Goal: Task Accomplishment & Management: Manage account settings

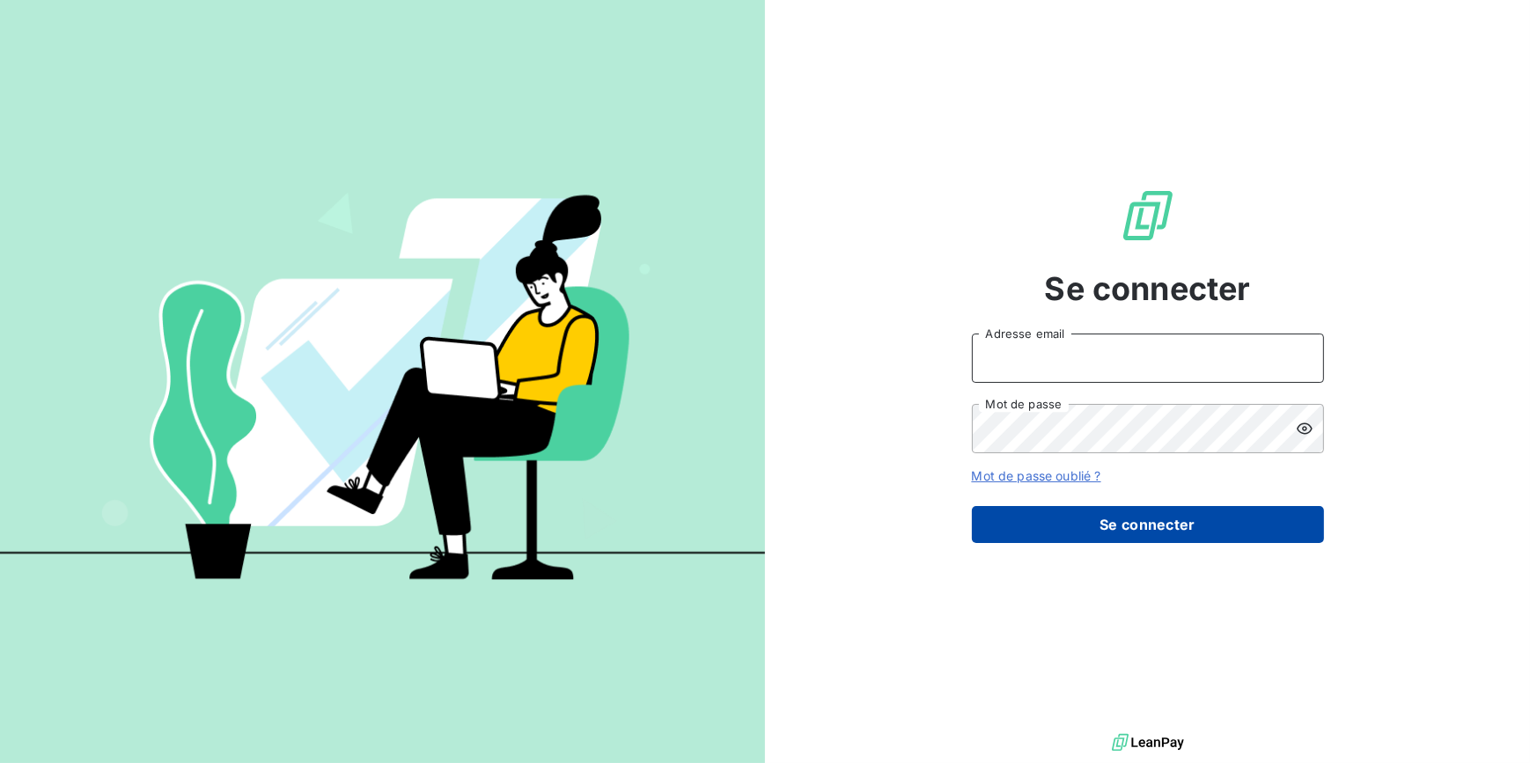
type input "[EMAIL_ADDRESS][DOMAIN_NAME]"
click at [1005, 518] on button "Se connecter" at bounding box center [1148, 524] width 352 height 37
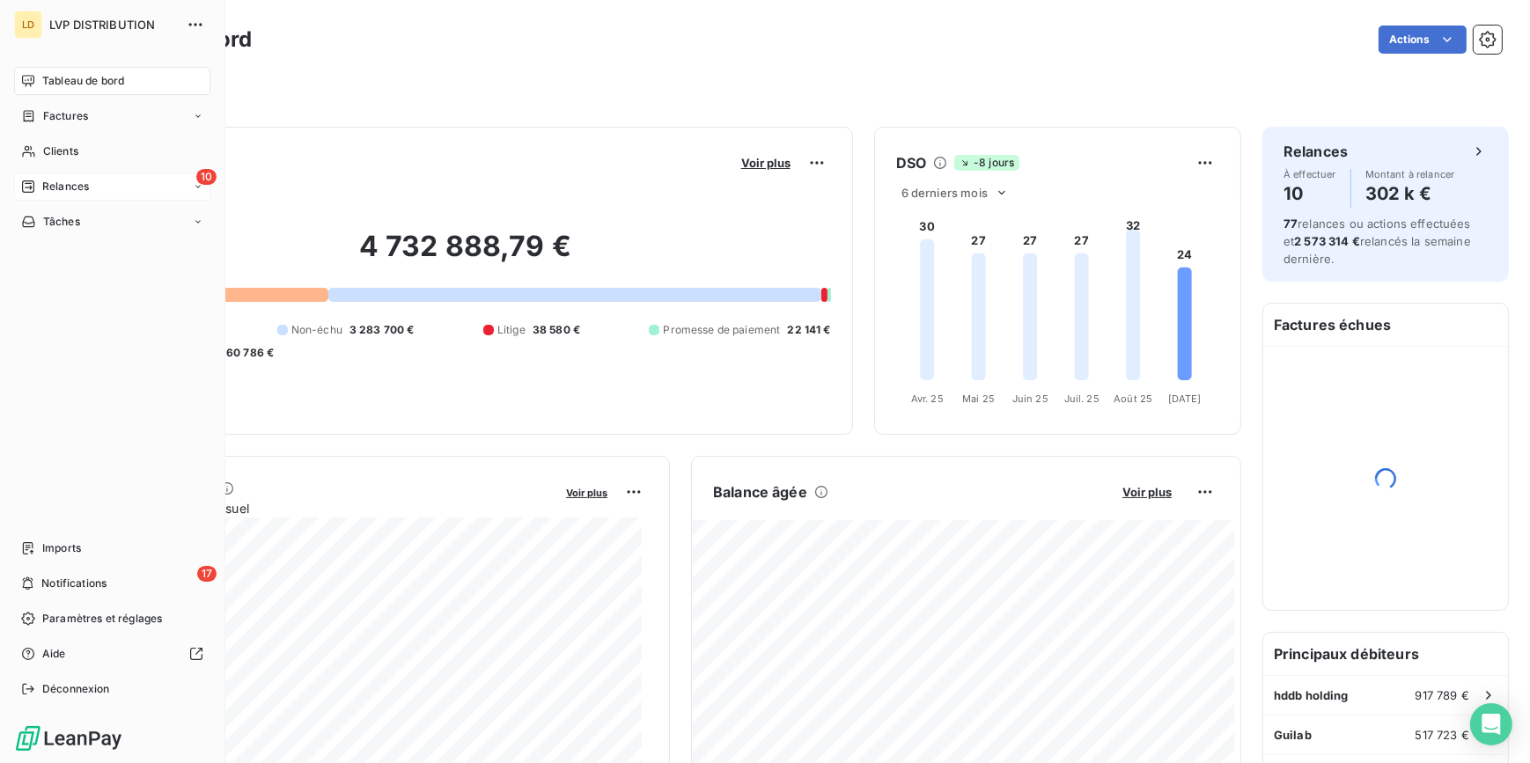
click at [18, 188] on div "10 Relances" at bounding box center [112, 187] width 196 height 28
click at [117, 590] on div "17 Notifications" at bounding box center [112, 584] width 196 height 28
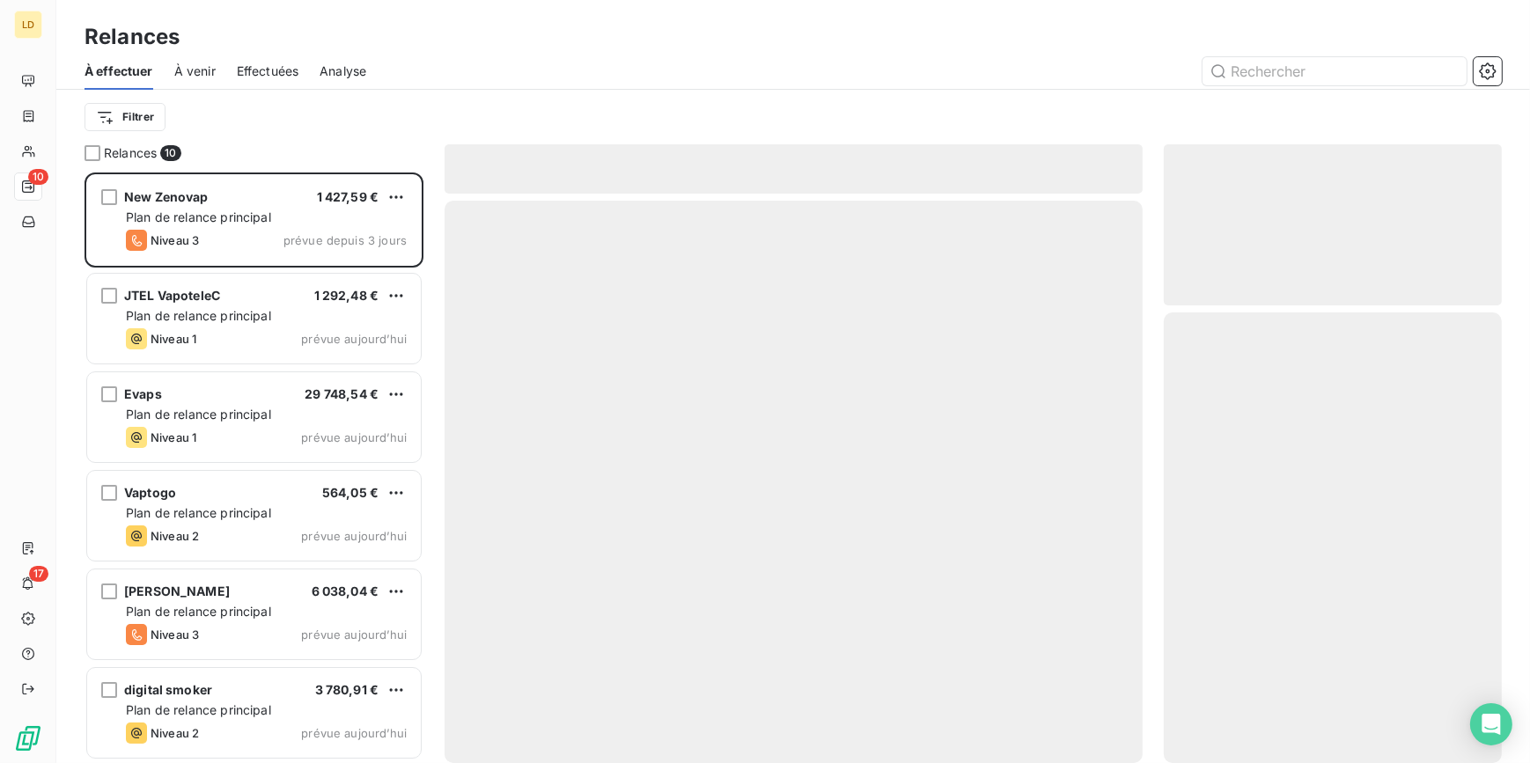
scroll to position [579, 326]
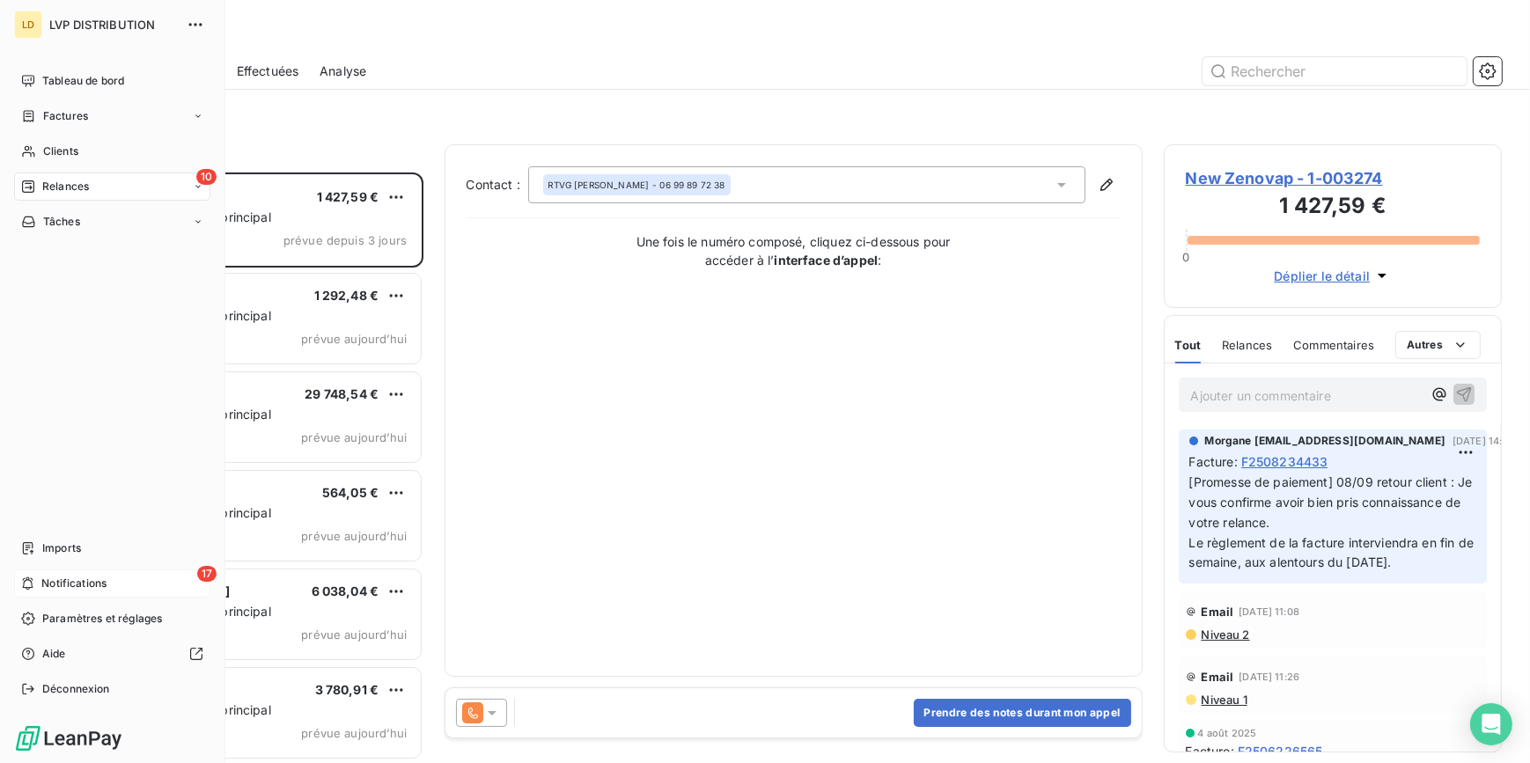
click at [28, 570] on div "17 Notifications" at bounding box center [112, 584] width 196 height 28
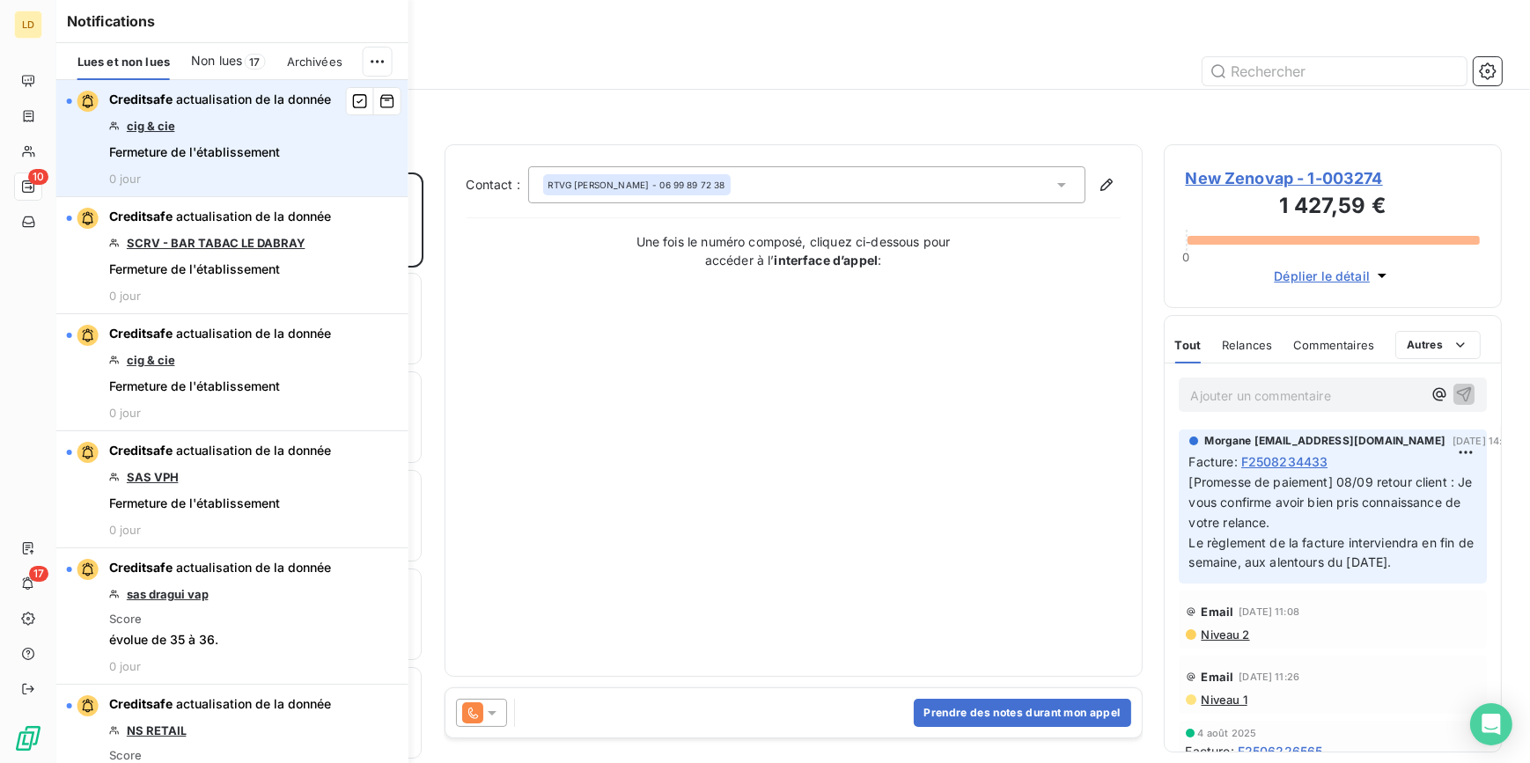
click at [159, 129] on link "cig & cie" at bounding box center [151, 126] width 48 height 14
click at [353, 107] on icon "button" at bounding box center [360, 101] width 14 height 14
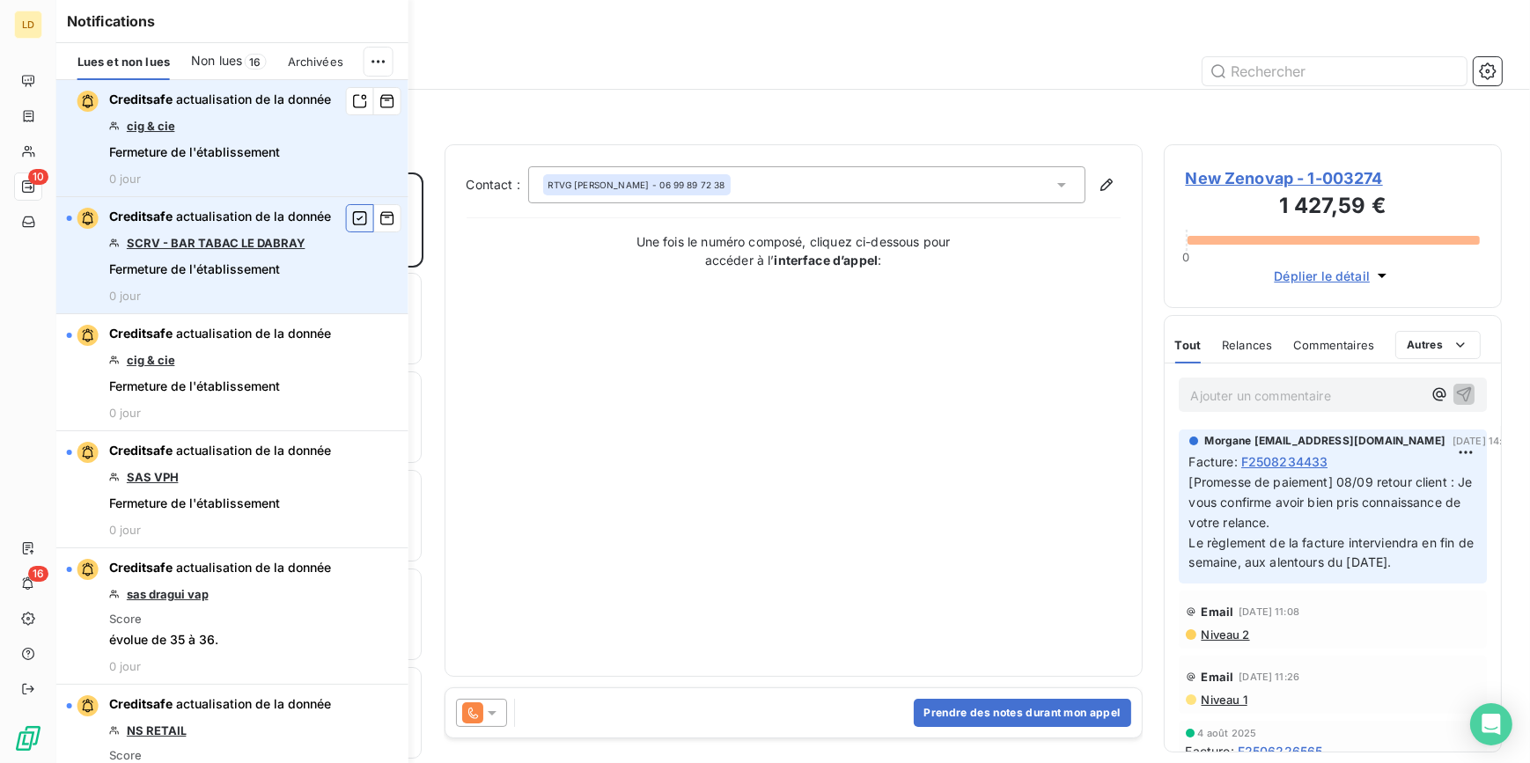
click at [352, 218] on icon "button" at bounding box center [360, 219] width 16 height 18
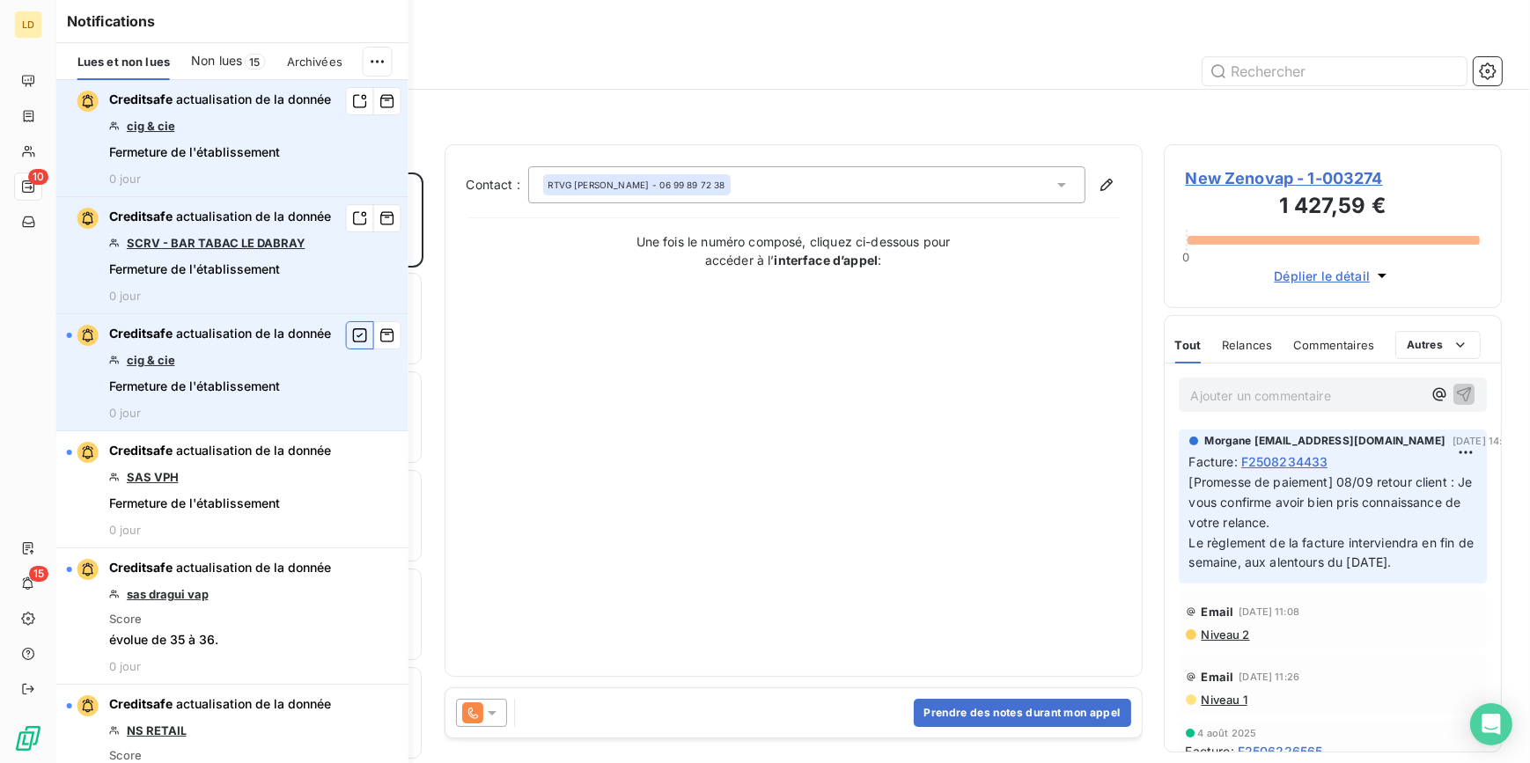
click at [352, 339] on icon "button" at bounding box center [360, 336] width 16 height 18
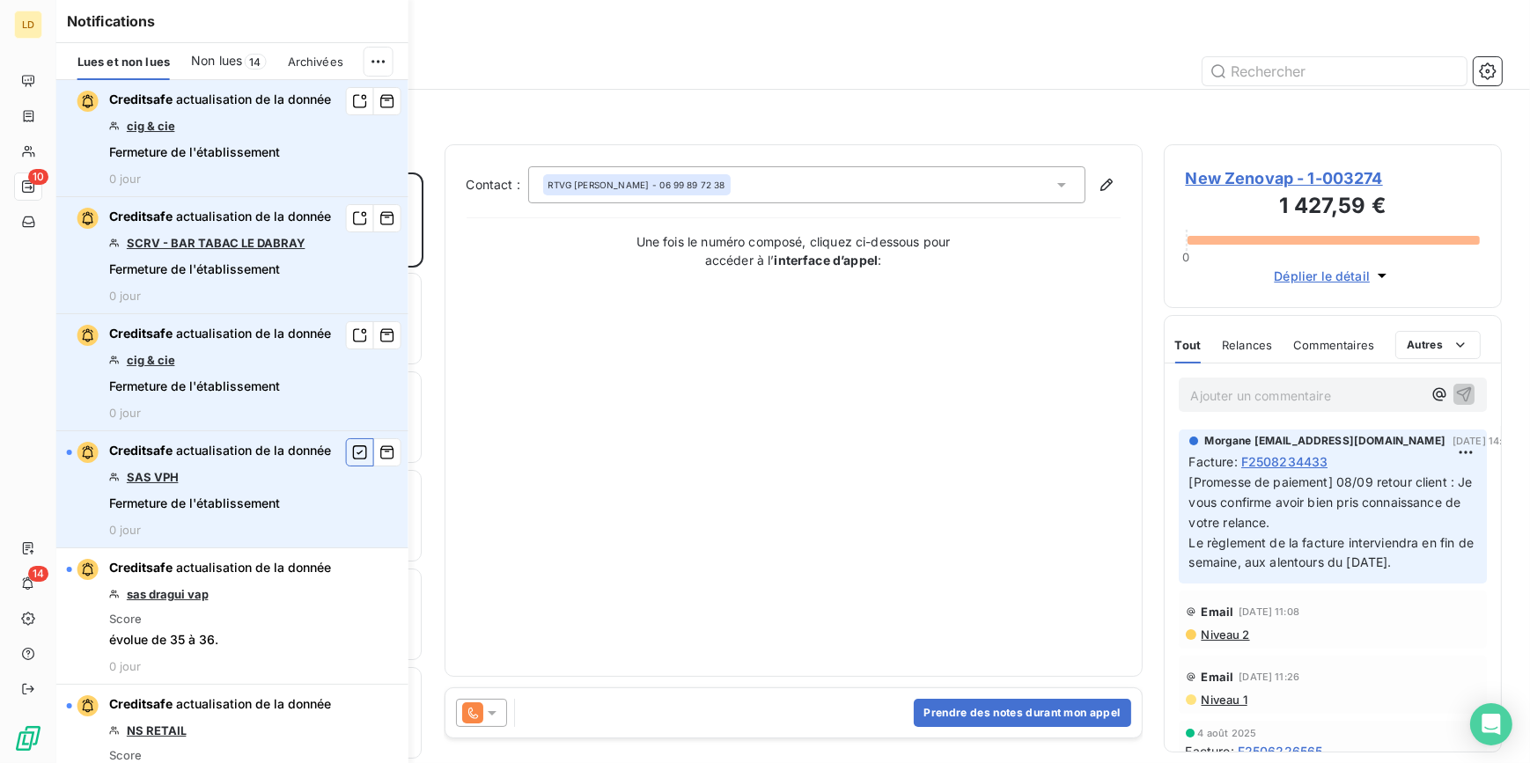
click at [352, 456] on icon "button" at bounding box center [360, 453] width 16 height 18
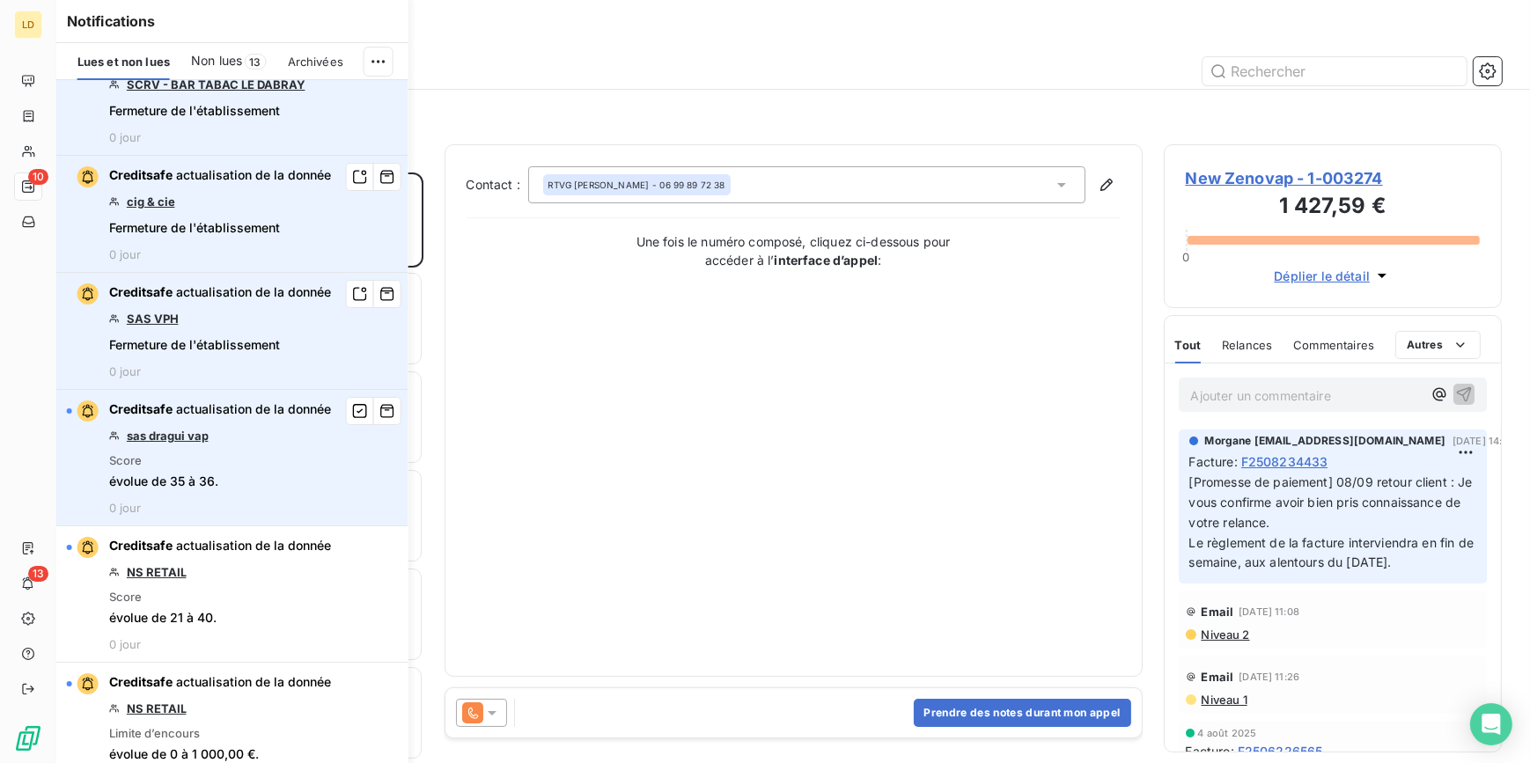
scroll to position [159, 0]
click at [352, 416] on icon "button" at bounding box center [360, 410] width 16 height 18
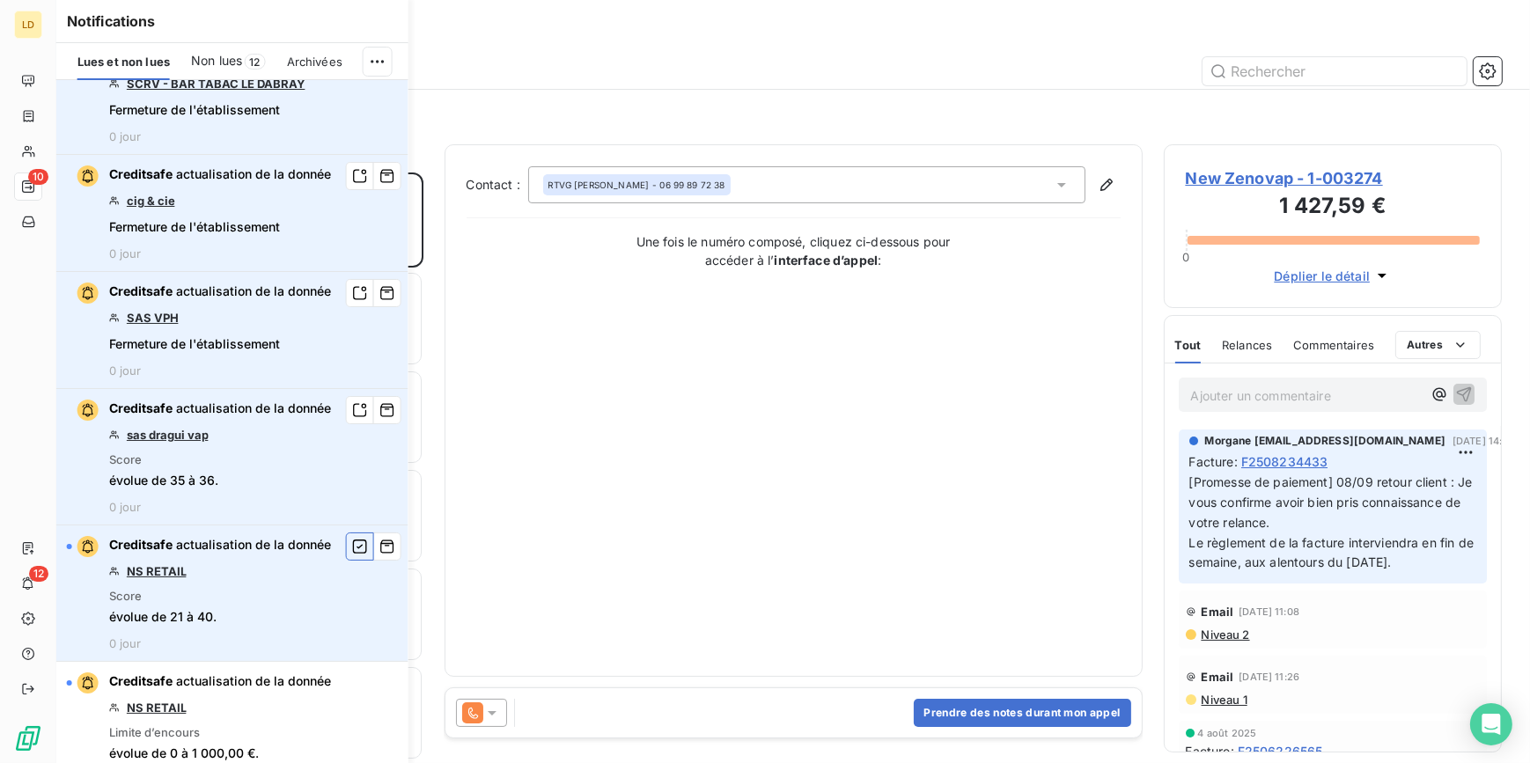
click at [354, 543] on icon "button" at bounding box center [360, 547] width 14 height 14
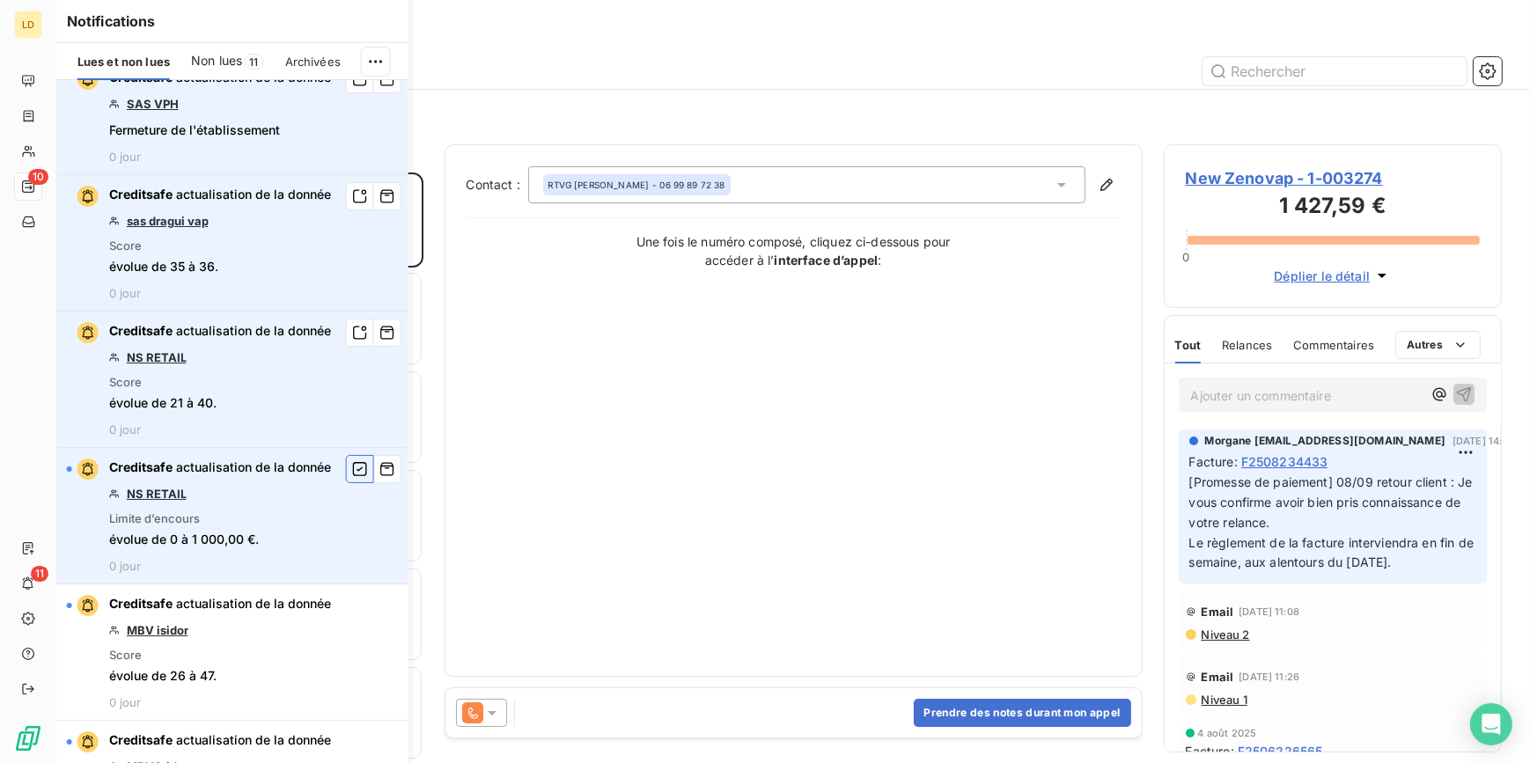
click at [355, 474] on icon "button" at bounding box center [360, 469] width 16 height 18
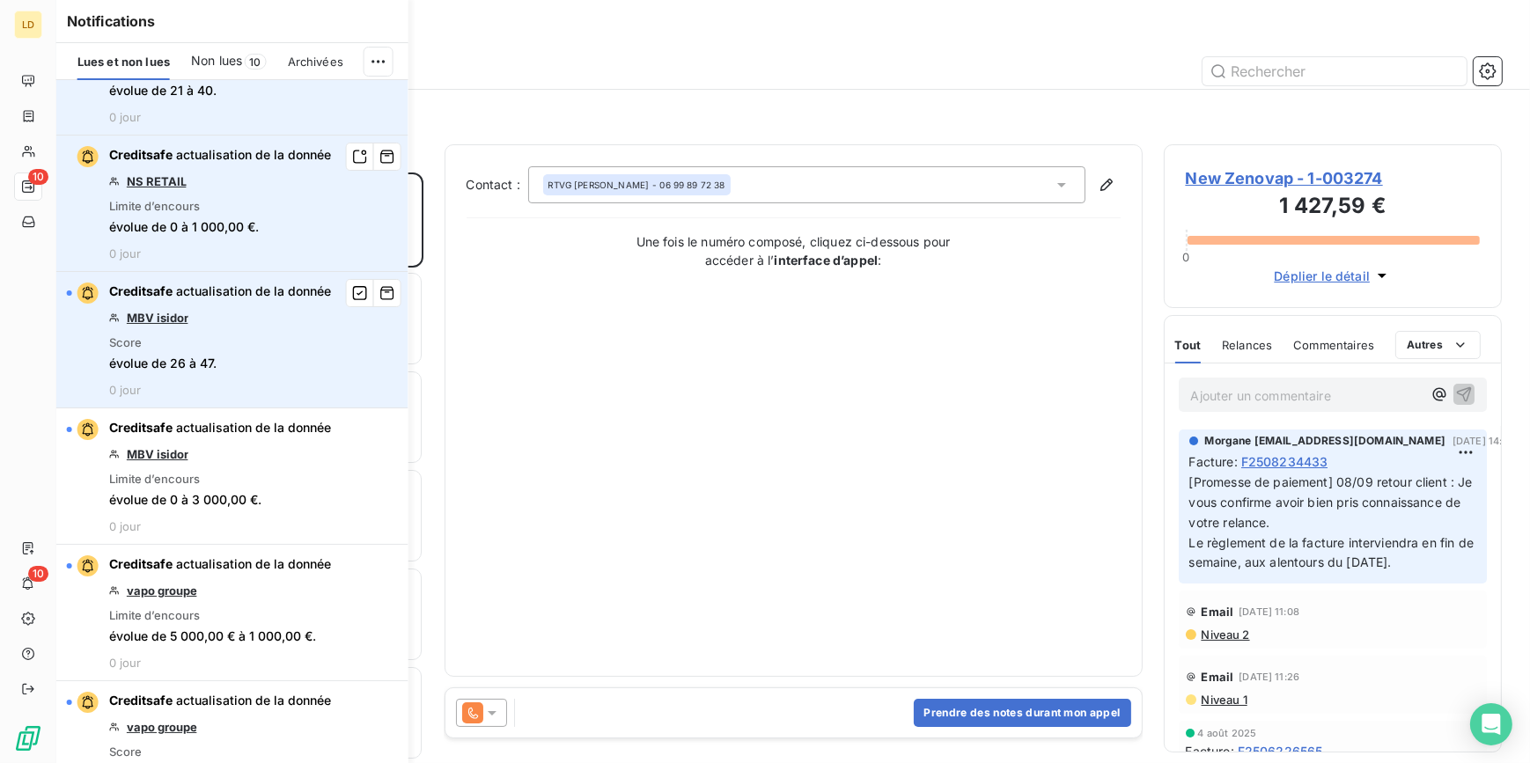
scroll to position [694, 0]
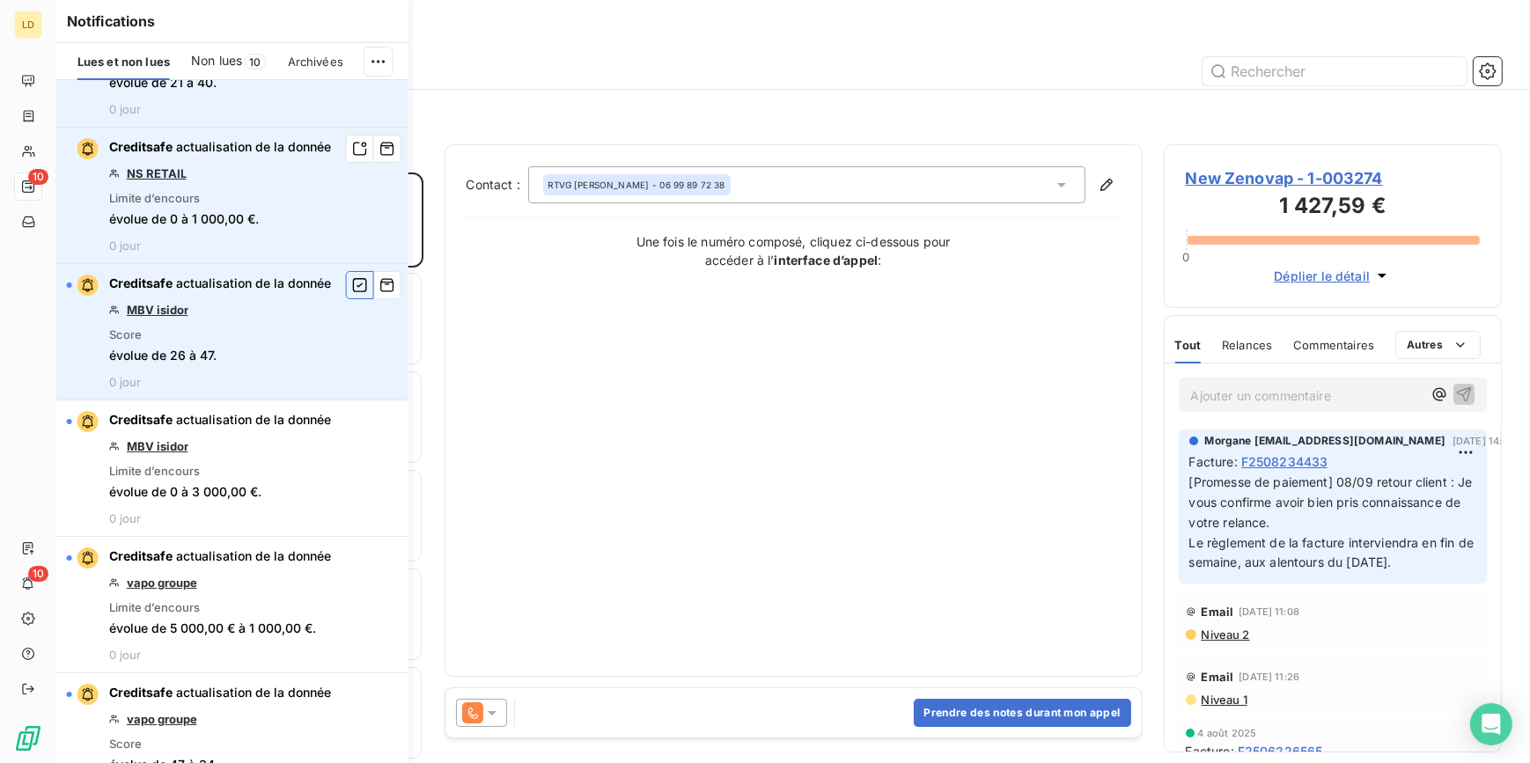
click at [352, 291] on icon "button" at bounding box center [360, 285] width 16 height 18
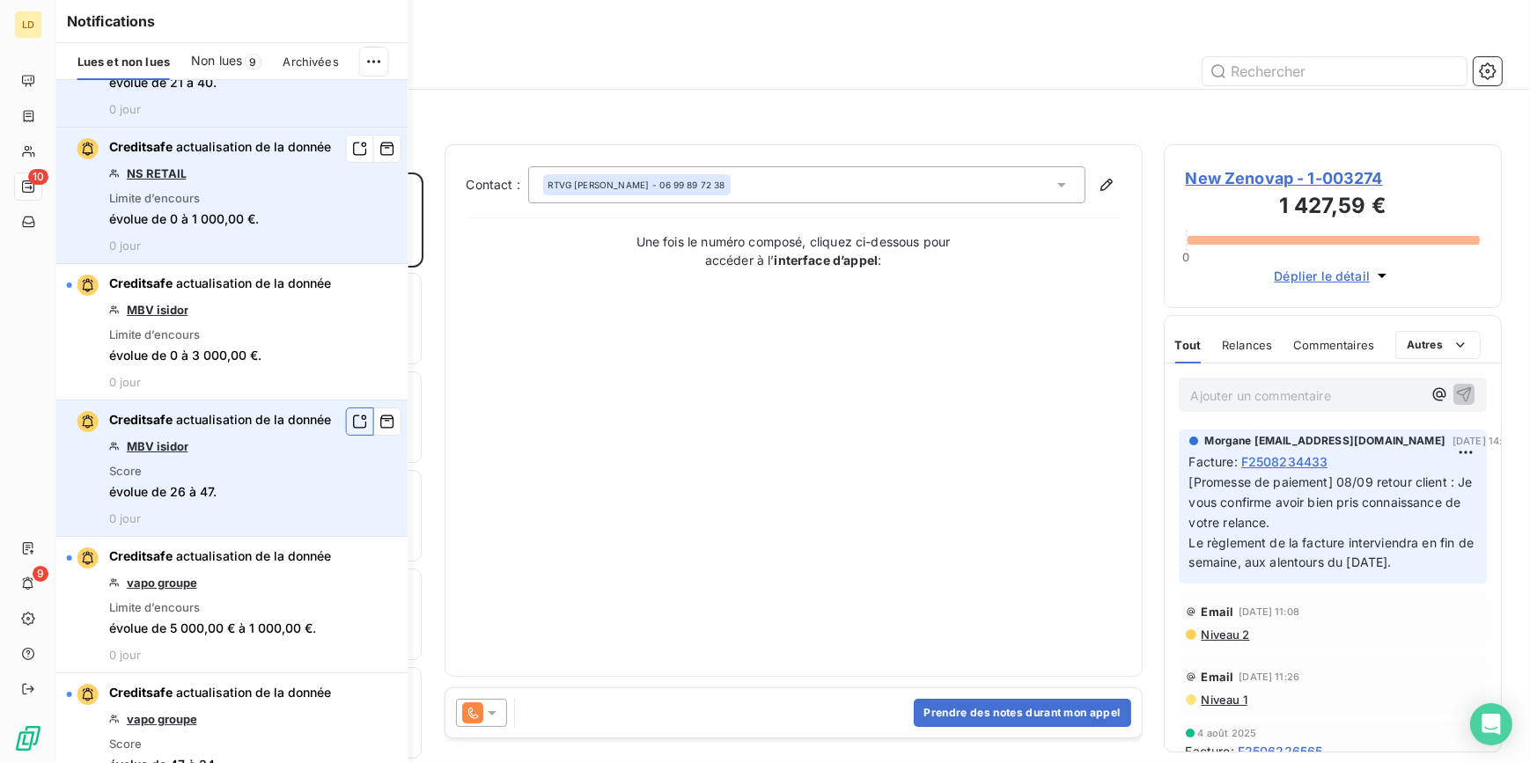
click at [352, 418] on icon "button" at bounding box center [360, 422] width 16 height 18
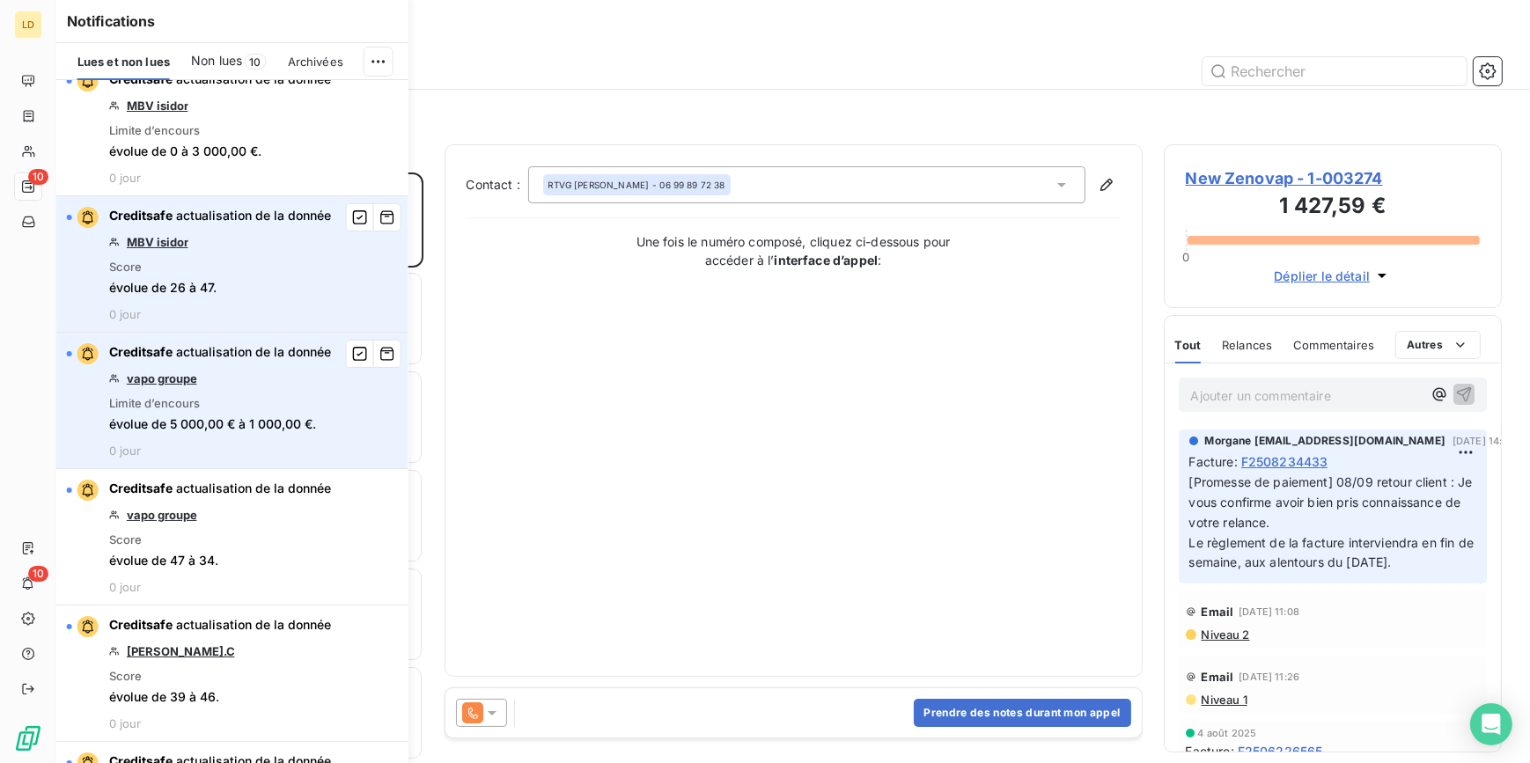
scroll to position [907, 0]
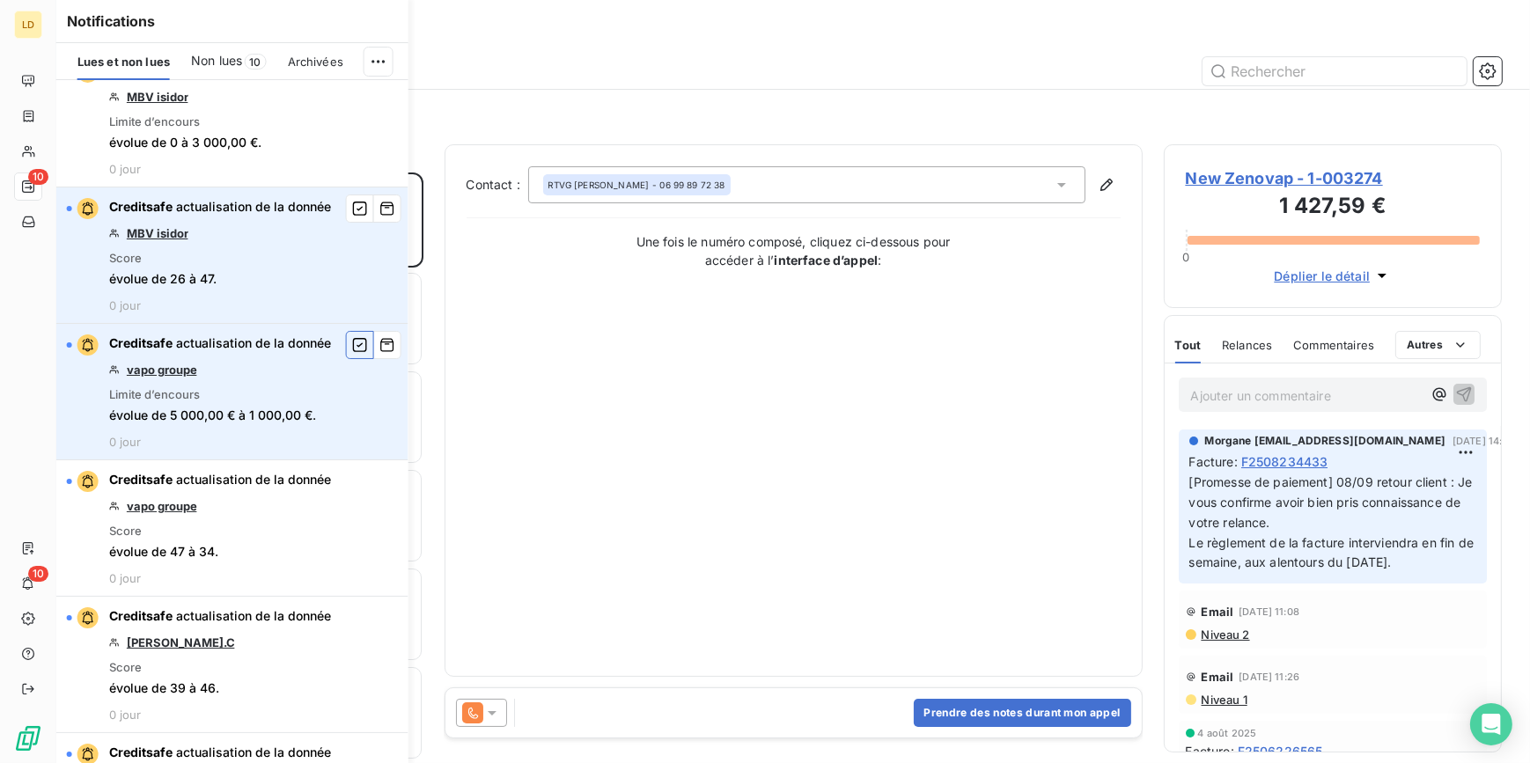
click at [352, 345] on icon "button" at bounding box center [360, 345] width 16 height 18
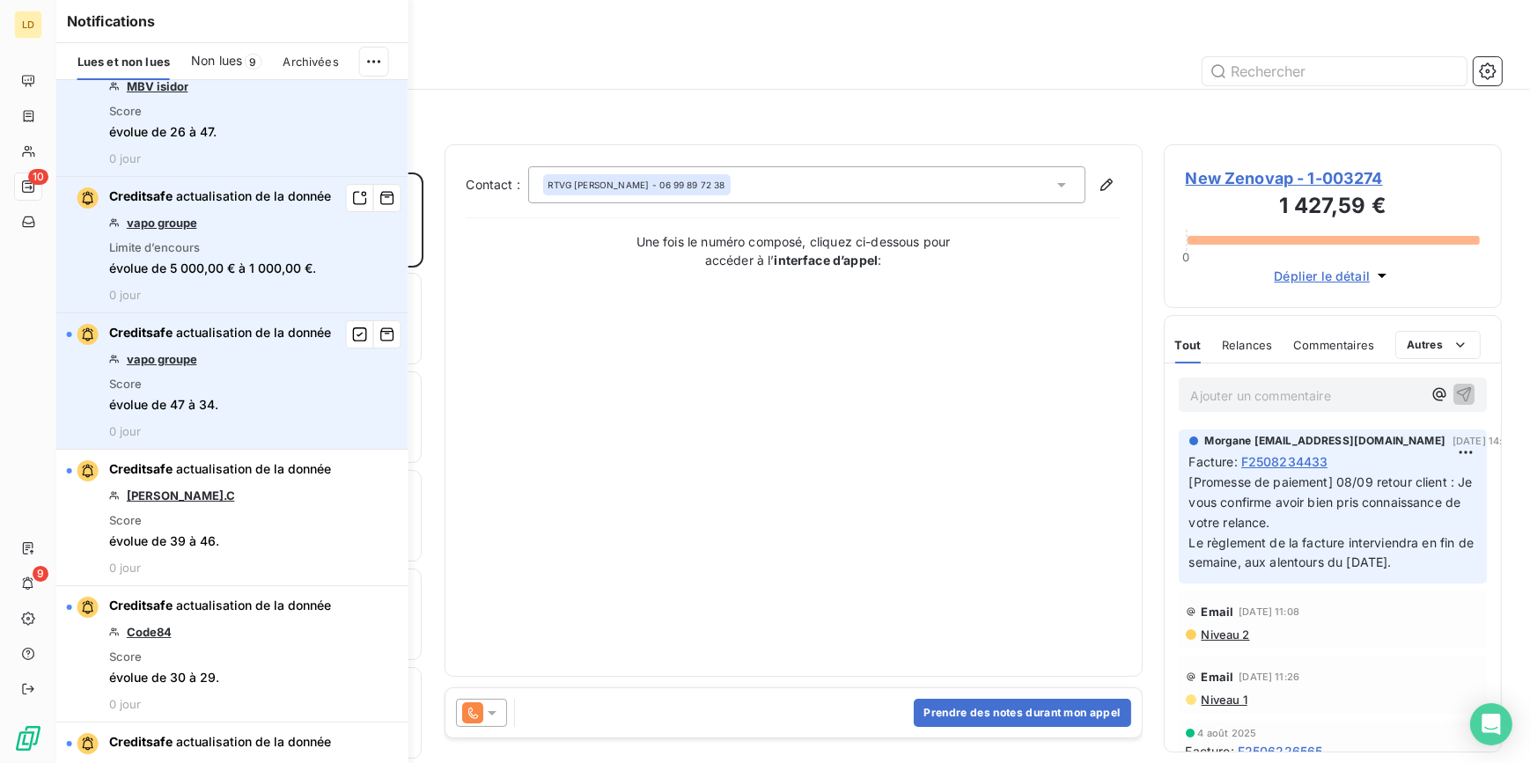
scroll to position [1066, 0]
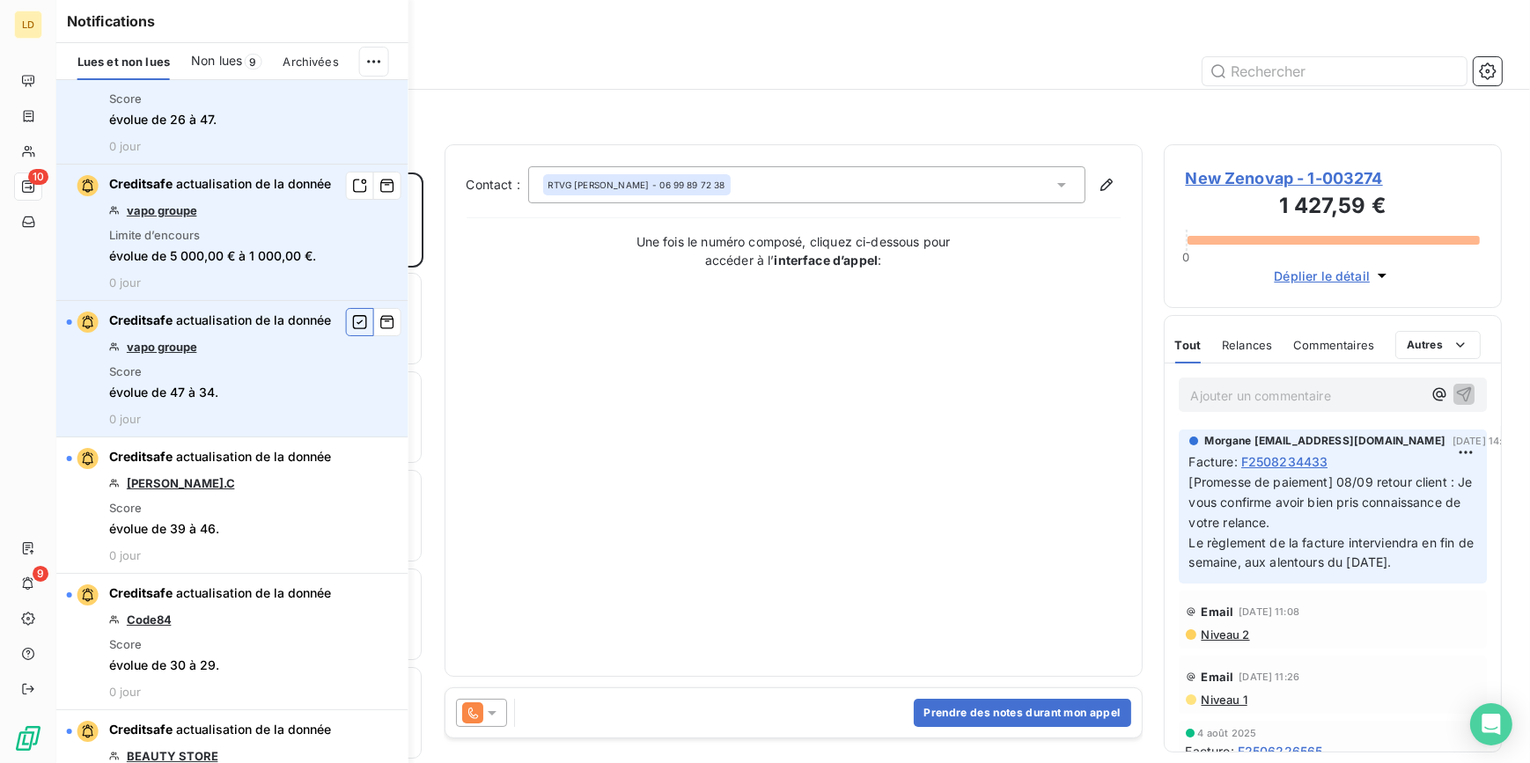
click at [346, 328] on button "button" at bounding box center [360, 322] width 28 height 28
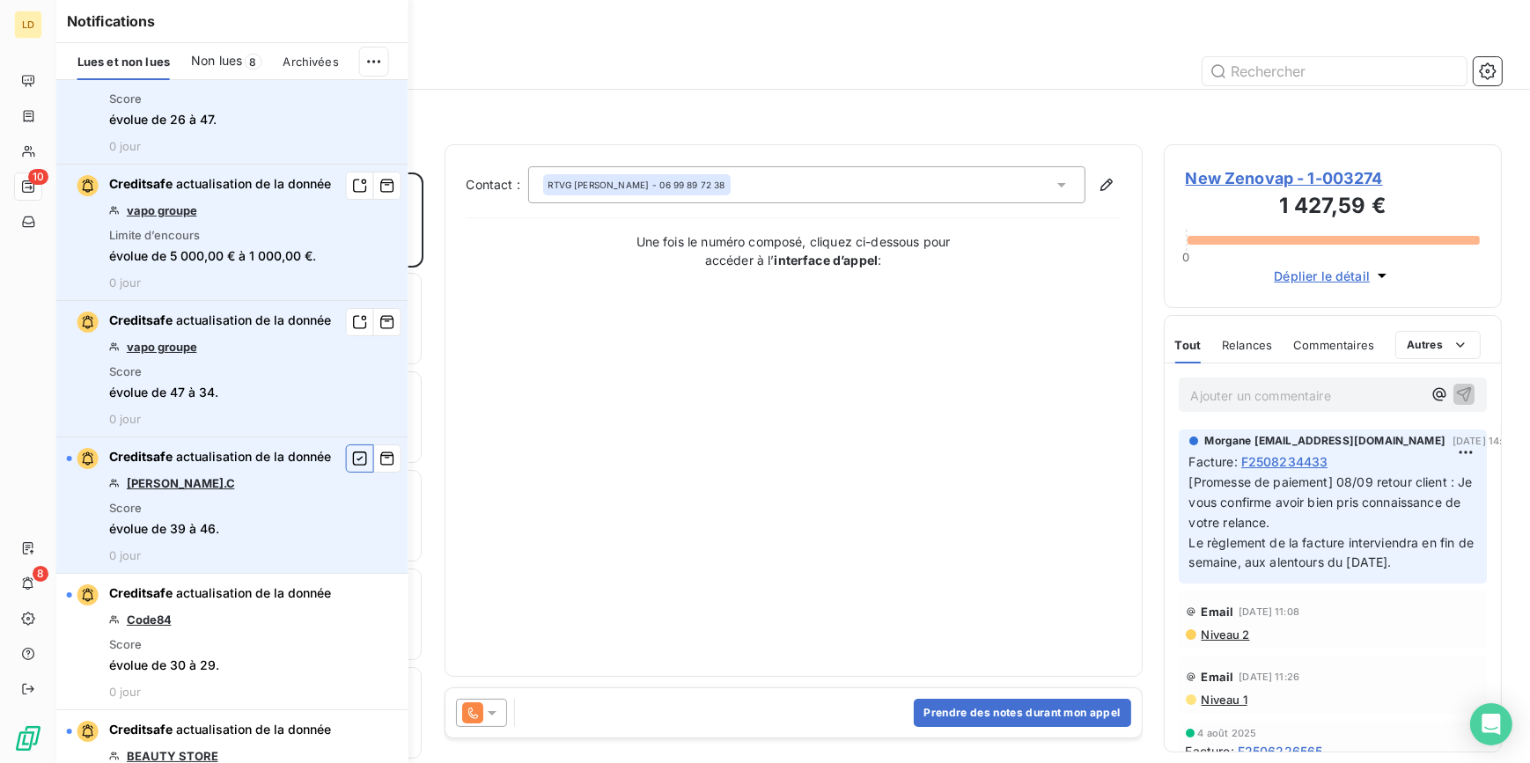
click at [352, 450] on icon "button" at bounding box center [360, 459] width 16 height 18
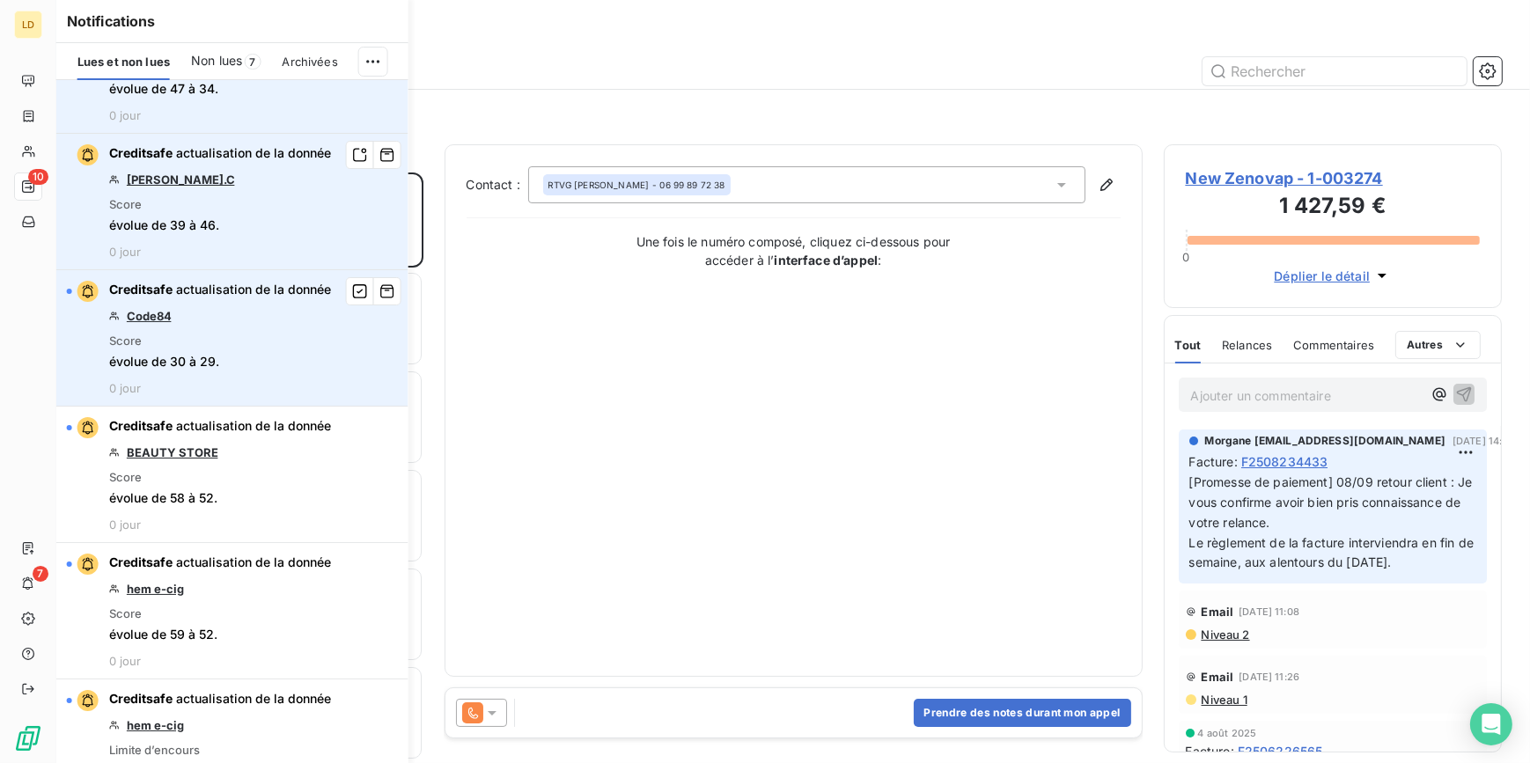
scroll to position [1386, 0]
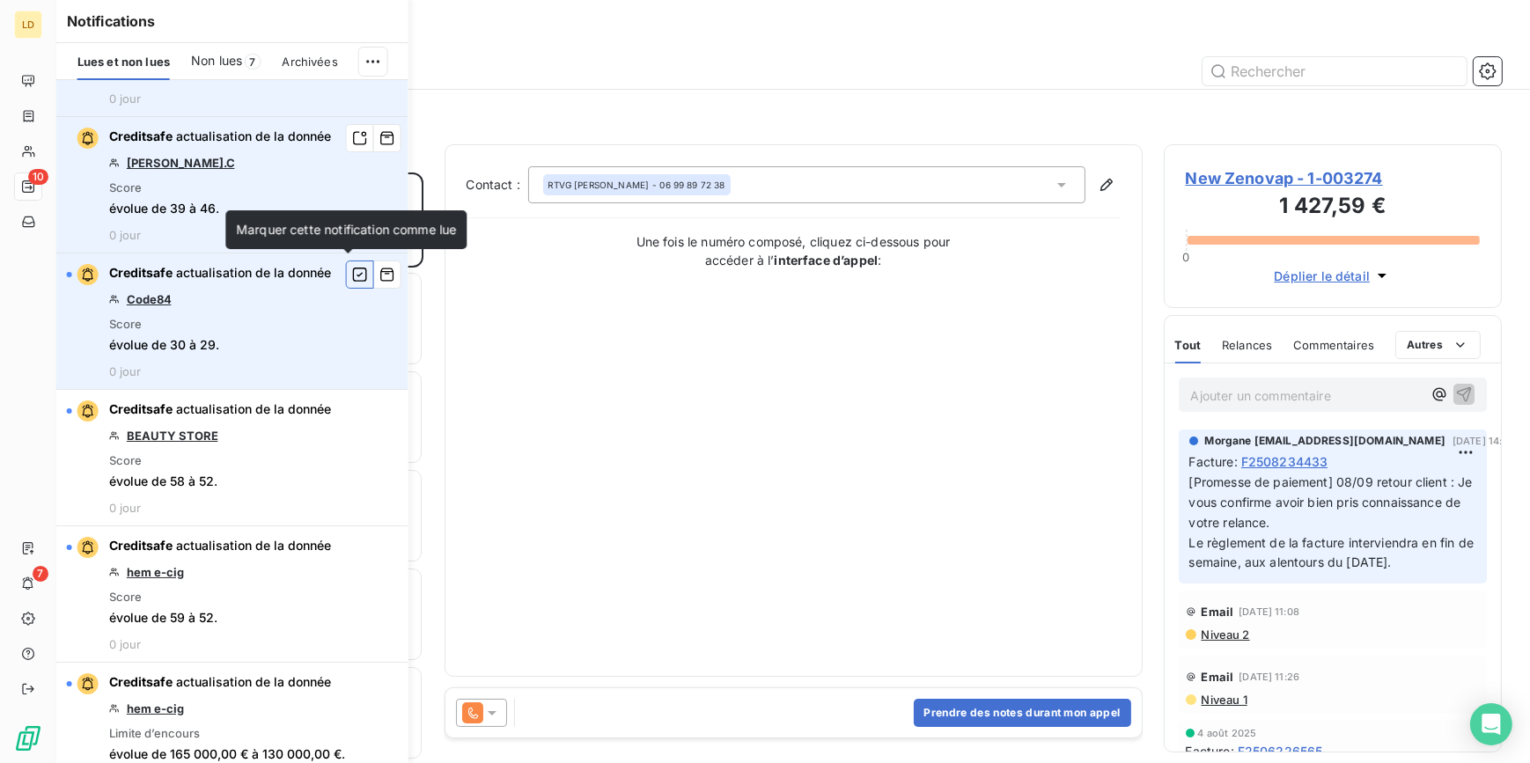
click at [352, 276] on icon "button" at bounding box center [360, 275] width 16 height 18
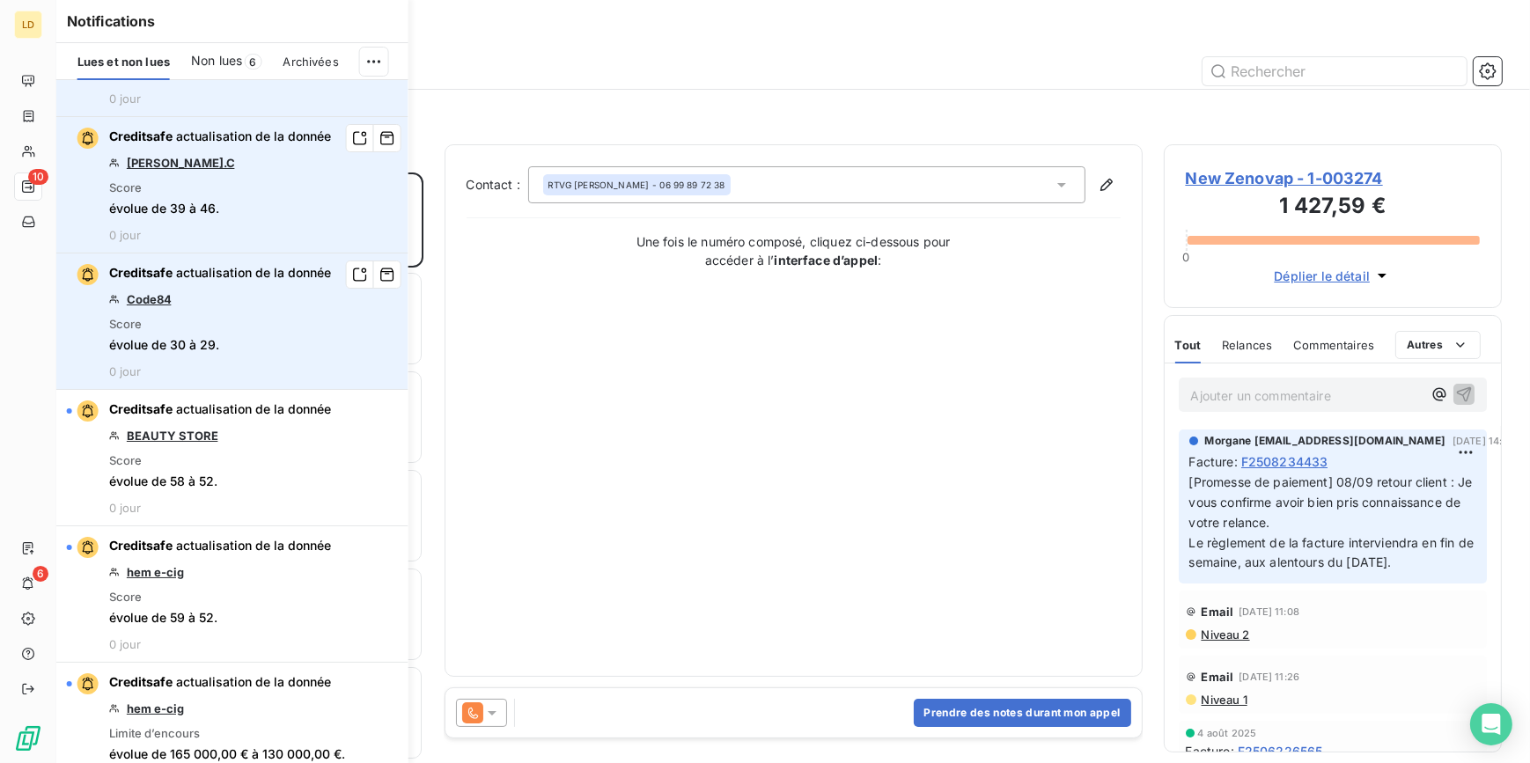
click at [229, 70] on div "Non lues 6" at bounding box center [226, 61] width 70 height 37
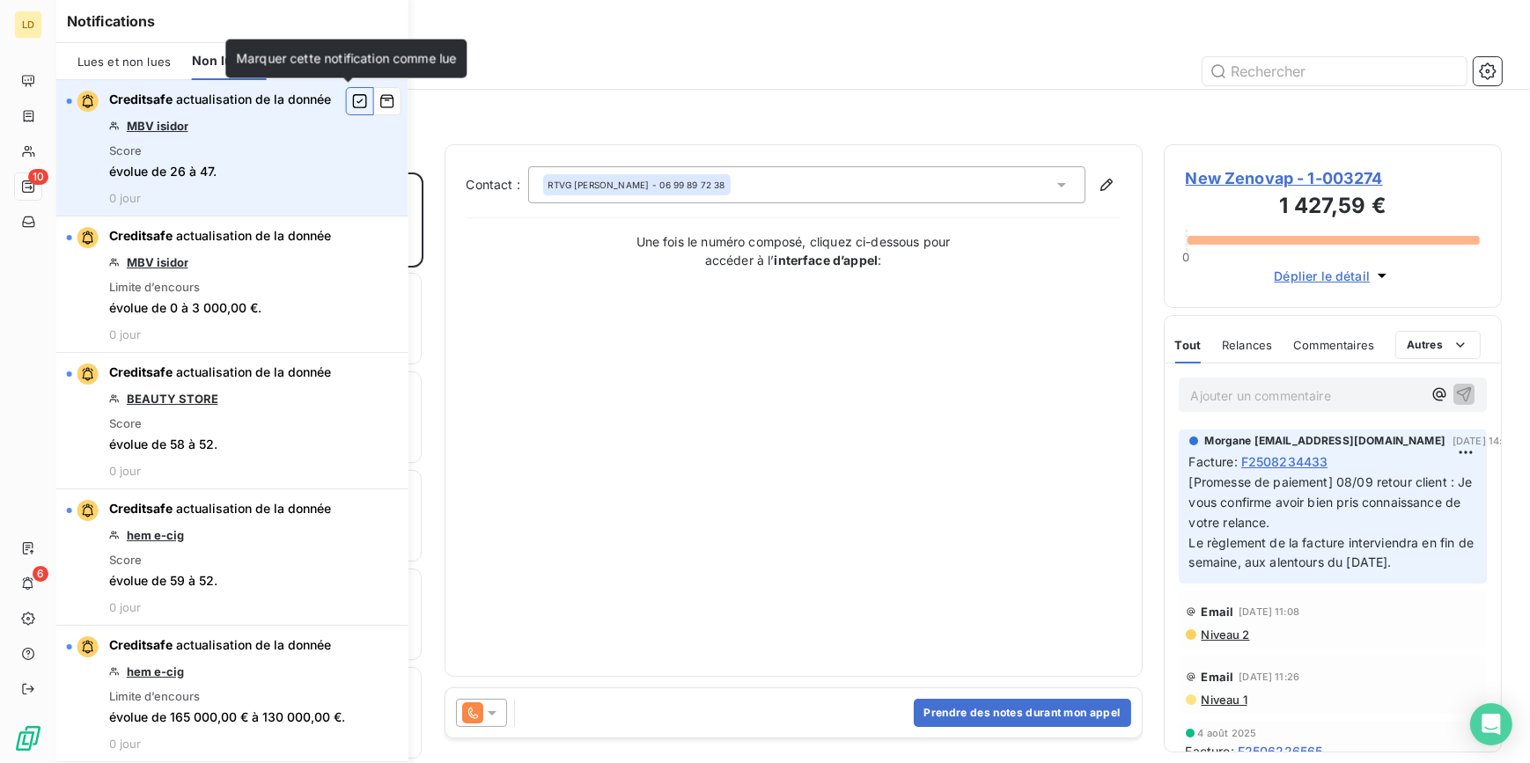
click at [353, 100] on icon "button" at bounding box center [360, 101] width 14 height 14
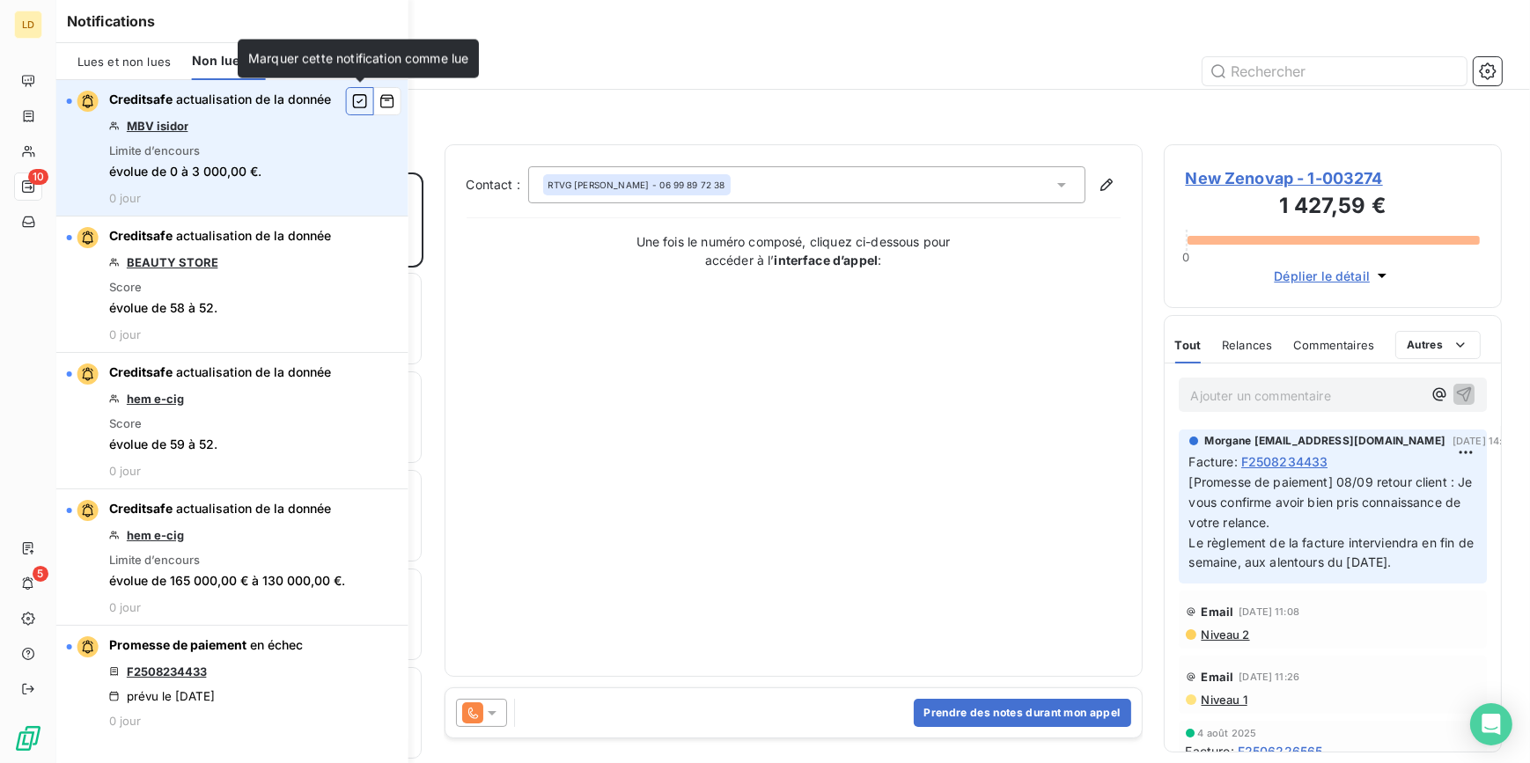
click at [363, 100] on icon "button" at bounding box center [360, 101] width 16 height 18
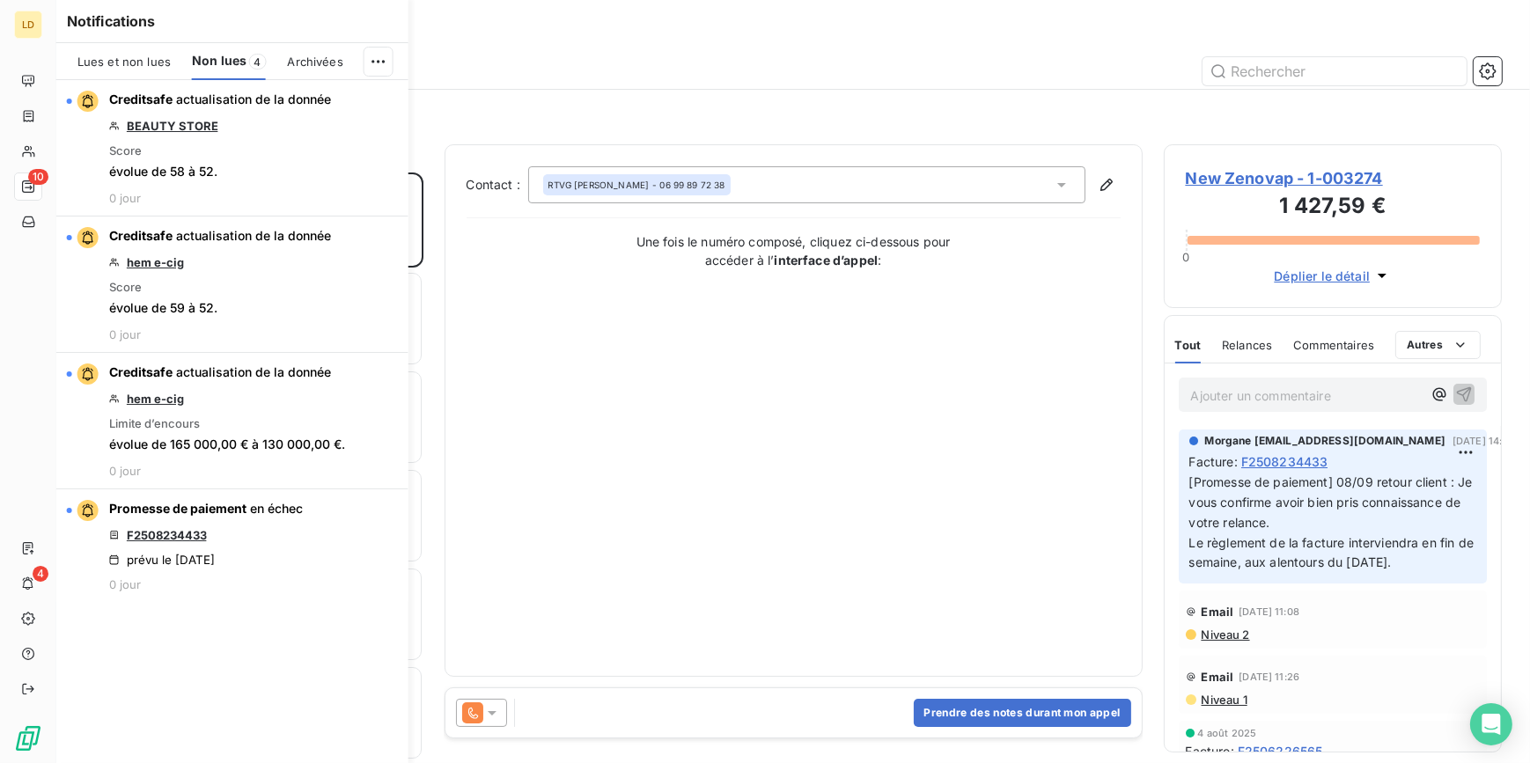
click at [0, 0] on icon "button" at bounding box center [0, 0] width 0 height 0
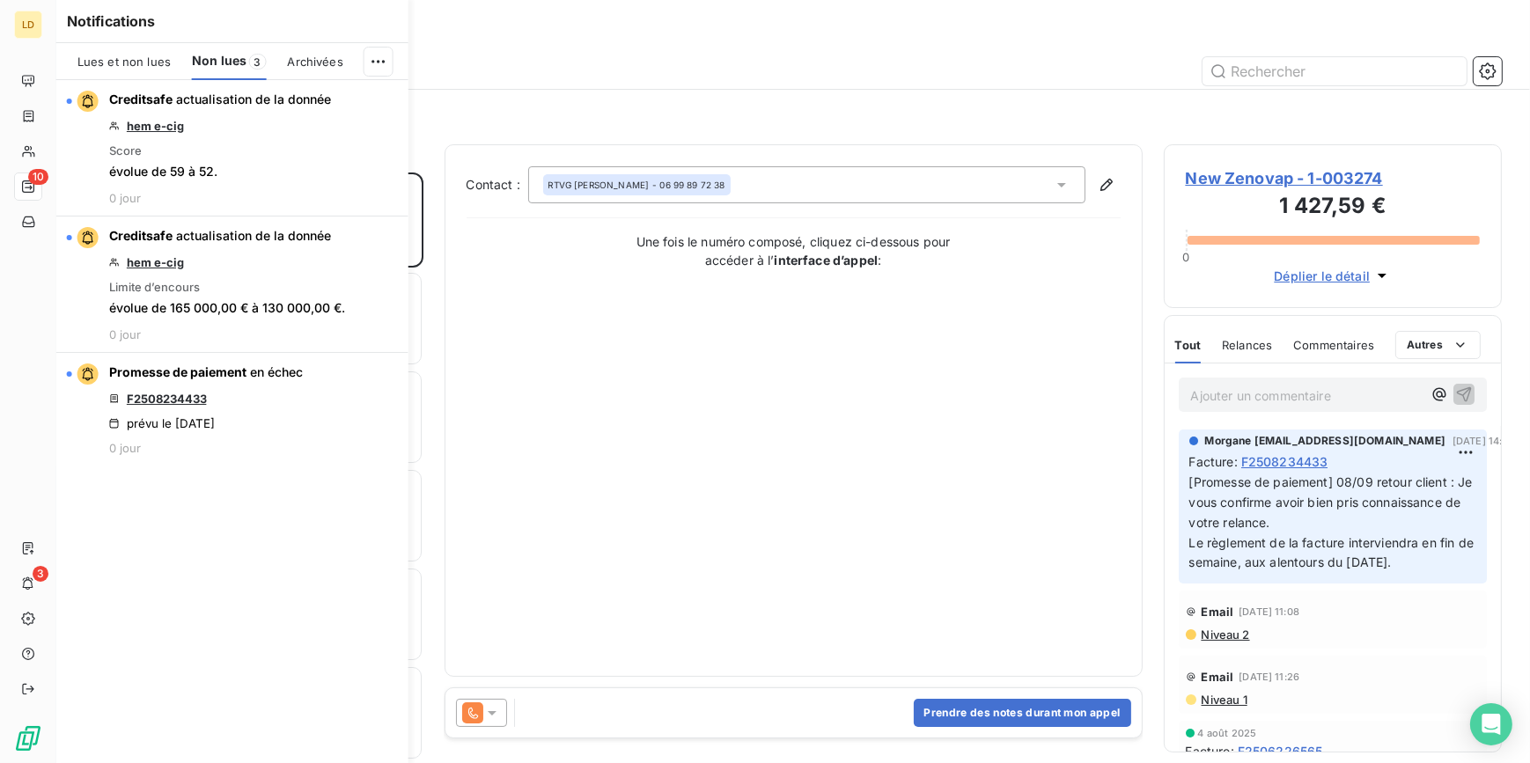
click at [0, 0] on icon "button" at bounding box center [0, 0] width 0 height 0
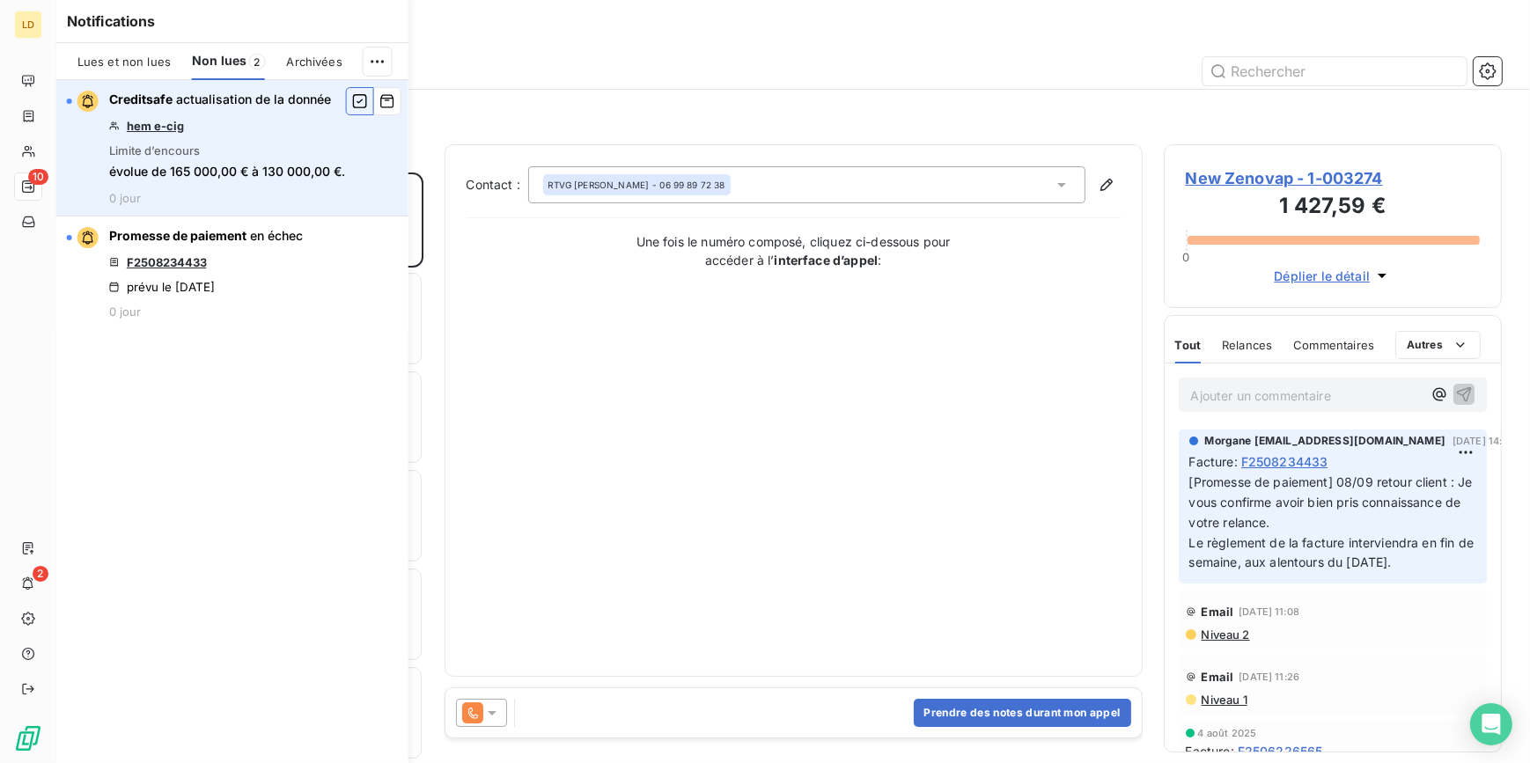
click at [361, 106] on icon "button" at bounding box center [360, 101] width 16 height 18
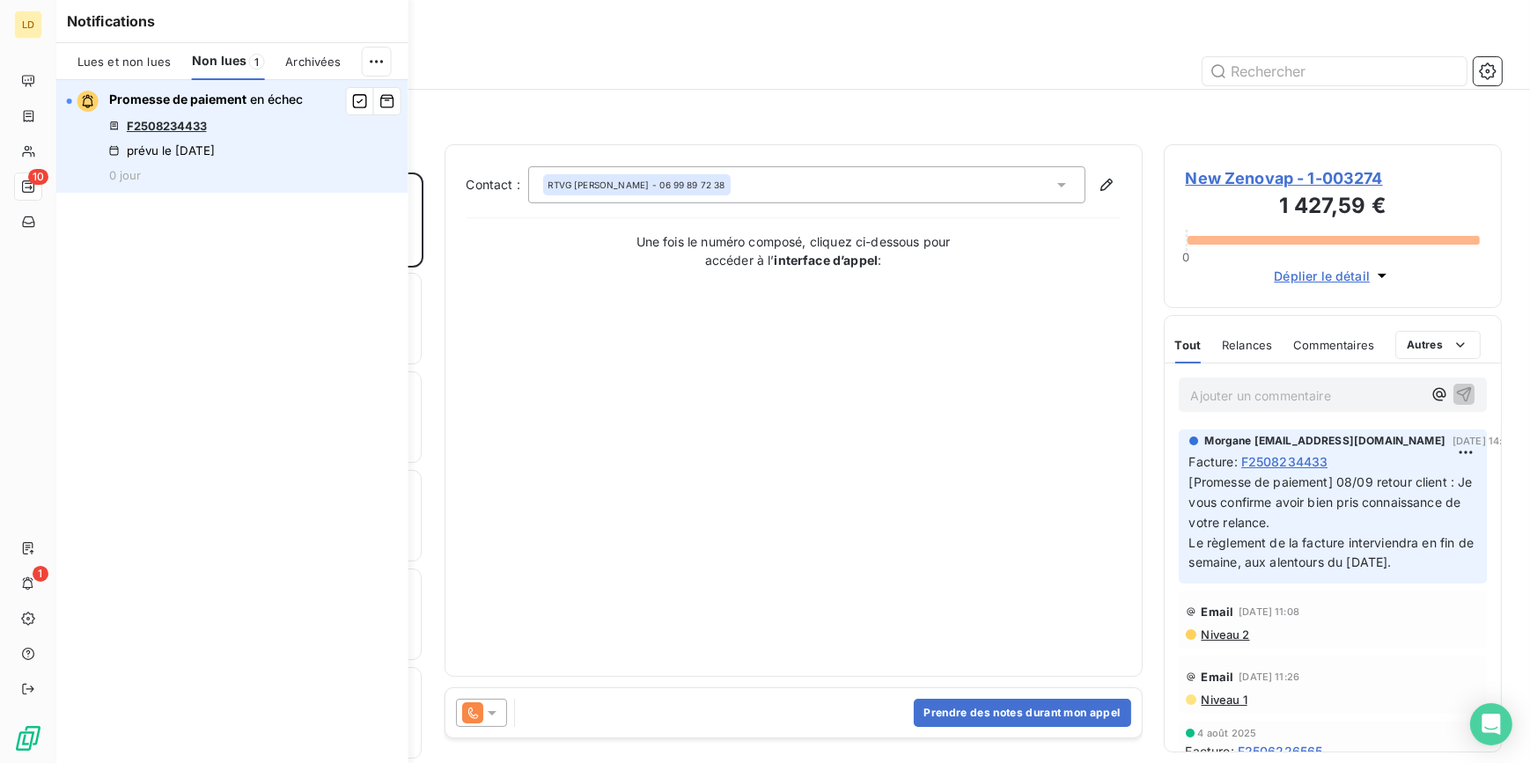
click at [173, 123] on link "F2508234433" at bounding box center [167, 126] width 80 height 14
click at [357, 102] on icon "button" at bounding box center [360, 101] width 14 height 14
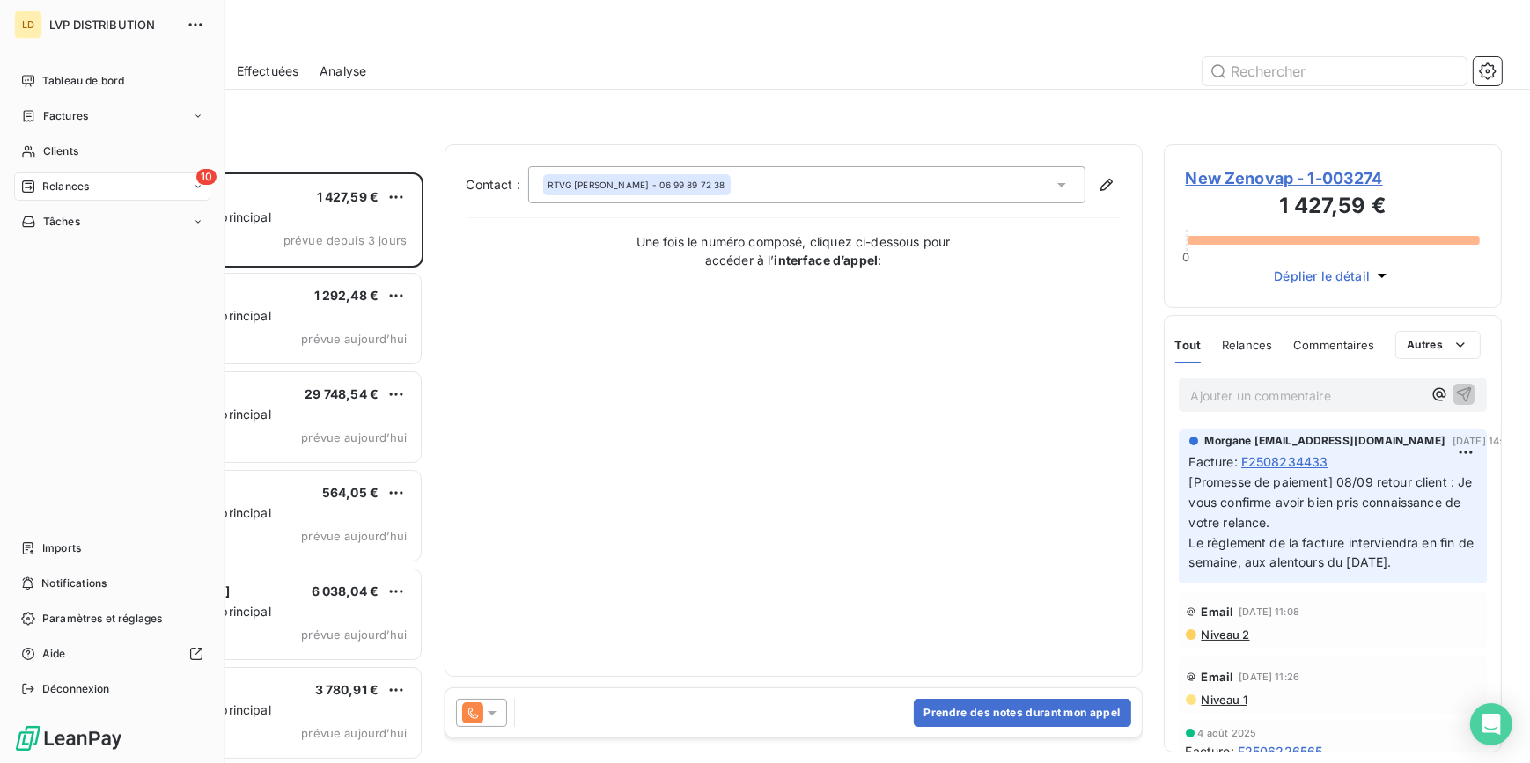
click at [42, 192] on span "Relances" at bounding box center [65, 187] width 47 height 16
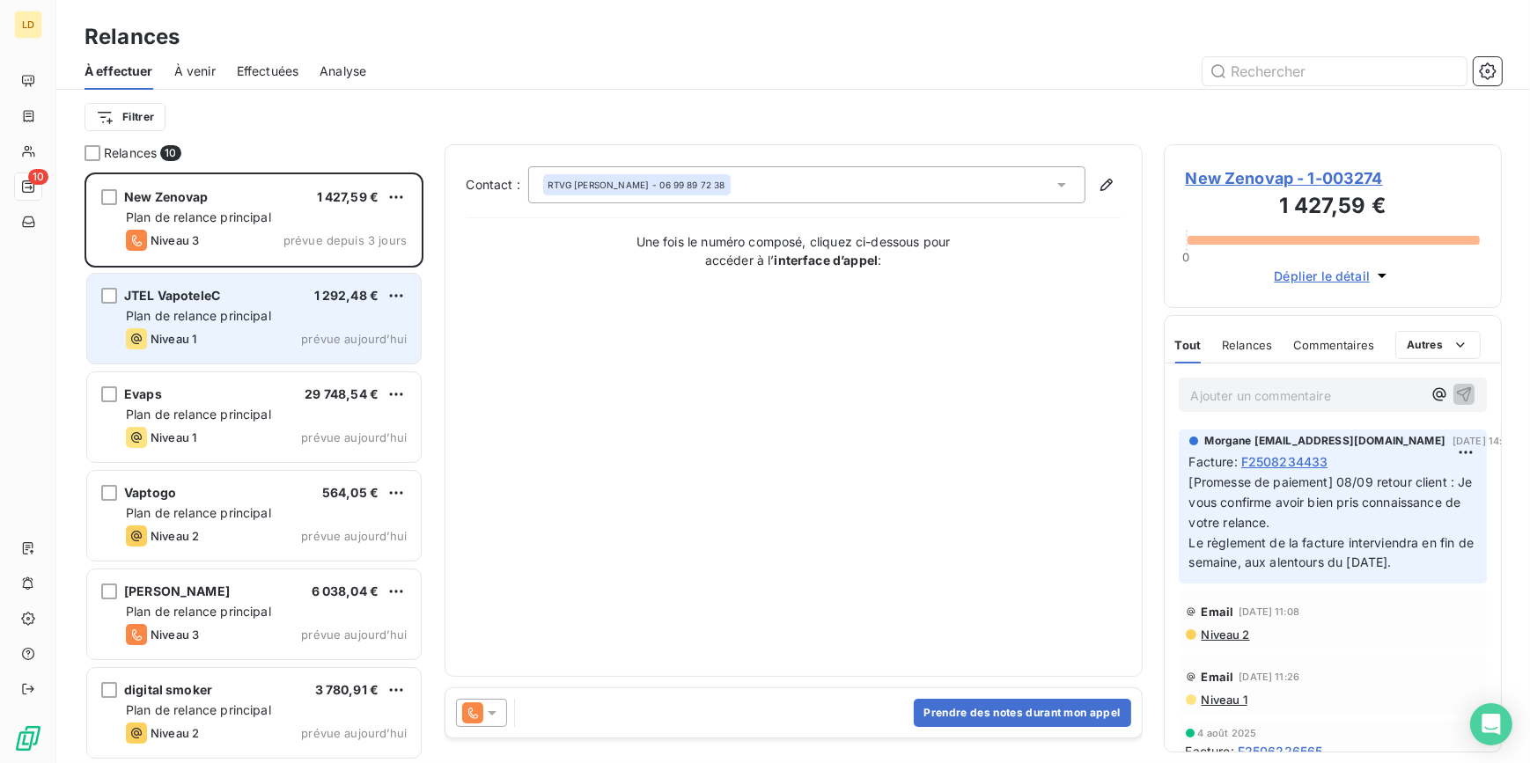
click at [246, 320] on span "Plan de relance principal" at bounding box center [198, 315] width 145 height 15
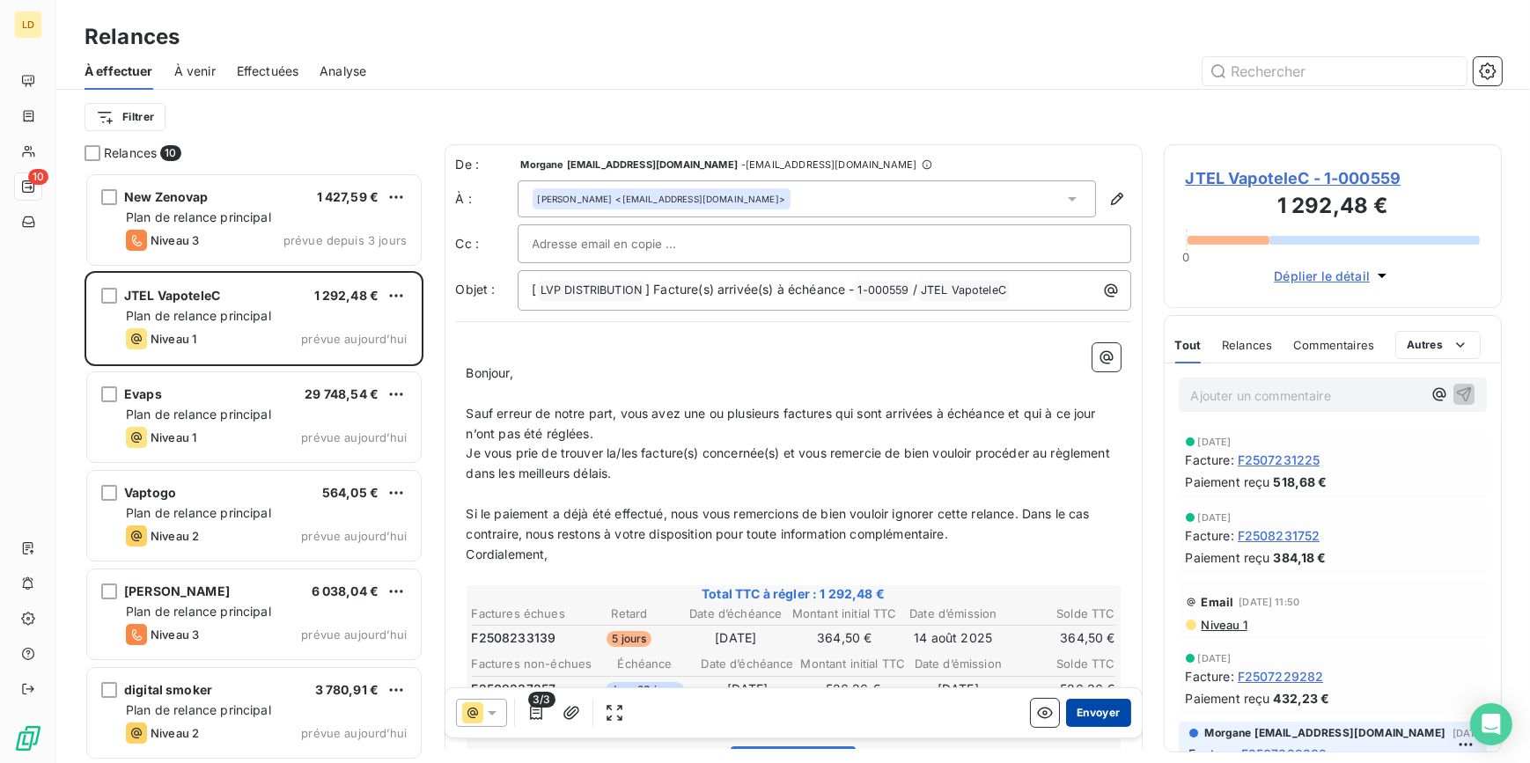
click at [1085, 712] on button "Envoyer" at bounding box center [1098, 713] width 64 height 28
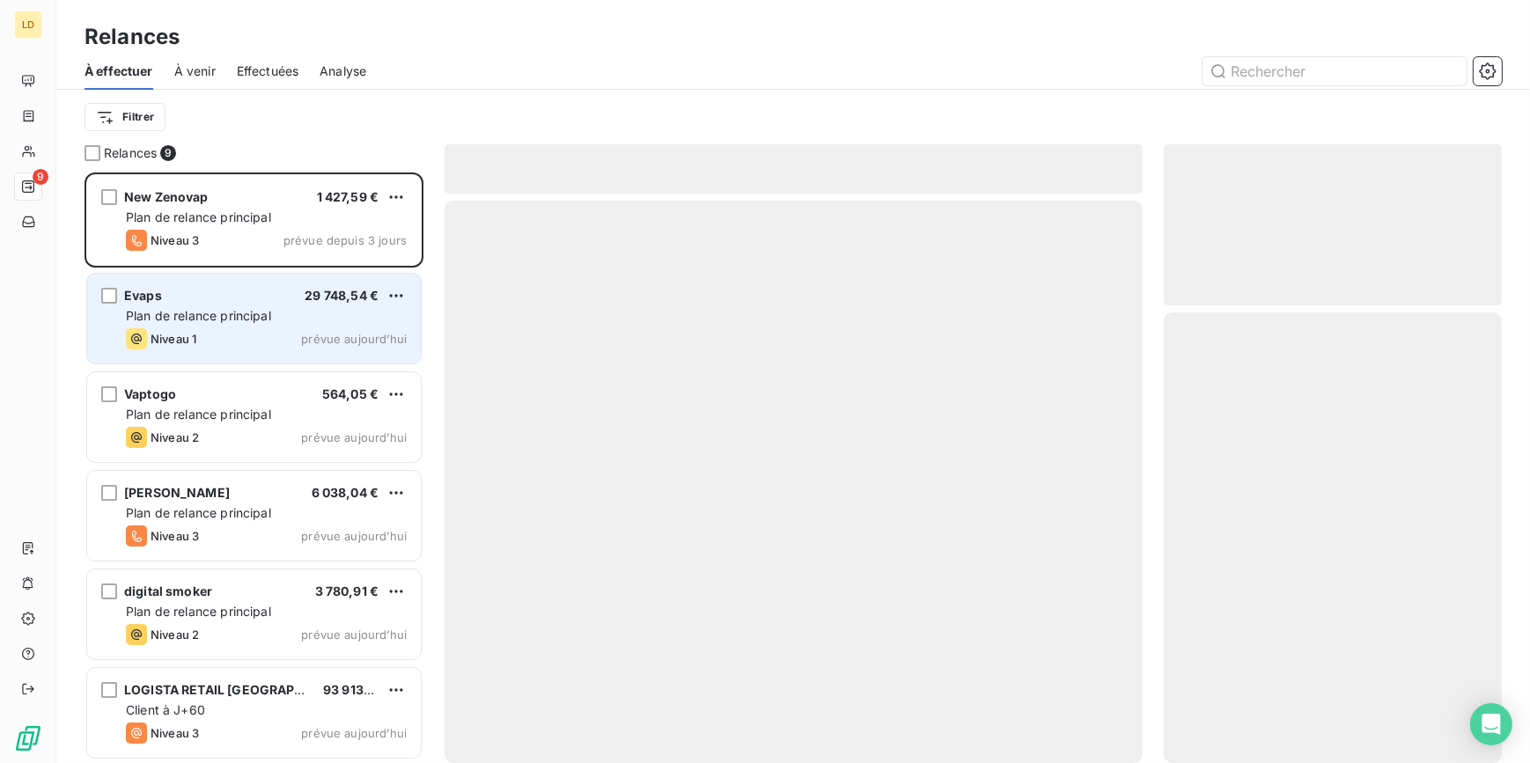
click at [226, 306] on div "Evaps 29 748,54 € Plan de relance principal Niveau 1 prévue [DATE]" at bounding box center [254, 319] width 334 height 90
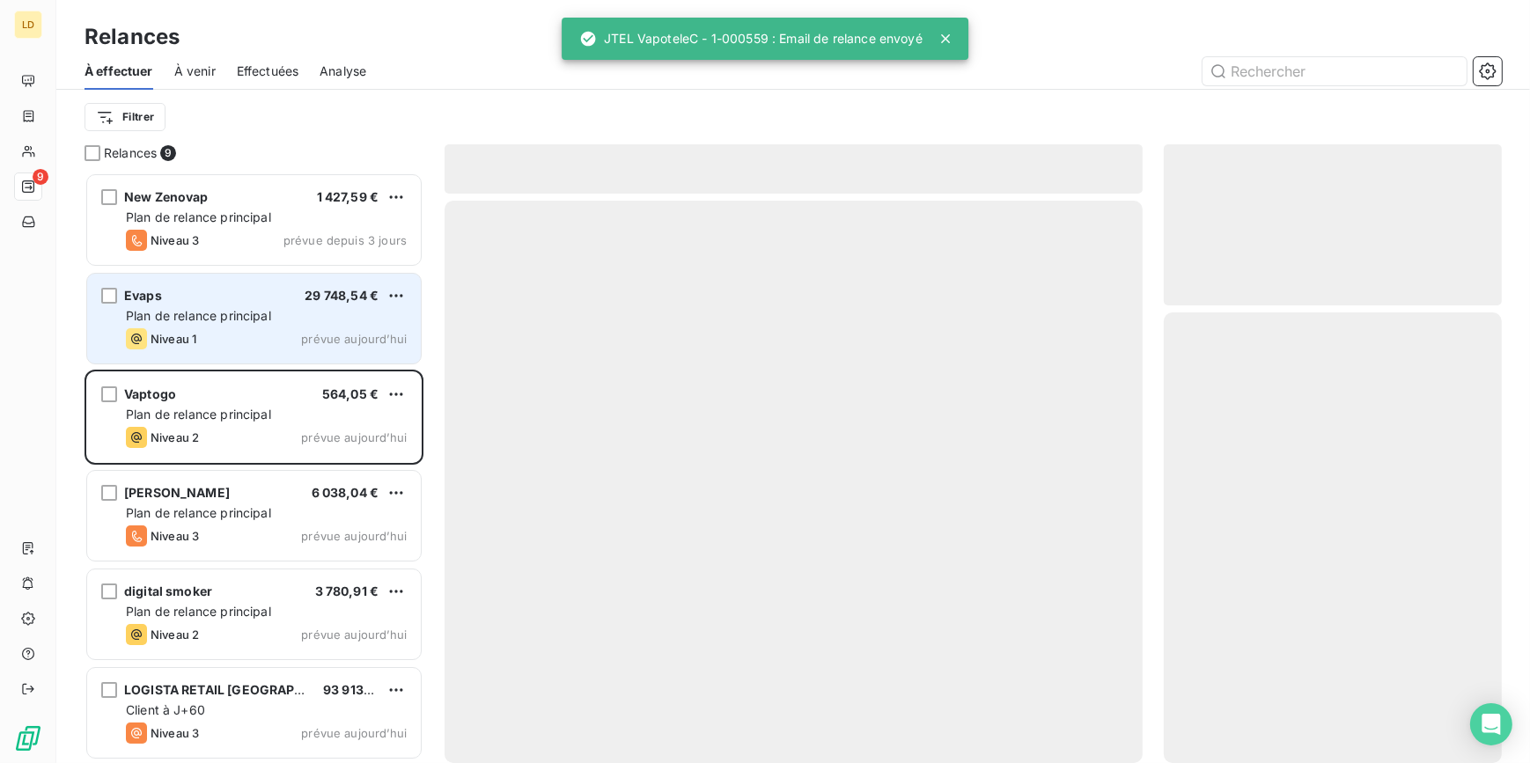
click at [254, 335] on div "Niveau 1 prévue aujourd’hui" at bounding box center [266, 338] width 281 height 21
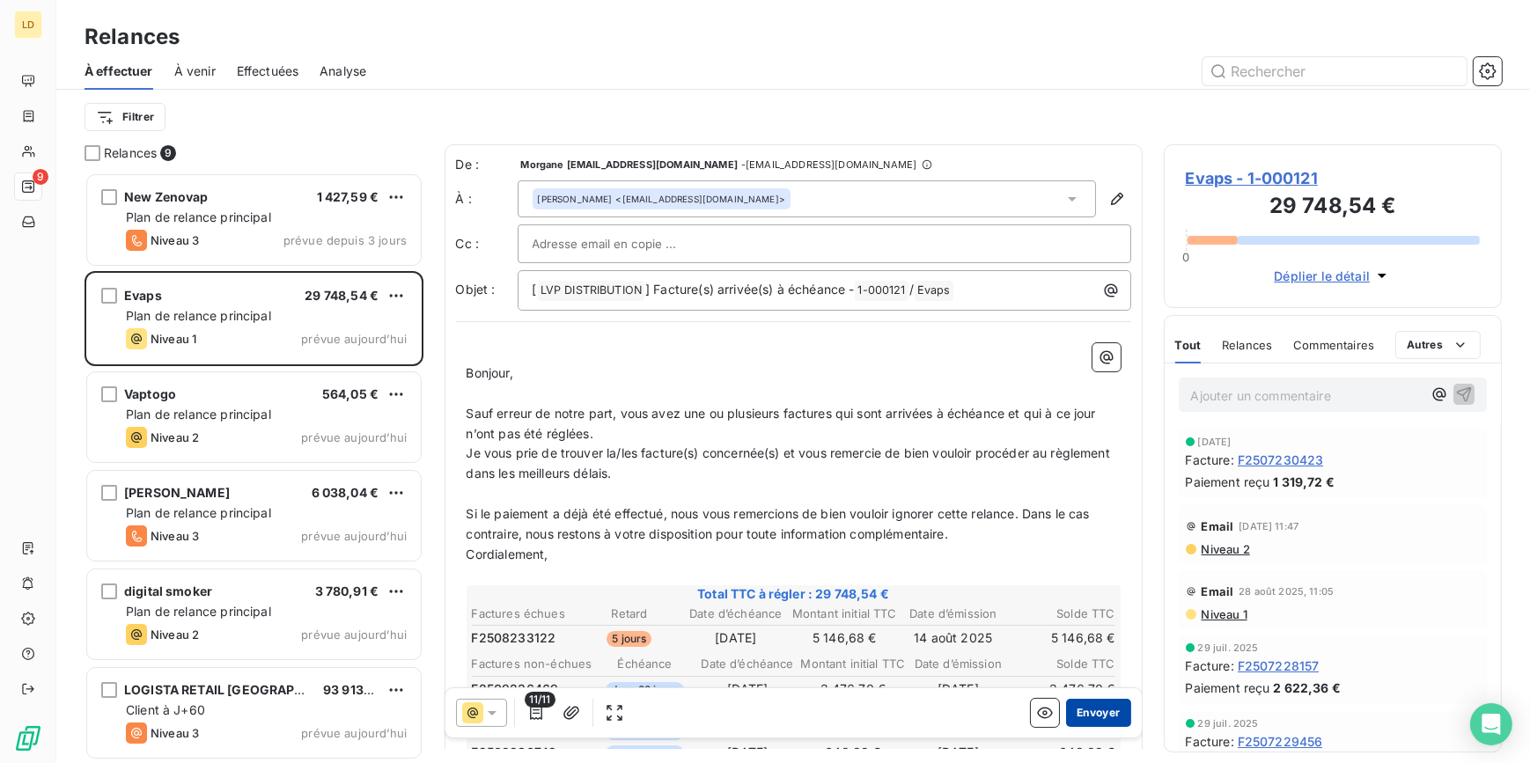
click at [1111, 716] on button "Envoyer" at bounding box center [1098, 713] width 64 height 28
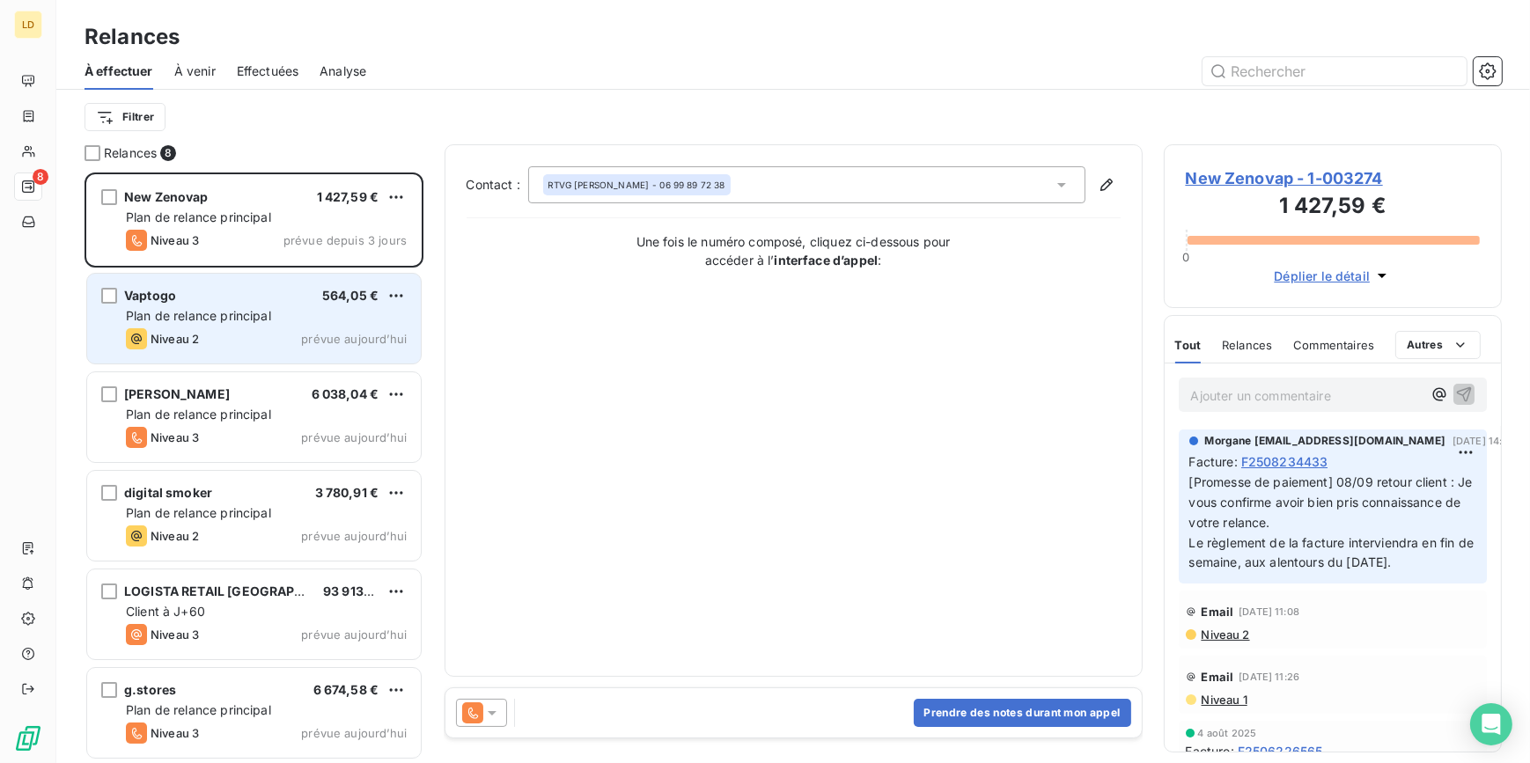
click at [251, 295] on div "Vaptogo 564,05 €" at bounding box center [266, 296] width 281 height 16
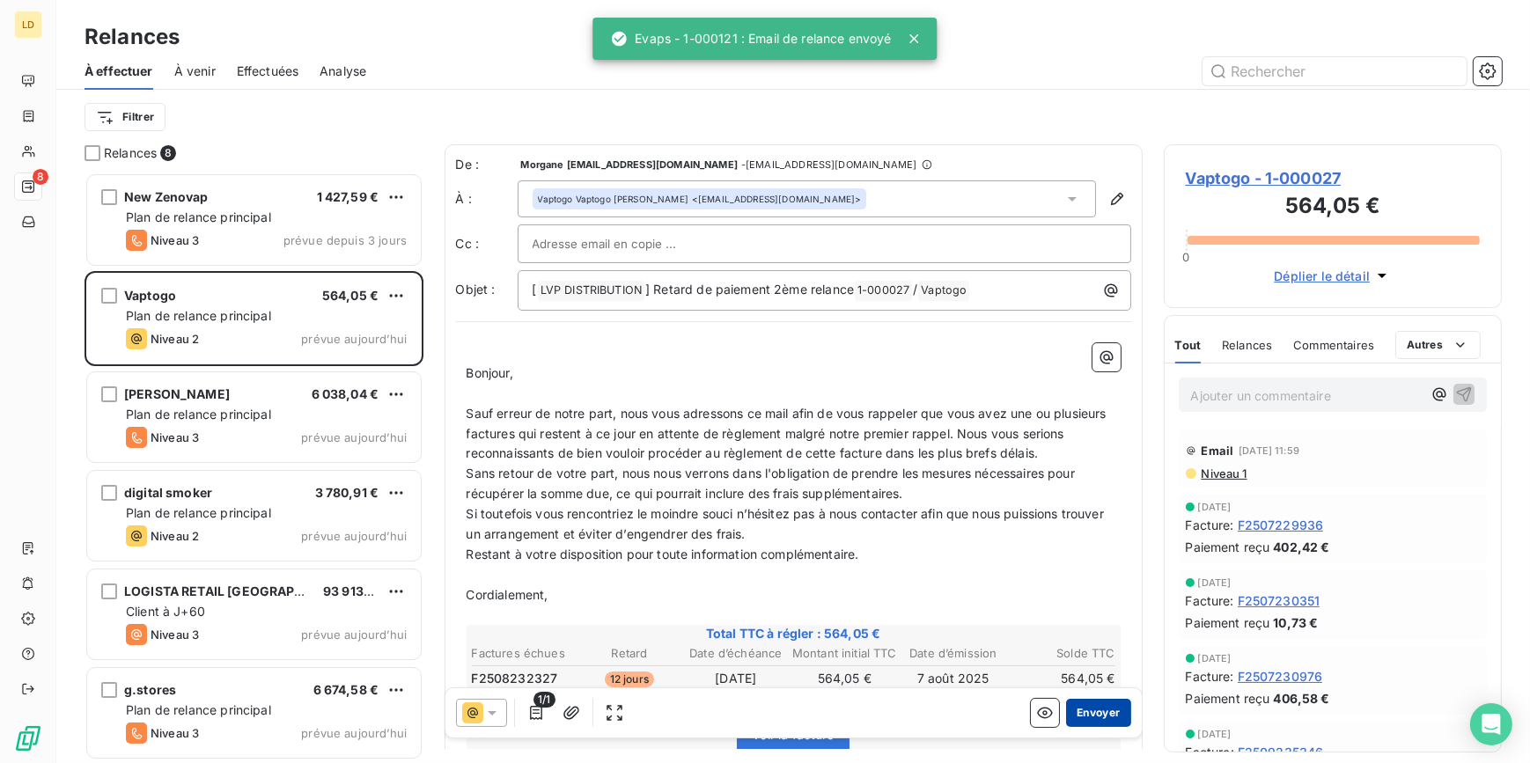
click at [1082, 712] on button "Envoyer" at bounding box center [1098, 713] width 64 height 28
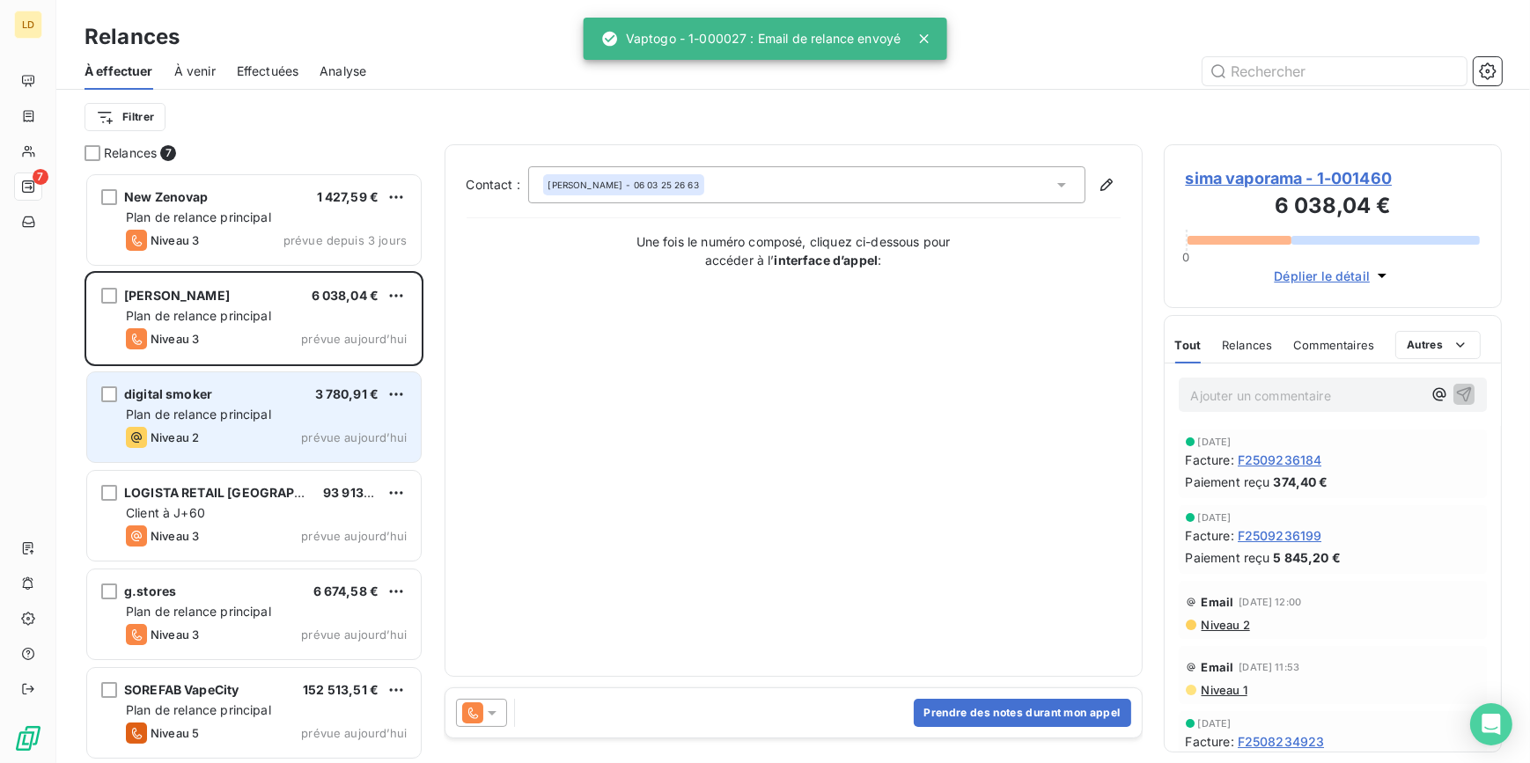
click at [290, 391] on div "digital smoker 3 780,91 €" at bounding box center [266, 394] width 281 height 16
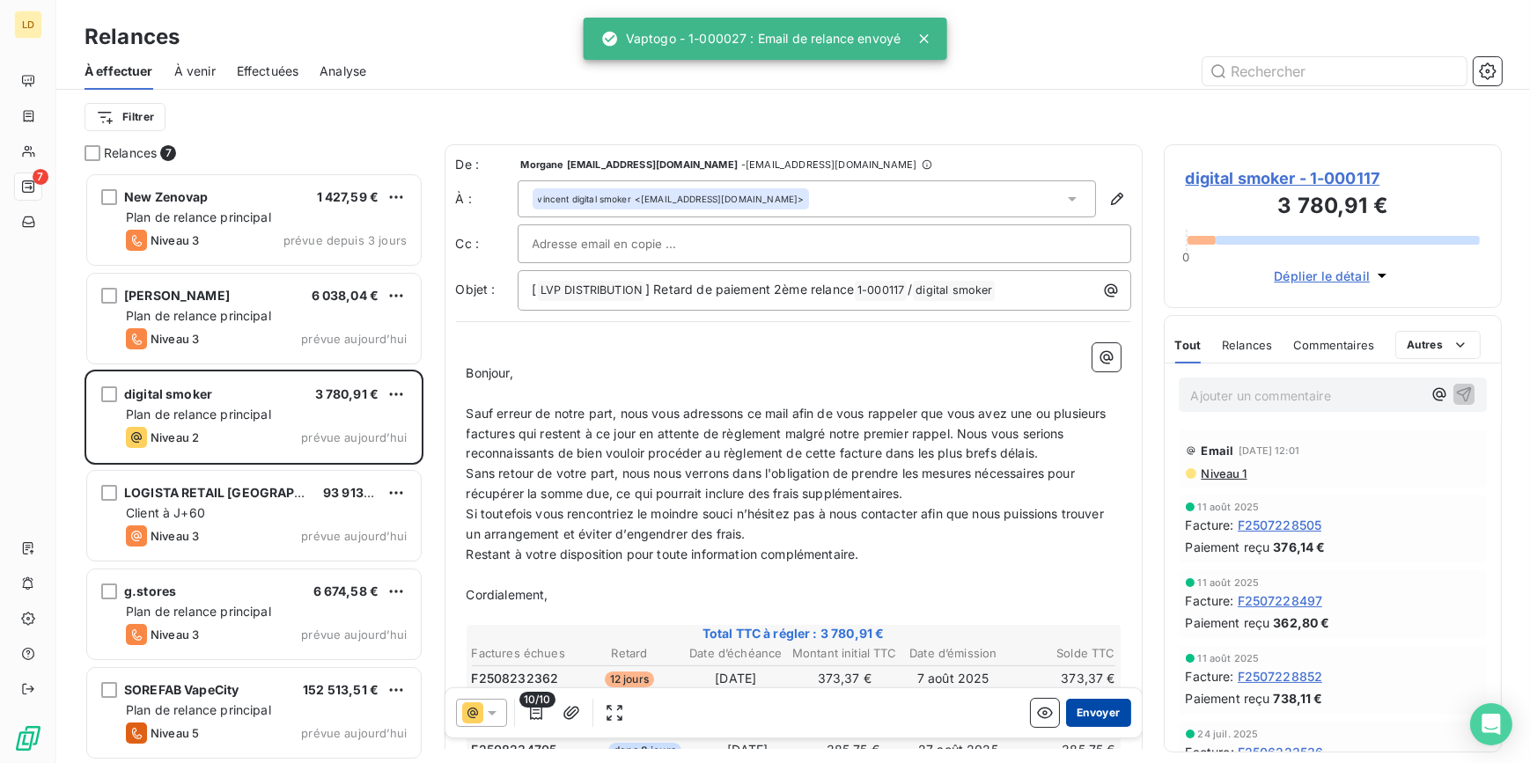
click at [1104, 713] on button "Envoyer" at bounding box center [1098, 713] width 64 height 28
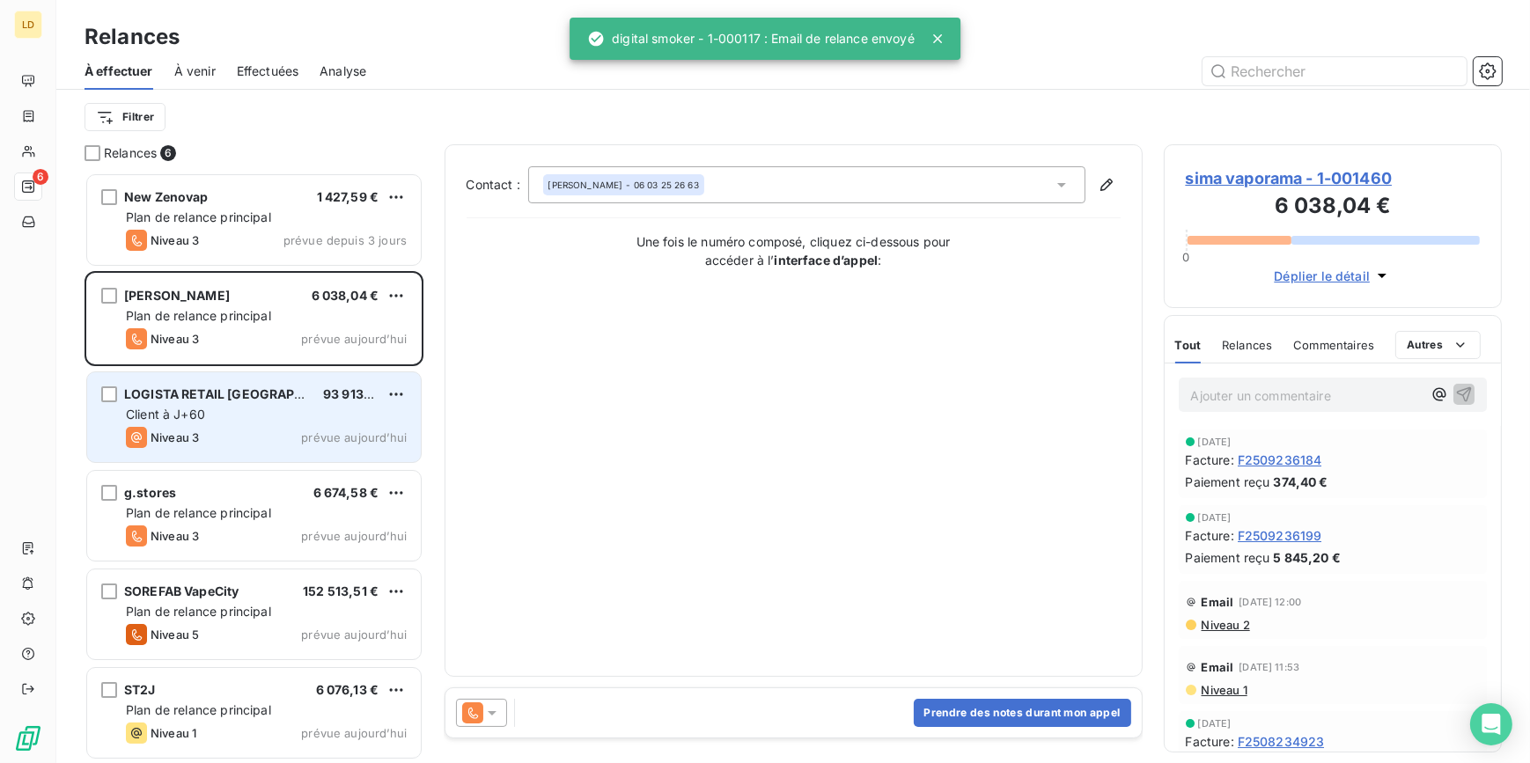
click at [267, 431] on div "Niveau 3 prévue aujourd’hui" at bounding box center [266, 437] width 281 height 21
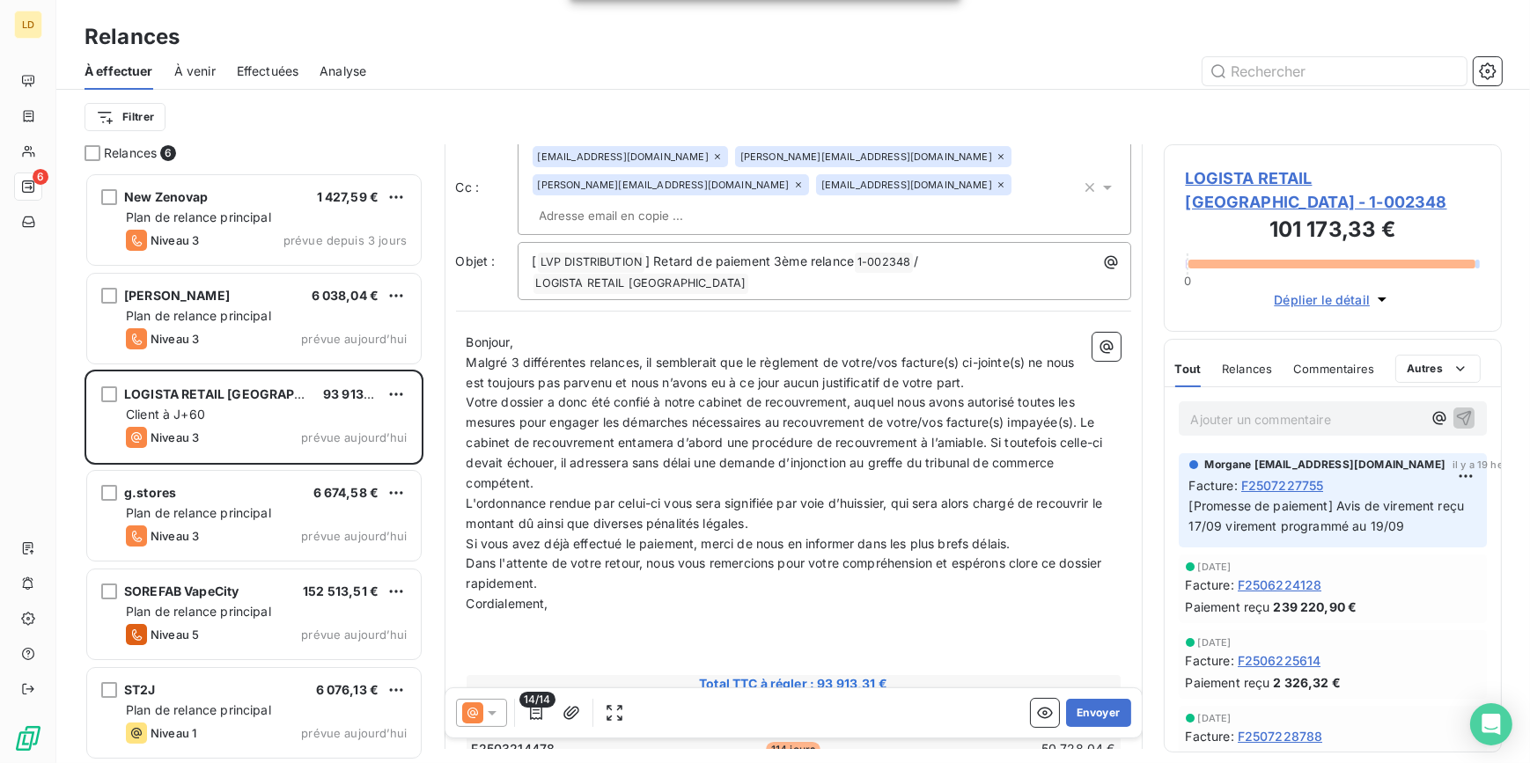
scroll to position [267, 0]
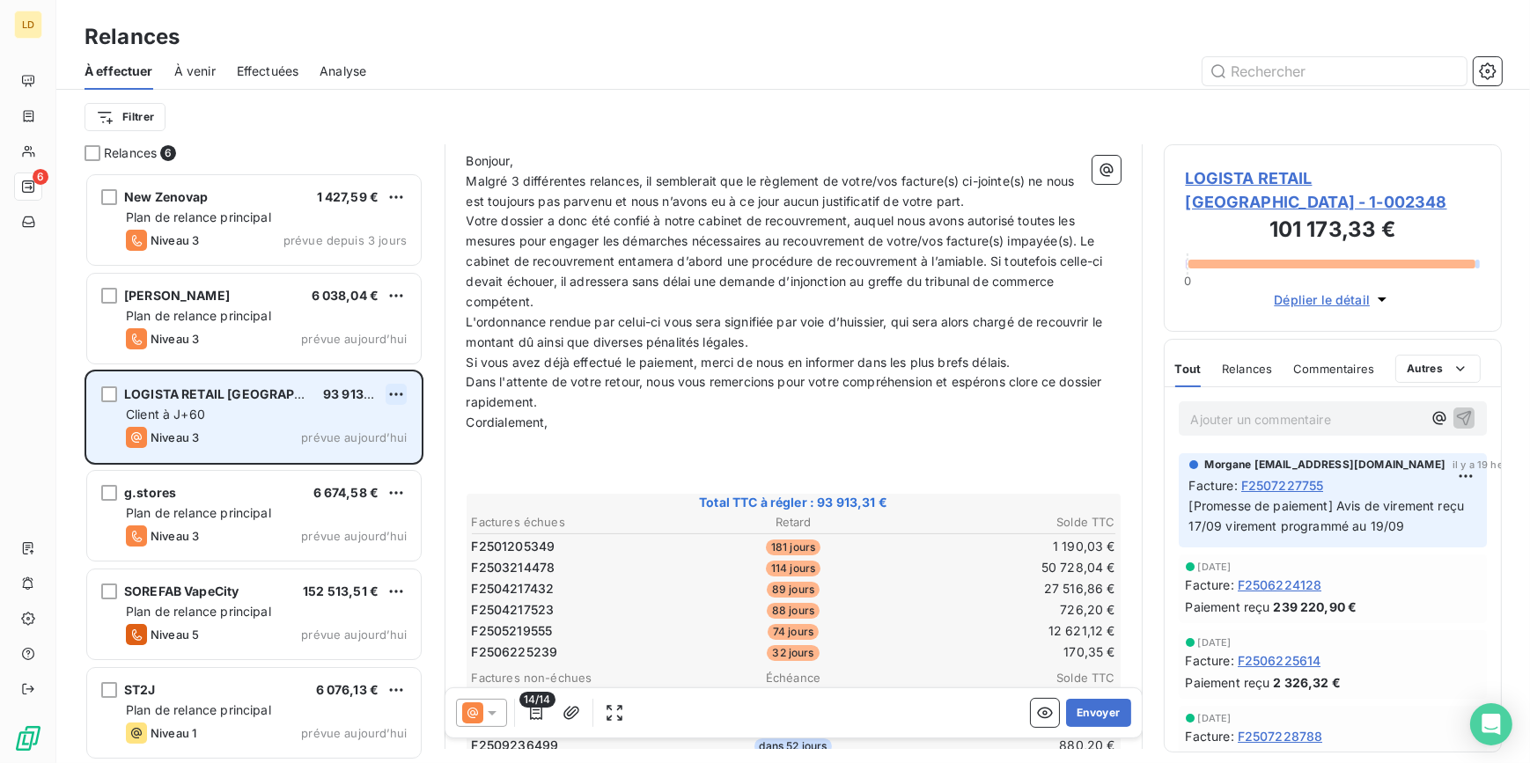
click at [392, 396] on html "LD 6 Relances À effectuer À venir Effectuées Analyse Filtrer Relances 6 New Zen…" at bounding box center [765, 381] width 1530 height 763
click at [326, 431] on div "Replanifier cette action" at bounding box center [320, 430] width 158 height 28
select select "8"
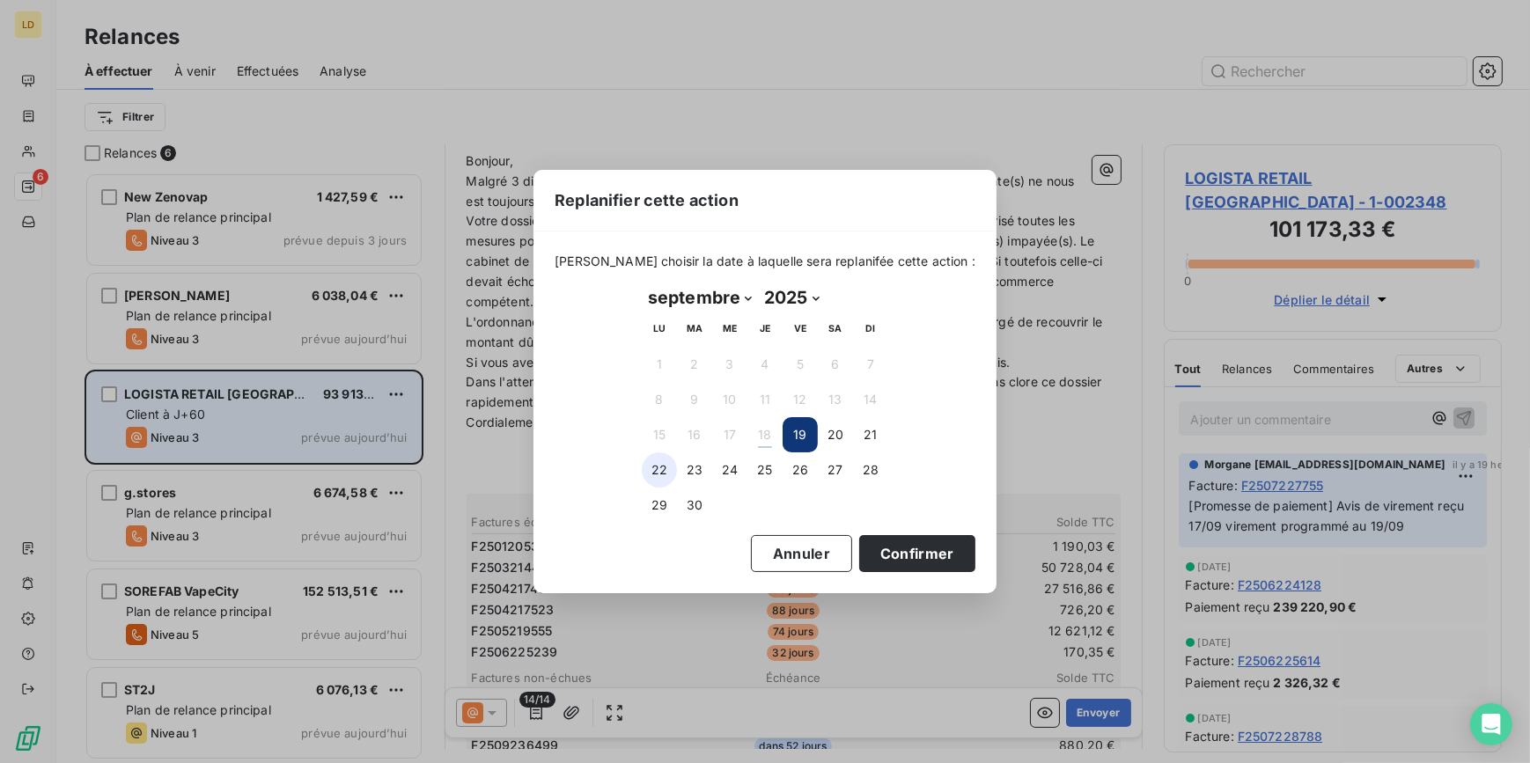
click at [657, 468] on button "22" at bounding box center [659, 469] width 35 height 35
click at [881, 542] on button "Confirmer" at bounding box center [917, 553] width 116 height 37
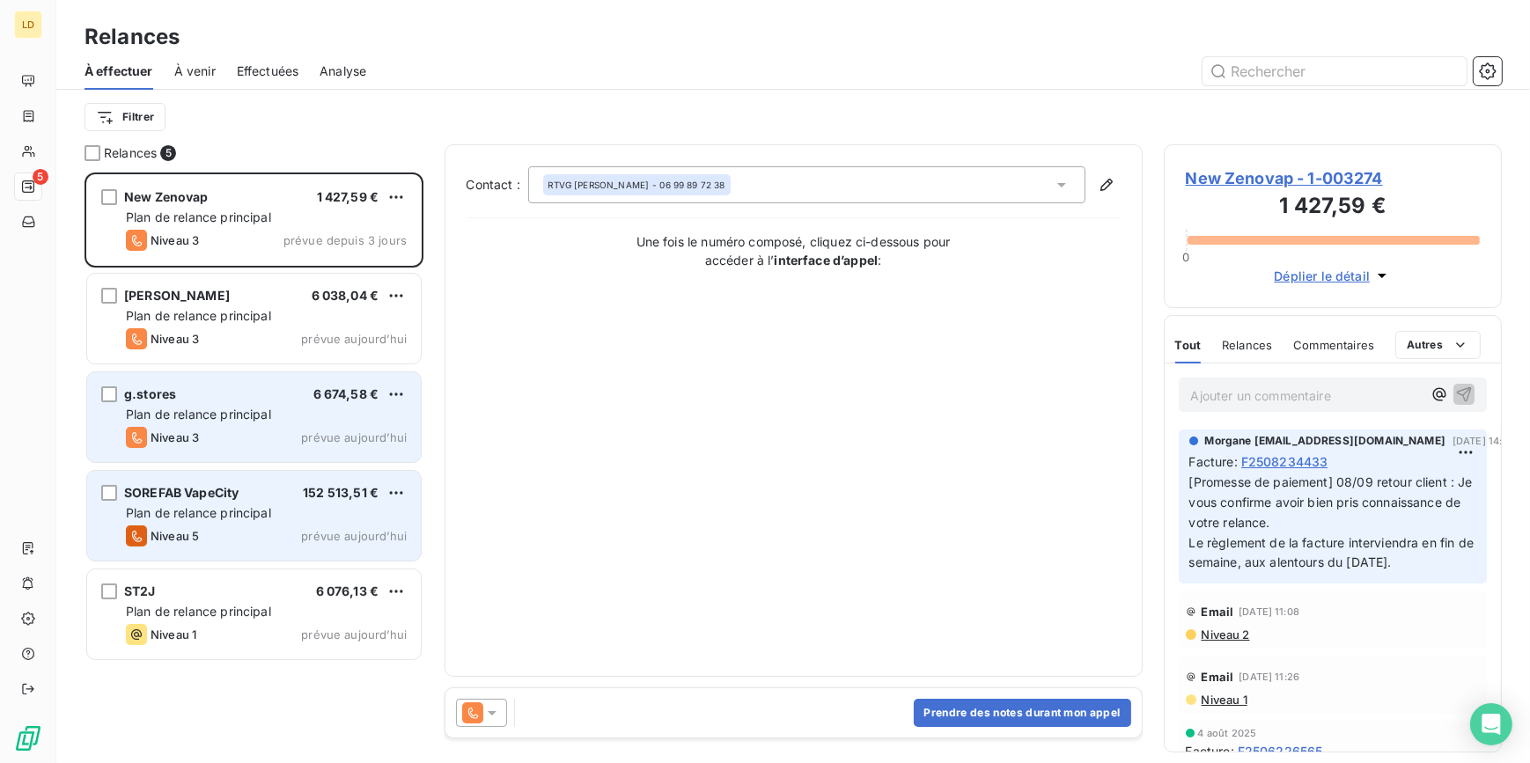
click at [242, 509] on span "Plan de relance principal" at bounding box center [198, 512] width 145 height 15
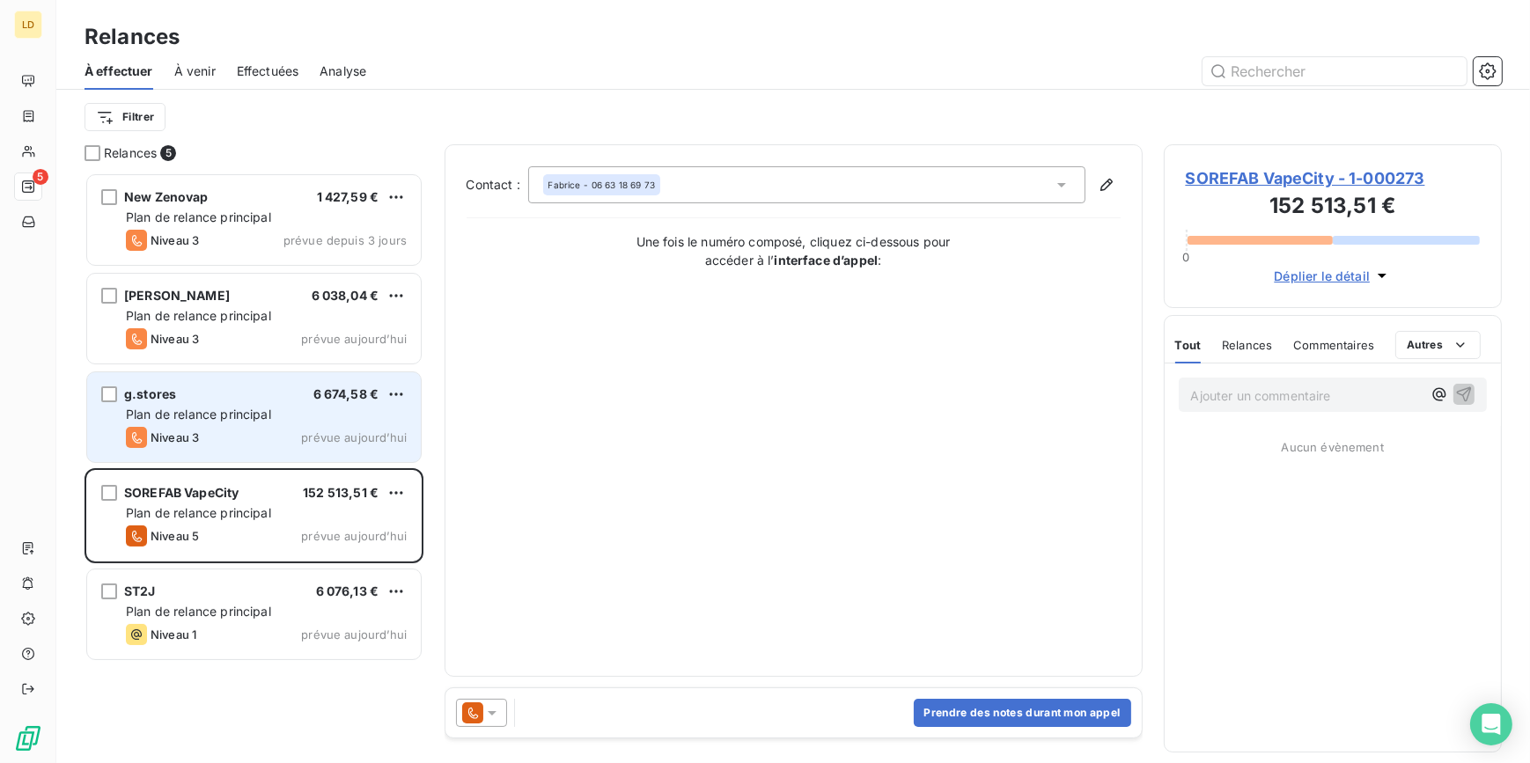
click at [491, 704] on div at bounding box center [481, 713] width 51 height 28
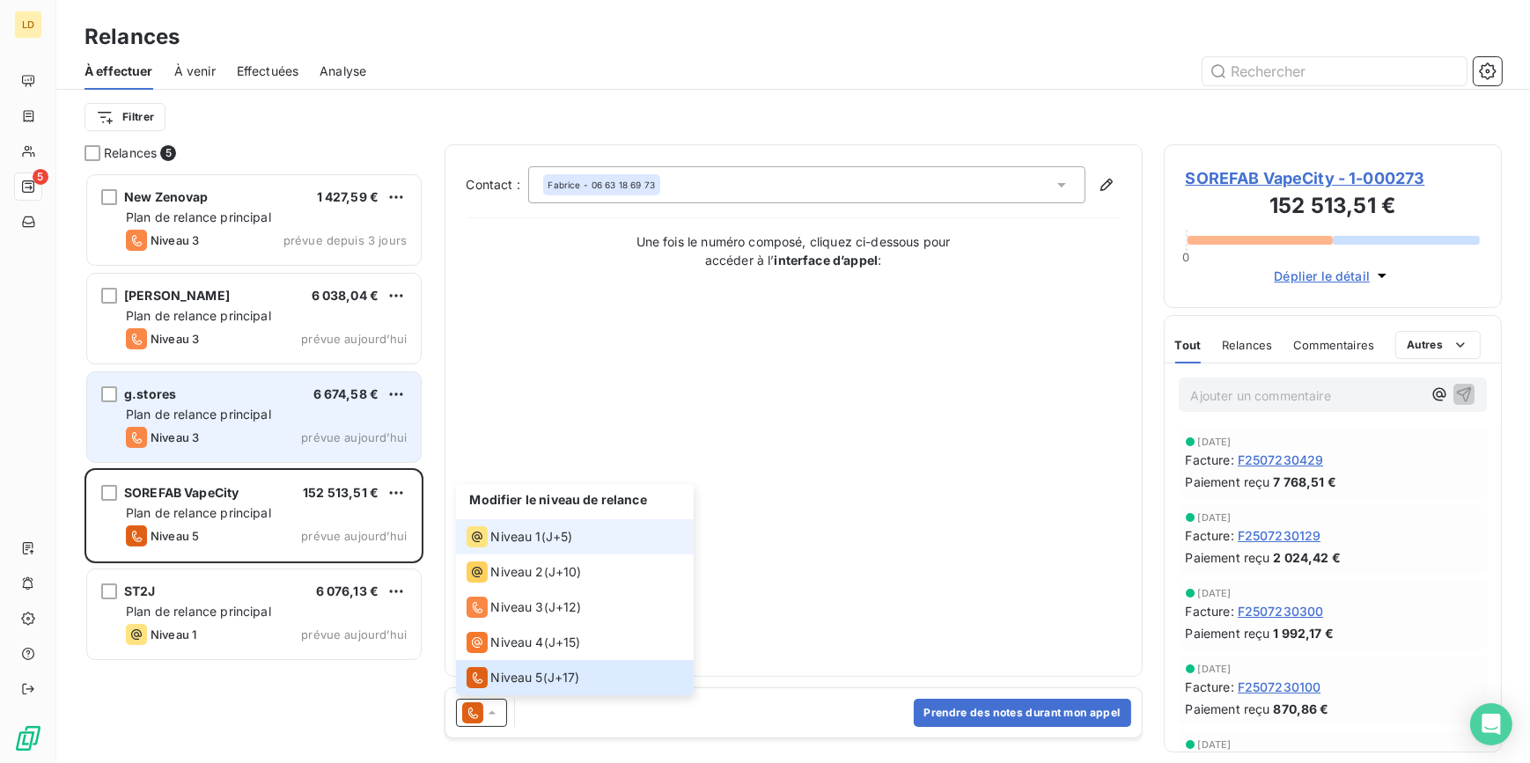
click at [523, 535] on span "Niveau 1" at bounding box center [516, 537] width 50 height 18
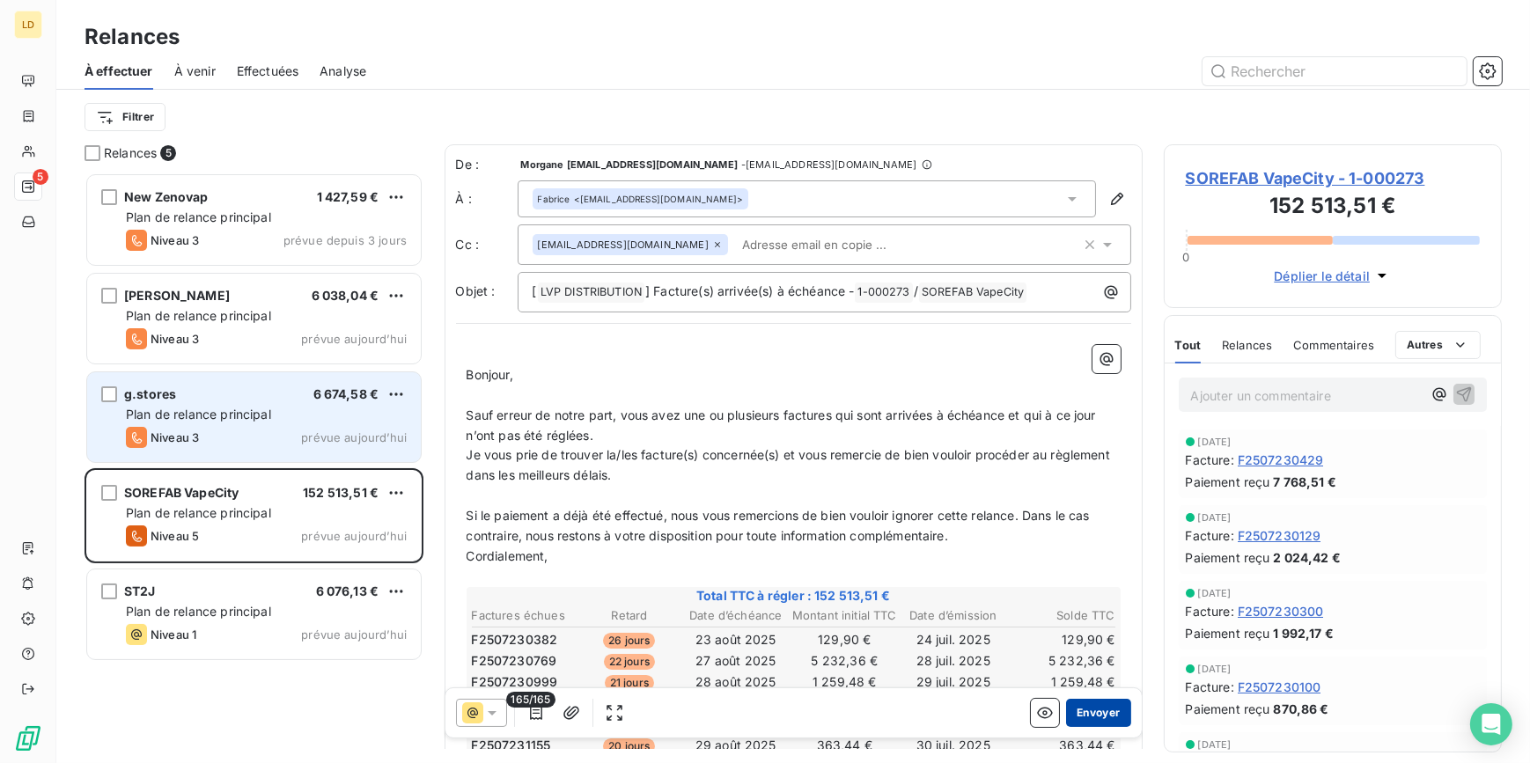
click at [1081, 716] on button "Envoyer" at bounding box center [1098, 713] width 64 height 28
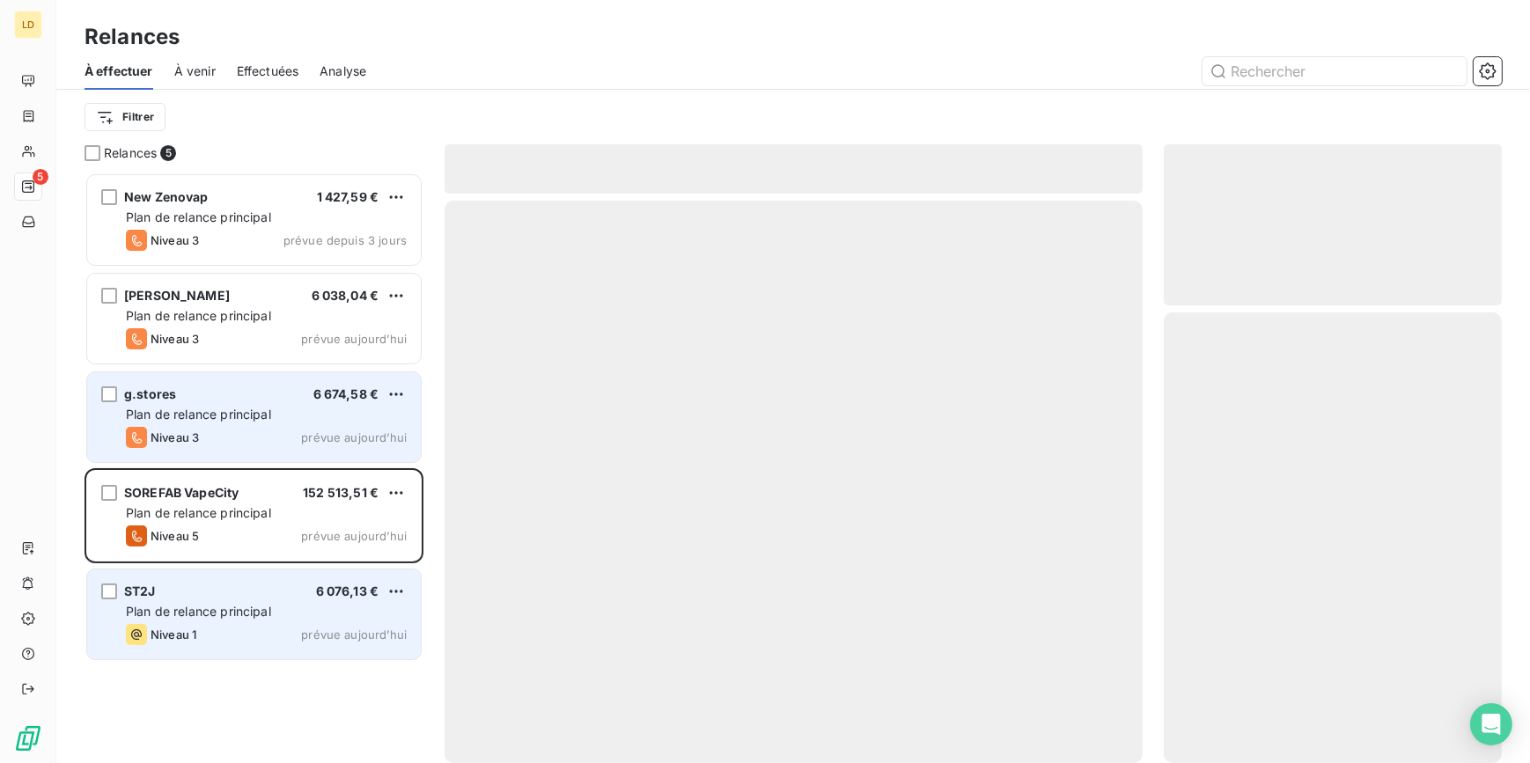
click at [202, 618] on span "Plan de relance principal" at bounding box center [198, 611] width 145 height 15
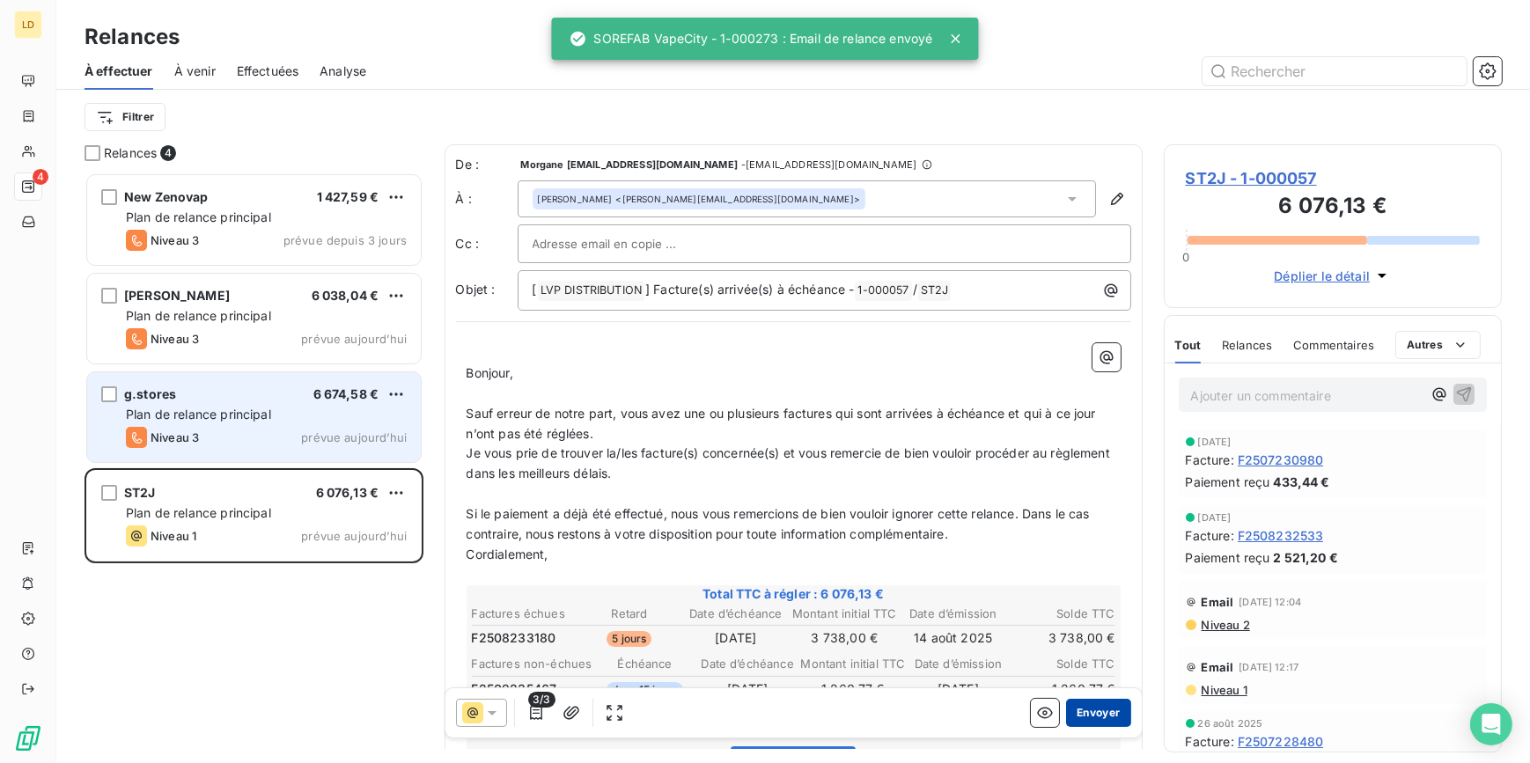
click at [1095, 704] on button "Envoyer" at bounding box center [1098, 713] width 64 height 28
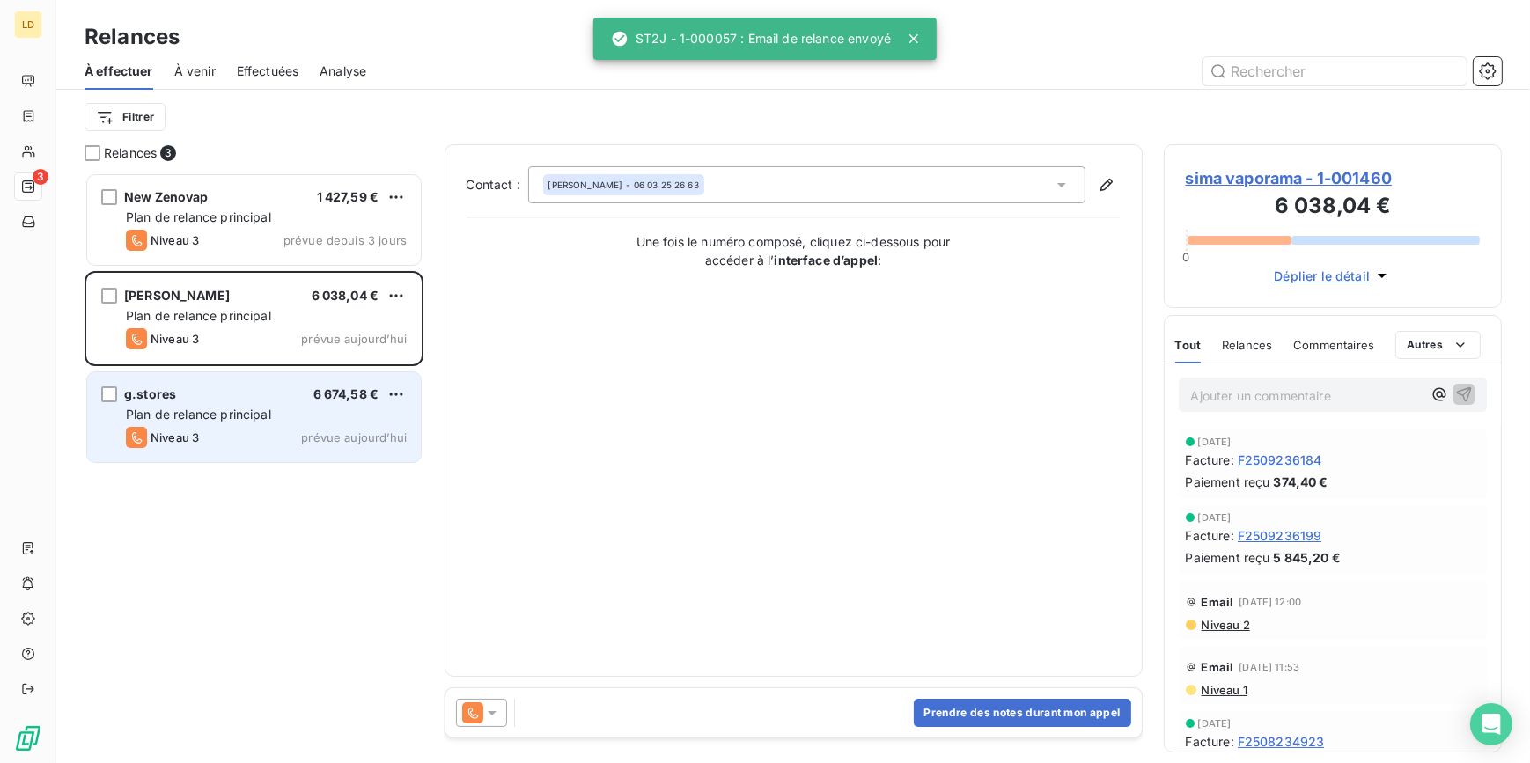
click at [1346, 179] on span "sima vaporama - 1-001460" at bounding box center [1333, 178] width 295 height 24
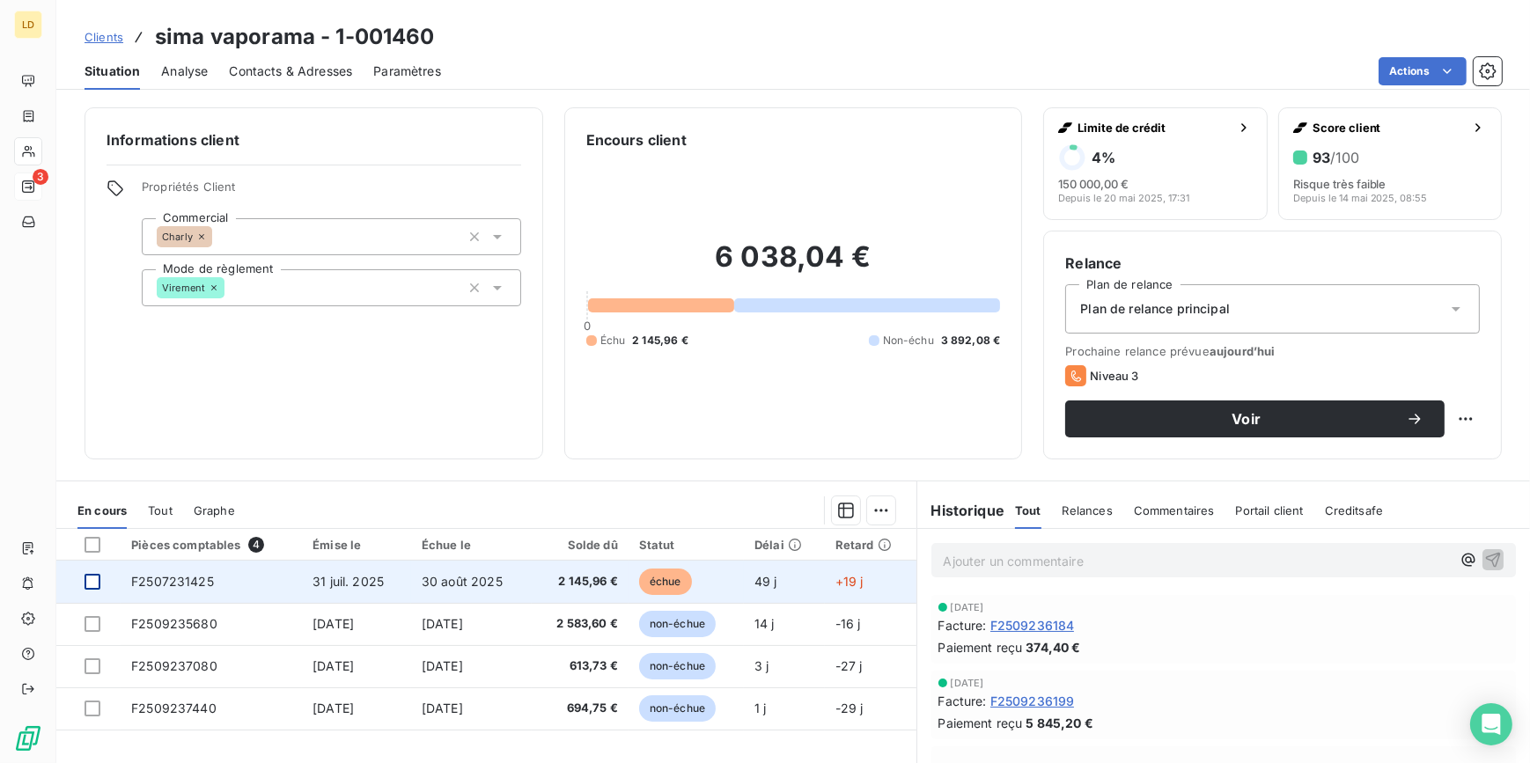
click at [92, 583] on div at bounding box center [93, 582] width 16 height 16
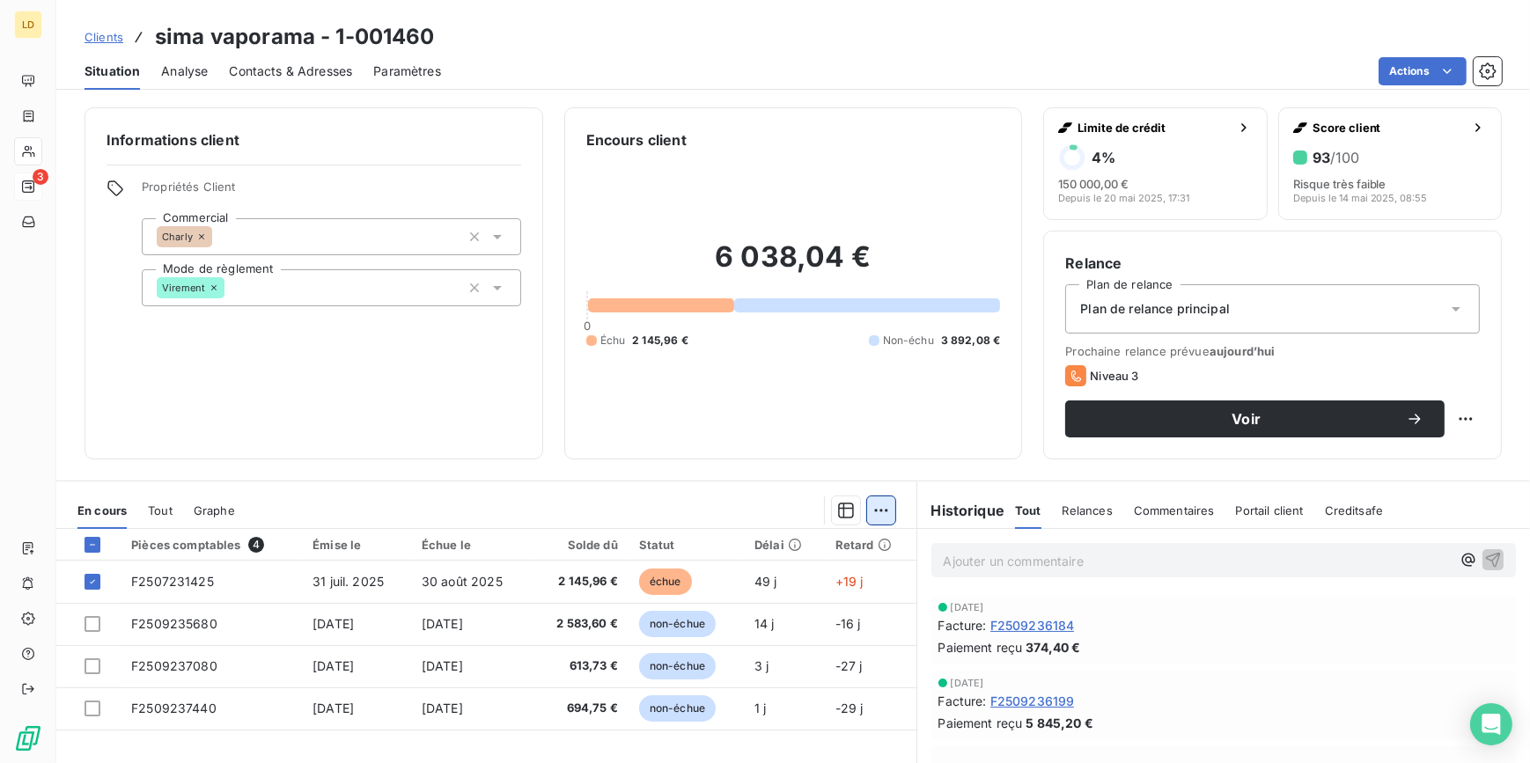
click at [870, 511] on html "LD 3 Clients sima vaporama - 1-001460 Situation Analyse Contacts & Adresses Par…" at bounding box center [765, 381] width 1530 height 763
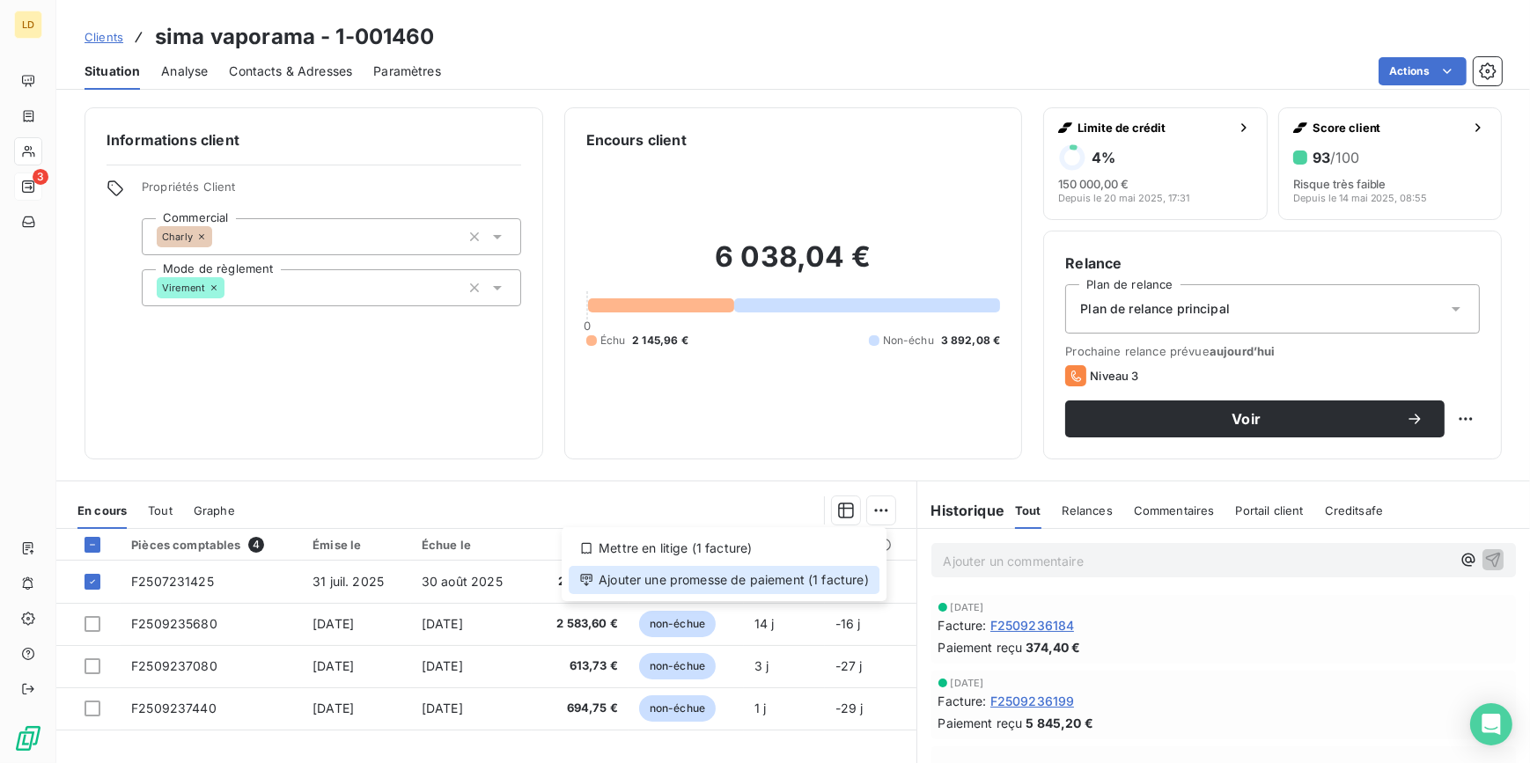
click at [818, 570] on div "Ajouter une promesse de paiement (1 facture)" at bounding box center [724, 580] width 311 height 28
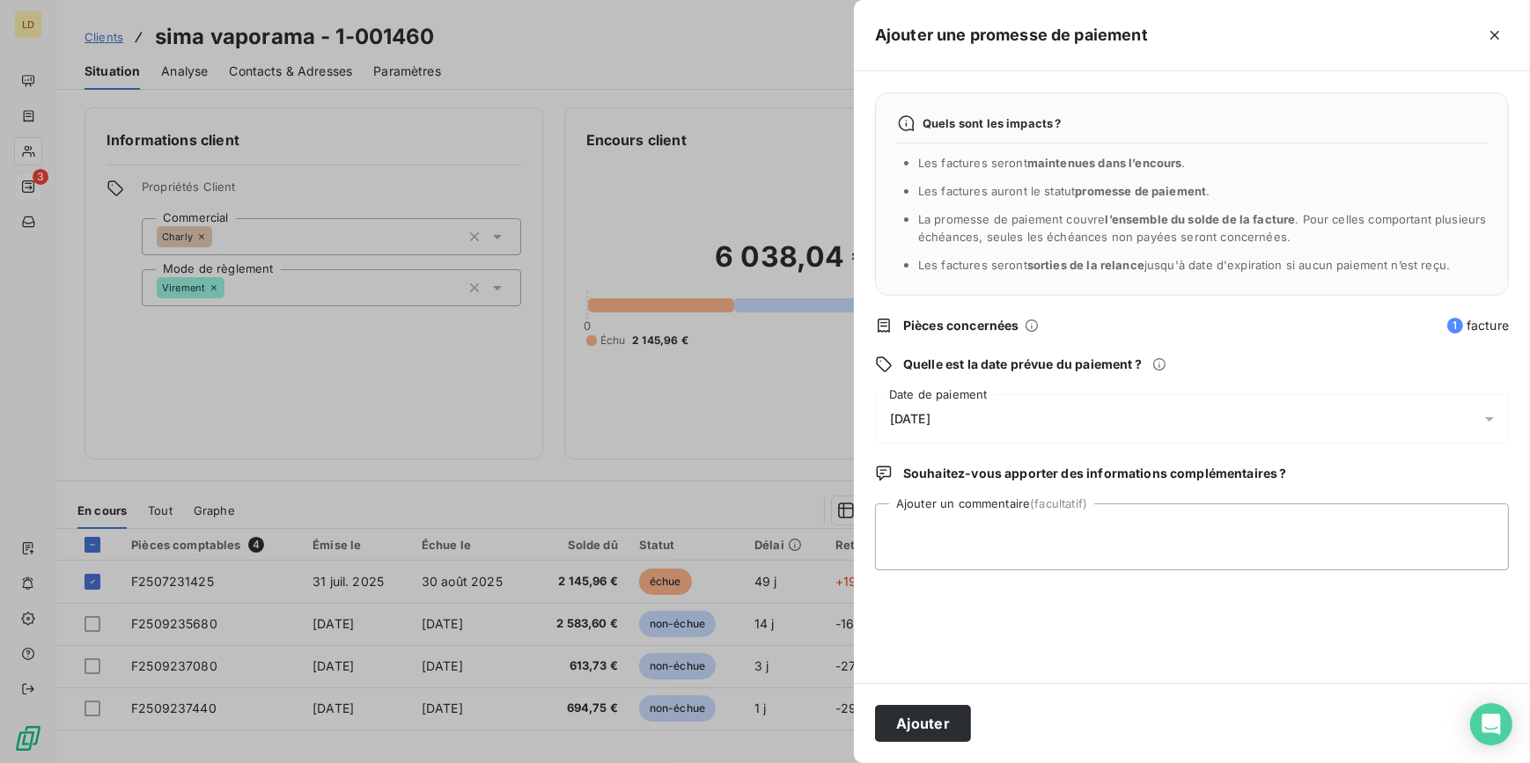
click at [930, 412] on span "[DATE]" at bounding box center [910, 419] width 40 height 14
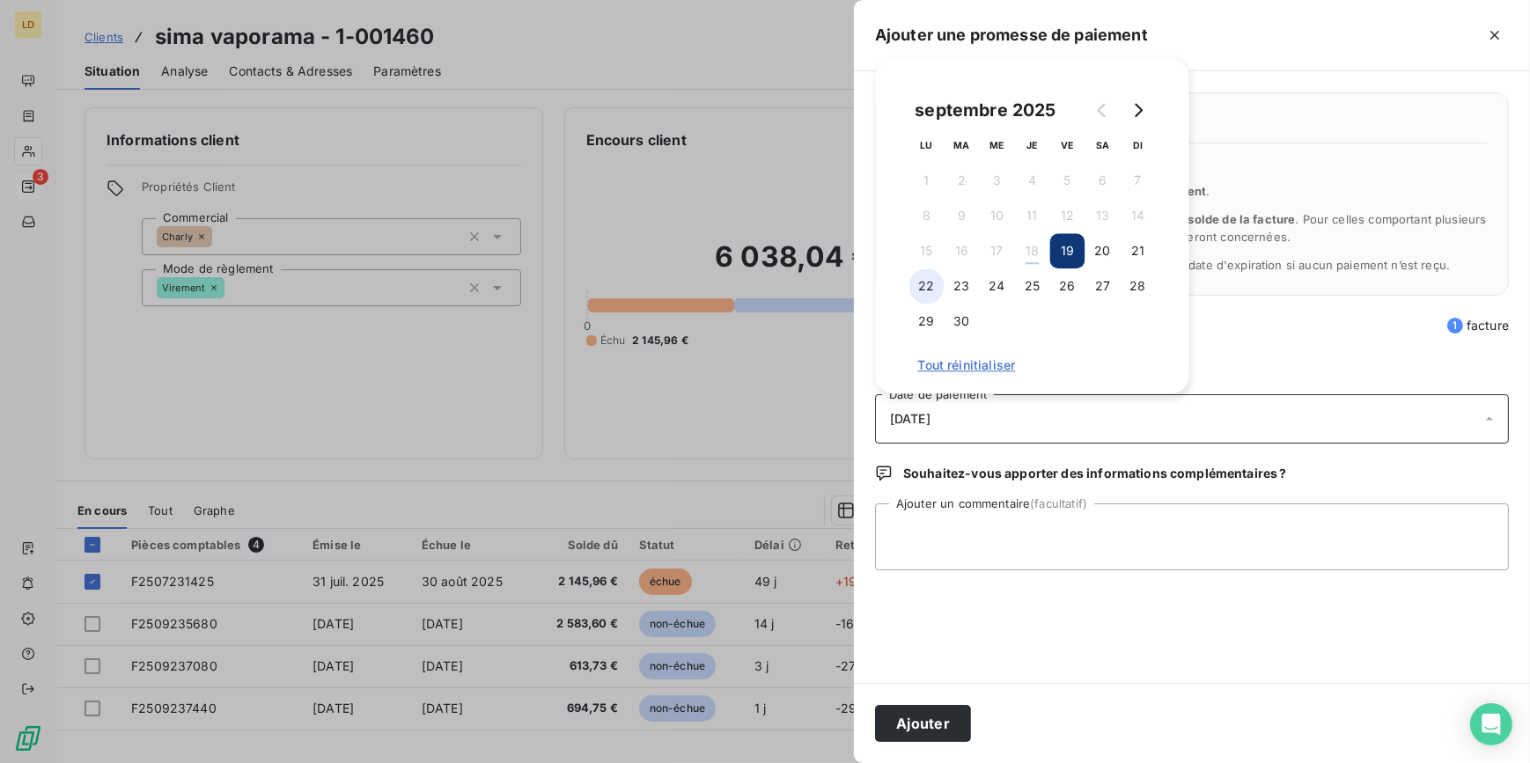
click at [933, 289] on button "22" at bounding box center [926, 285] width 35 height 35
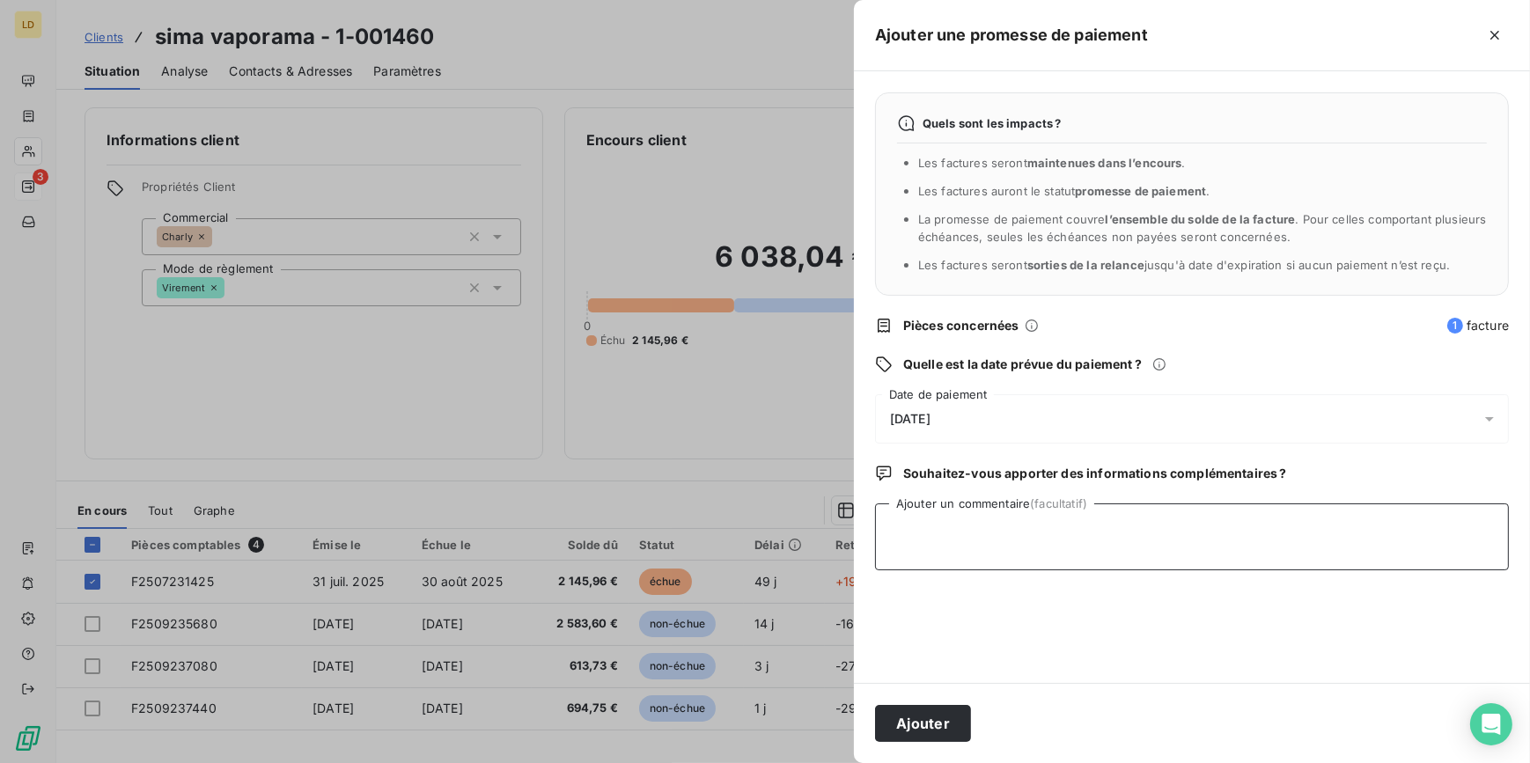
click at [955, 547] on textarea "Ajouter un commentaire (facultatif)" at bounding box center [1192, 537] width 634 height 67
type textarea "17/09 retour de [PERSON_NAME] : Virement fait"
click at [912, 712] on button "Ajouter" at bounding box center [923, 723] width 96 height 37
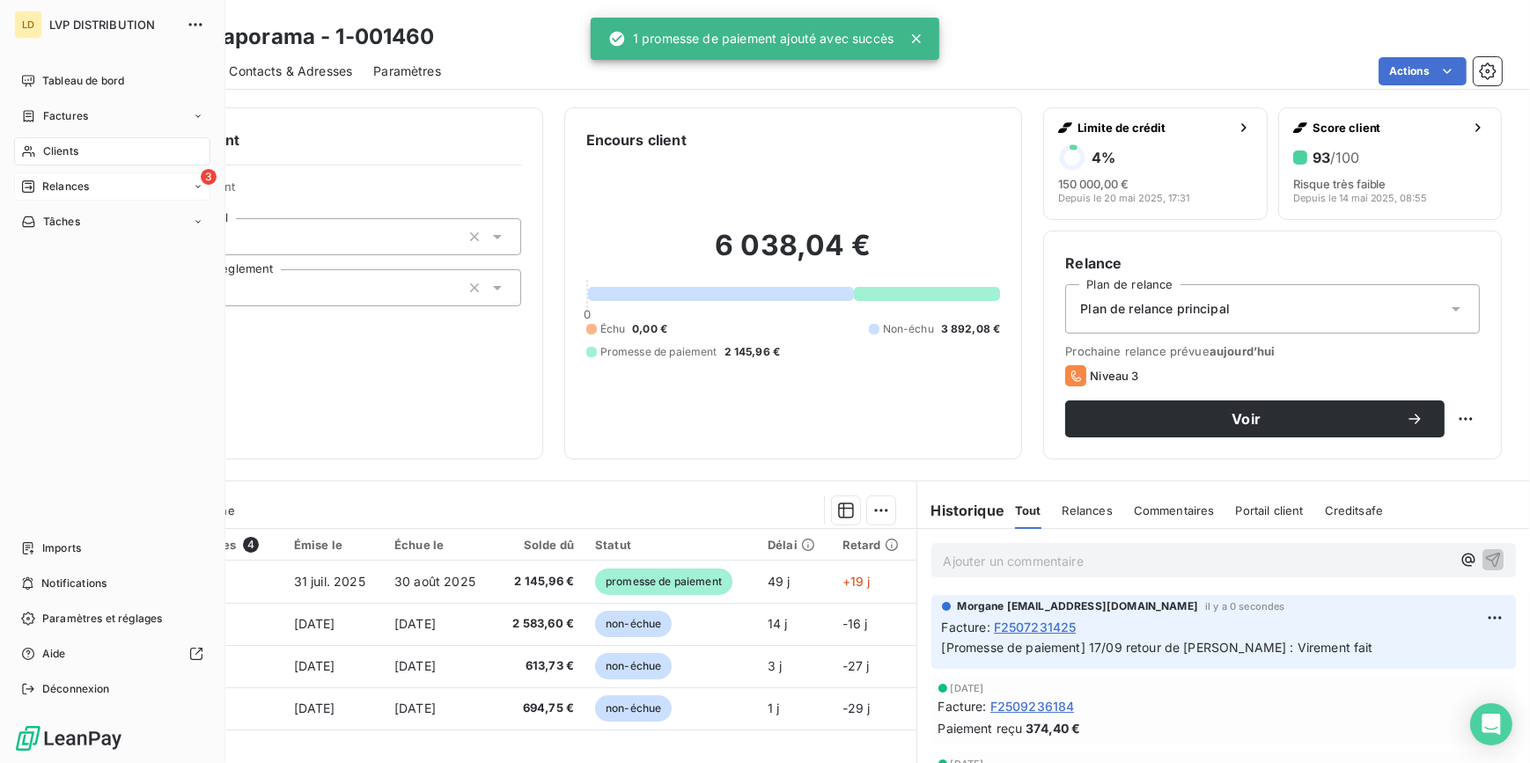
click at [26, 188] on icon at bounding box center [28, 186] width 12 height 12
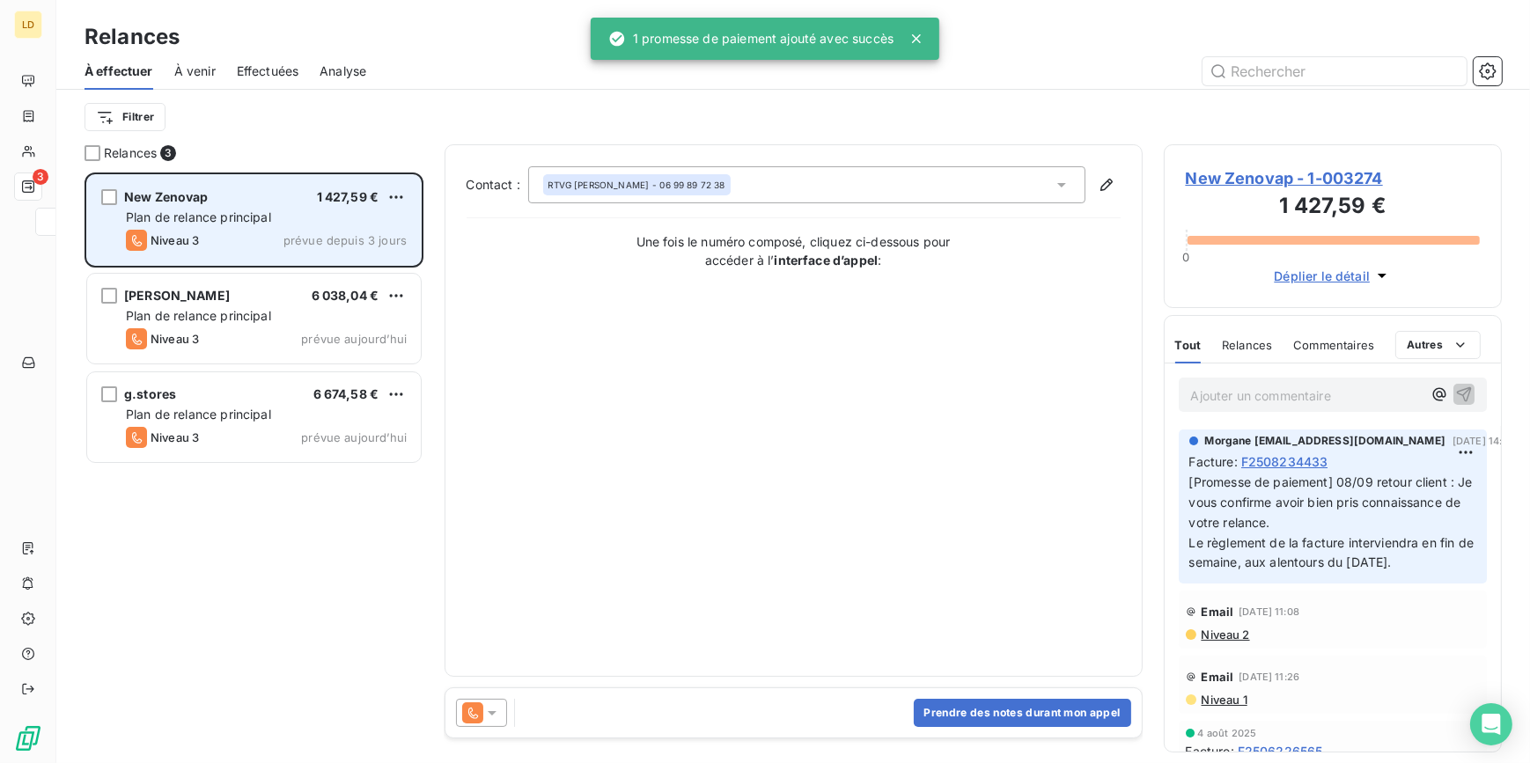
scroll to position [579, 326]
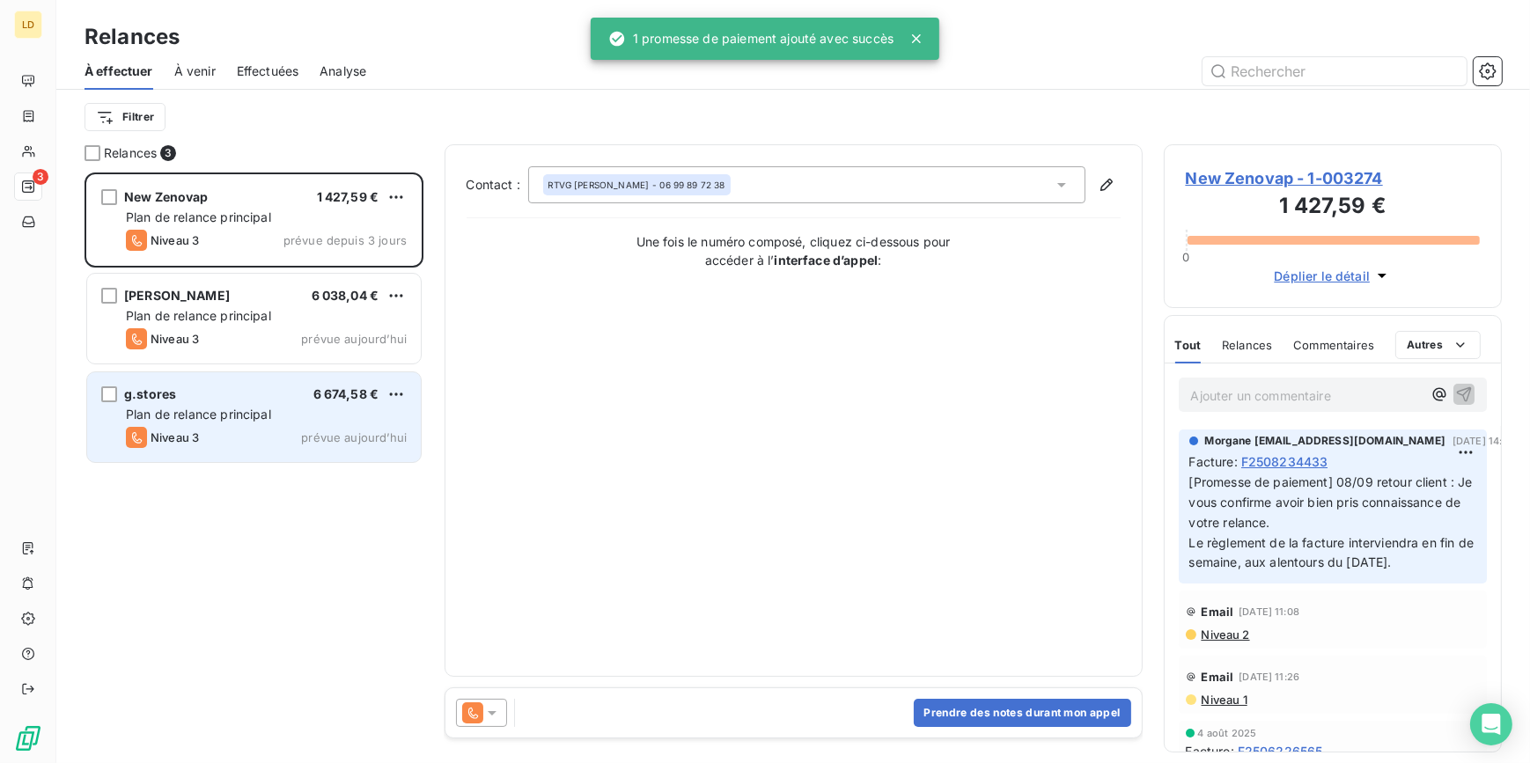
click at [264, 422] on span "Plan de relance principal" at bounding box center [198, 414] width 145 height 15
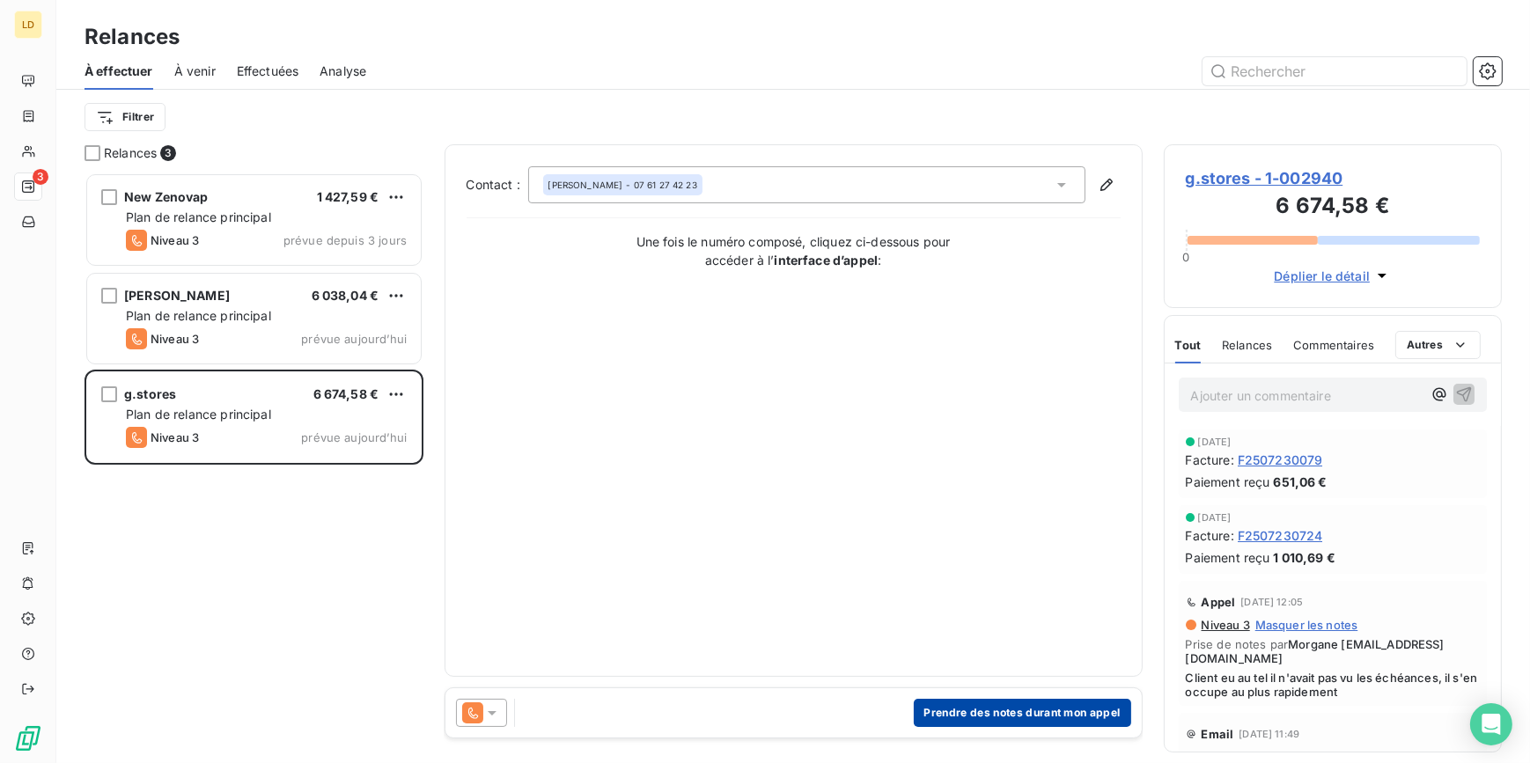
click at [1029, 710] on button "Prendre des notes durant mon appel" at bounding box center [1022, 713] width 217 height 28
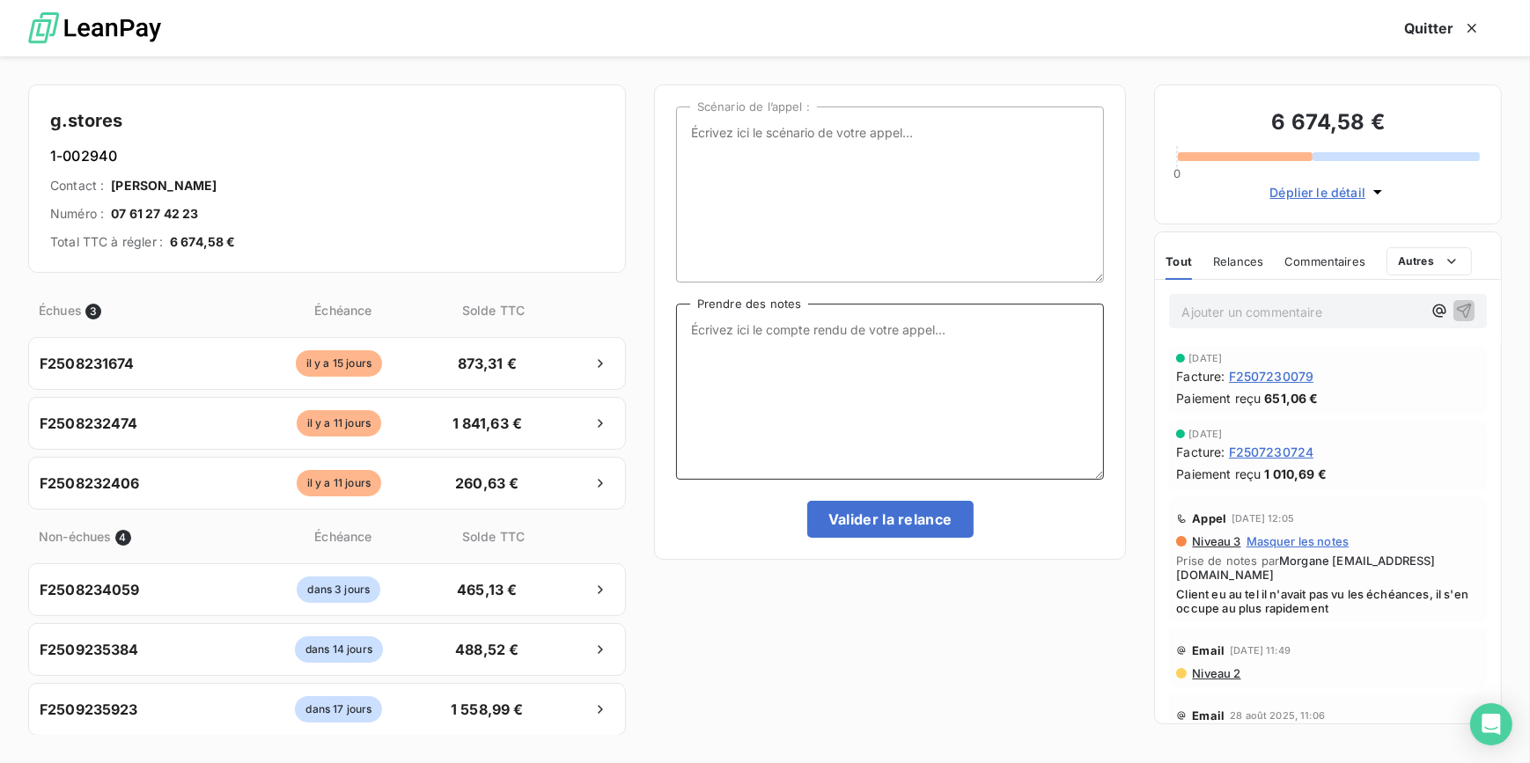
click at [820, 349] on textarea "Prendre des notes" at bounding box center [890, 392] width 429 height 176
click at [1469, 27] on icon "button" at bounding box center [1472, 28] width 18 height 18
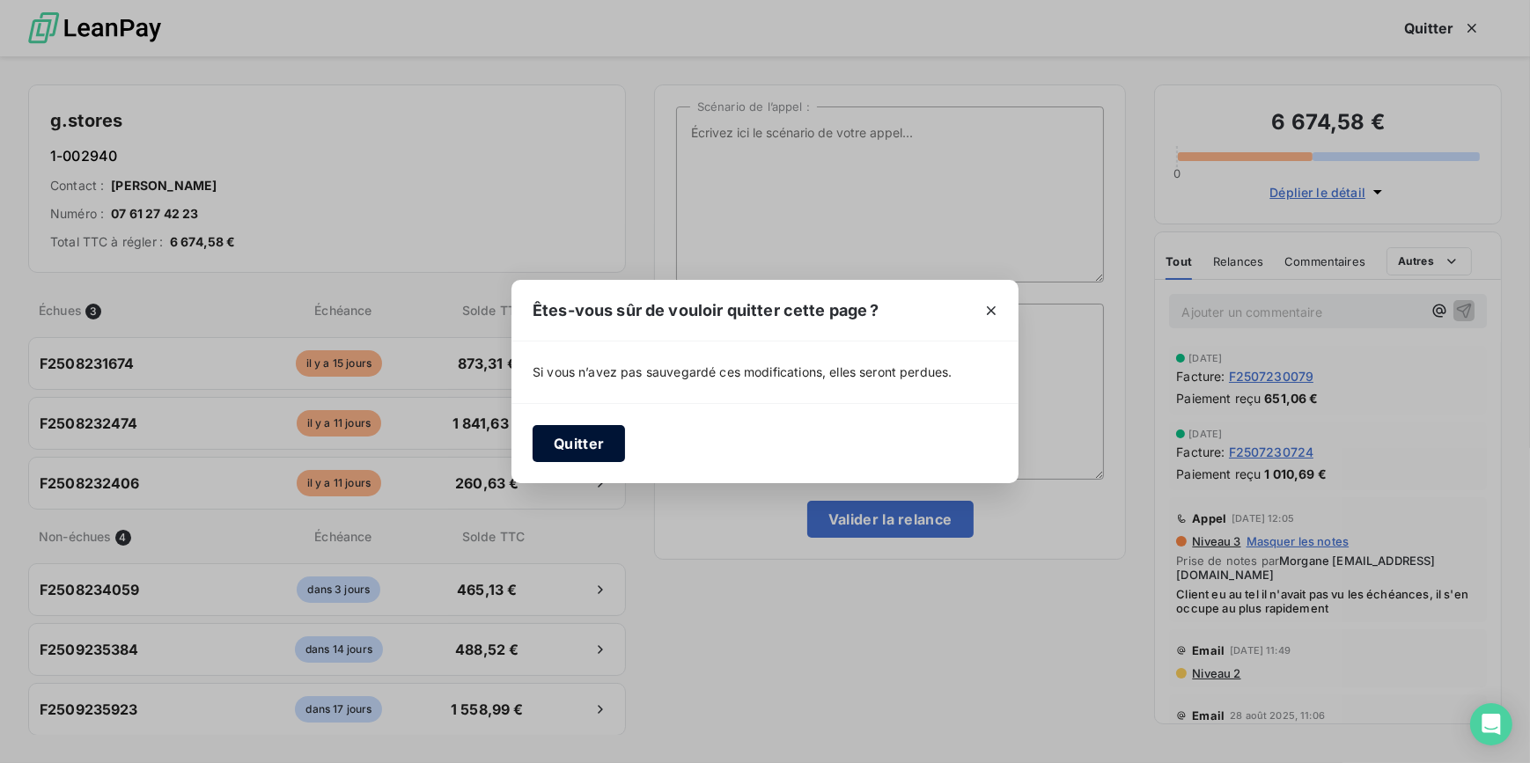
click at [605, 445] on button "Quitter" at bounding box center [579, 443] width 92 height 37
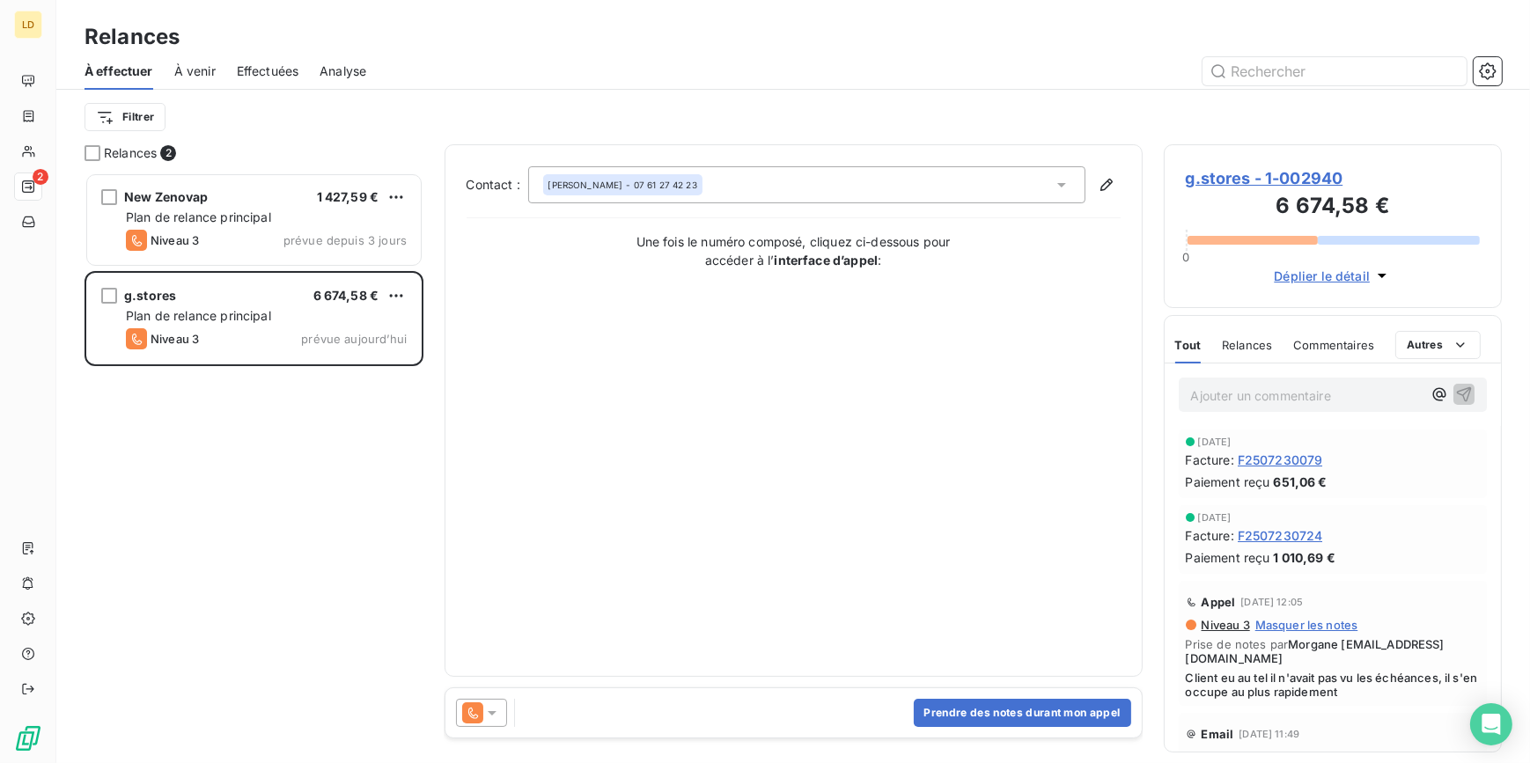
click at [1287, 188] on span "g.stores - 1-002940" at bounding box center [1333, 178] width 295 height 24
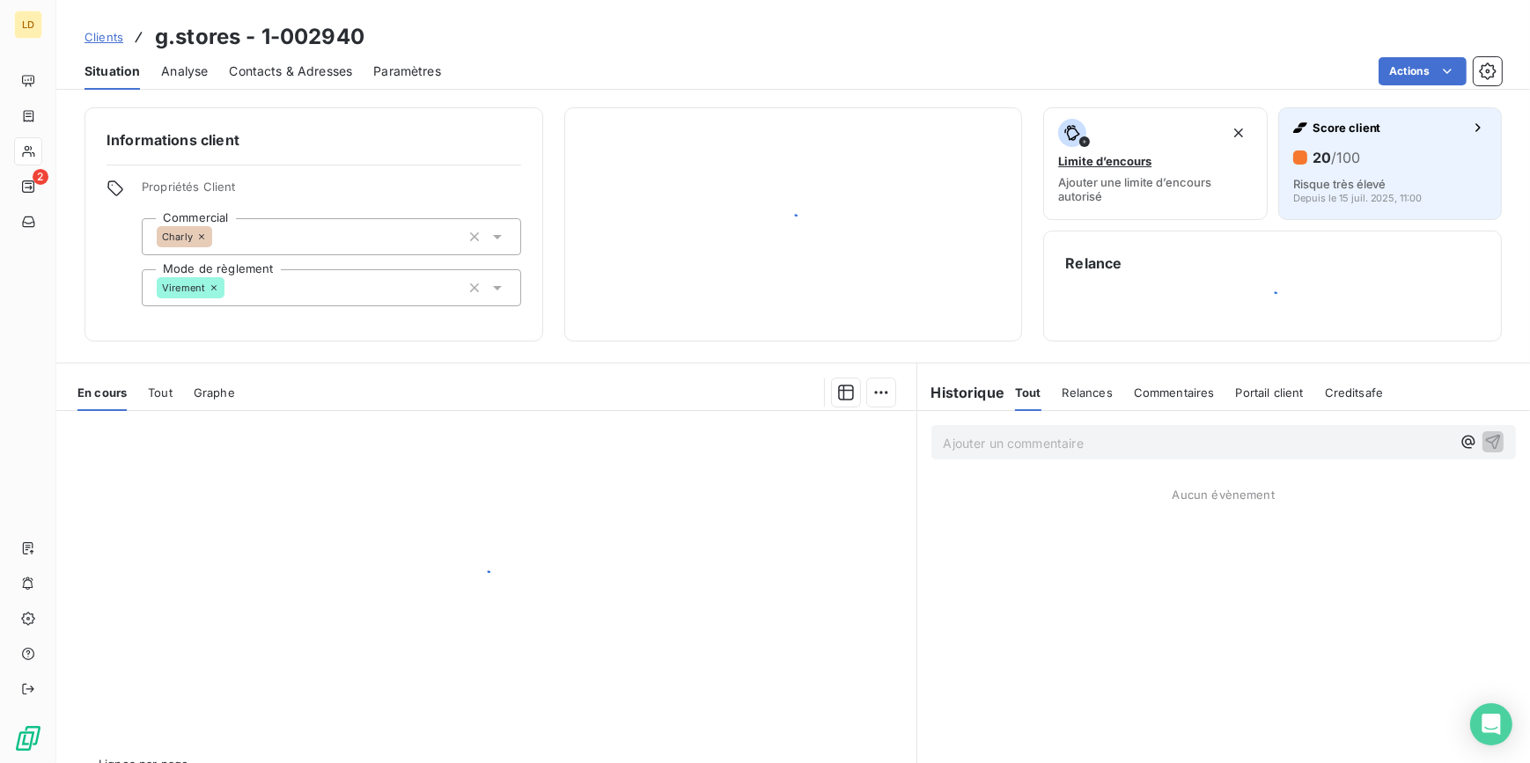
drag, startPoint x: 1285, startPoint y: 187, endPoint x: 1277, endPoint y: 177, distance: 12.5
click at [1278, 177] on button "Score client 20 /100 Risque très élevé Depuis le [DATE] 11:00" at bounding box center [1390, 163] width 224 height 113
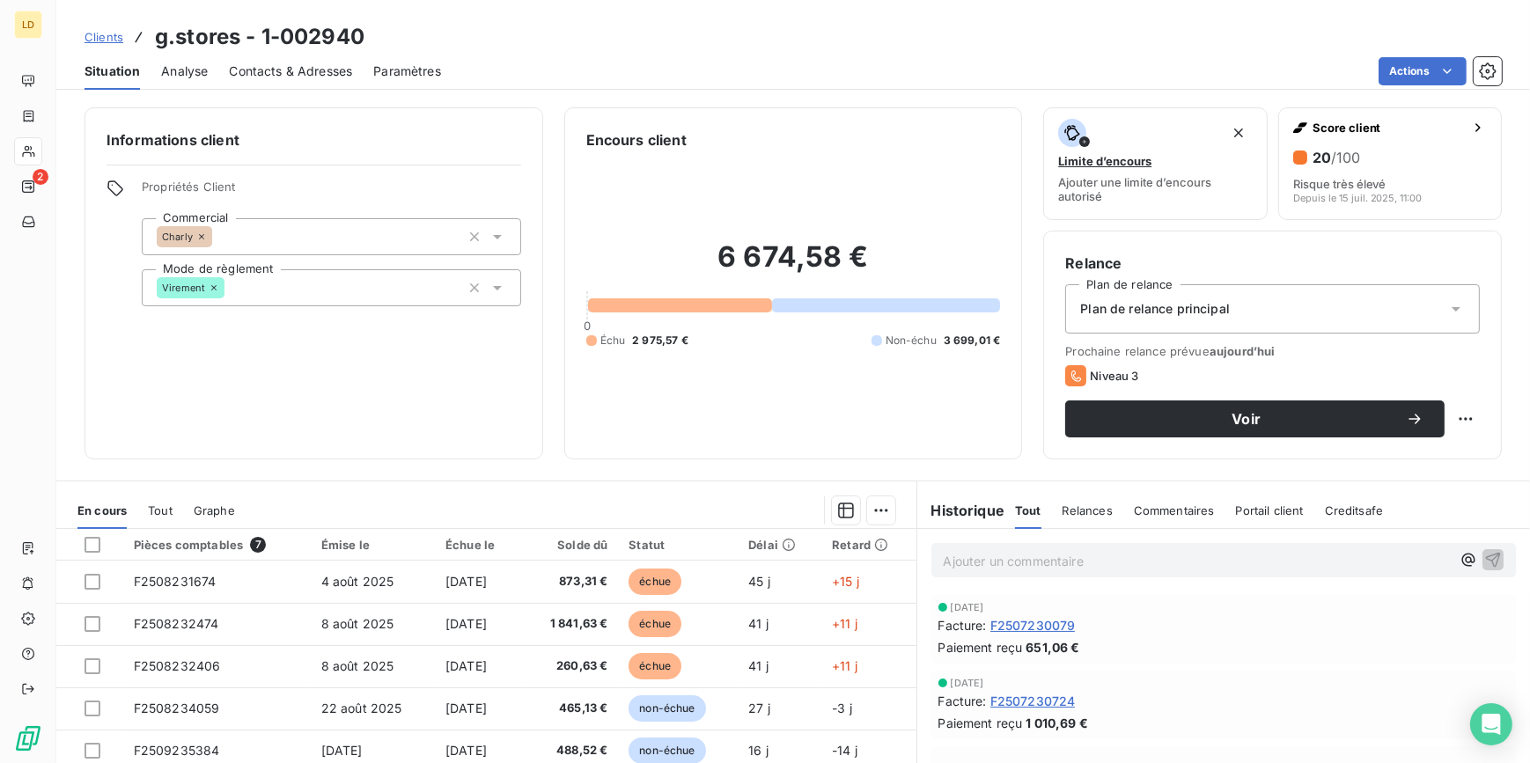
click at [333, 78] on span "Contacts & Adresses" at bounding box center [290, 72] width 123 height 18
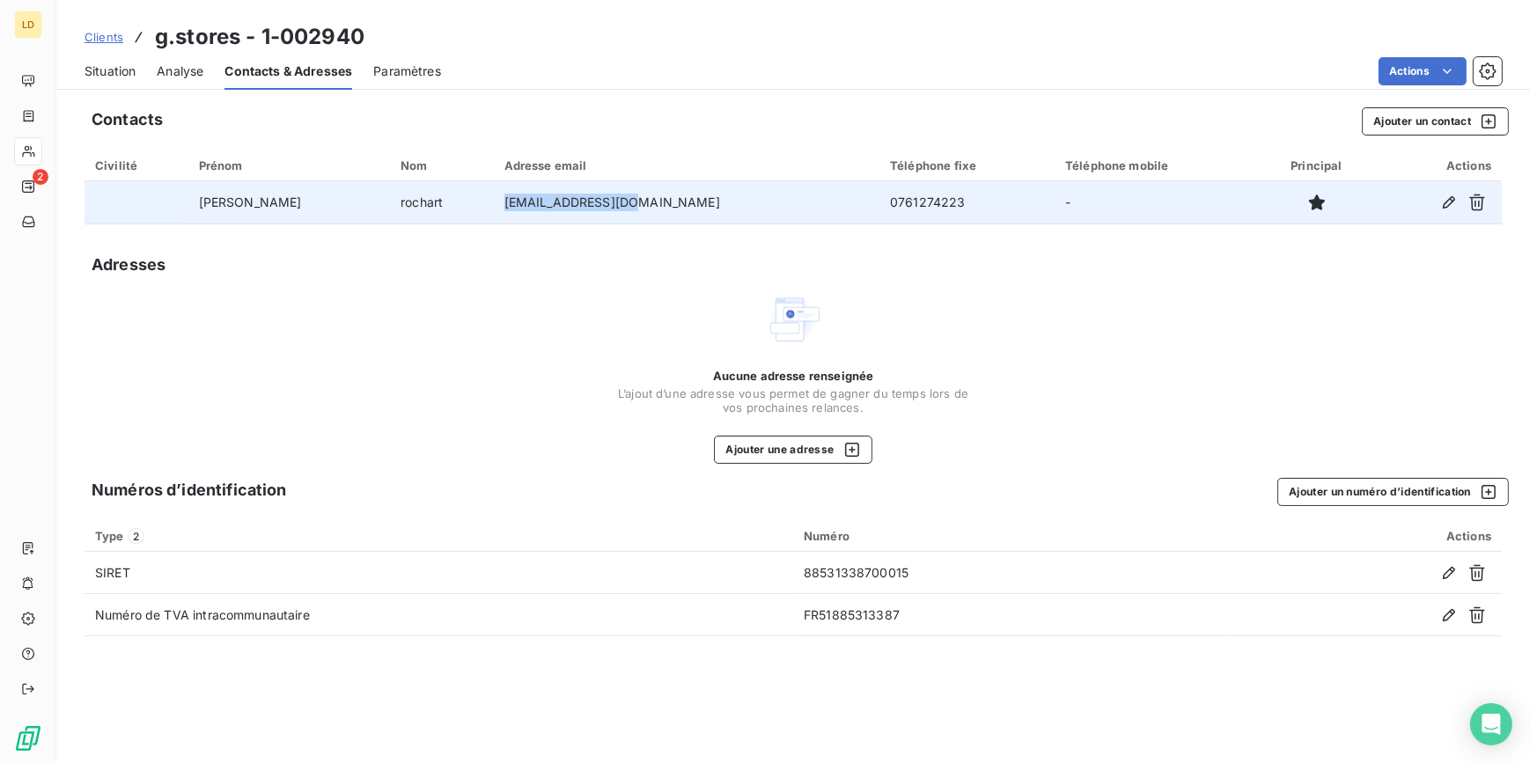
drag, startPoint x: 605, startPoint y: 204, endPoint x: 454, endPoint y: 210, distance: 150.6
click at [454, 210] on tr "[PERSON_NAME] [PERSON_NAME][EMAIL_ADDRESS][DOMAIN_NAME] 0761274223 -" at bounding box center [793, 202] width 1417 height 42
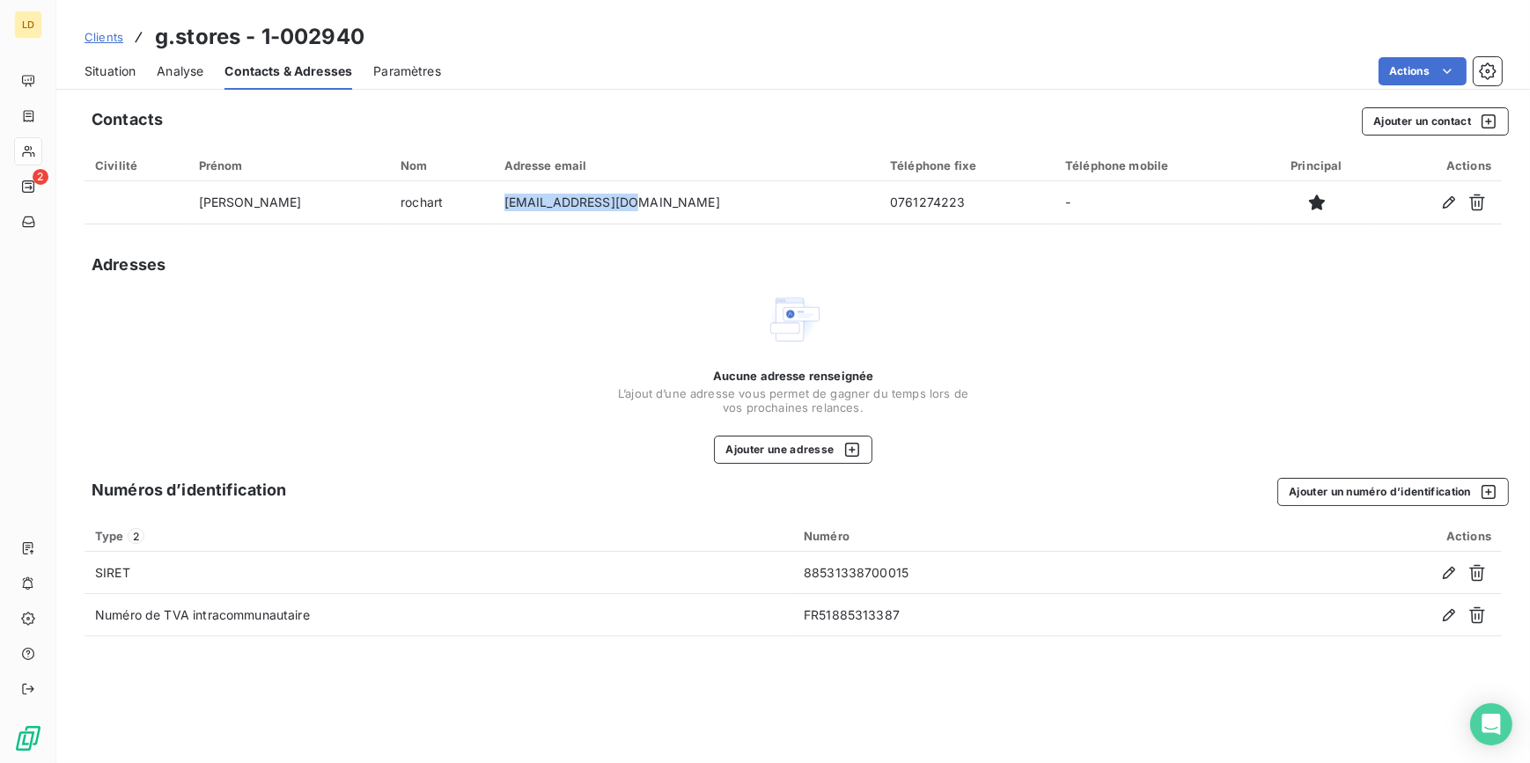
copy tr "[EMAIL_ADDRESS][DOMAIN_NAME]"
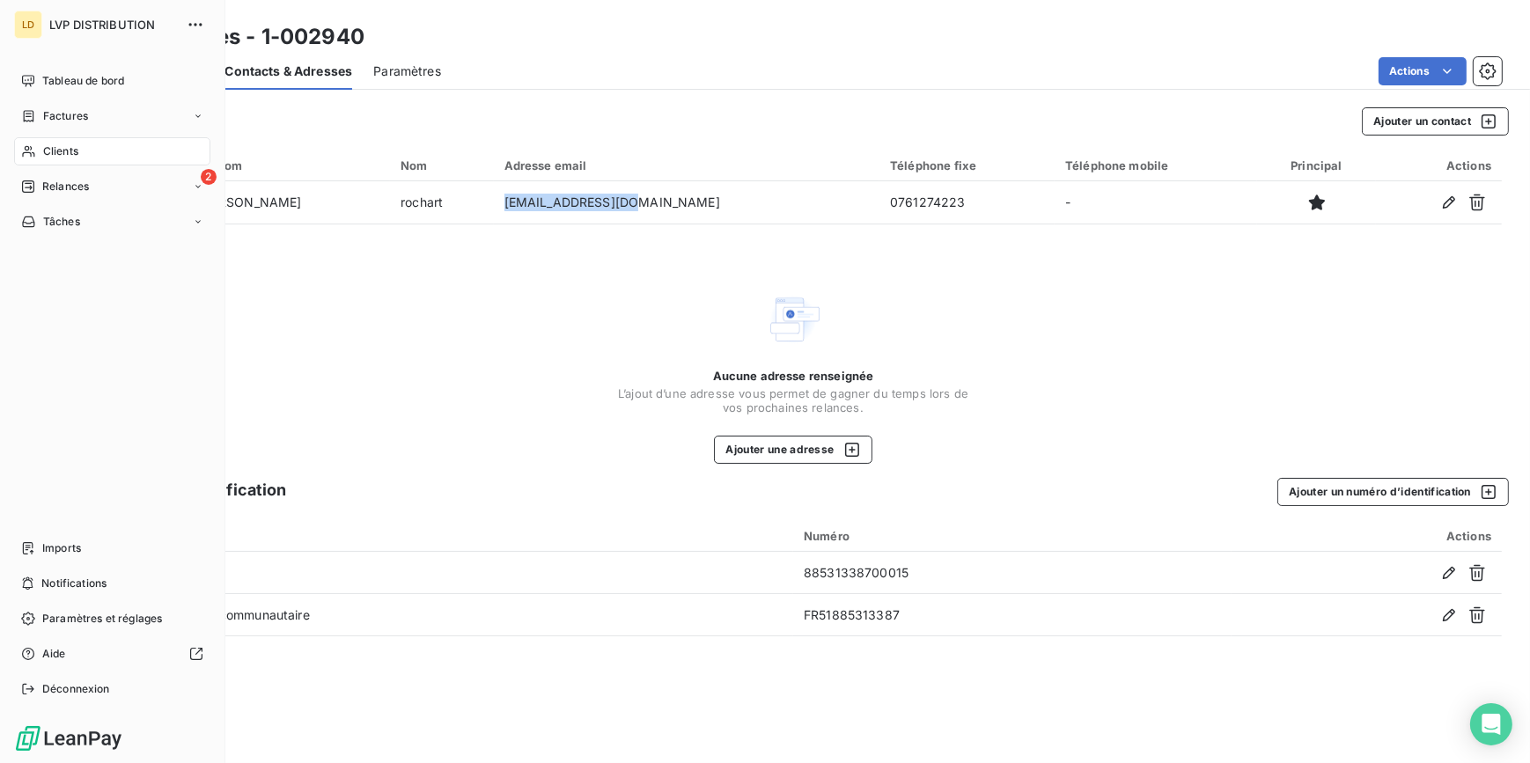
click at [21, 150] on icon at bounding box center [28, 151] width 15 height 14
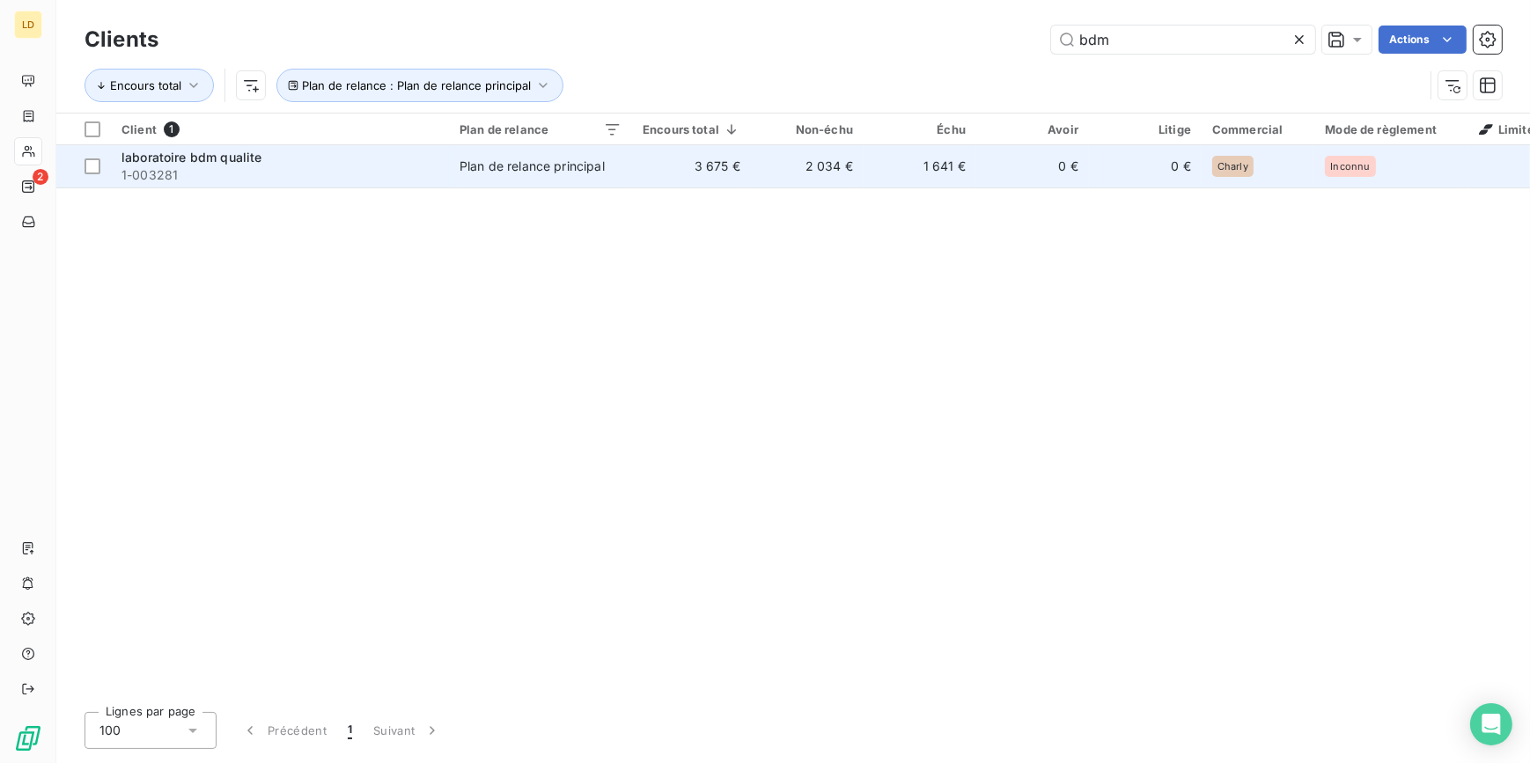
type input "bdm"
click at [500, 167] on div "Plan de relance principal" at bounding box center [532, 167] width 145 height 18
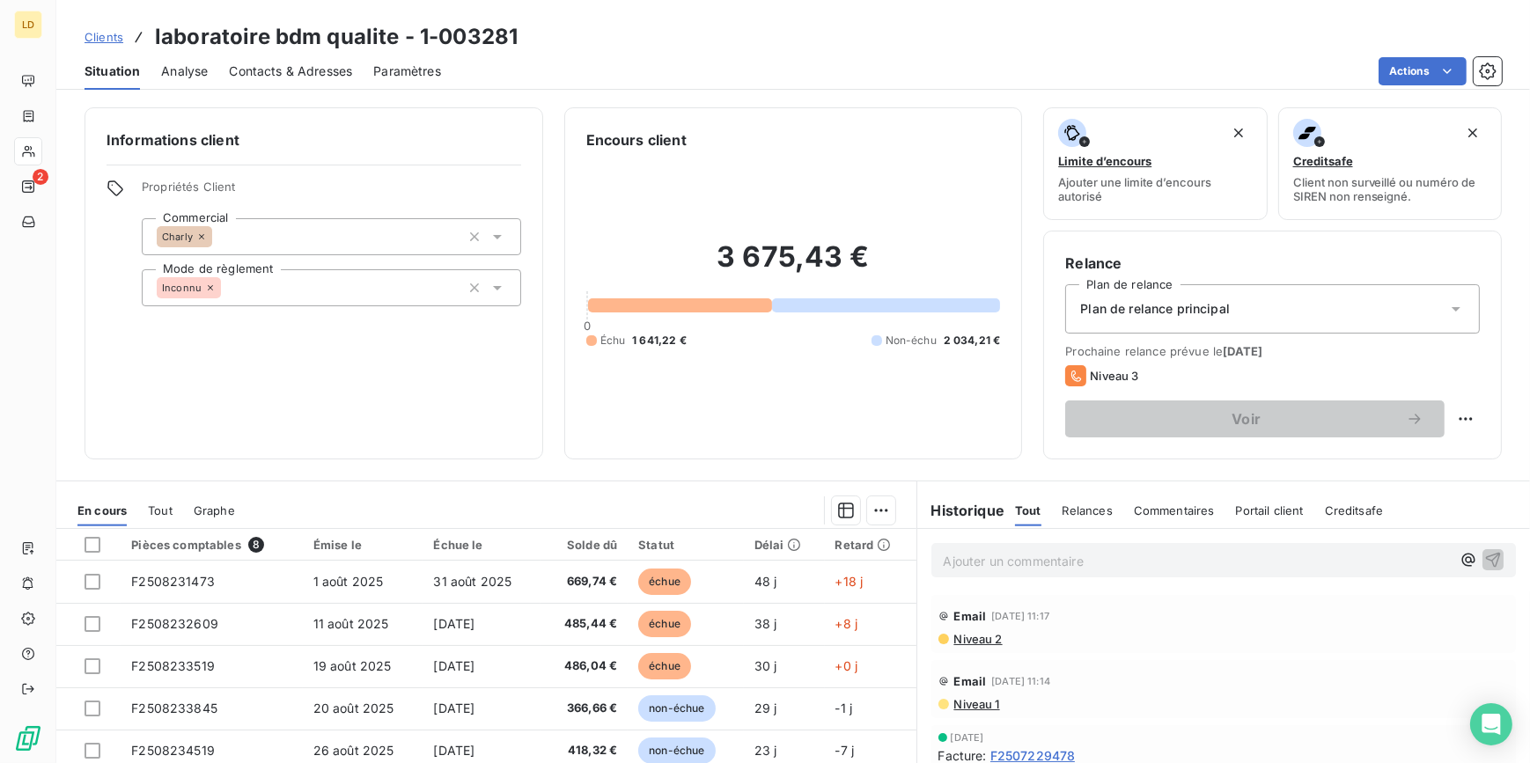
click at [307, 70] on span "Contacts & Adresses" at bounding box center [290, 72] width 123 height 18
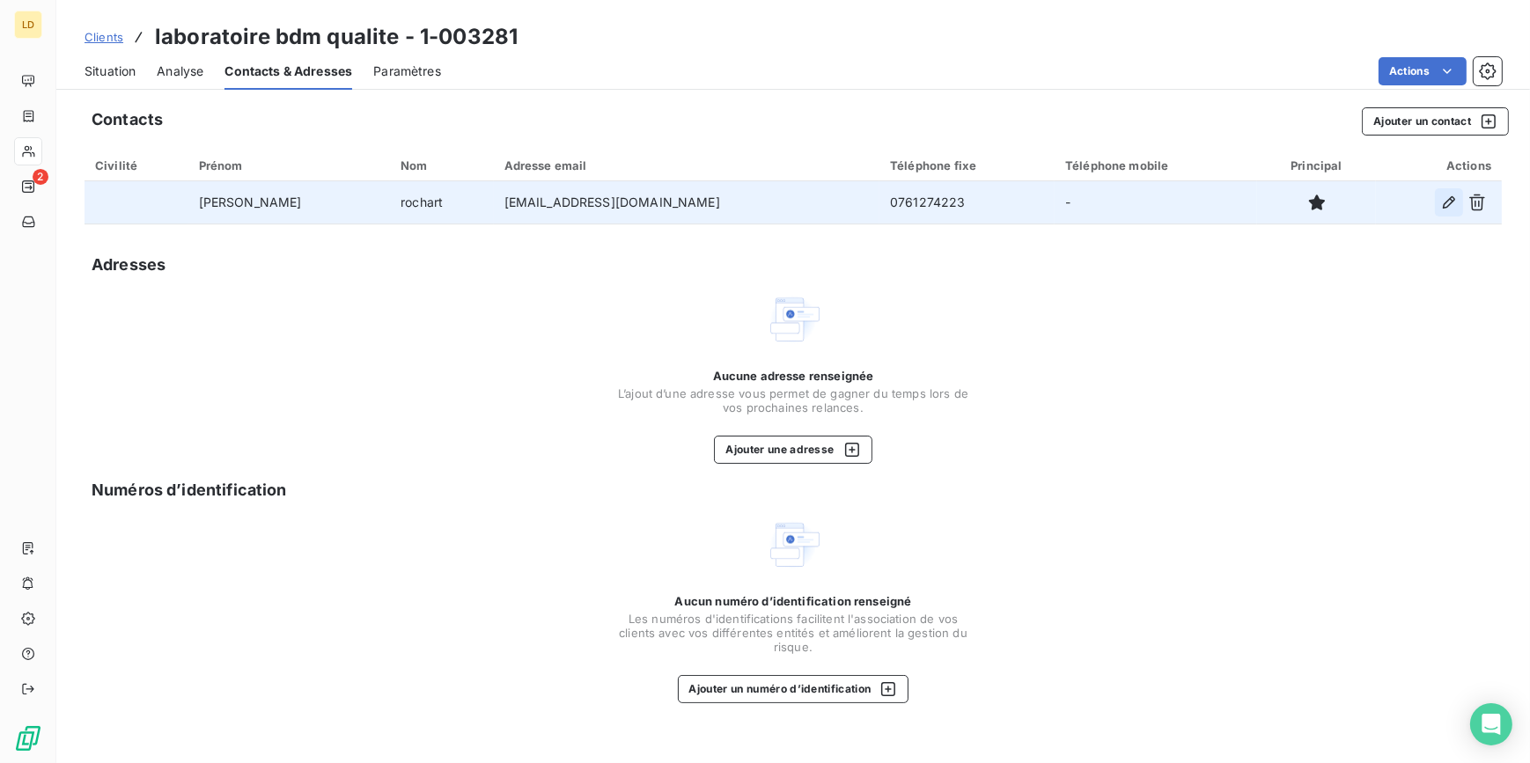
click at [1445, 206] on icon "button" at bounding box center [1449, 203] width 18 height 18
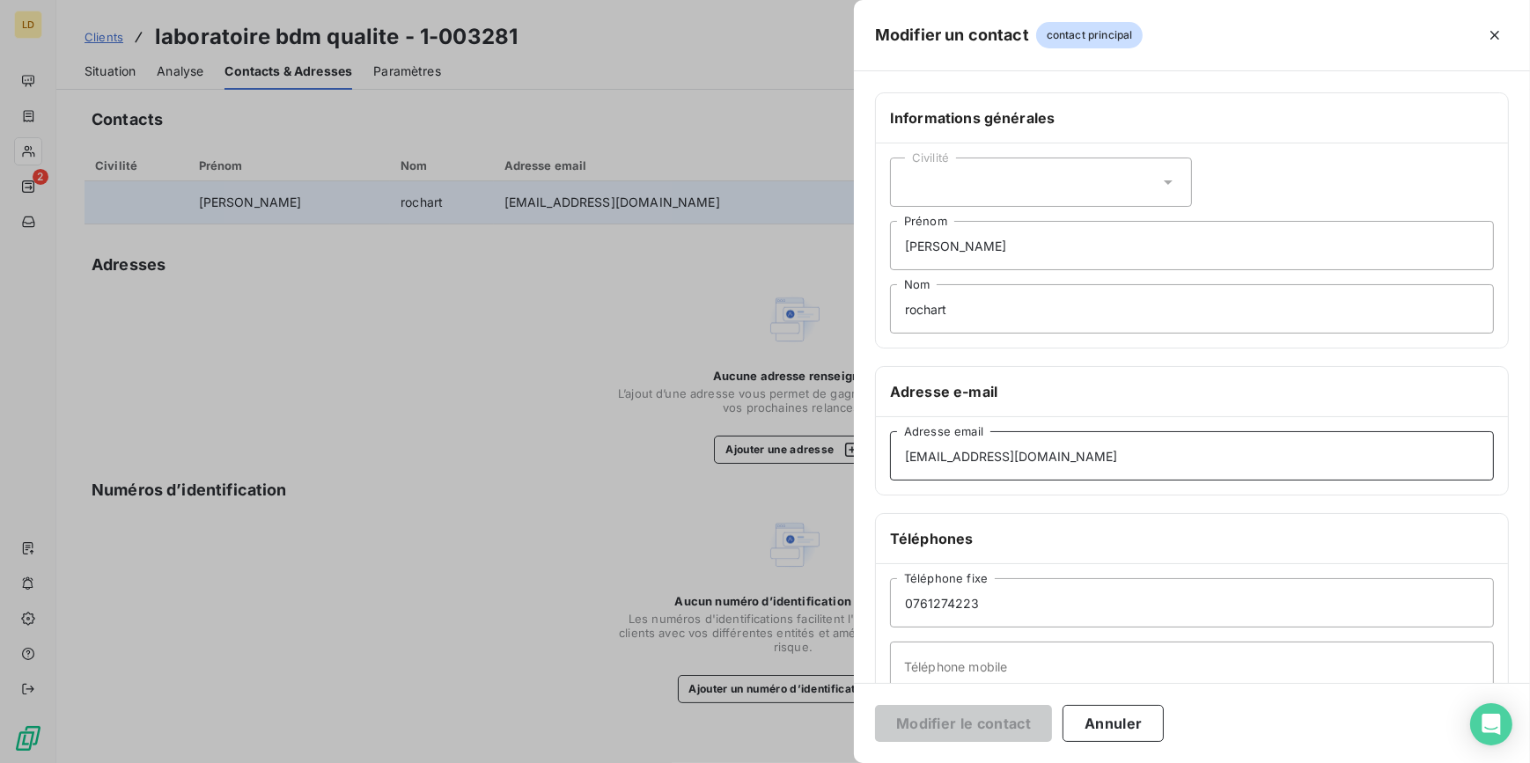
drag, startPoint x: 1139, startPoint y: 448, endPoint x: 726, endPoint y: 450, distance: 412.9
click at [732, 762] on div "Modifier un contact contact principal Informations générales Civilité [PERSON_N…" at bounding box center [765, 763] width 1530 height 0
paste input "gauta@budsvape"
click at [932, 461] on input "[EMAIL_ADDRESS][DOMAIN_NAME]" at bounding box center [1192, 455] width 604 height 49
type input "[EMAIL_ADDRESS][DOMAIN_NAME]"
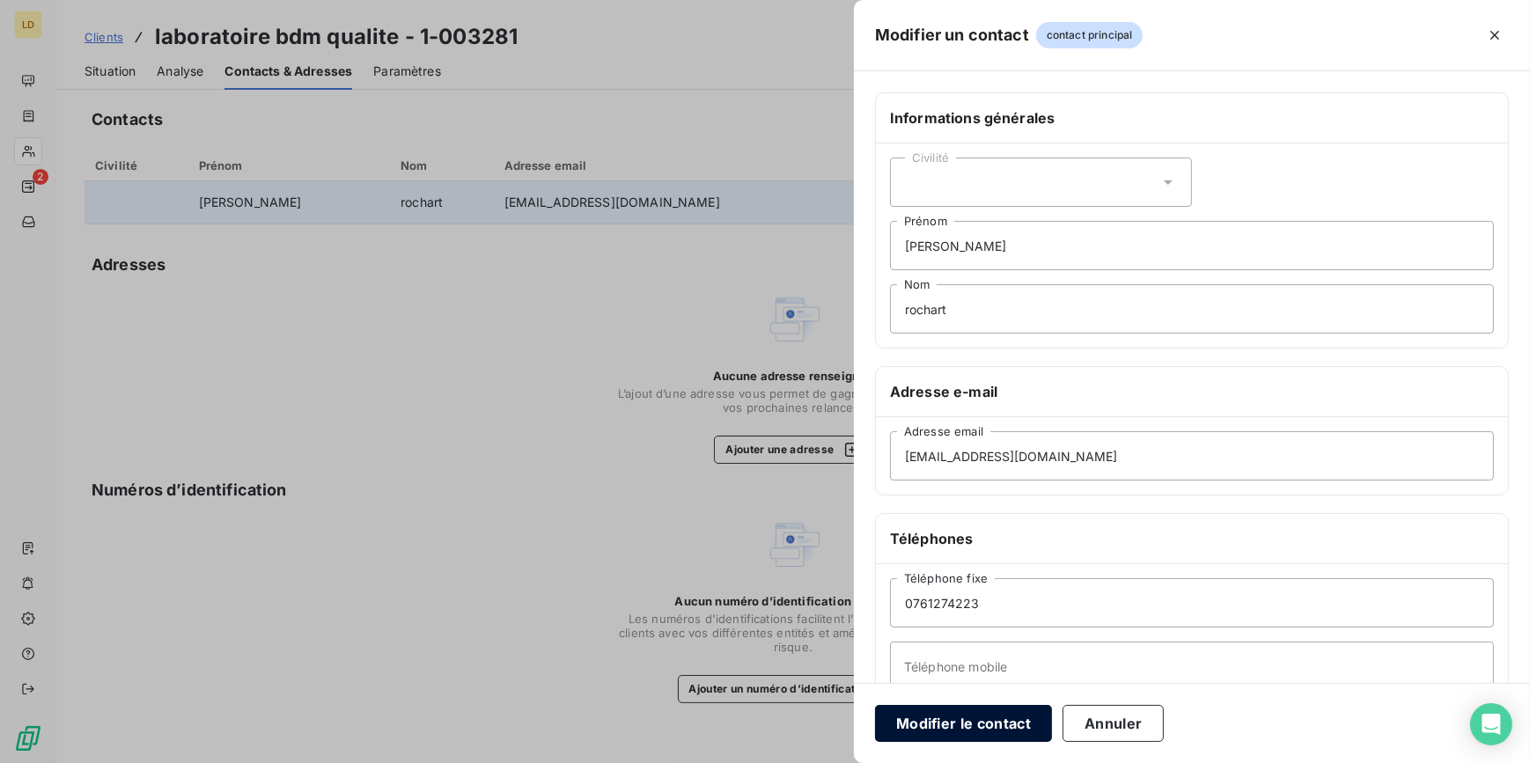
click at [965, 729] on button "Modifier le contact" at bounding box center [963, 723] width 177 height 37
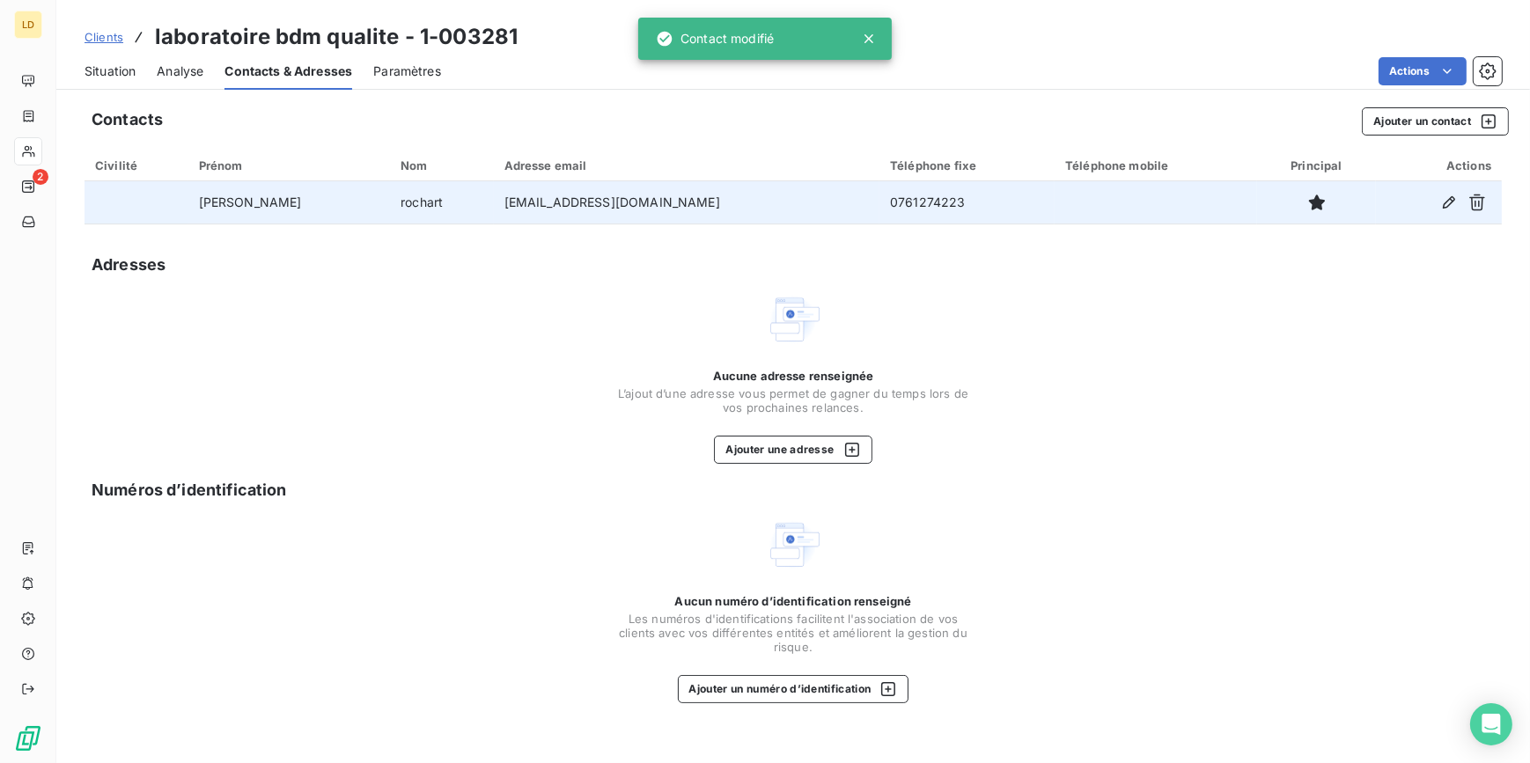
click at [113, 67] on span "Situation" at bounding box center [110, 72] width 51 height 18
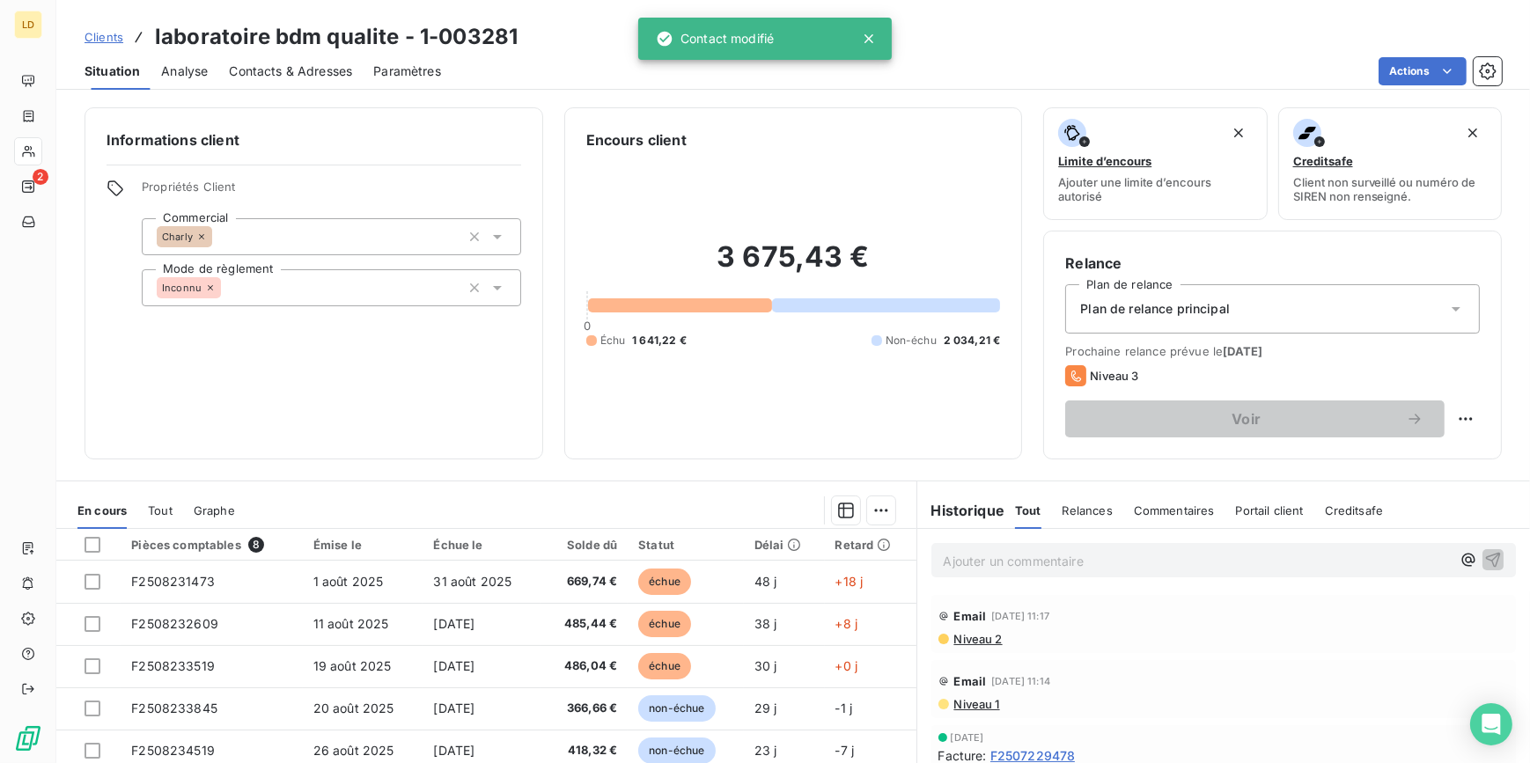
click at [97, 35] on span "Clients" at bounding box center [104, 37] width 39 height 14
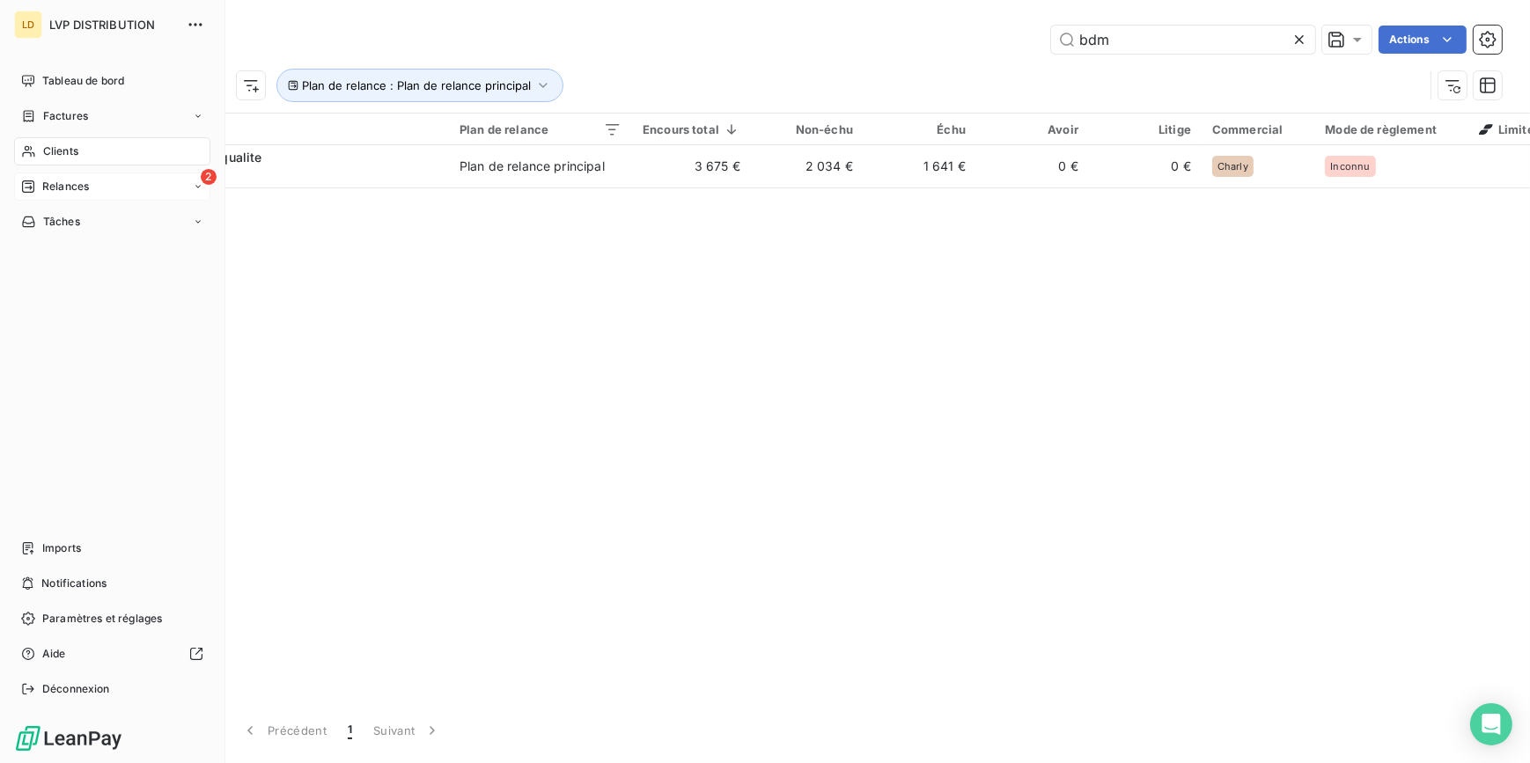
click at [48, 193] on span "Relances" at bounding box center [65, 187] width 47 height 16
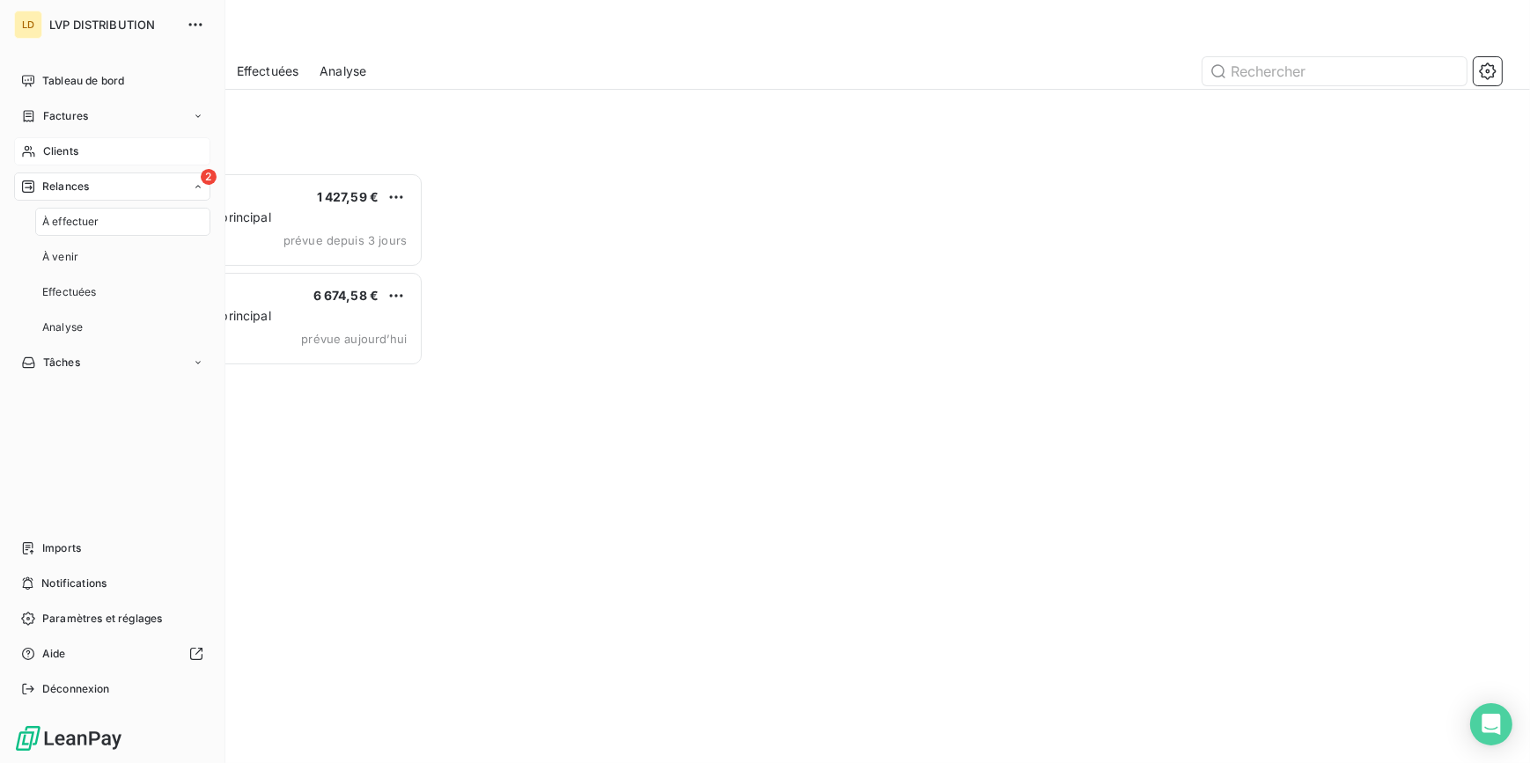
scroll to position [579, 326]
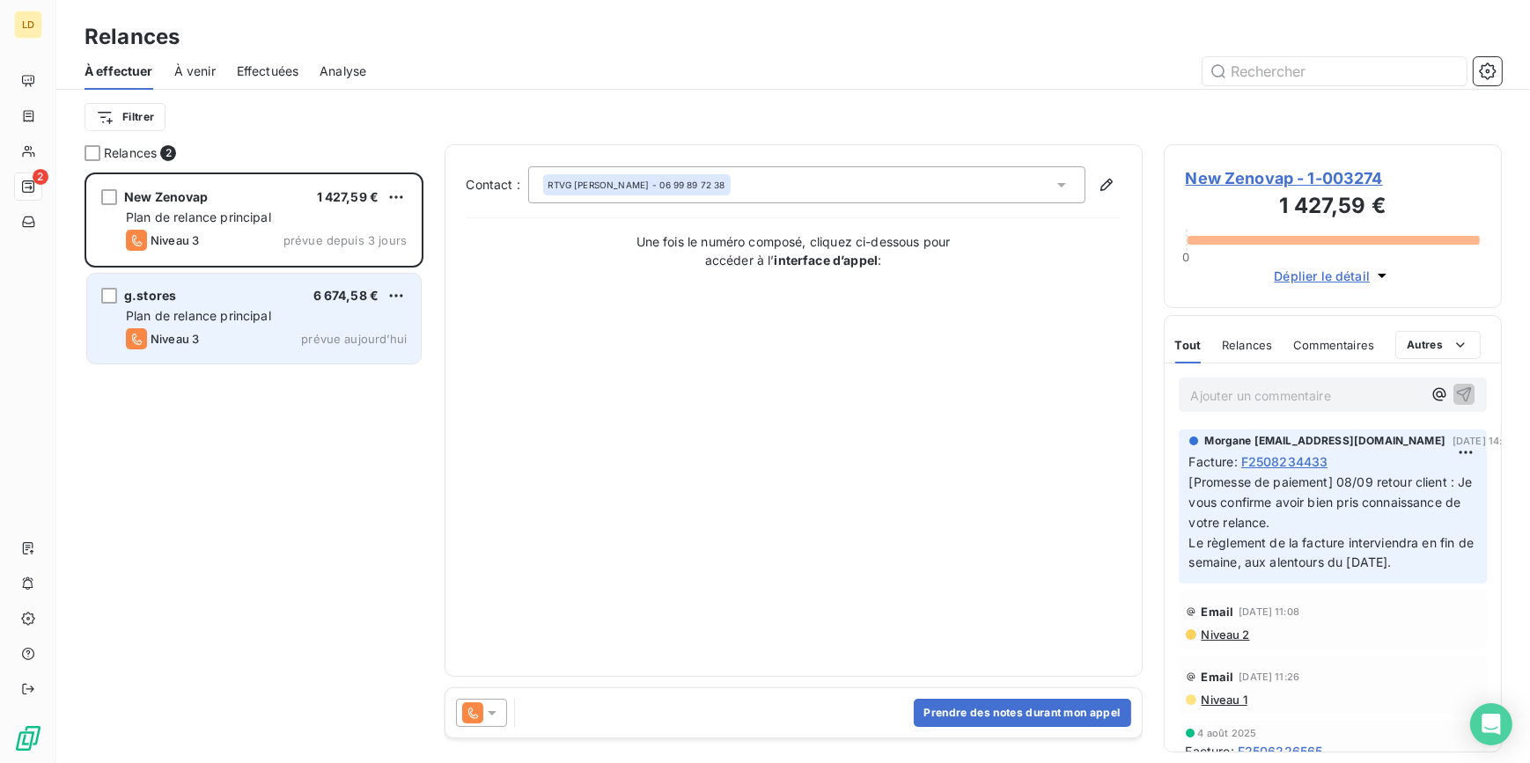
click at [244, 324] on div "Plan de relance principal" at bounding box center [266, 316] width 281 height 18
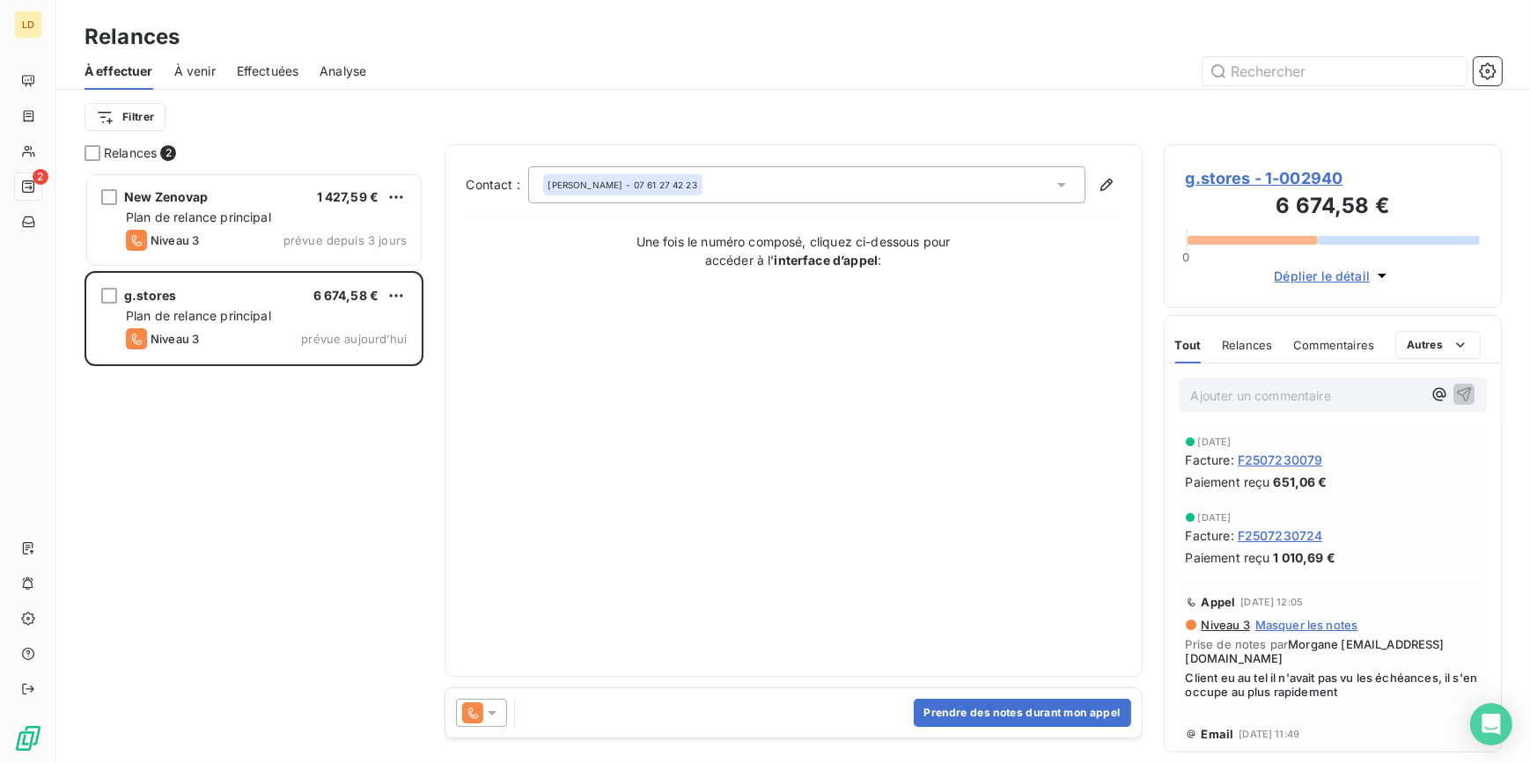
click at [1024, 730] on div "Prendre des notes durant mon appel" at bounding box center [793, 712] width 696 height 49
click at [1016, 707] on button "Prendre des notes durant mon appel" at bounding box center [1022, 713] width 217 height 28
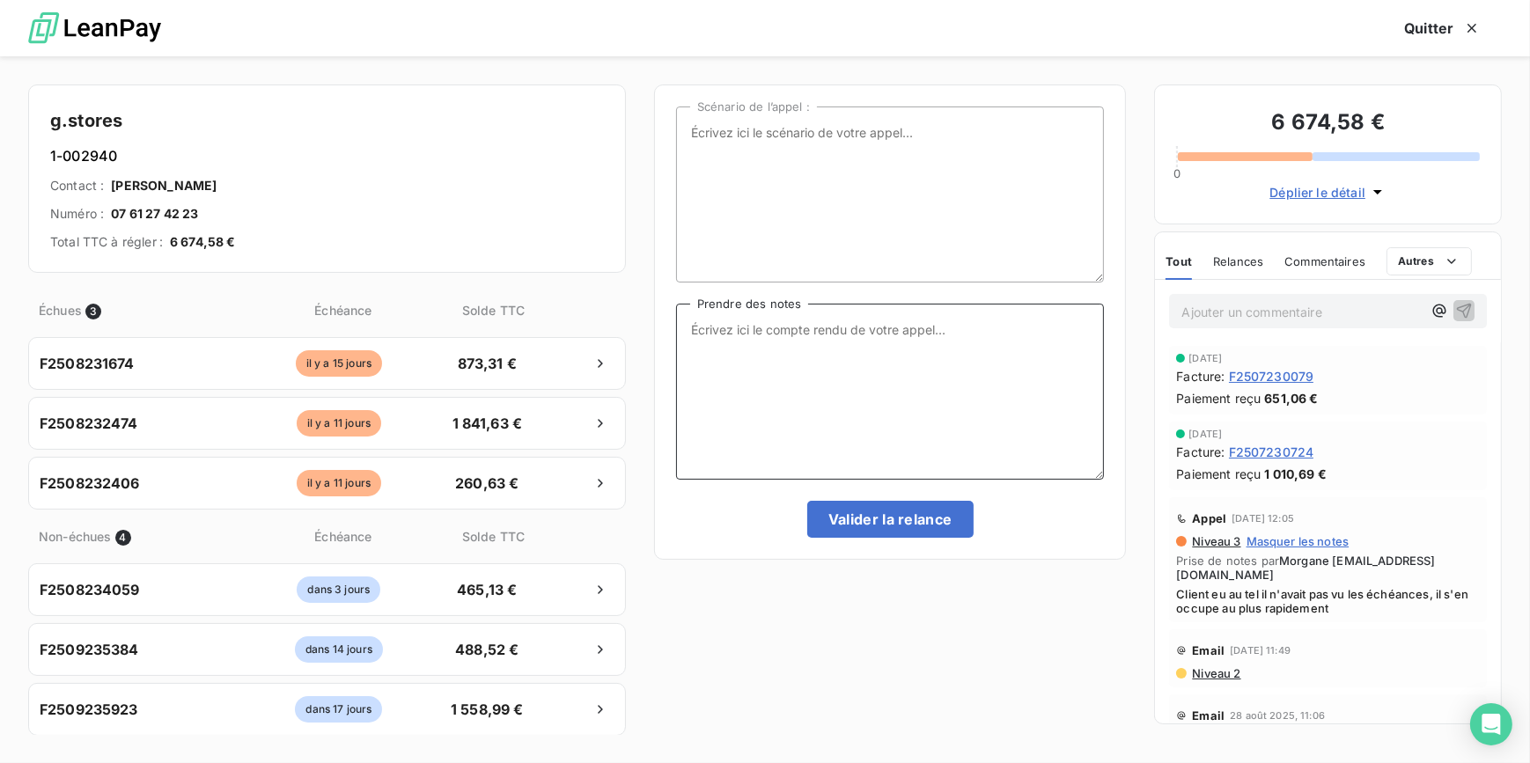
click at [745, 339] on textarea "Prendre des notes" at bounding box center [890, 392] width 429 height 176
click at [769, 357] on textarea "Prendre des notes" at bounding box center [890, 392] width 429 height 176
type textarea "Client eu au tel je lui envoi par mail facture + relevé pour ce compte et pour …"
click at [869, 510] on button "Valider la relance" at bounding box center [890, 519] width 166 height 37
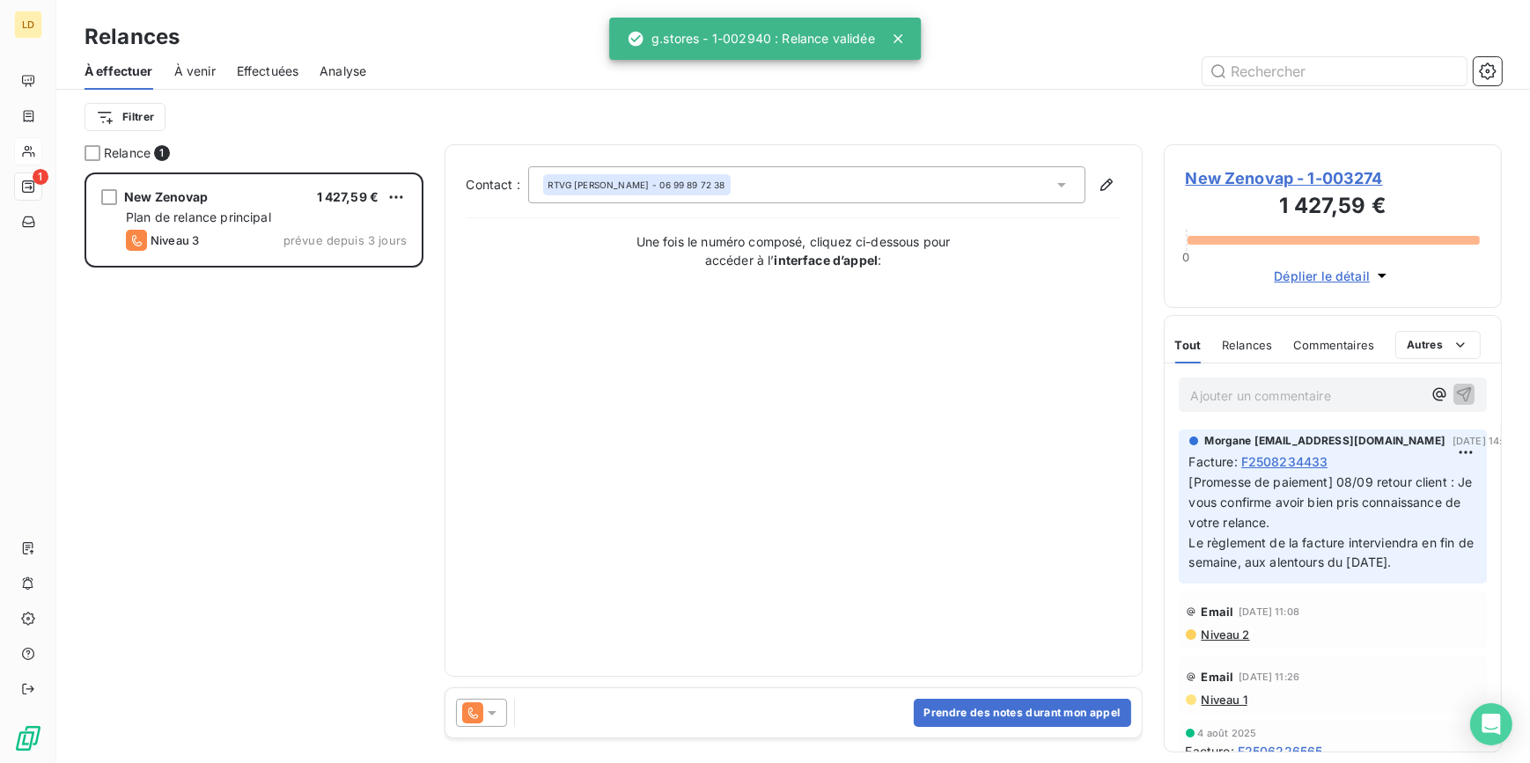
click at [36, 143] on div at bounding box center [28, 151] width 28 height 28
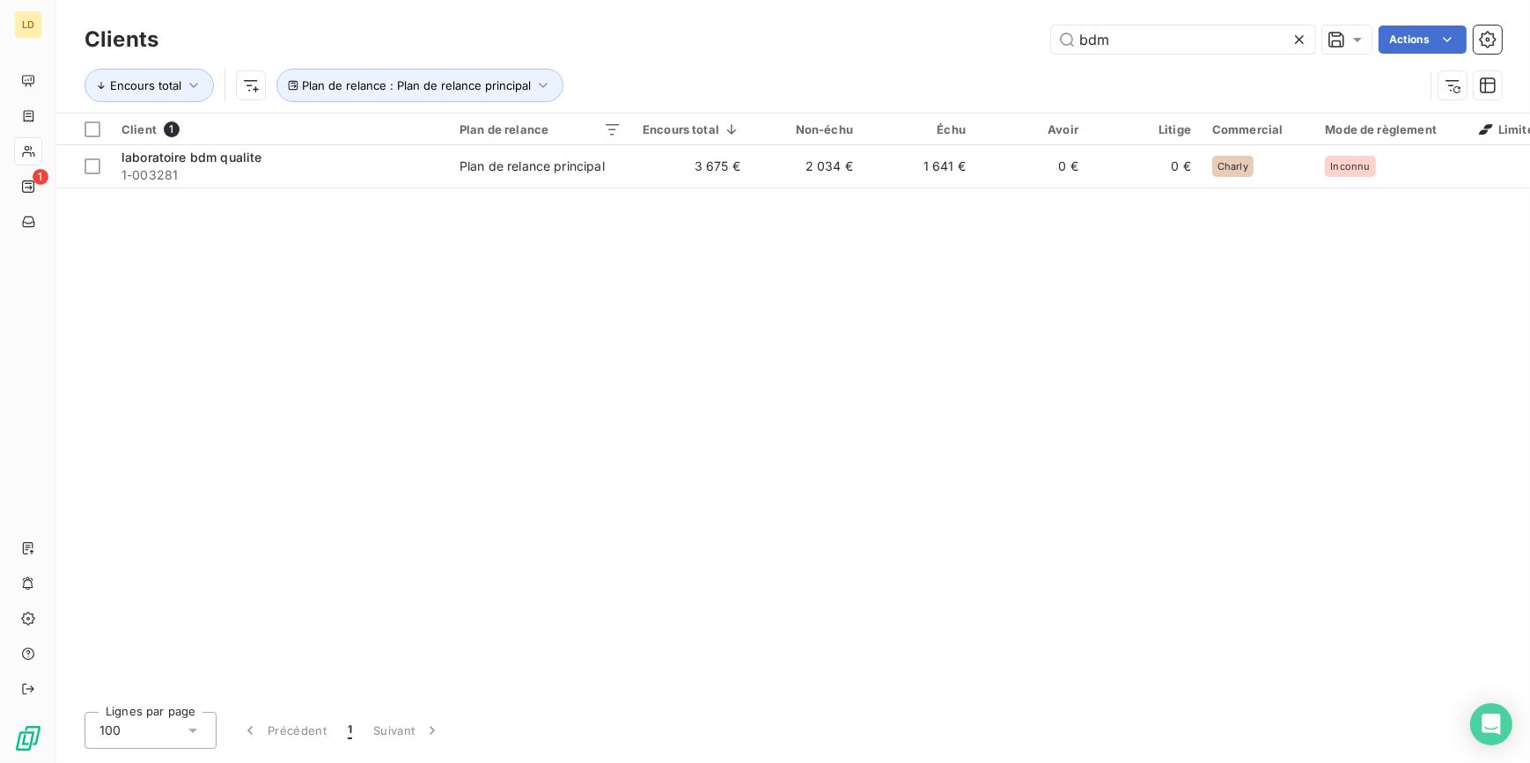
drag, startPoint x: 1129, startPoint y: 35, endPoint x: 947, endPoint y: 37, distance: 181.4
click at [959, 37] on div "bdm Actions" at bounding box center [841, 40] width 1322 height 28
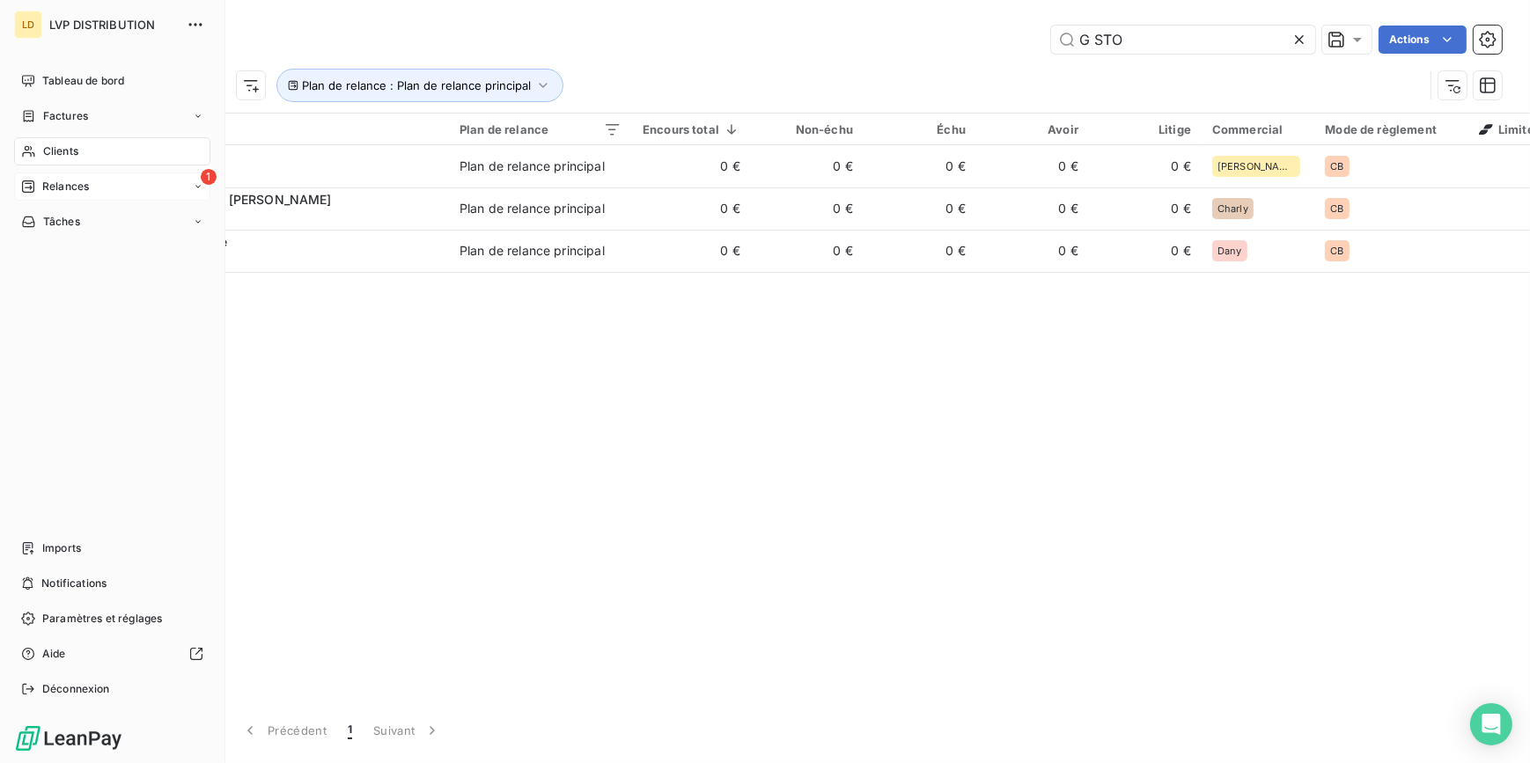
type input "G STO"
click at [74, 180] on span "Relances" at bounding box center [65, 187] width 47 height 16
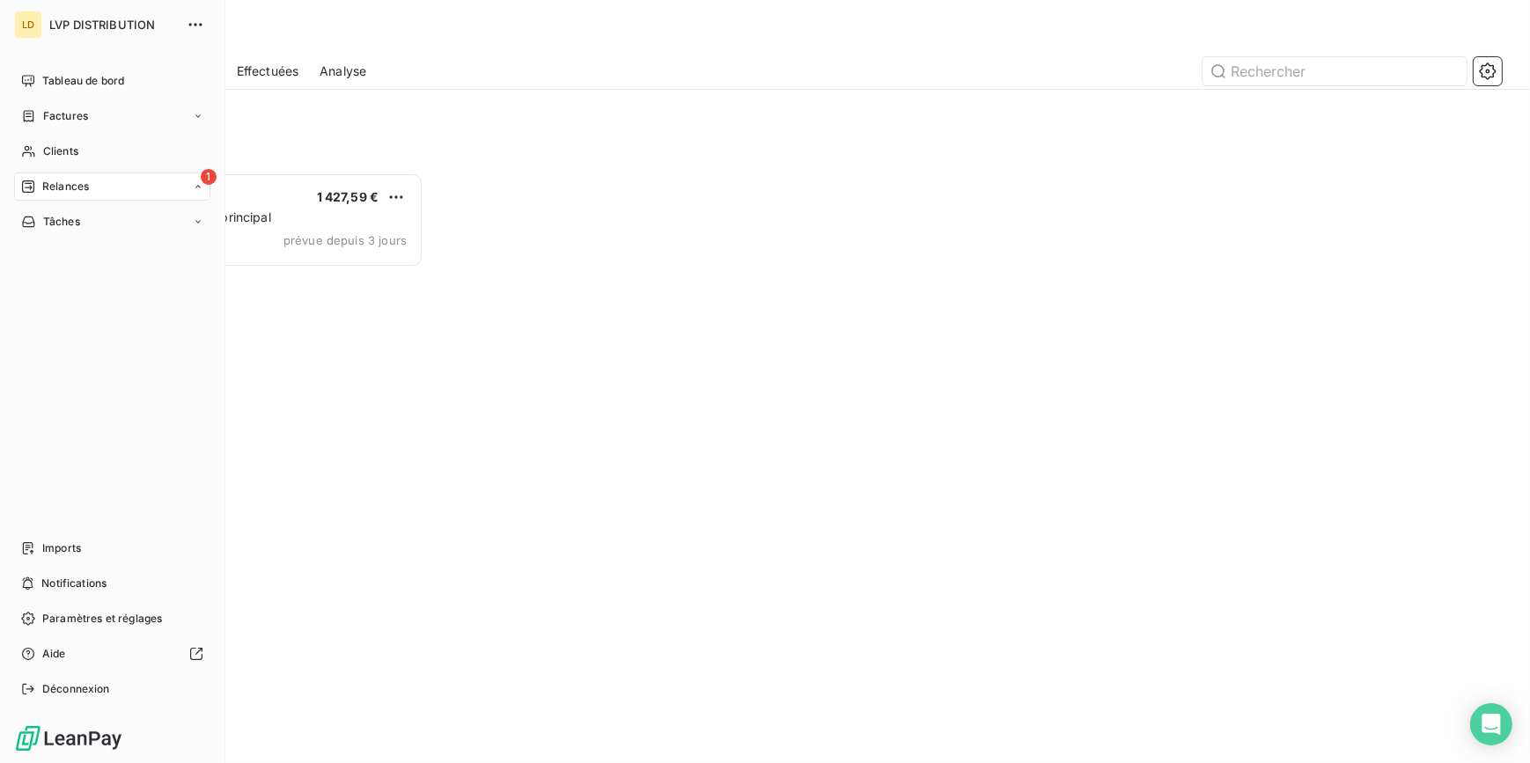
scroll to position [579, 326]
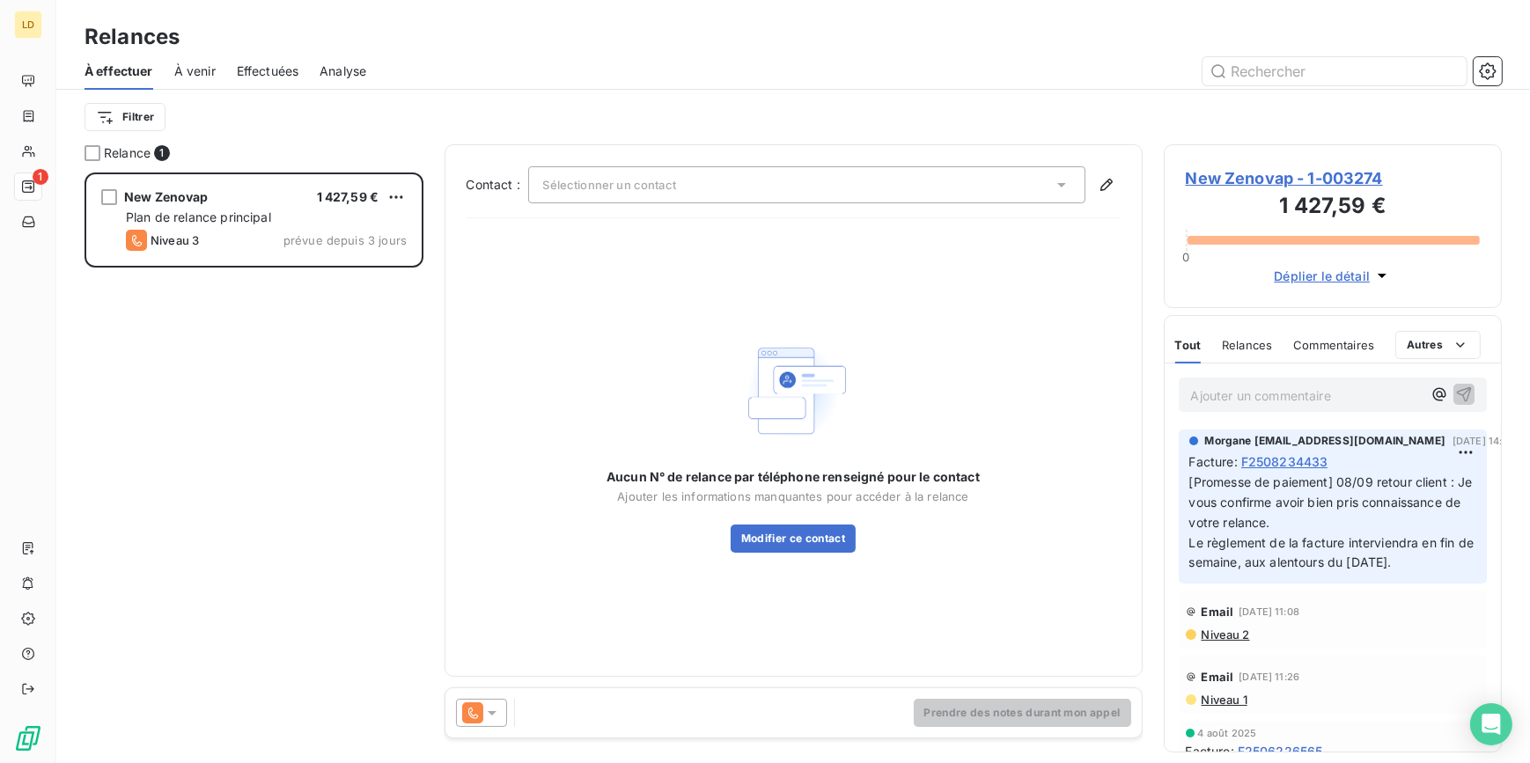
click at [183, 70] on span "À venir" at bounding box center [194, 72] width 41 height 18
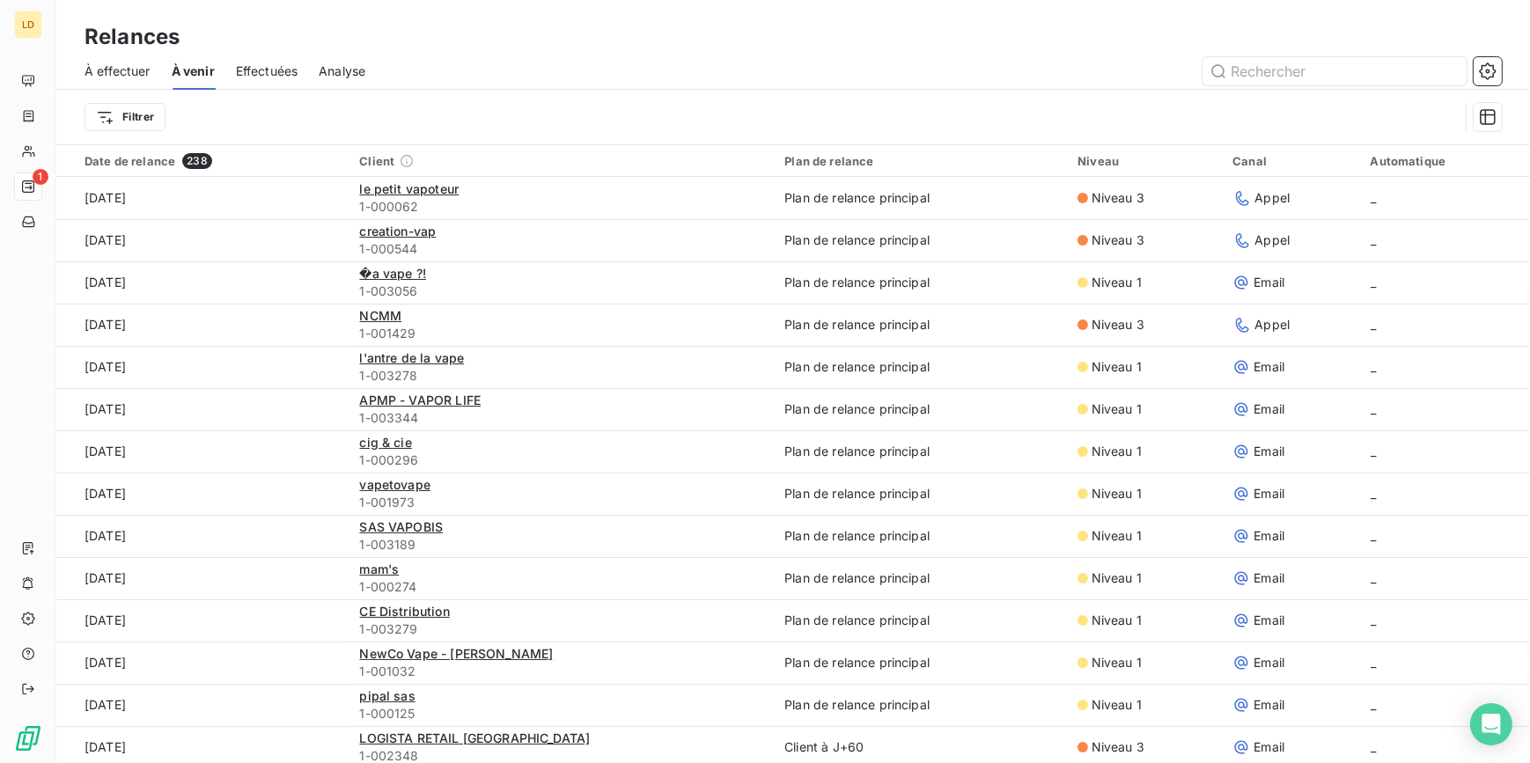
click at [268, 67] on span "Effectuées" at bounding box center [267, 72] width 63 height 18
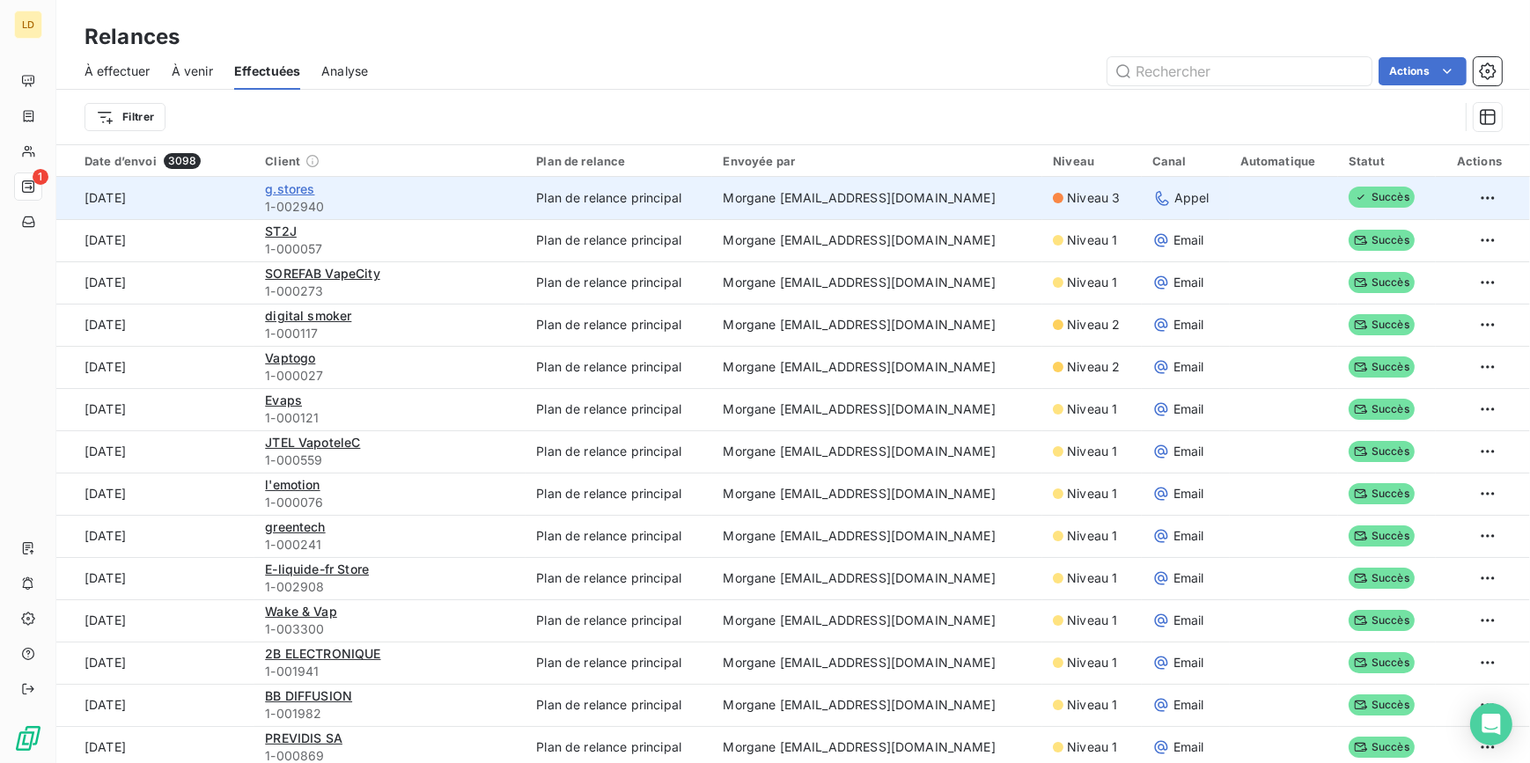
click at [298, 186] on span "g.stores" at bounding box center [289, 188] width 49 height 15
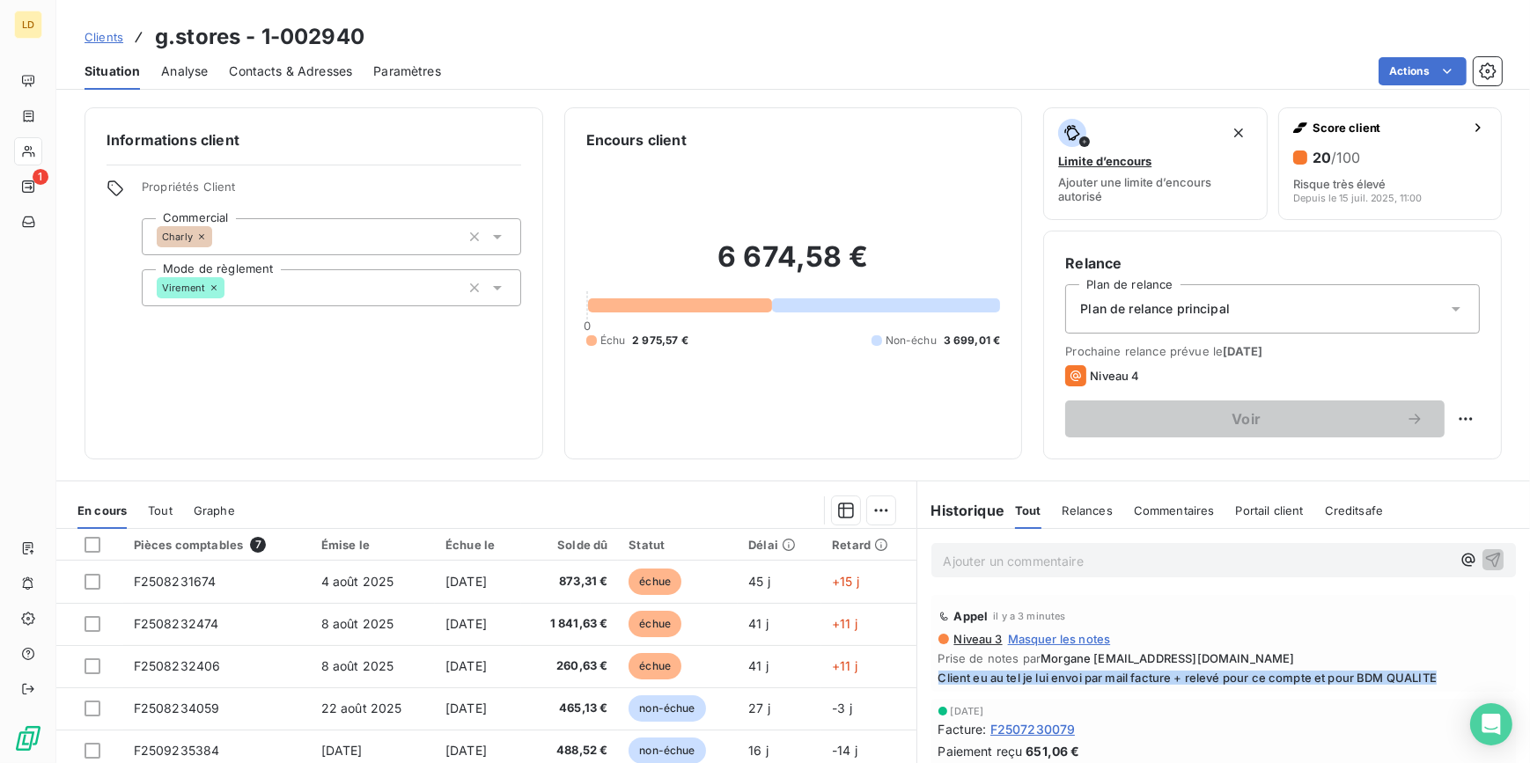
drag, startPoint x: 1447, startPoint y: 676, endPoint x: 517, endPoint y: 422, distance: 964.6
click at [931, 679] on div "Appel il y a 3 minutes Niveau 3 Masquer les notes Prise de notes par Morgane [E…" at bounding box center [1223, 643] width 585 height 97
copy span "Client eu au tel je lui envoi par mail facture + relevé pour ce compte et pour …"
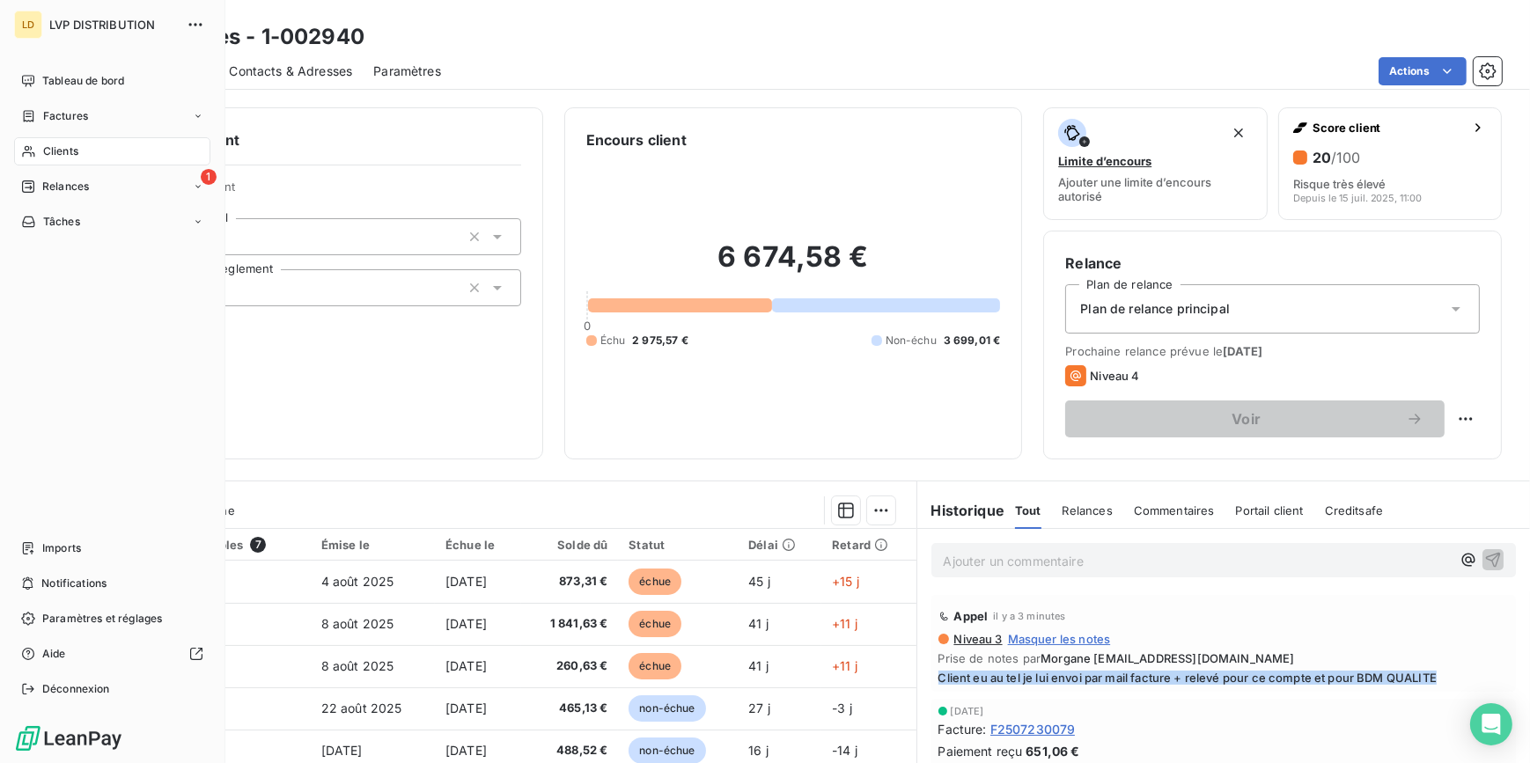
click at [34, 158] on div "Clients" at bounding box center [112, 151] width 196 height 28
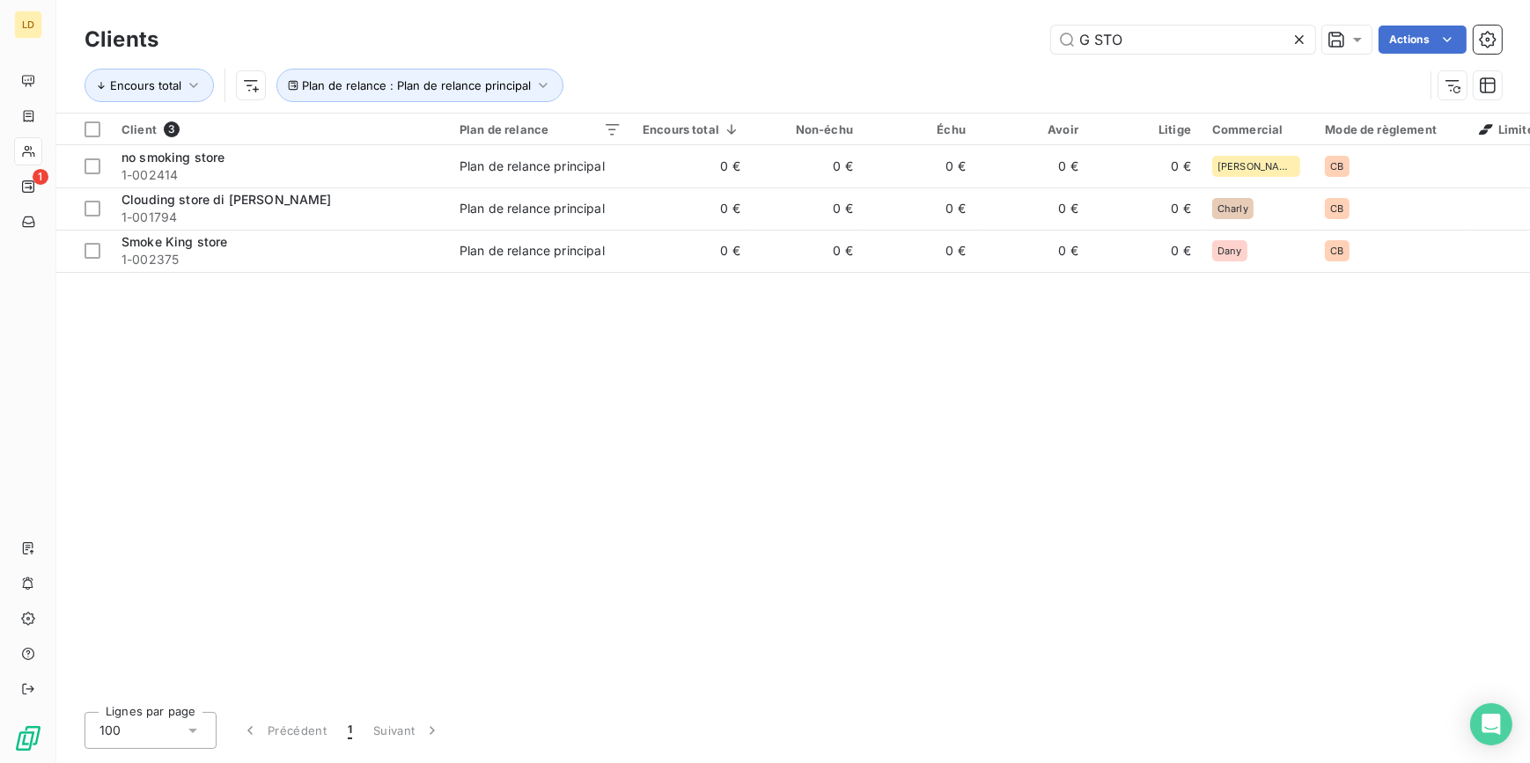
drag, startPoint x: 1224, startPoint y: 27, endPoint x: 1002, endPoint y: 26, distance: 221.8
click at [1003, 26] on div "G STO Actions" at bounding box center [841, 40] width 1322 height 28
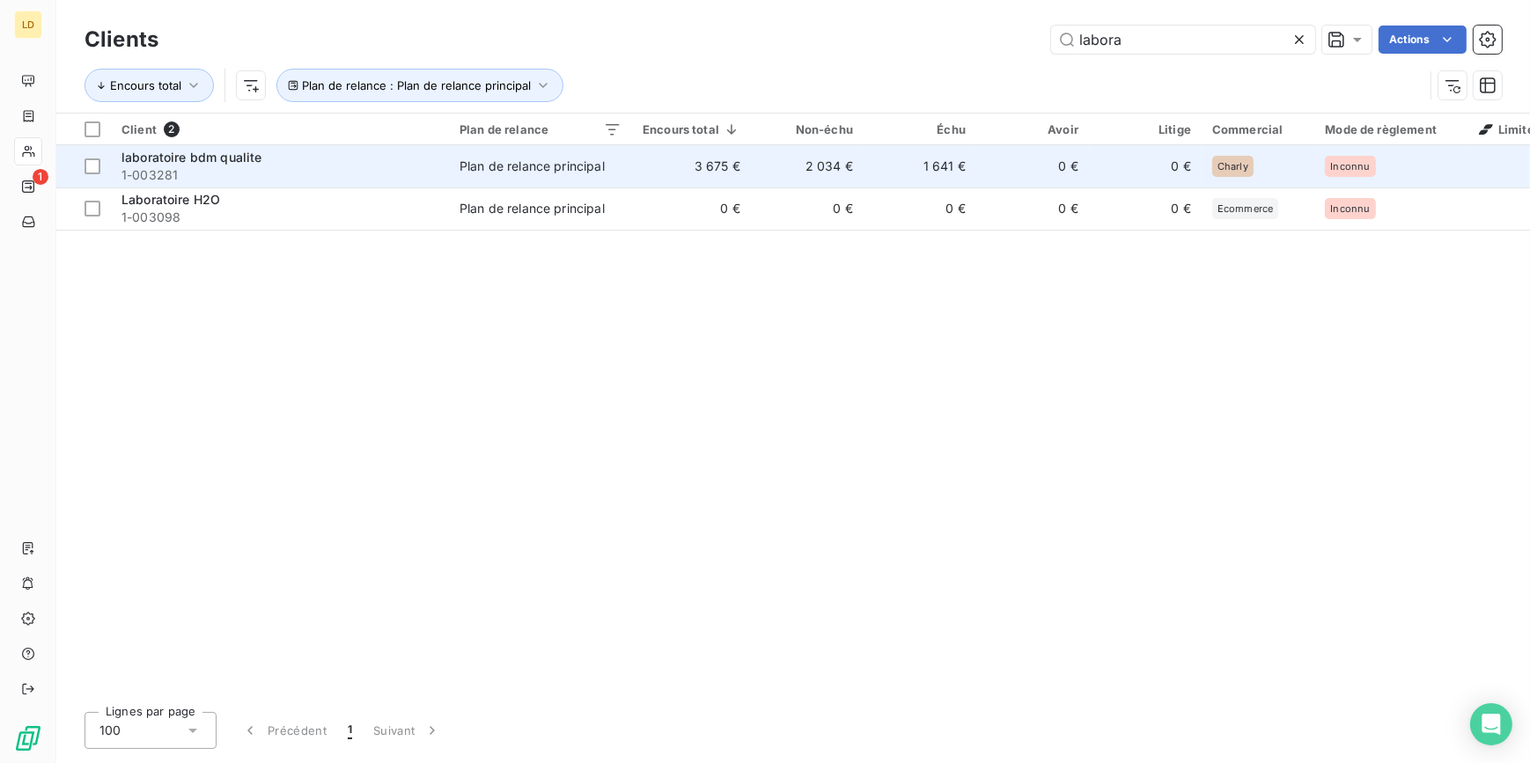
type input "labora"
click at [349, 167] on span "1-003281" at bounding box center [279, 175] width 317 height 18
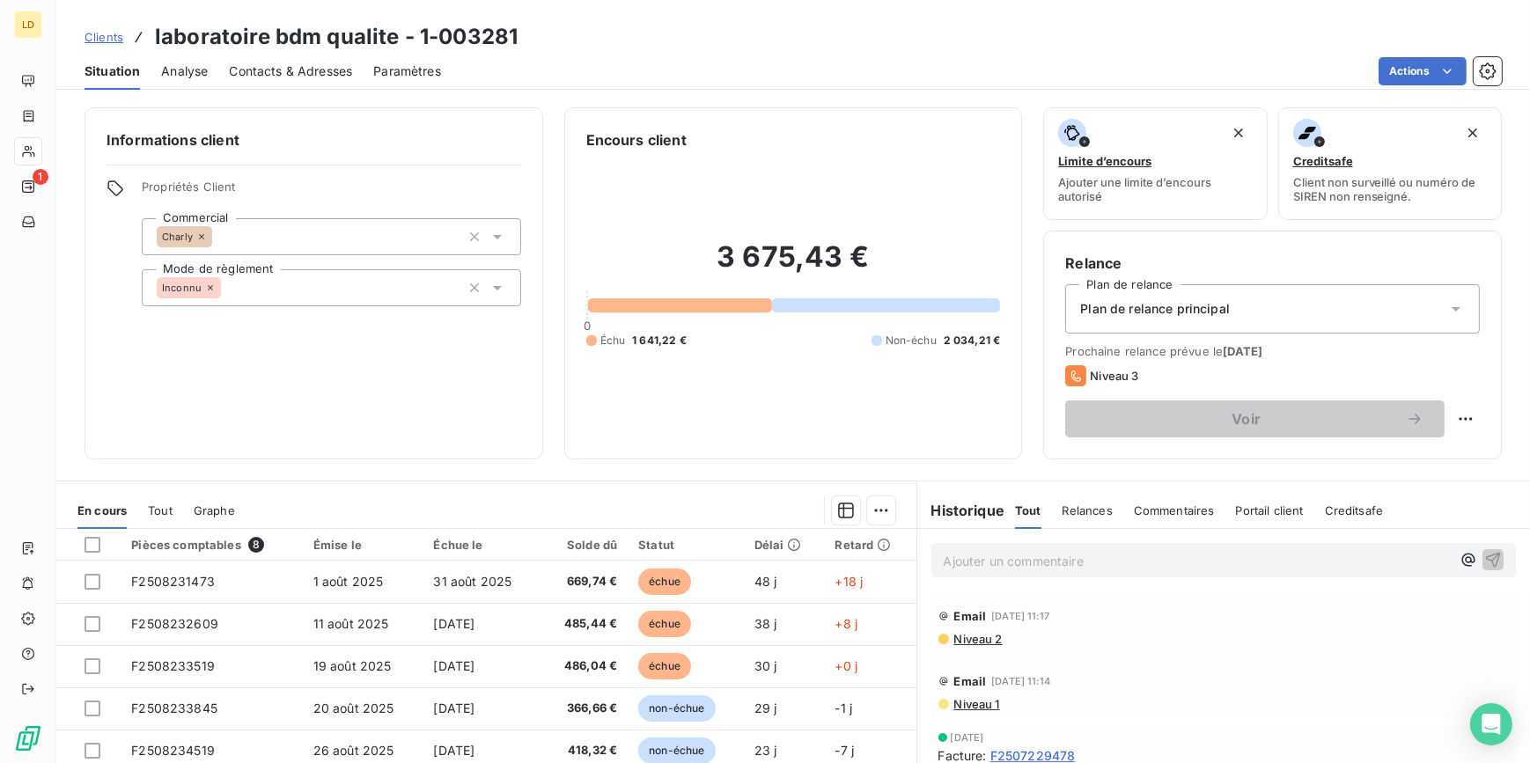
click at [1039, 568] on p "Ajouter un commentaire ﻿" at bounding box center [1198, 561] width 508 height 22
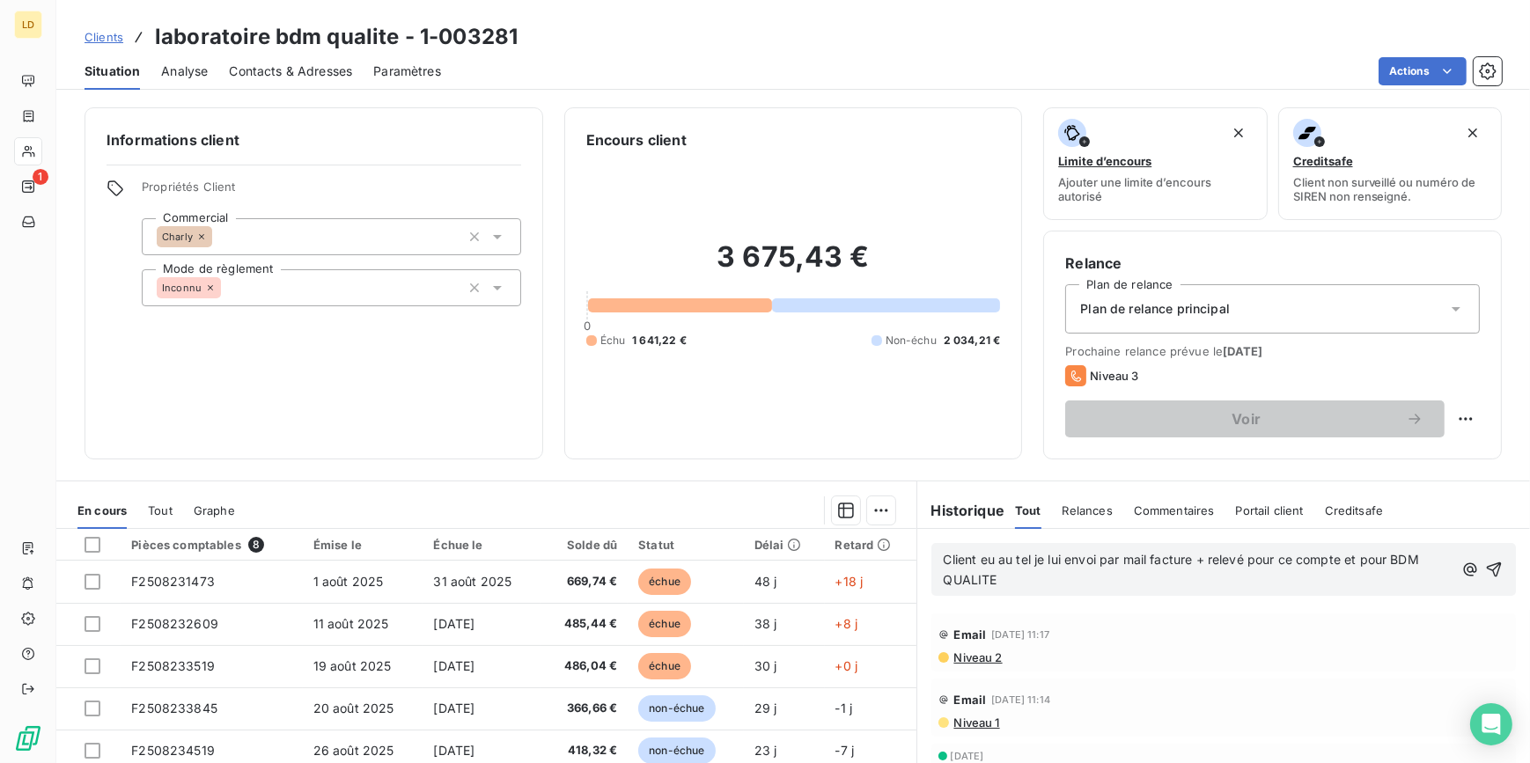
click at [944, 561] on span "Client eu au tel je lui envoi par mail facture + relevé pour ce compte et pour …" at bounding box center [1183, 569] width 479 height 35
drag, startPoint x: 1052, startPoint y: 581, endPoint x: 928, endPoint y: 585, distance: 124.2
click at [931, 585] on div "18/09 Client eu au tel je lui envoi par mail facture + relevé pour ce compte et…" at bounding box center [1223, 569] width 585 height 53
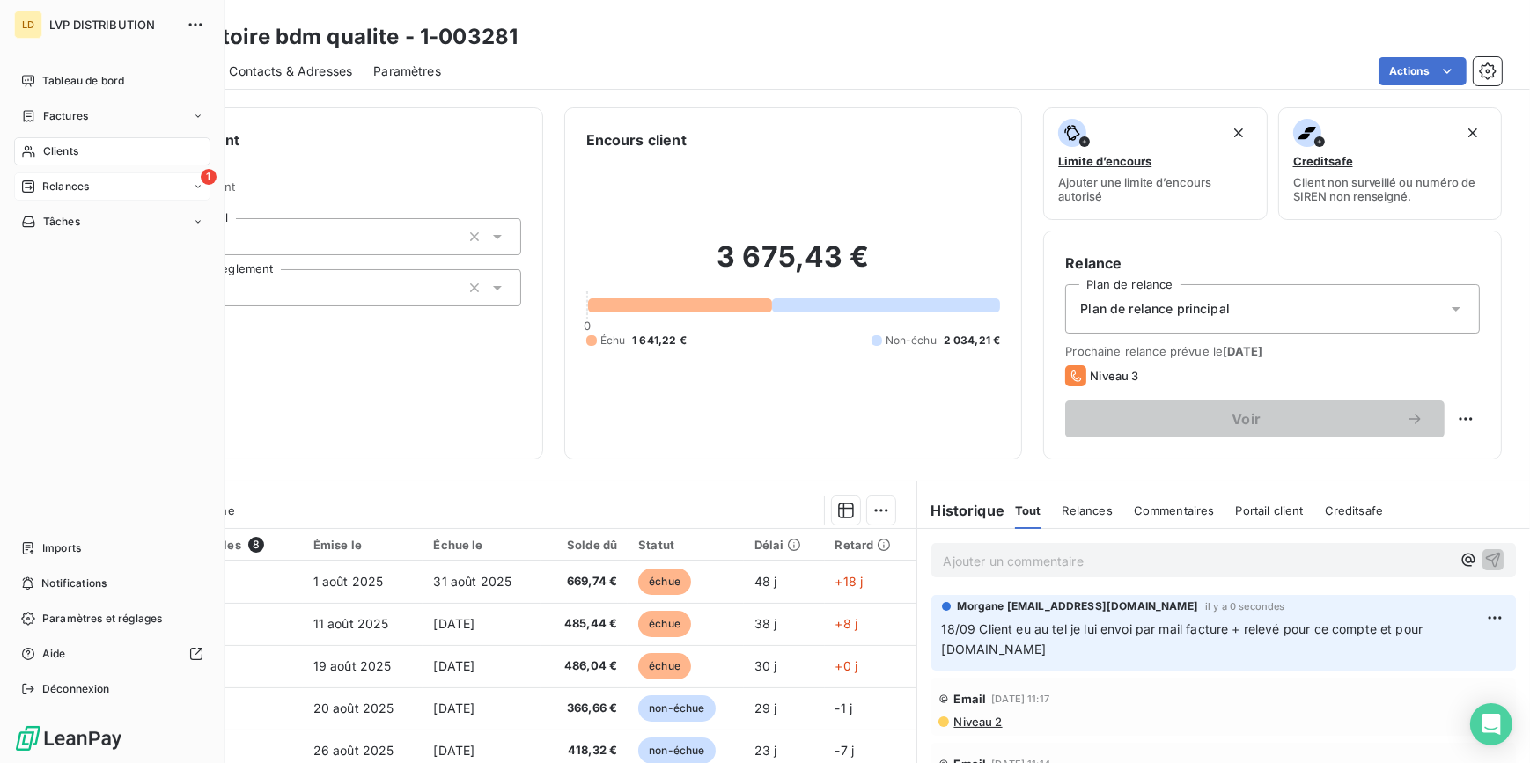
click at [69, 191] on span "Relances" at bounding box center [65, 187] width 47 height 16
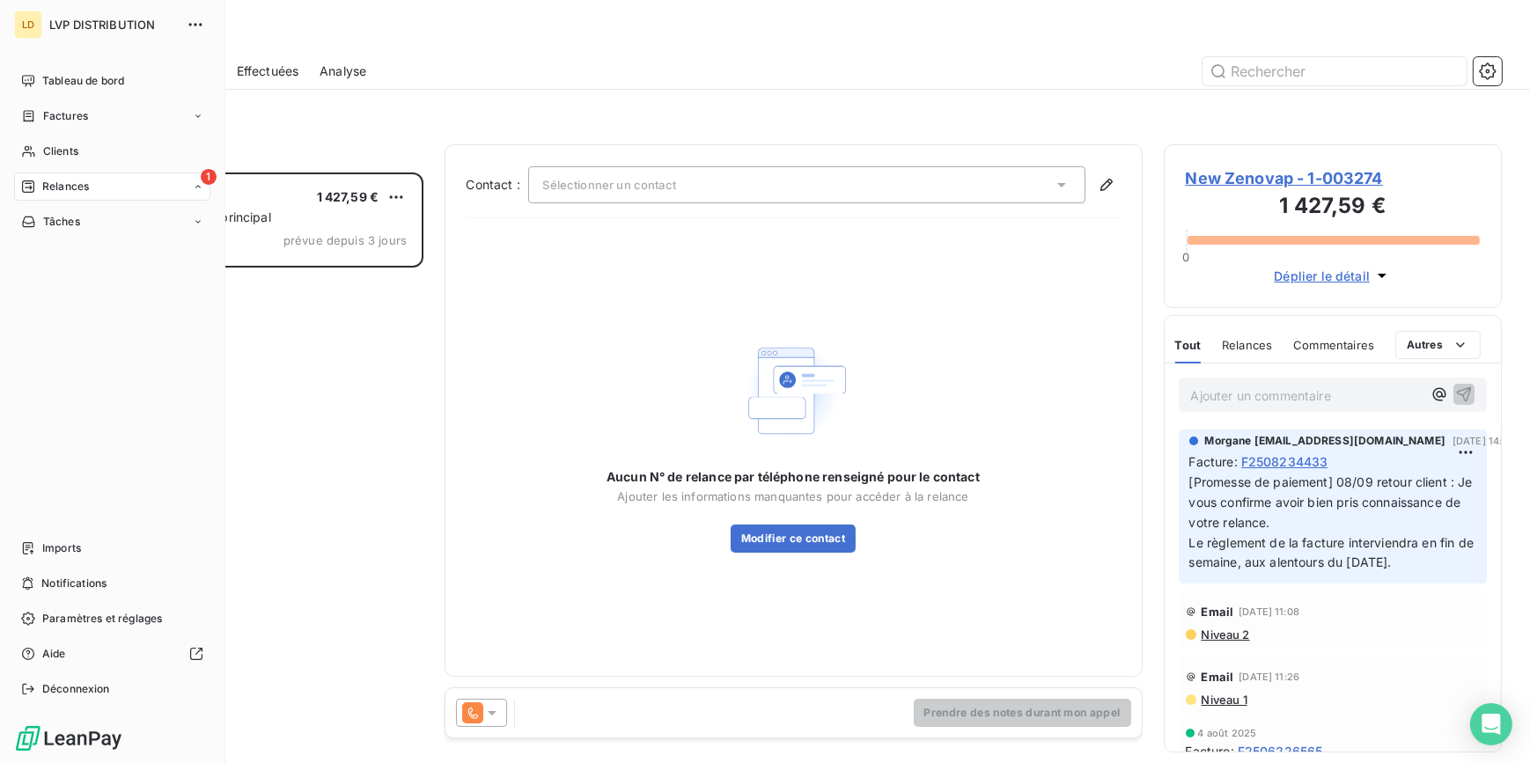
scroll to position [579, 326]
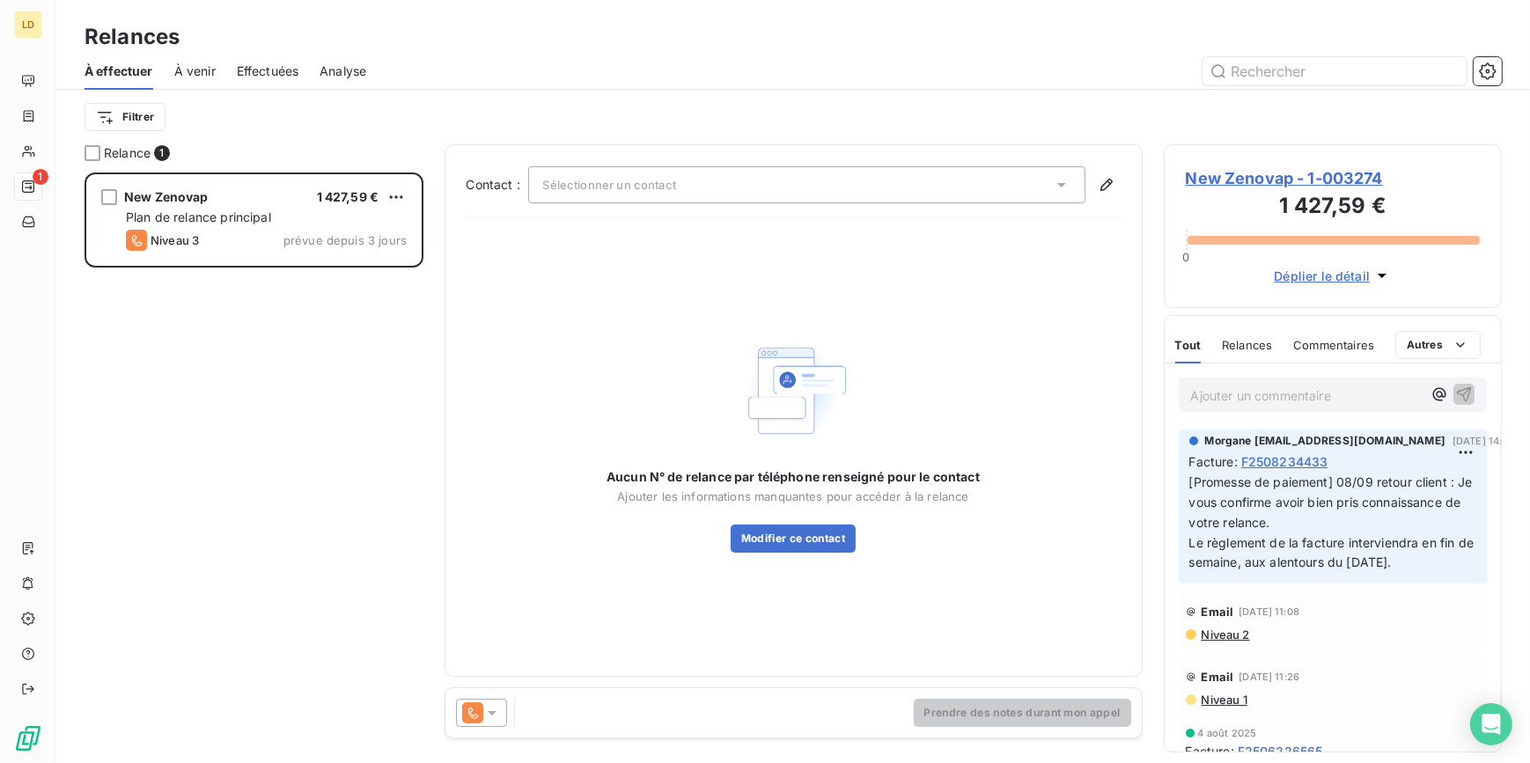
click at [640, 204] on div "Contact : Sélectionner un contact Aucun N° de relance par téléphone renseigné p…" at bounding box center [794, 410] width 654 height 489
click at [630, 185] on span "Sélectionner un contact" at bounding box center [609, 185] width 133 height 14
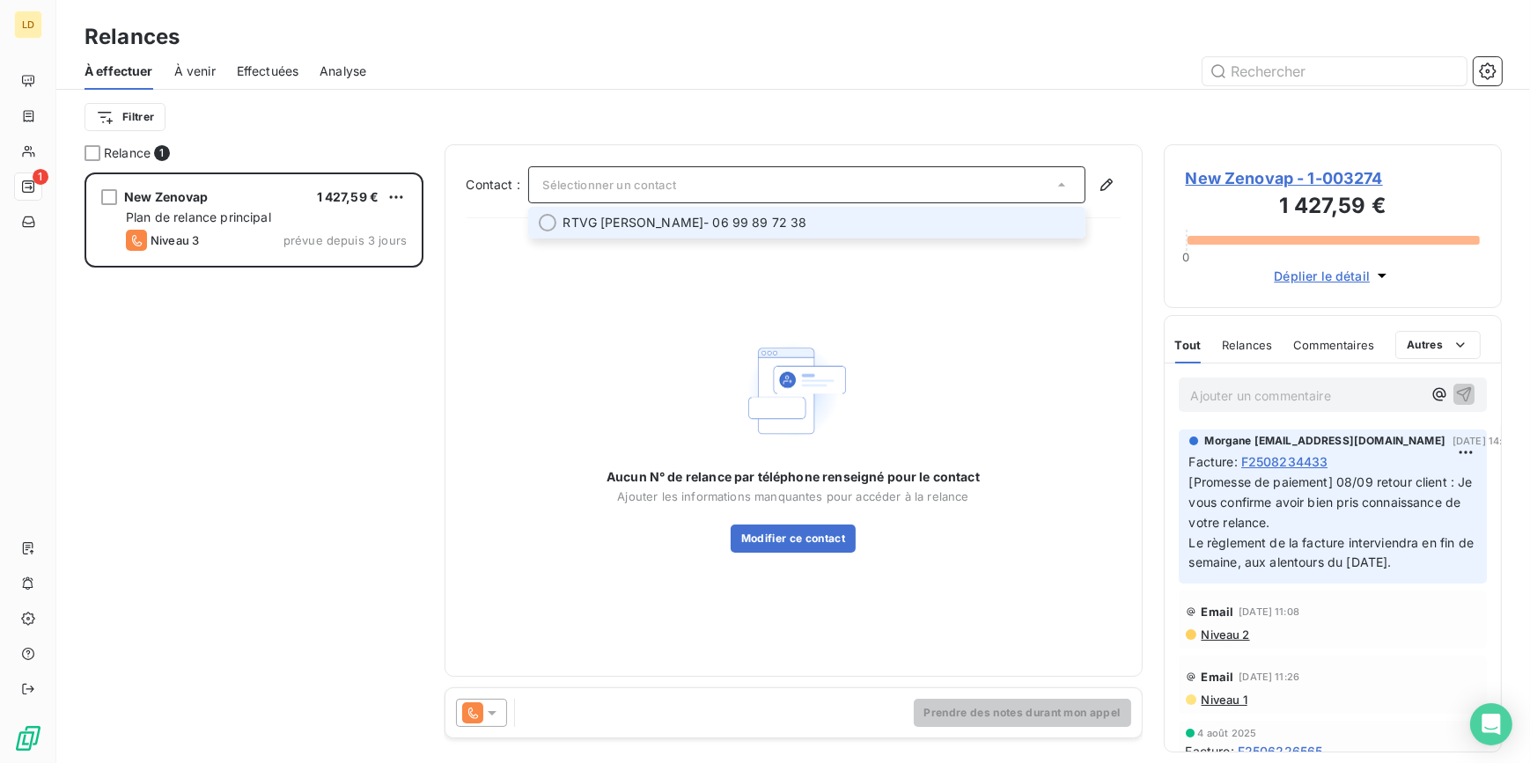
click at [626, 210] on li "RTVG [PERSON_NAME] - 06 99 89 72 38" at bounding box center [806, 223] width 557 height 32
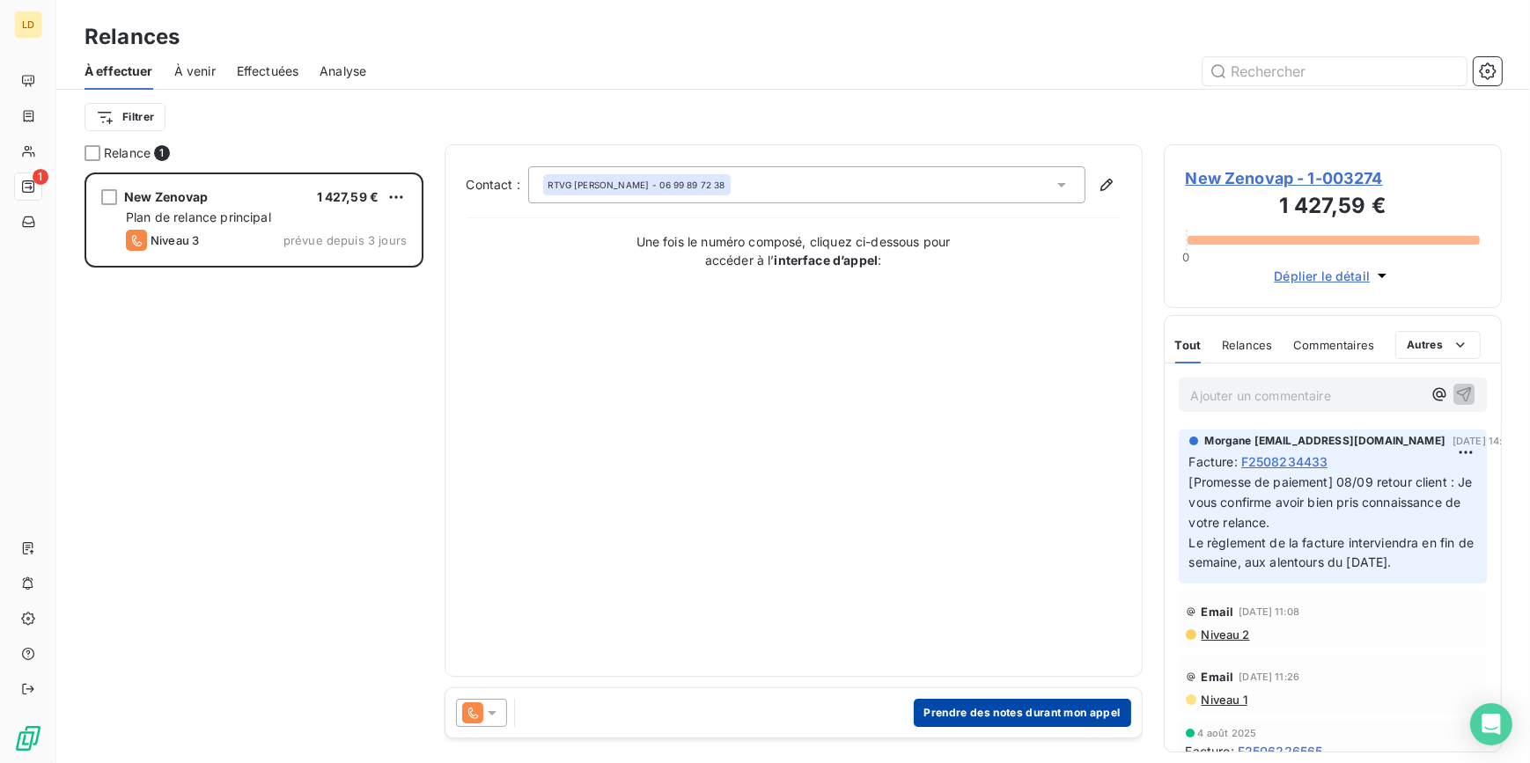
click at [1006, 723] on button "Prendre des notes durant mon appel" at bounding box center [1022, 713] width 217 height 28
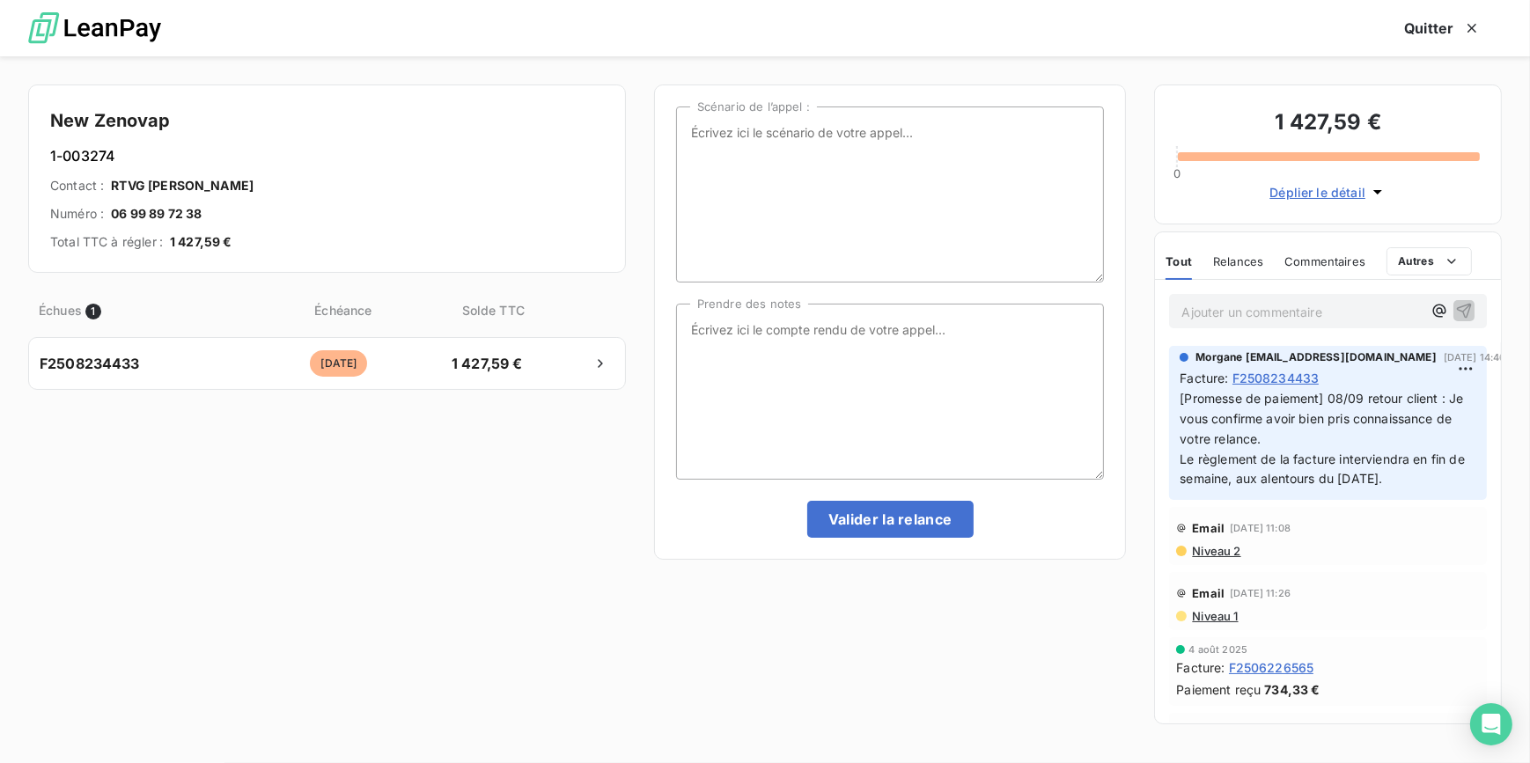
click at [846, 300] on div "Scénario de l’appel : Prendre des notes Valider la relance" at bounding box center [890, 322] width 429 height 431
click at [766, 365] on textarea "Prendre des notes" at bounding box center [890, 392] width 429 height 176
click at [916, 419] on textarea "Prendre des notes" at bounding box center [890, 392] width 429 height 176
type textarea "Message tel laissé au client"
click at [924, 521] on button "Valider la relance" at bounding box center [890, 519] width 166 height 37
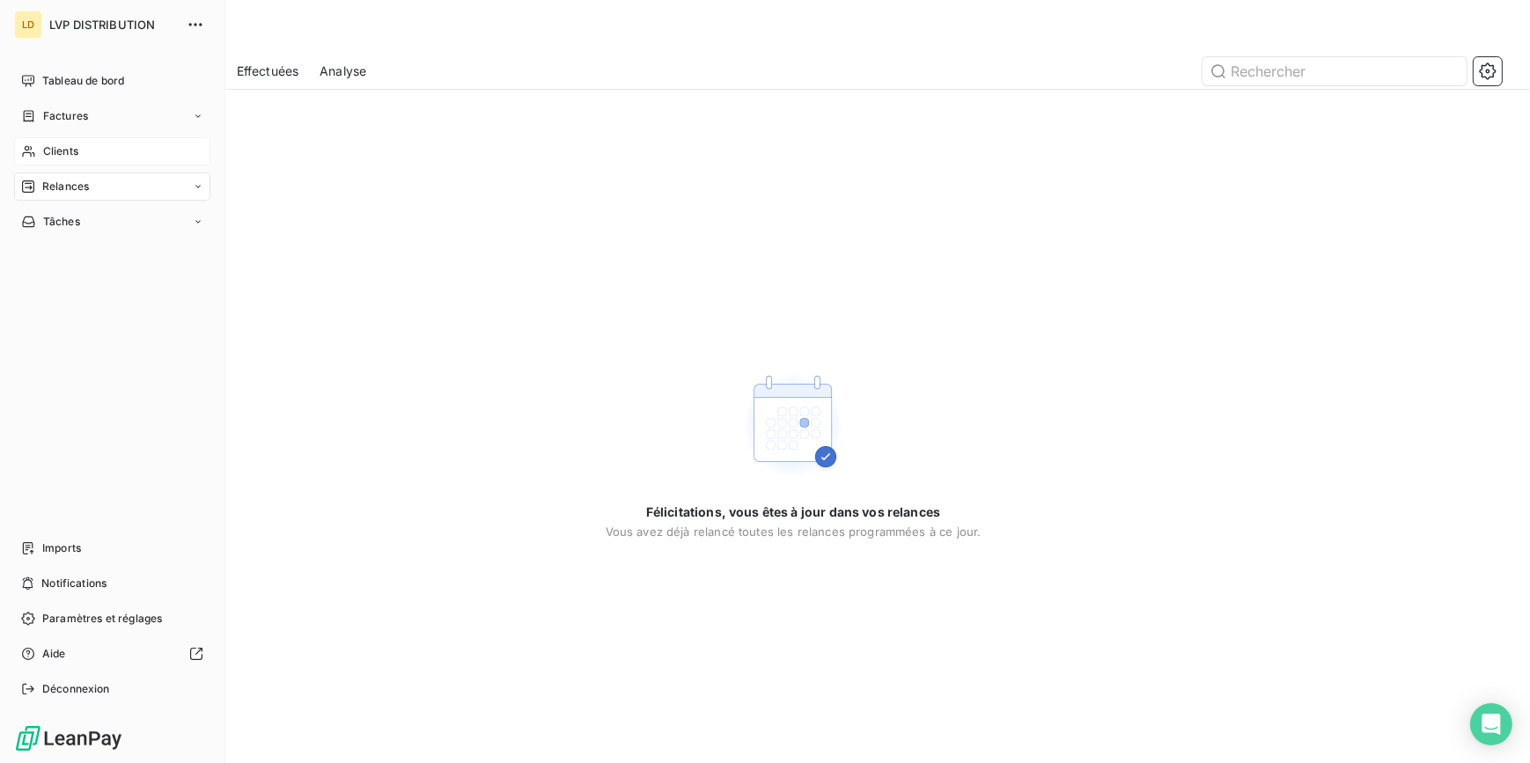
click at [58, 148] on span "Clients" at bounding box center [60, 151] width 35 height 16
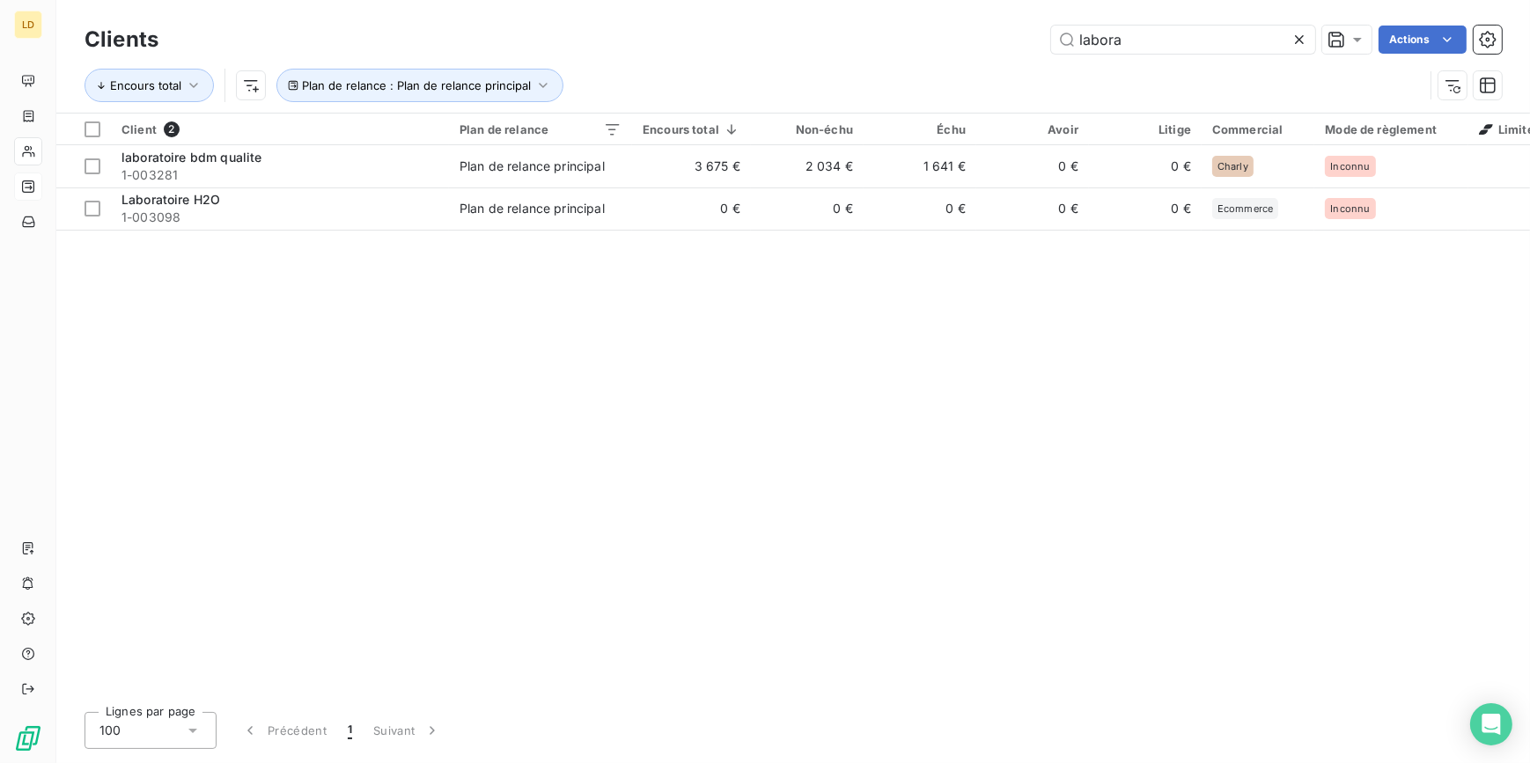
drag, startPoint x: 1129, startPoint y: 38, endPoint x: 916, endPoint y: 44, distance: 214.0
click at [956, 42] on div "labora Actions" at bounding box center [841, 40] width 1322 height 28
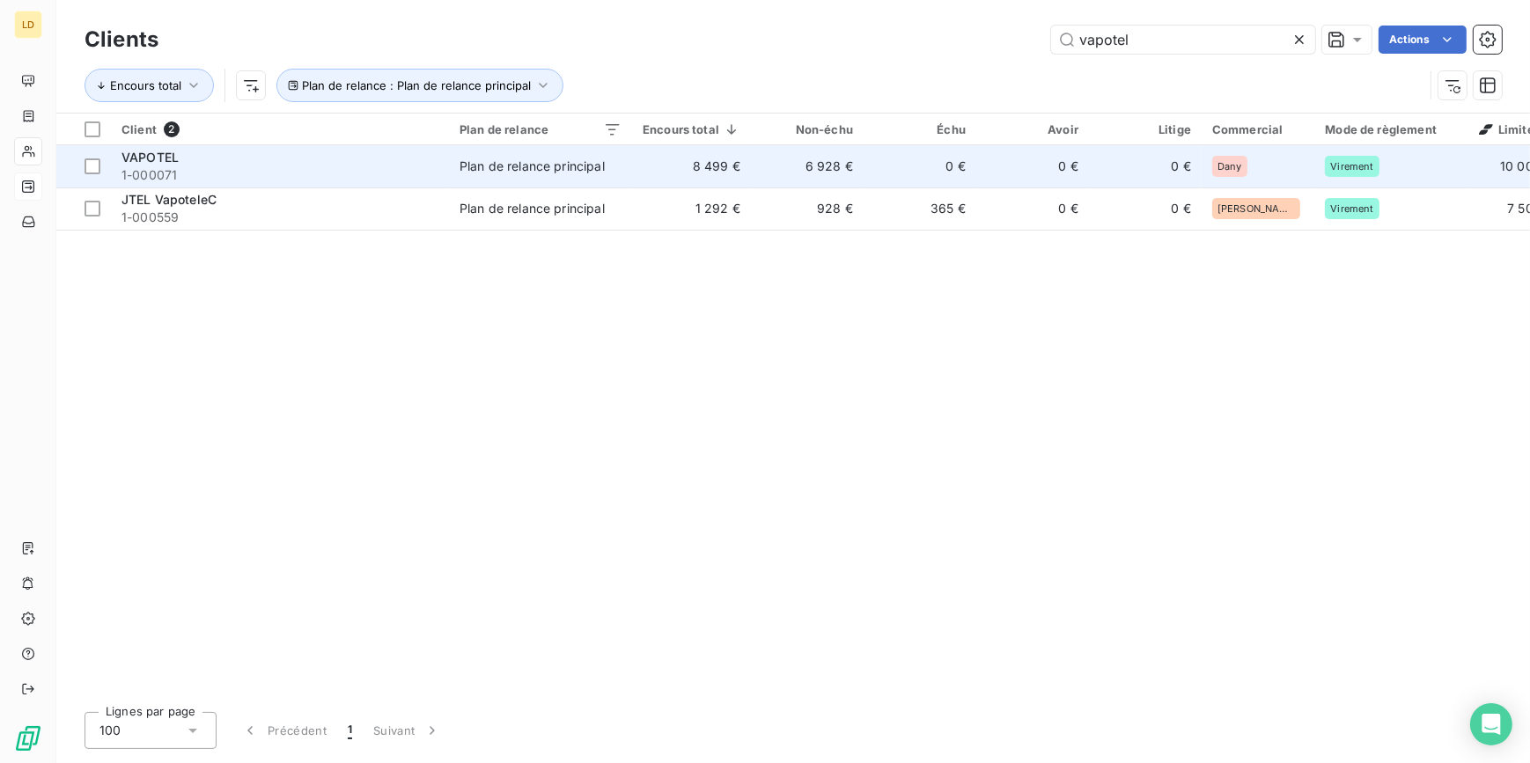
type input "vapotel"
click at [427, 180] on span "1-000071" at bounding box center [279, 175] width 317 height 18
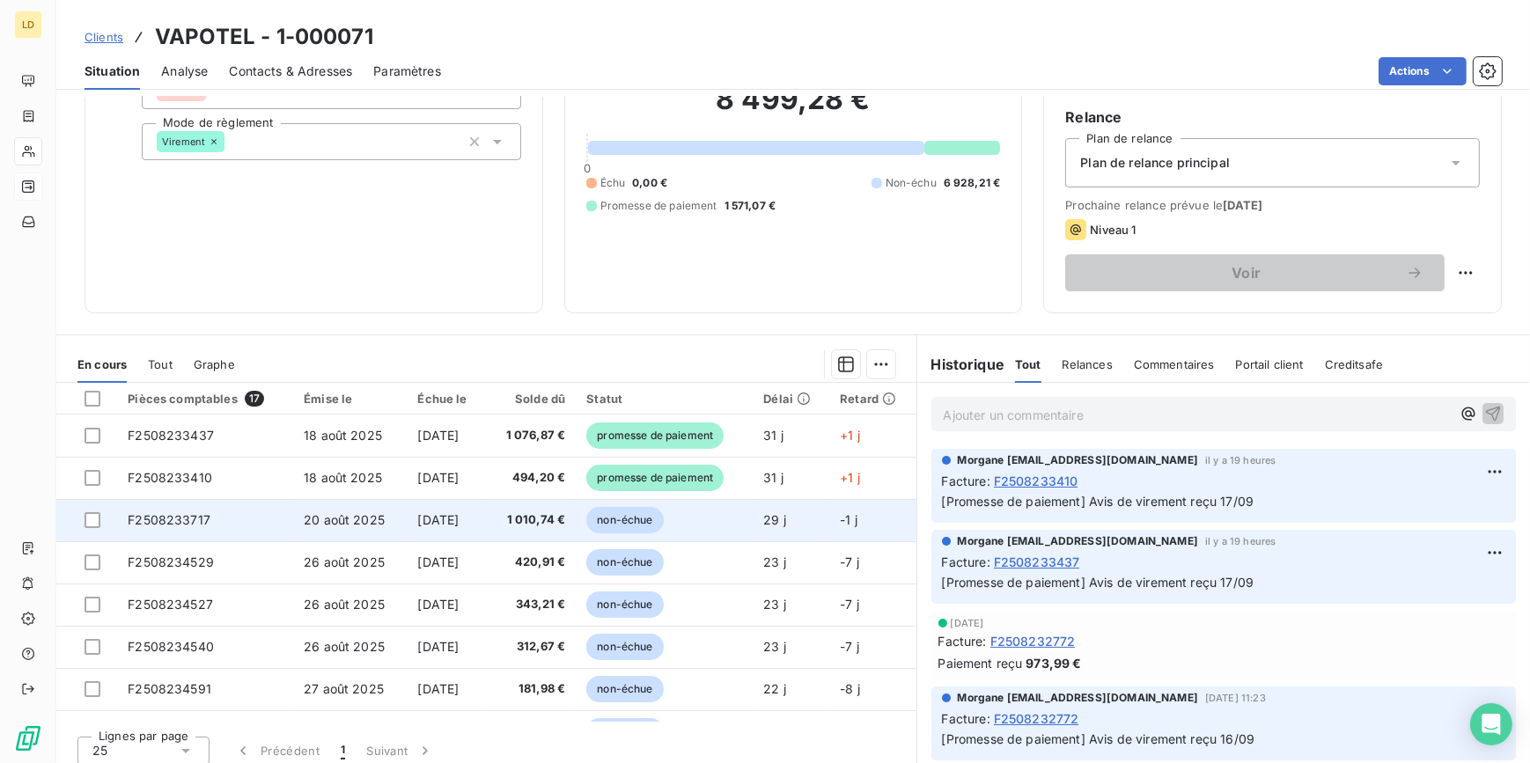
scroll to position [157, 0]
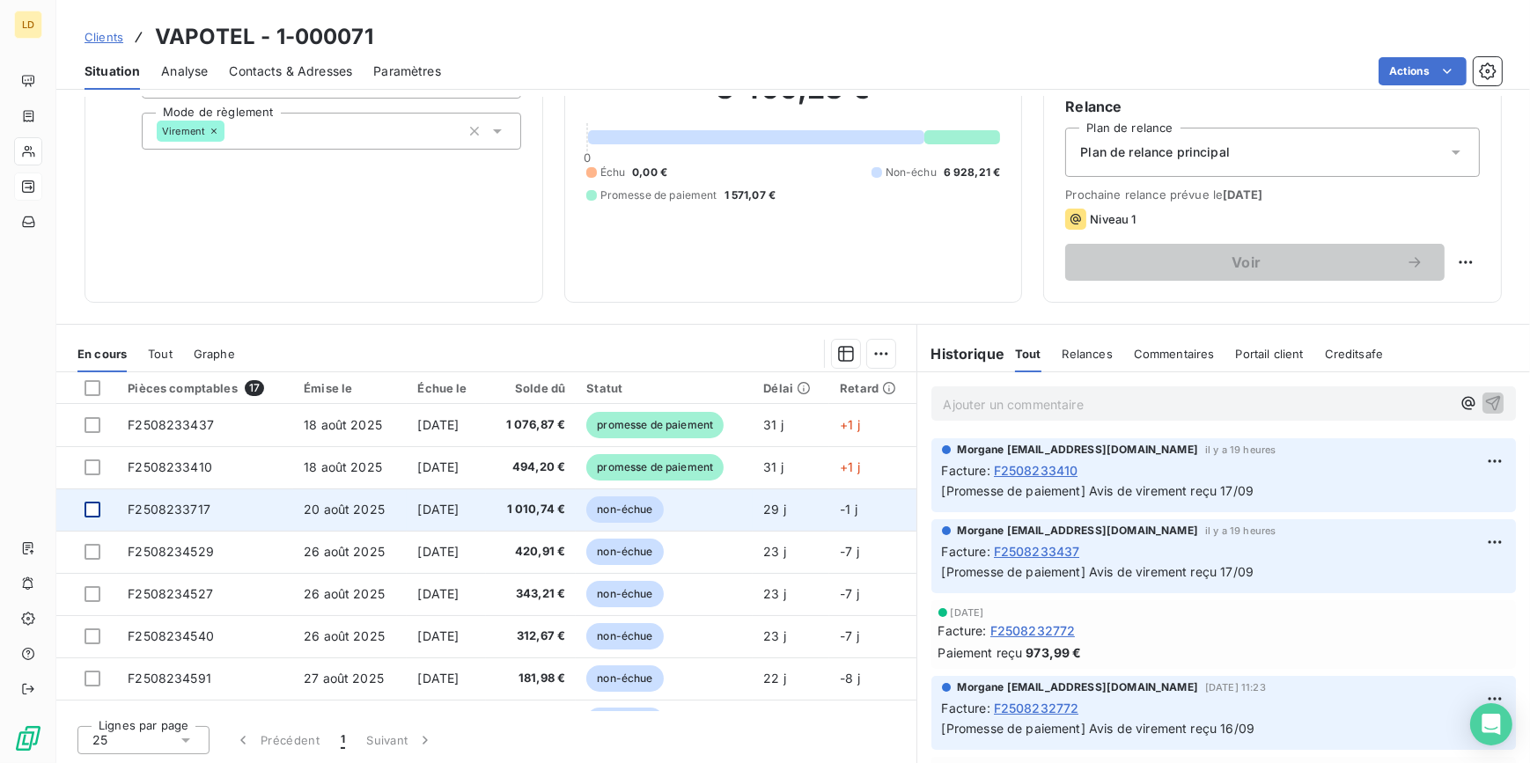
click at [90, 511] on div at bounding box center [93, 510] width 16 height 16
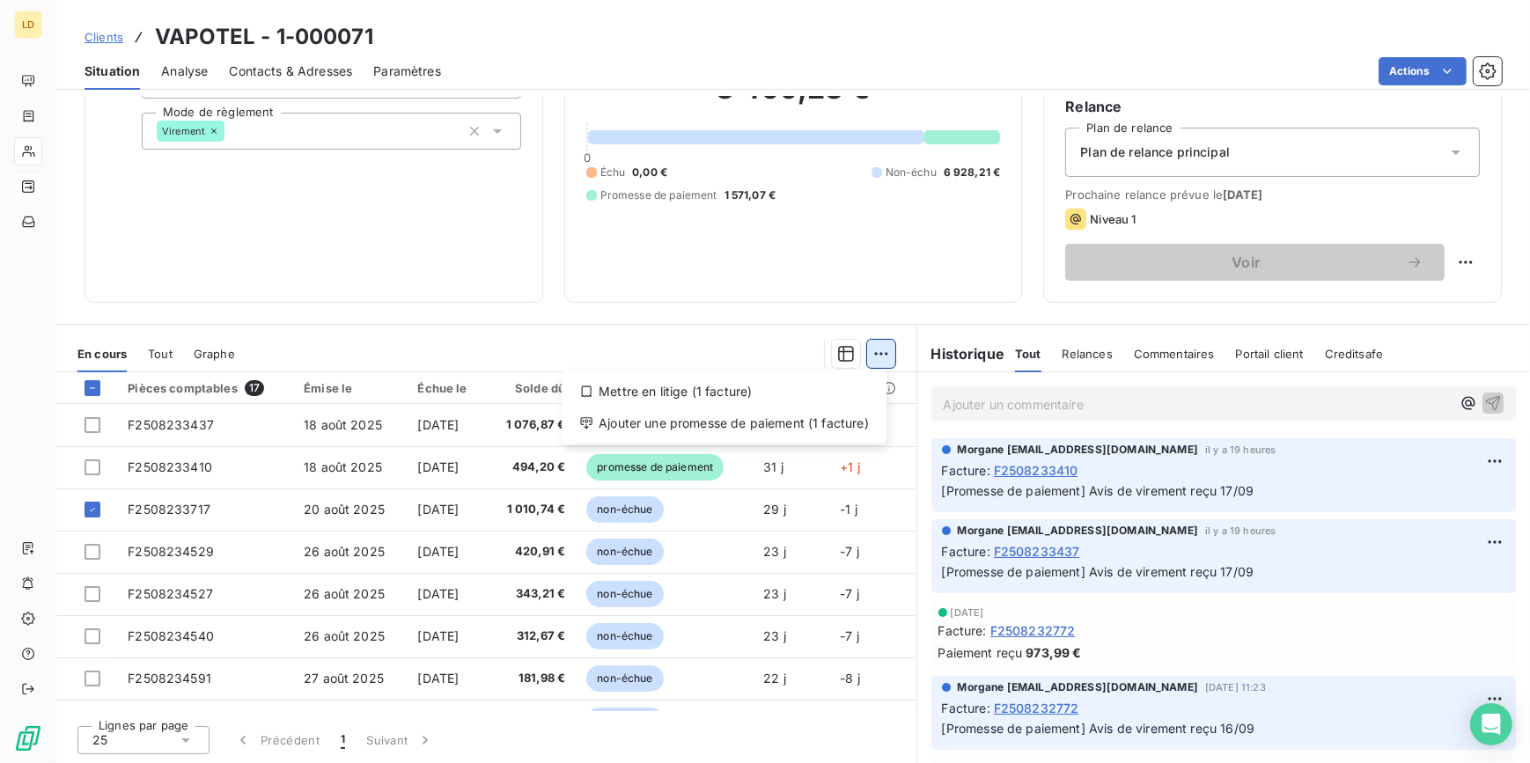
click at [874, 359] on html "LD Clients VAPOTEL - 1-000071 Situation Analyse Contacts & Adresses Paramètres …" at bounding box center [765, 381] width 1530 height 763
click at [839, 436] on div "Ajouter une promesse de paiement (1 facture)" at bounding box center [724, 423] width 311 height 28
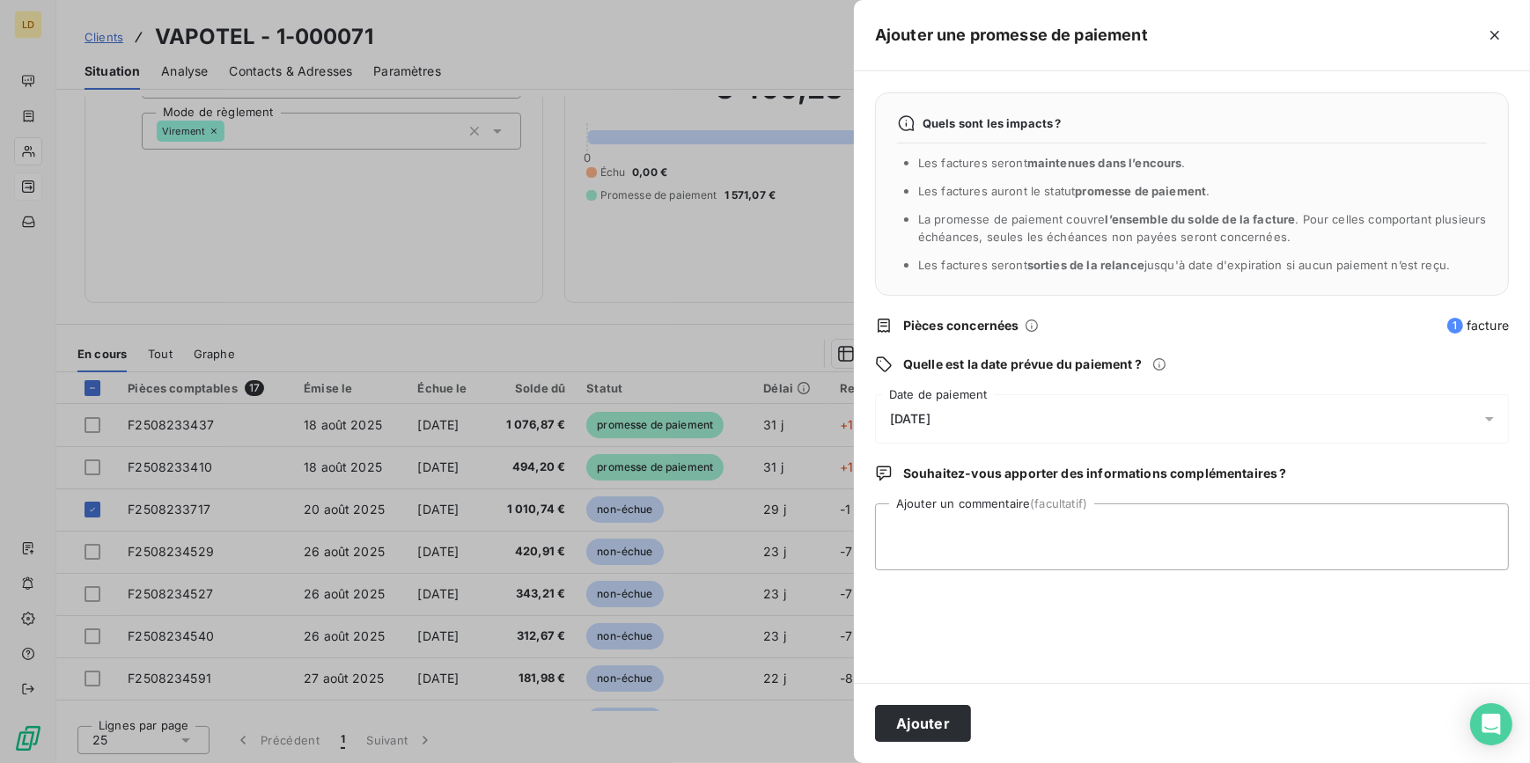
click at [916, 414] on span "[DATE]" at bounding box center [910, 419] width 40 height 14
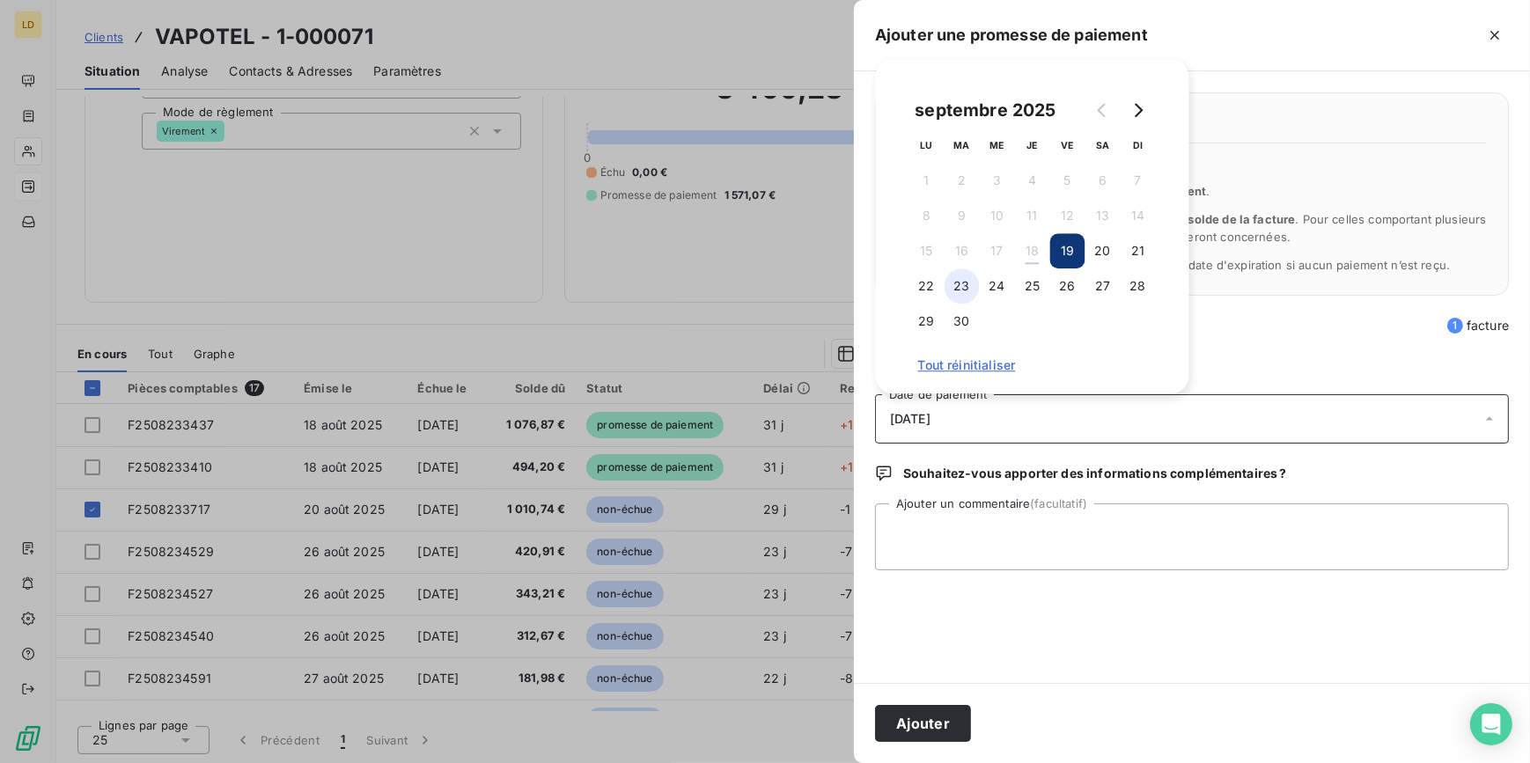
click at [960, 290] on button "23" at bounding box center [962, 285] width 35 height 35
click at [963, 526] on textarea "Ajouter un commentaire (facultatif)" at bounding box center [1192, 537] width 634 height 67
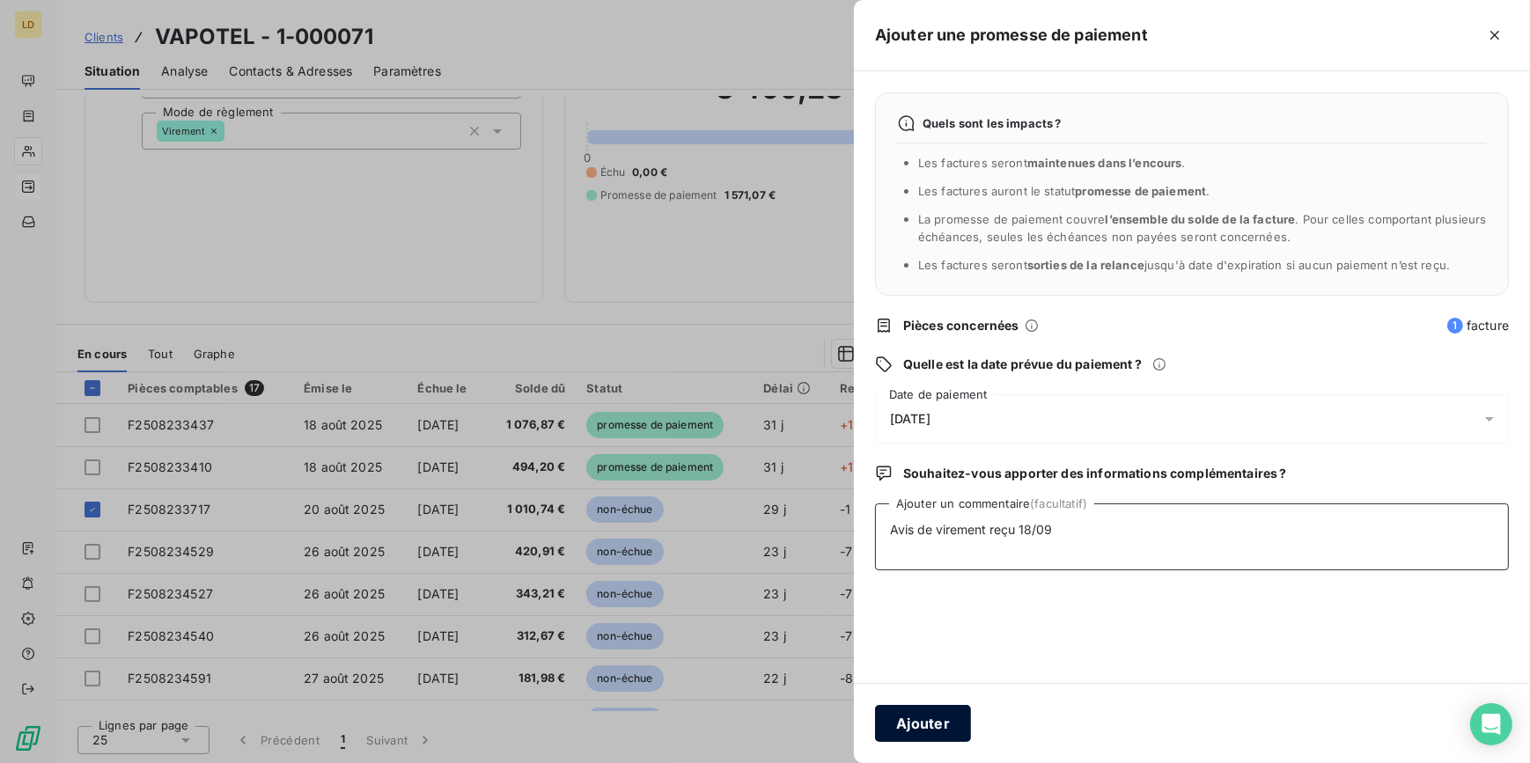
type textarea "Avis de virement reçu 18/09"
click at [932, 717] on button "Ajouter" at bounding box center [923, 723] width 96 height 37
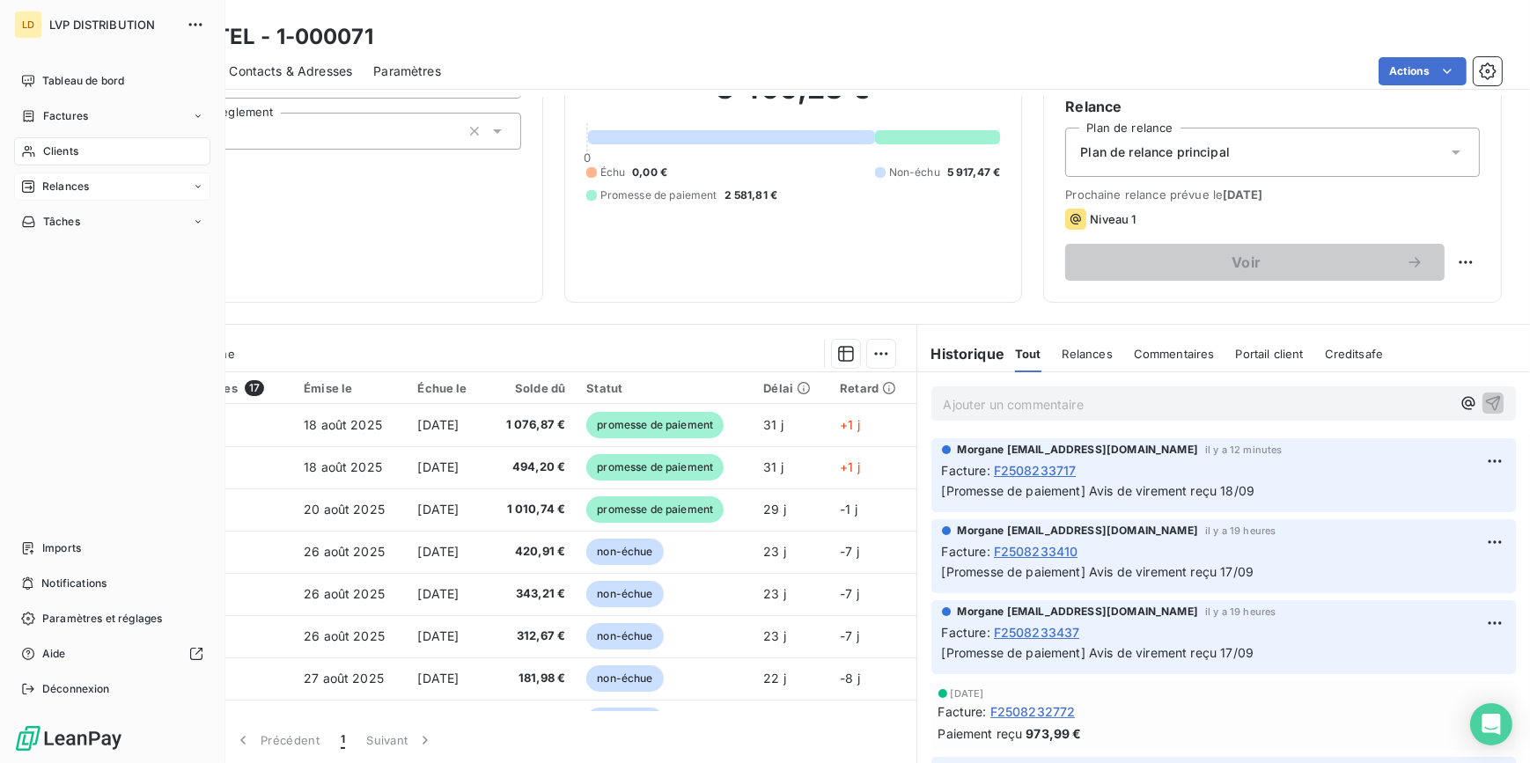
click at [21, 152] on icon at bounding box center [28, 151] width 15 height 14
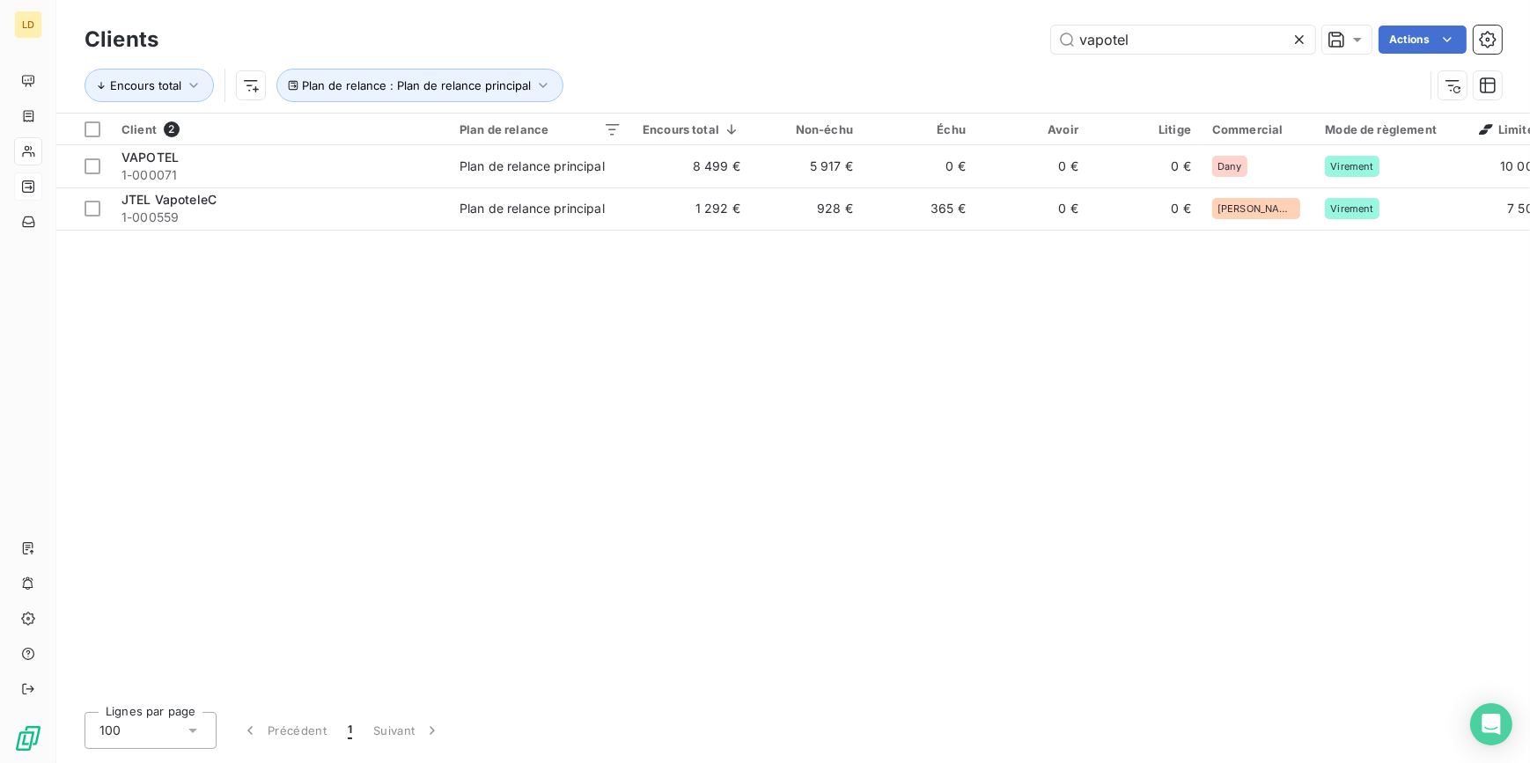
drag, startPoint x: 1127, startPoint y: 51, endPoint x: 897, endPoint y: 40, distance: 230.0
click at [907, 40] on div "vapotel Actions" at bounding box center [841, 40] width 1322 height 28
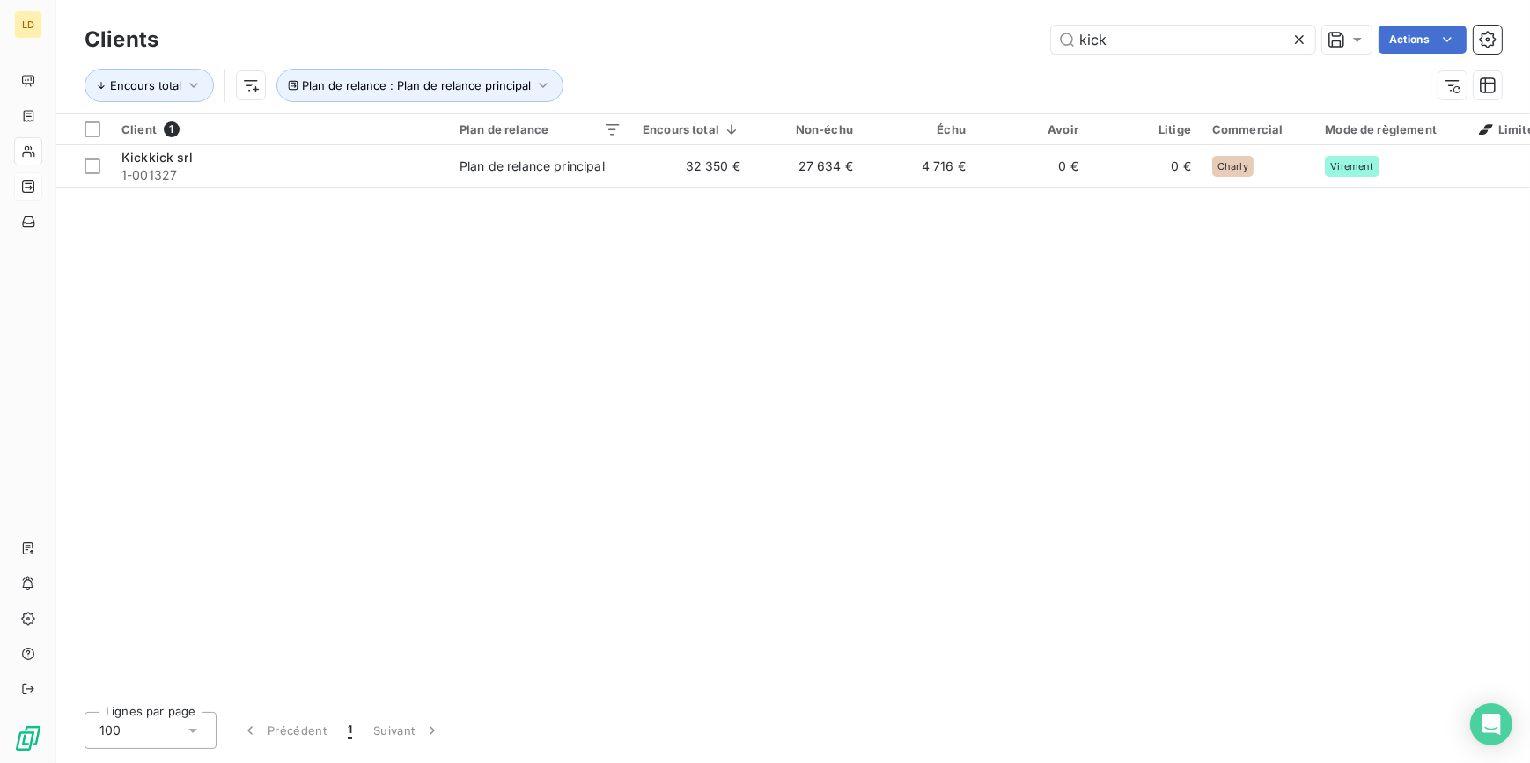
type input "kick"
click at [551, 193] on div "Client 1 Plan de relance Encours total Non-échu Échu Avoir Litige Commercial Mo…" at bounding box center [793, 406] width 1474 height 585
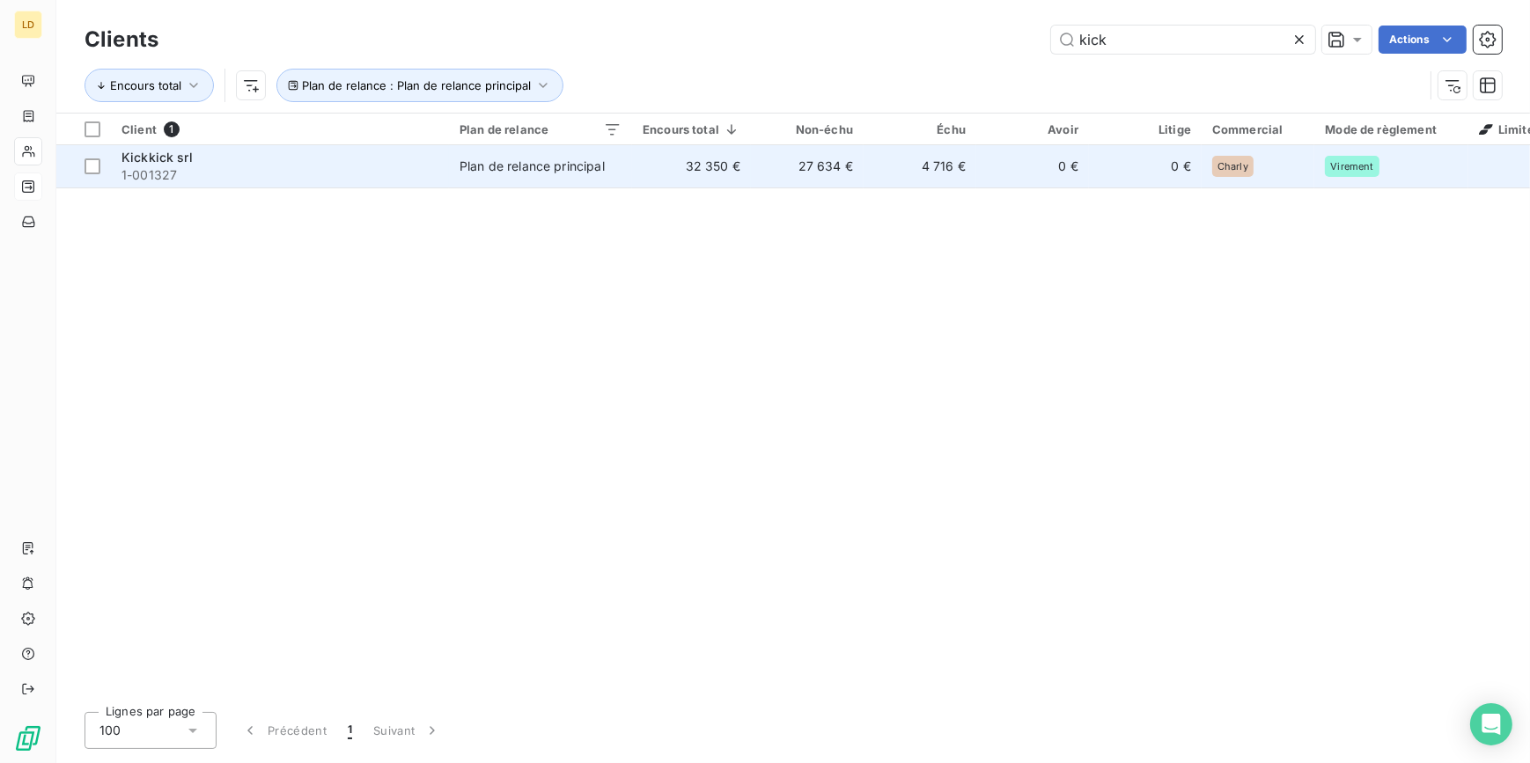
click at [546, 163] on div "Plan de relance principal" at bounding box center [532, 167] width 145 height 18
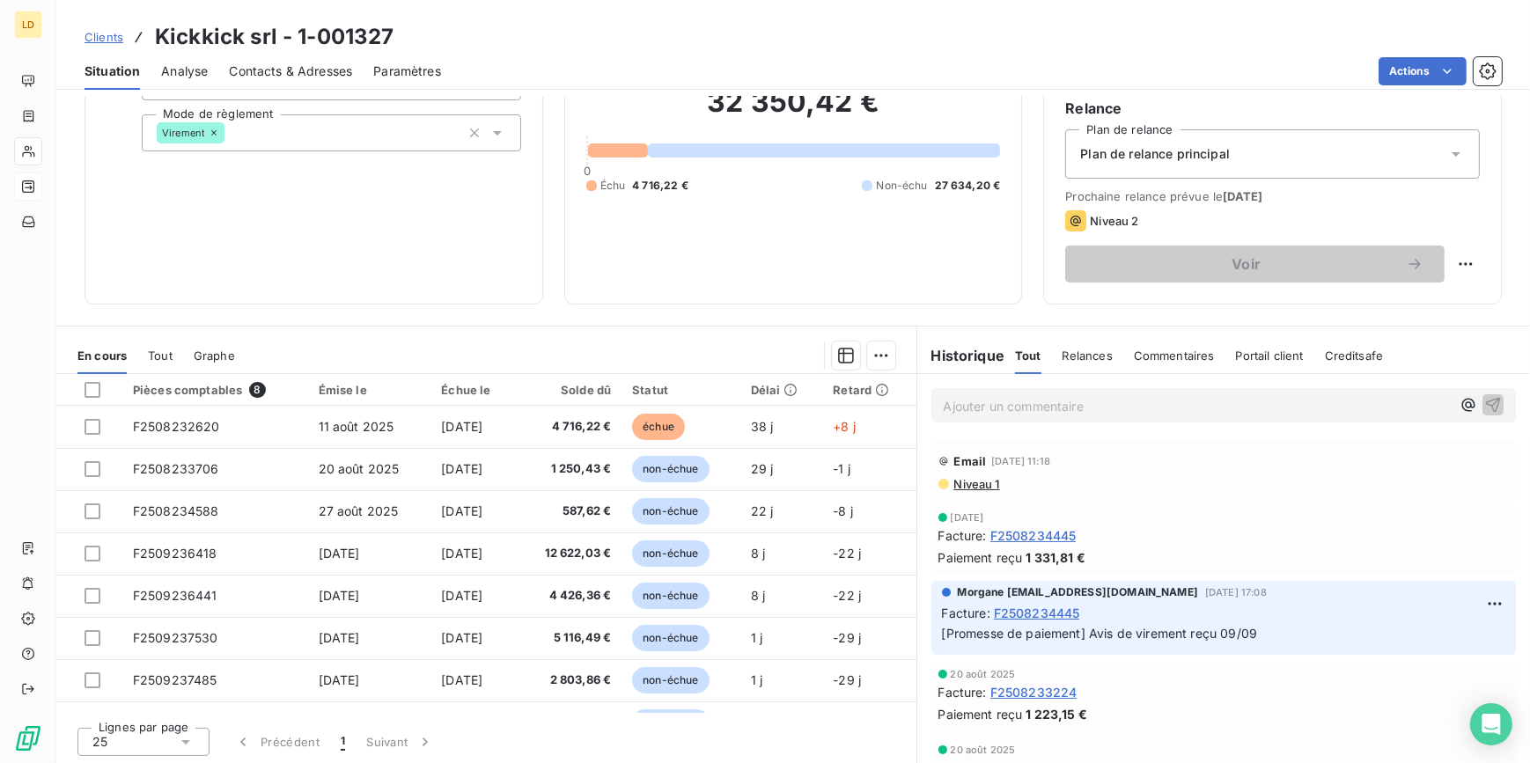
scroll to position [157, 0]
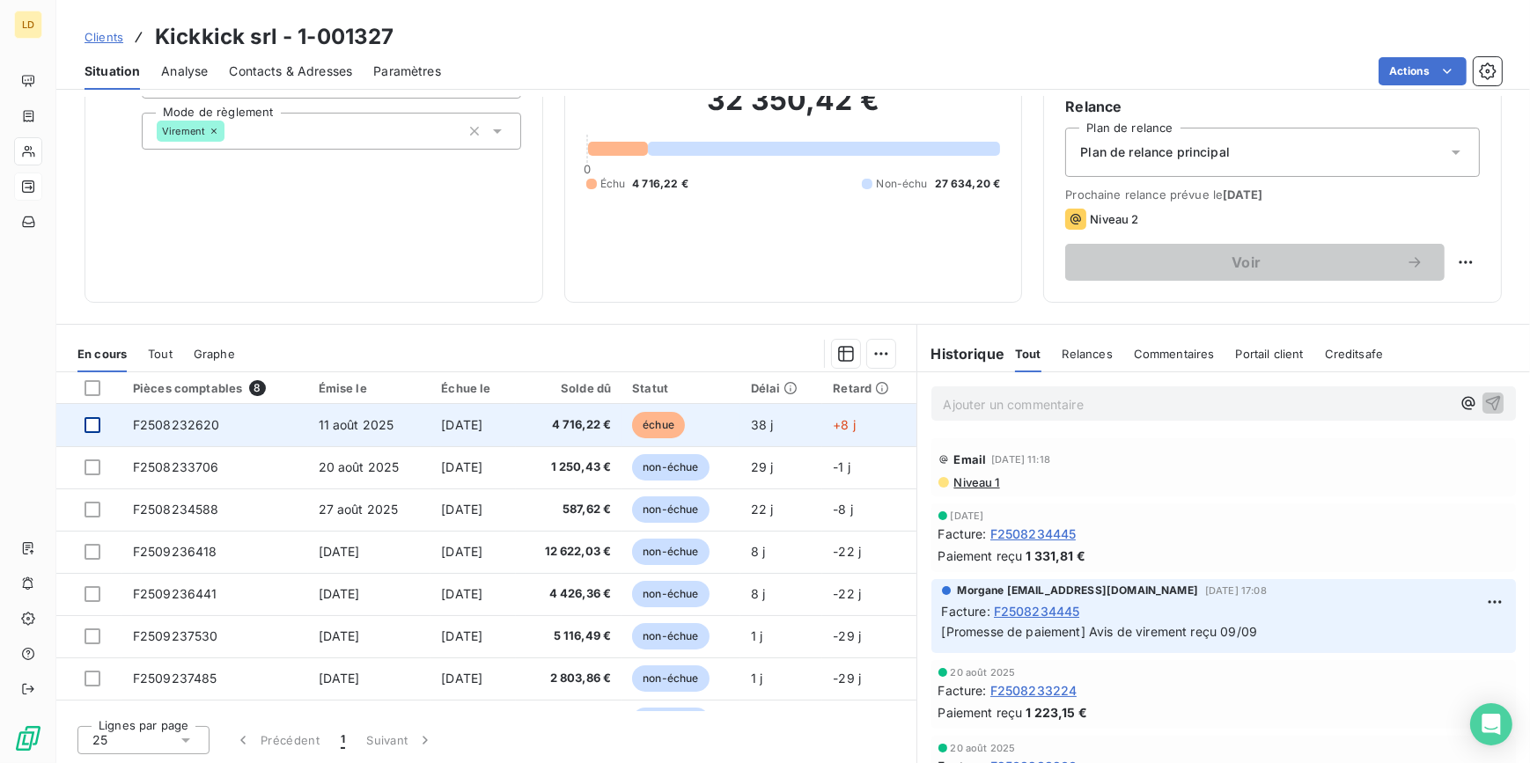
click at [93, 428] on div at bounding box center [93, 425] width 16 height 16
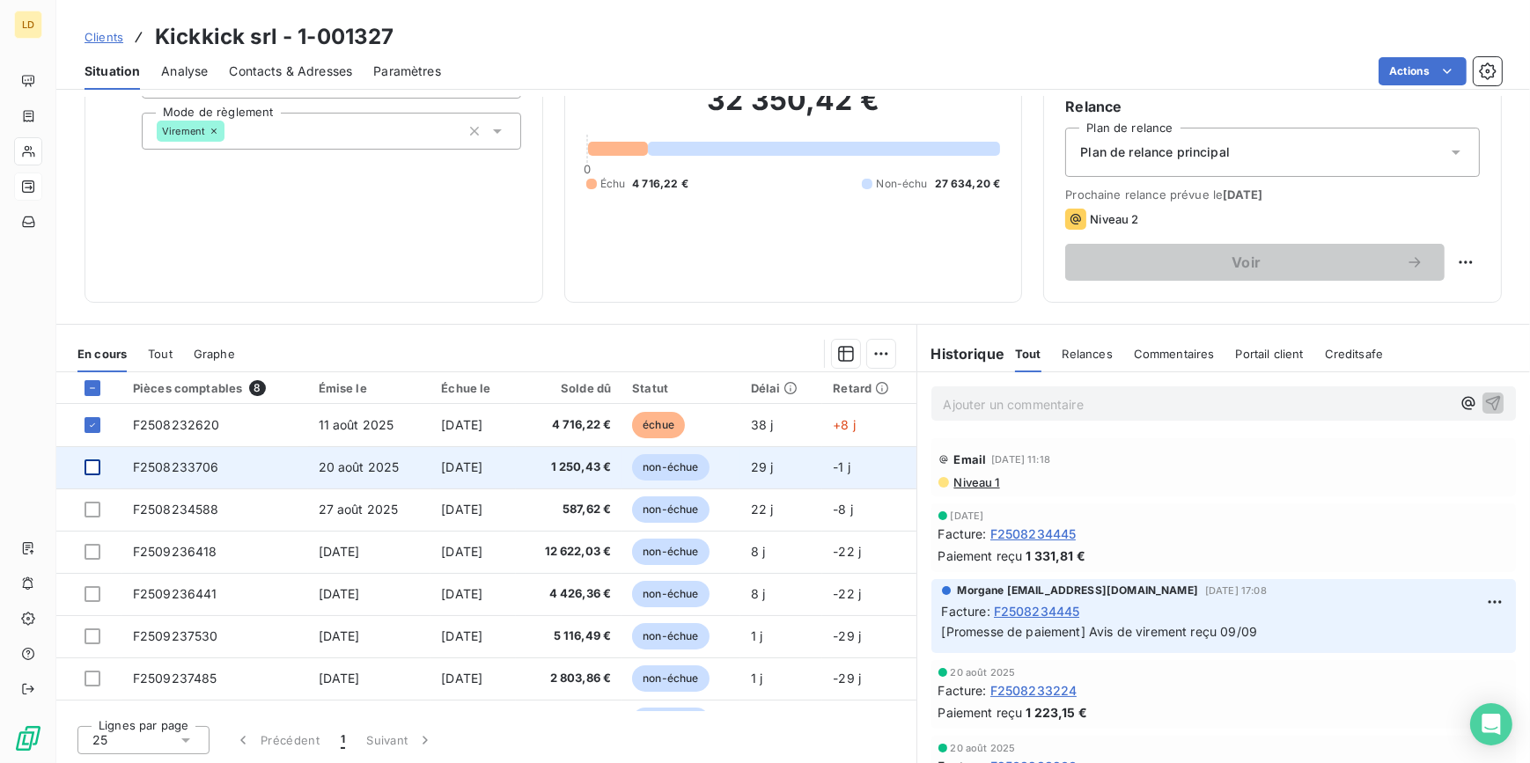
click at [92, 467] on div at bounding box center [93, 468] width 16 height 16
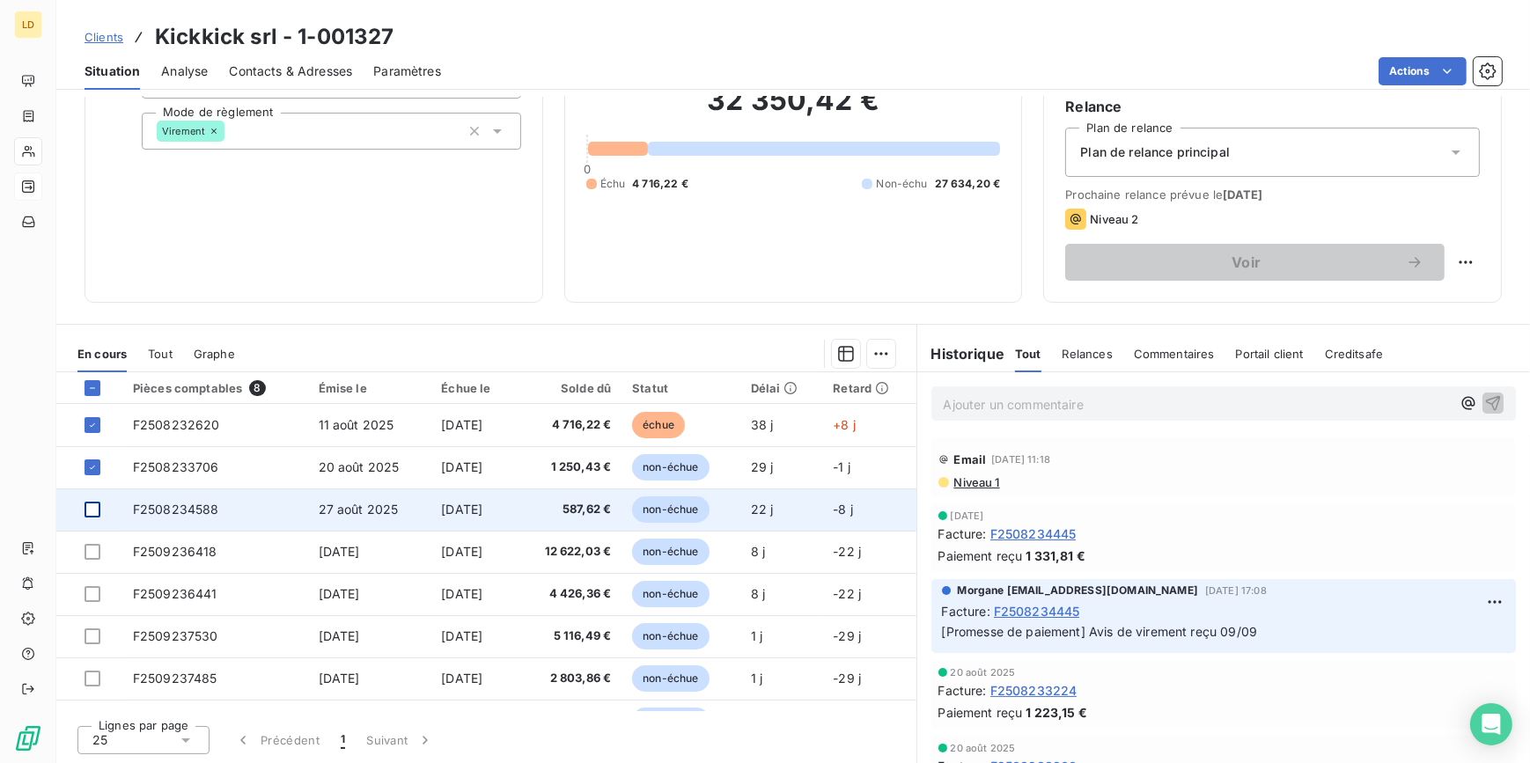
click at [92, 505] on div at bounding box center [93, 510] width 16 height 16
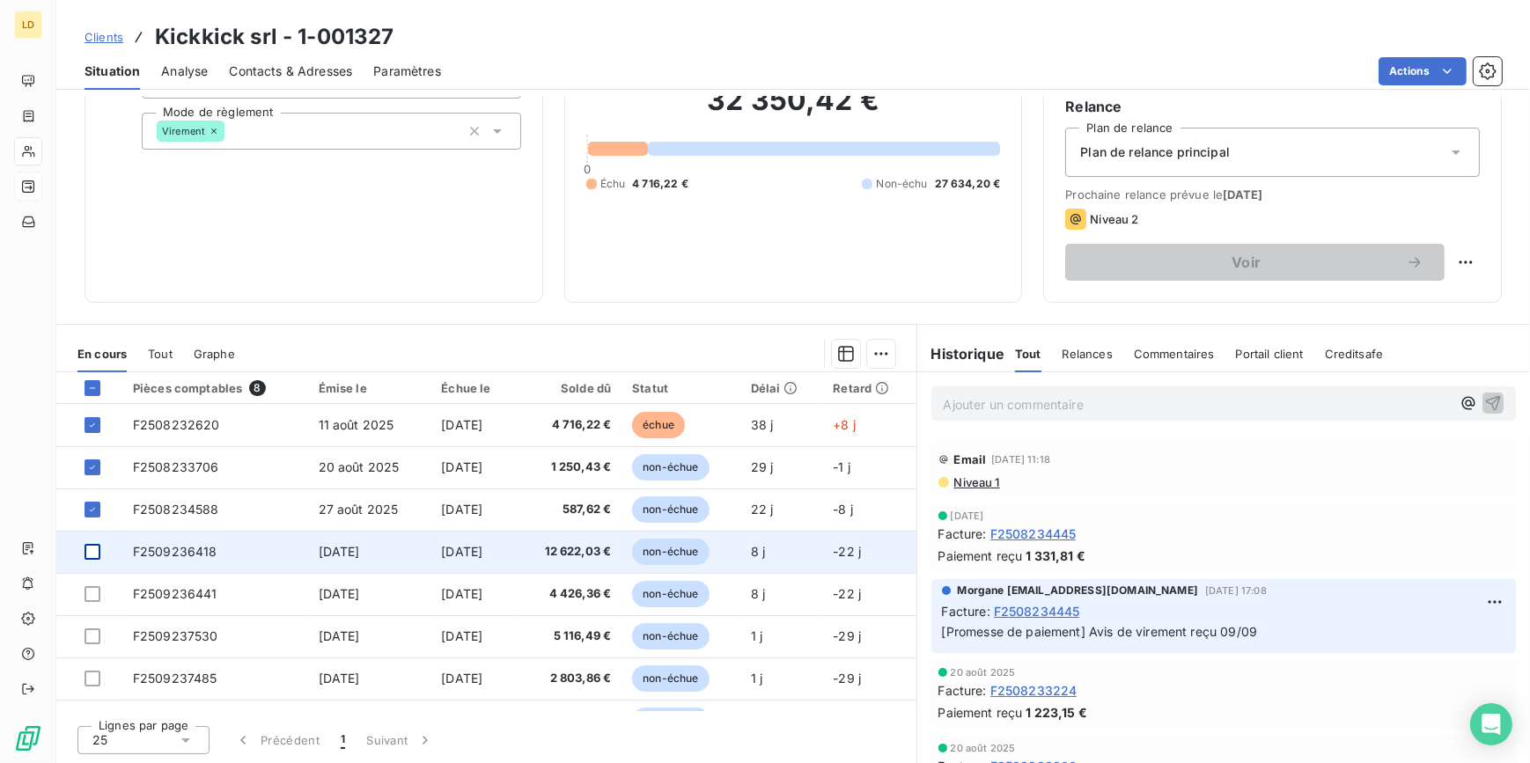
click at [92, 557] on div at bounding box center [93, 552] width 16 height 16
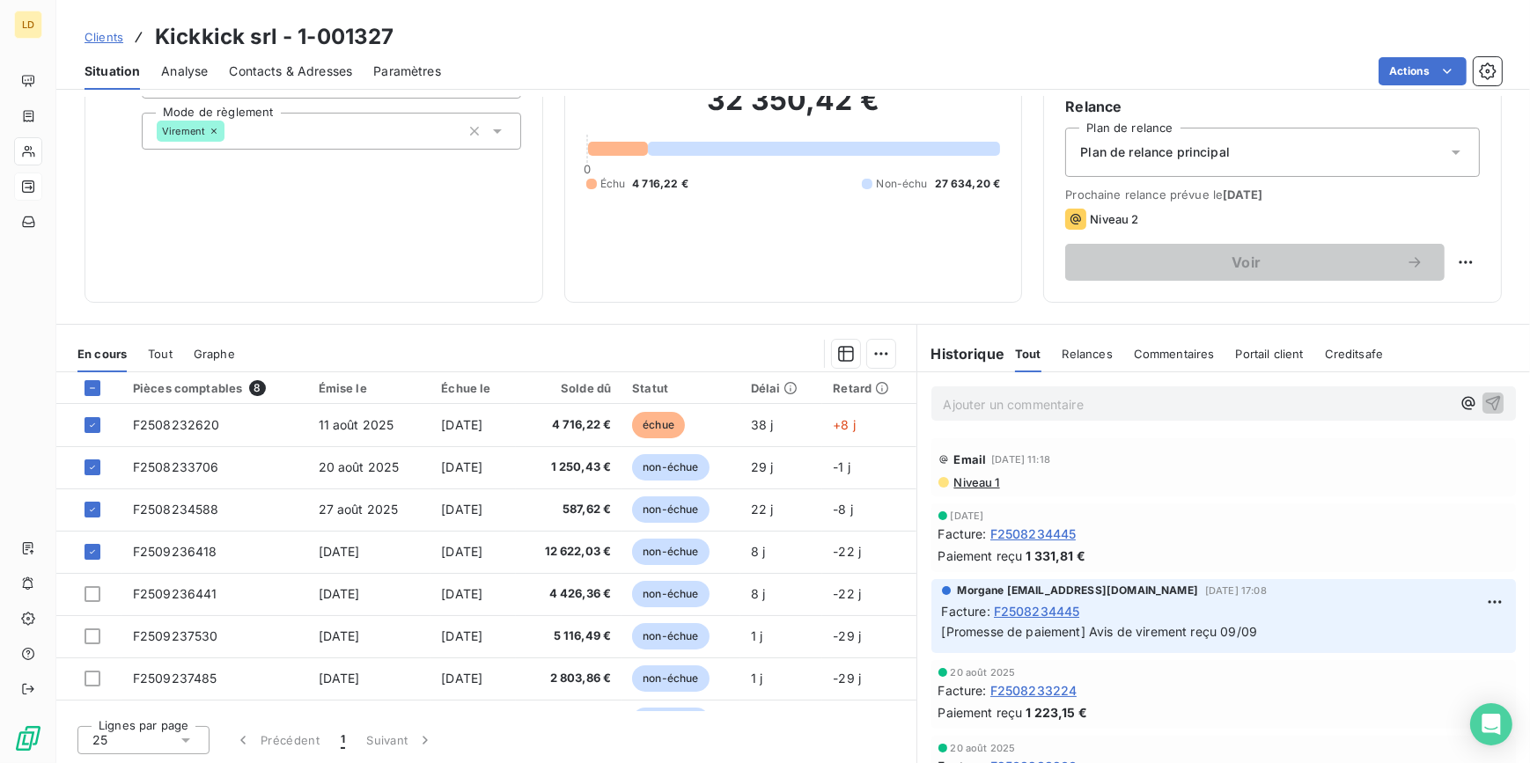
click at [875, 355] on html "LD Clients Kickkick srl - 1-001327 Situation Analyse Contacts & Adresses Paramè…" at bounding box center [765, 381] width 1530 height 763
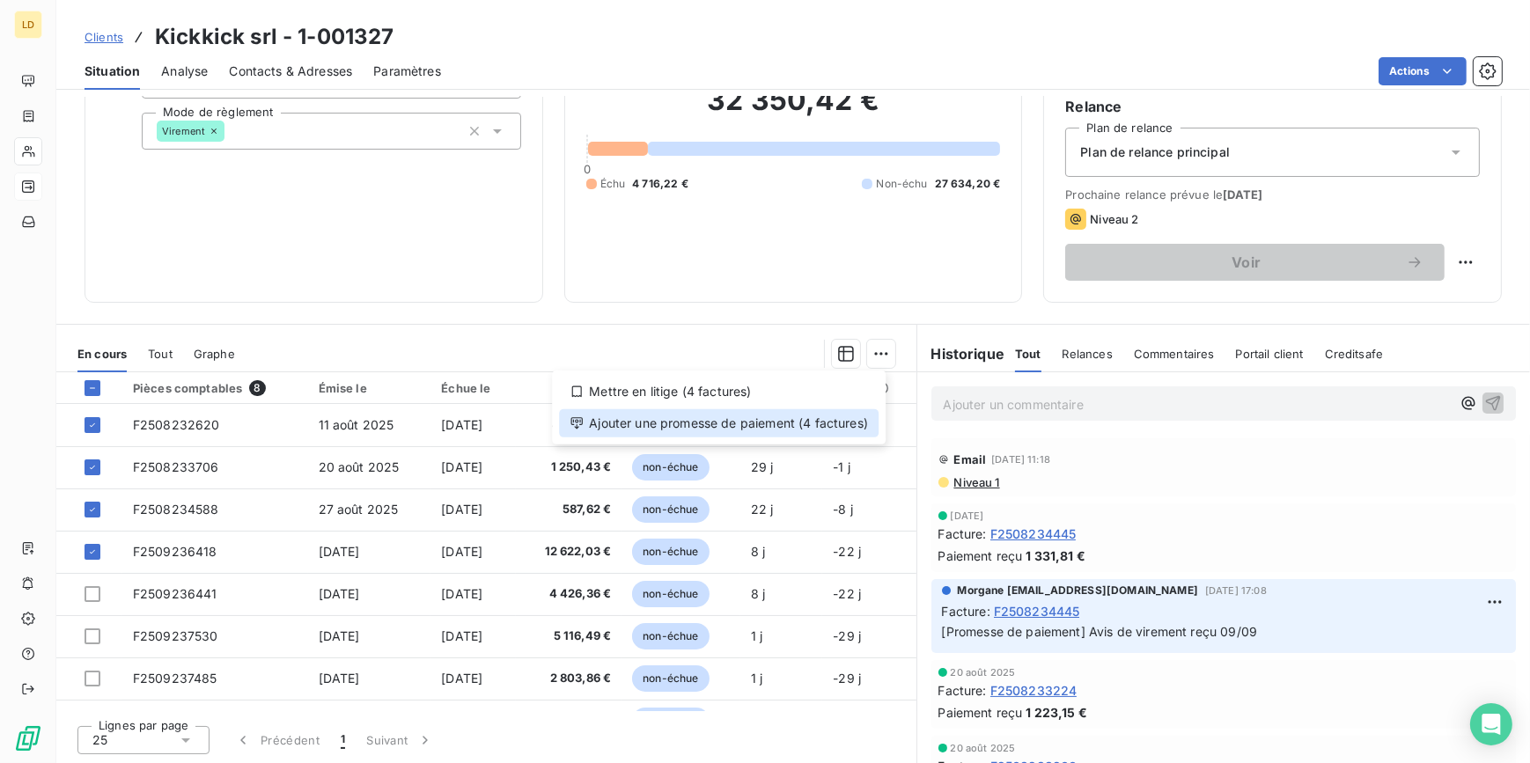
click at [801, 427] on div "Ajouter une promesse de paiement (4 factures)" at bounding box center [719, 423] width 320 height 28
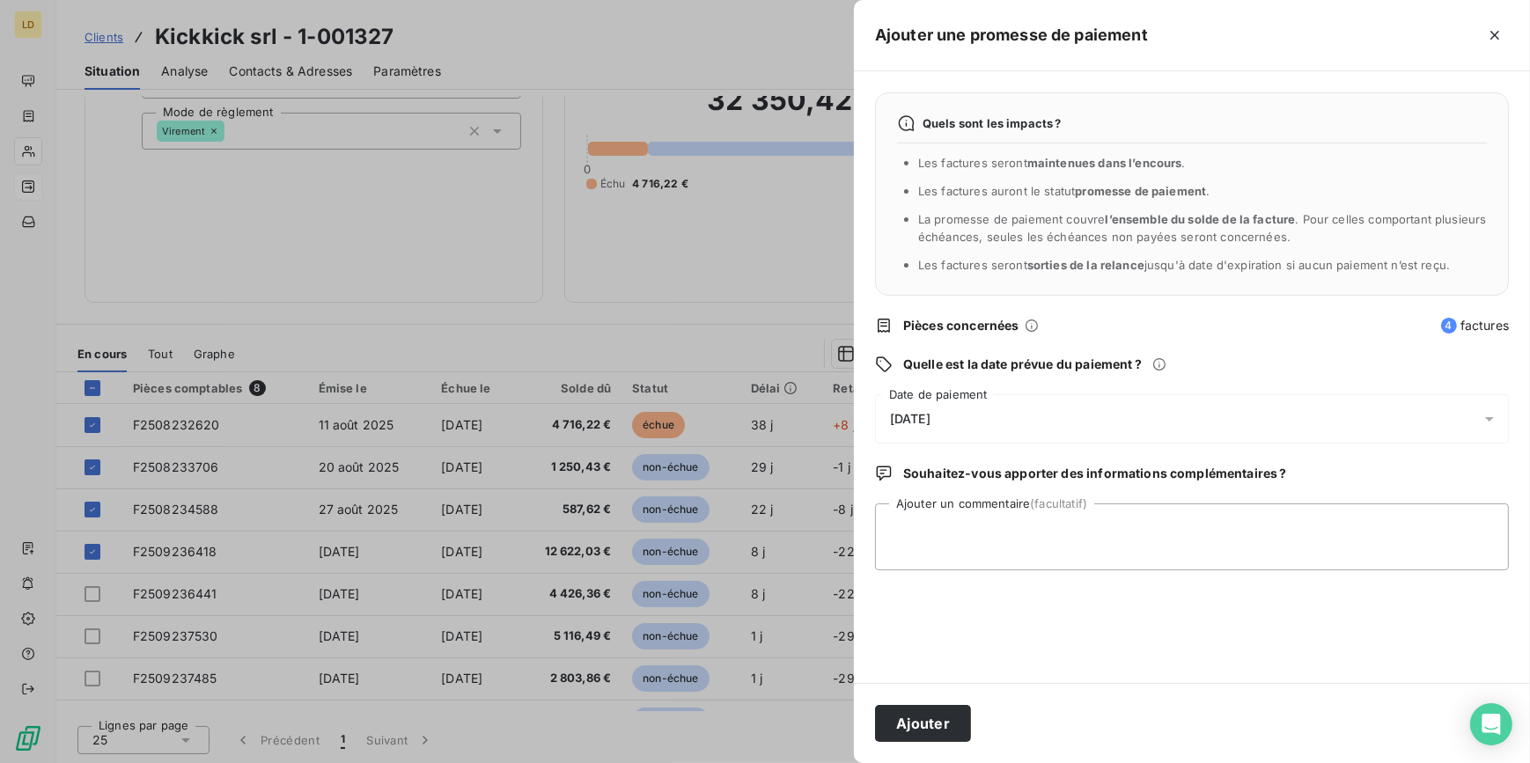
click at [930, 413] on span "[DATE]" at bounding box center [910, 419] width 40 height 14
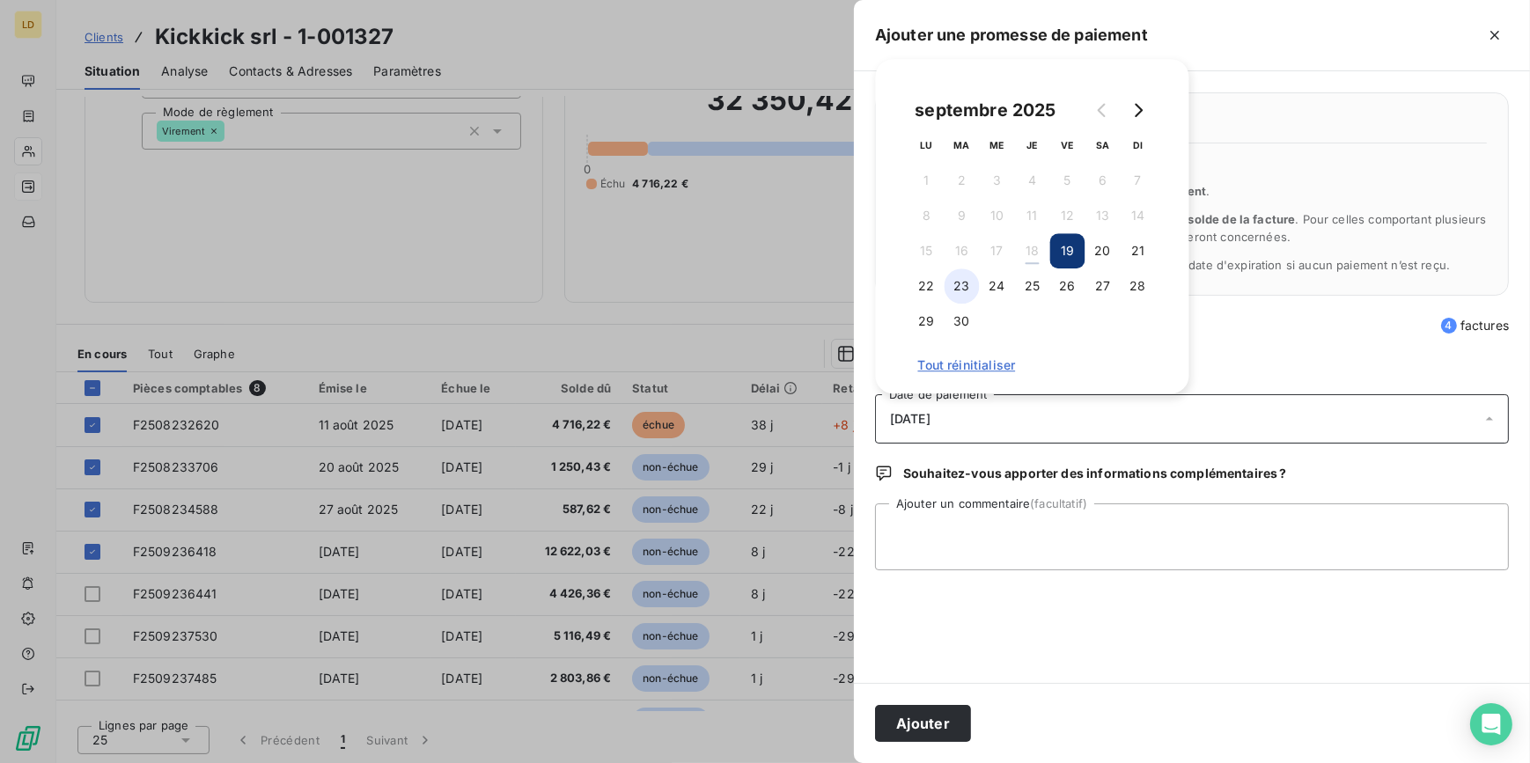
click at [952, 290] on button "23" at bounding box center [962, 285] width 35 height 35
click at [942, 520] on textarea "Ajouter un commentaire (facultatif)" at bounding box center [1192, 537] width 634 height 67
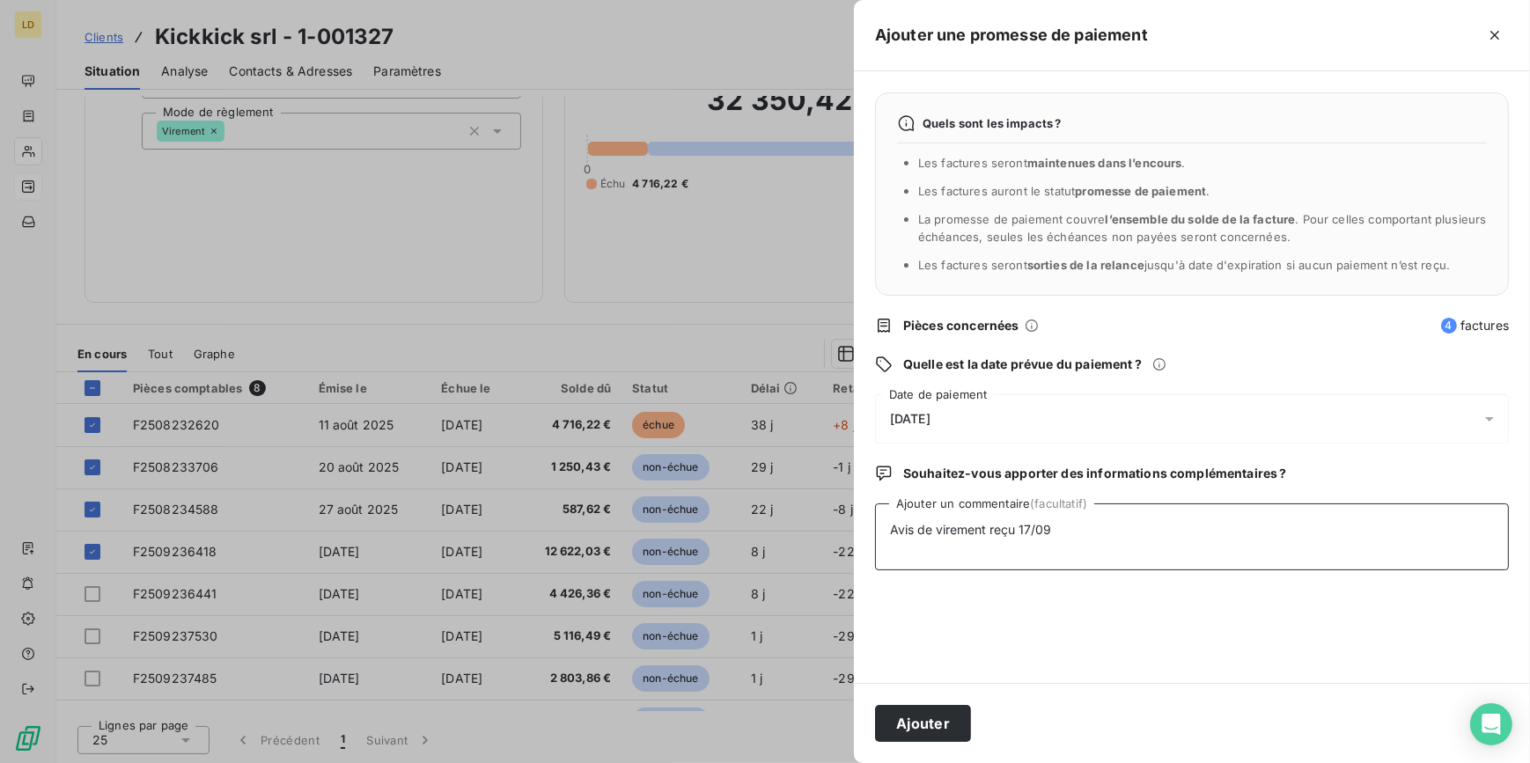
type textarea "Avis de virement reçu 17/09"
click at [930, 412] on span "[DATE]" at bounding box center [910, 419] width 40 height 14
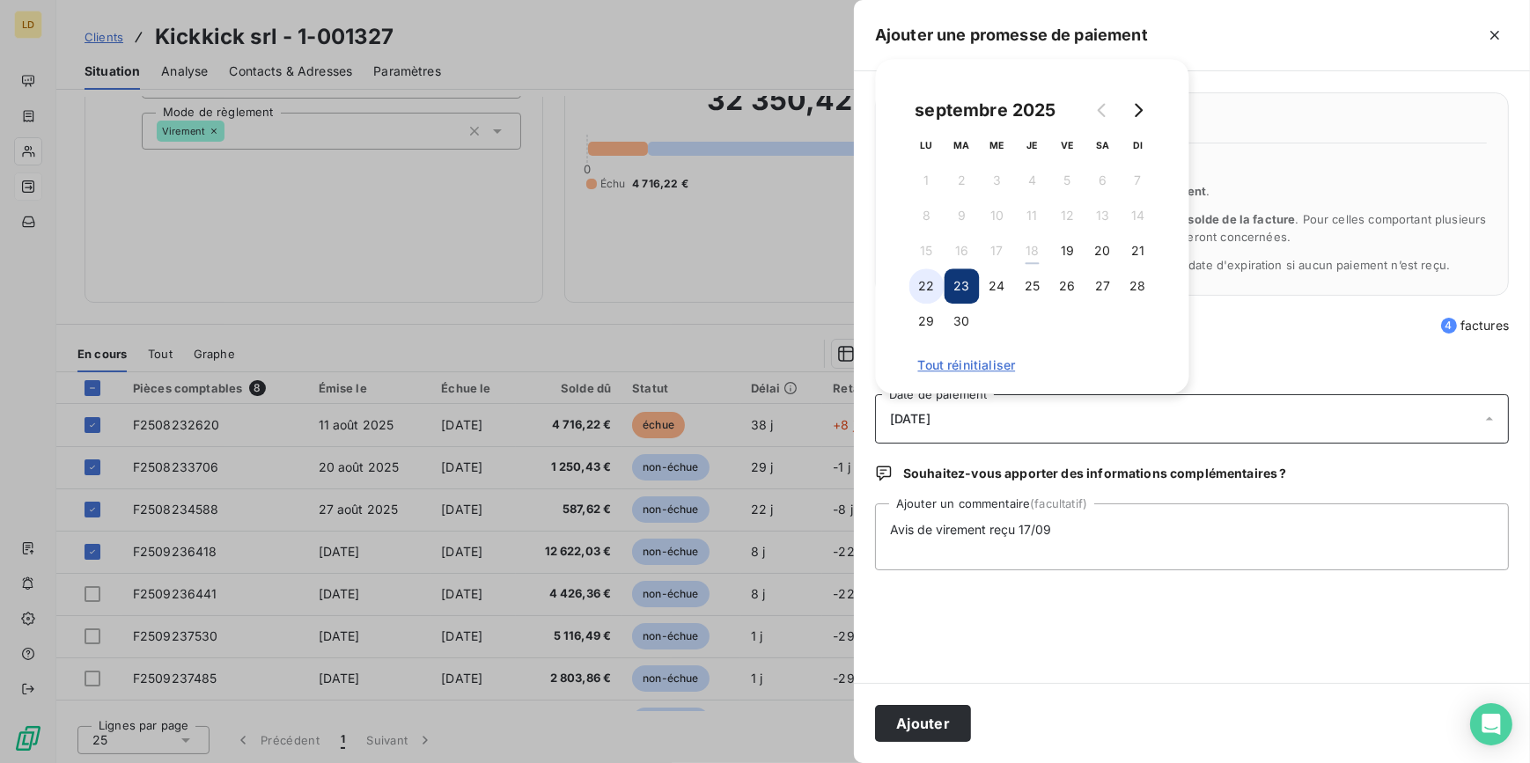
click at [925, 294] on button "22" at bounding box center [926, 285] width 35 height 35
click at [929, 714] on button "Ajouter" at bounding box center [923, 723] width 96 height 37
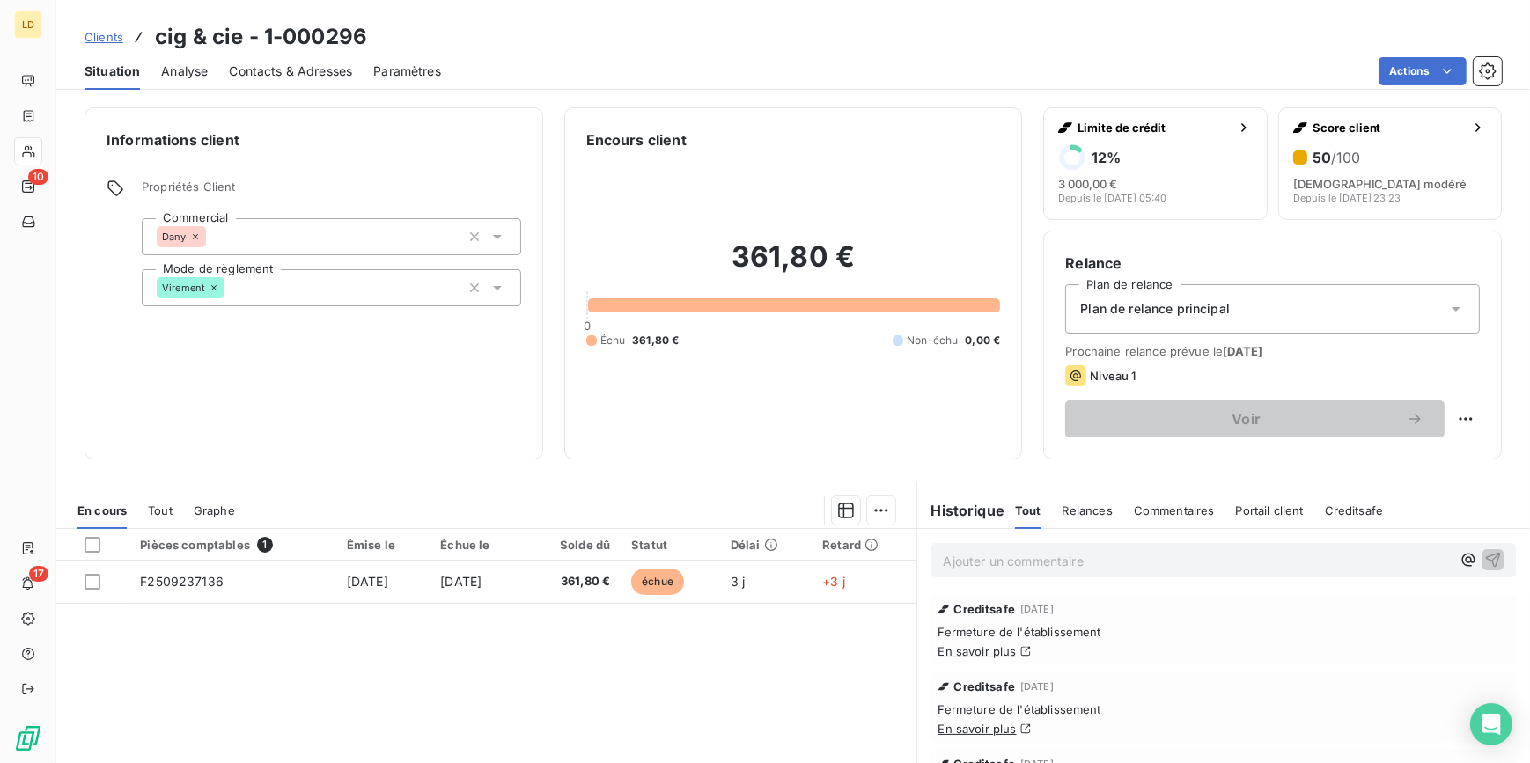
click at [977, 647] on link "En savoir plus" at bounding box center [977, 651] width 78 height 14
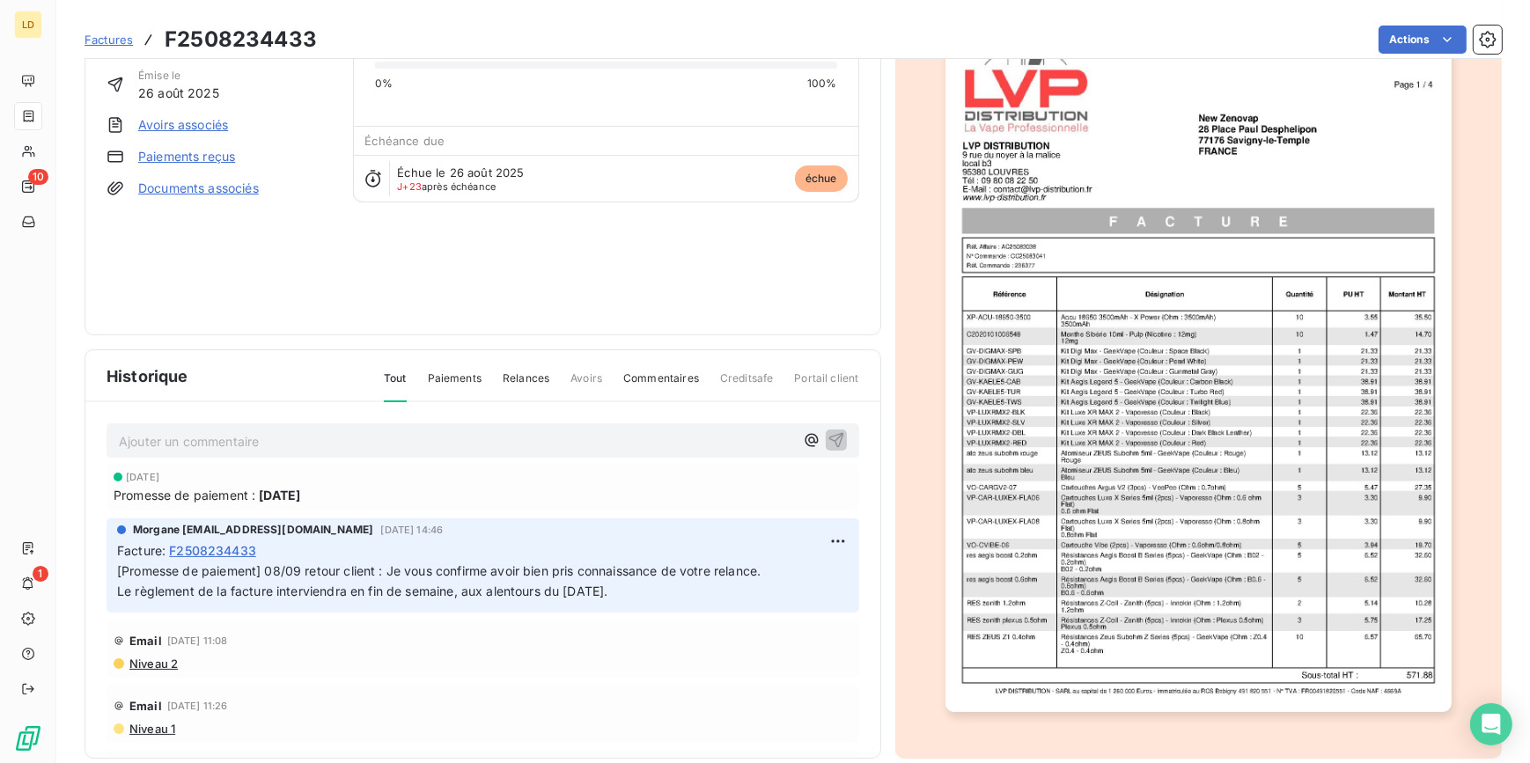
scroll to position [143, 0]
